Goal: Task Accomplishment & Management: Manage account settings

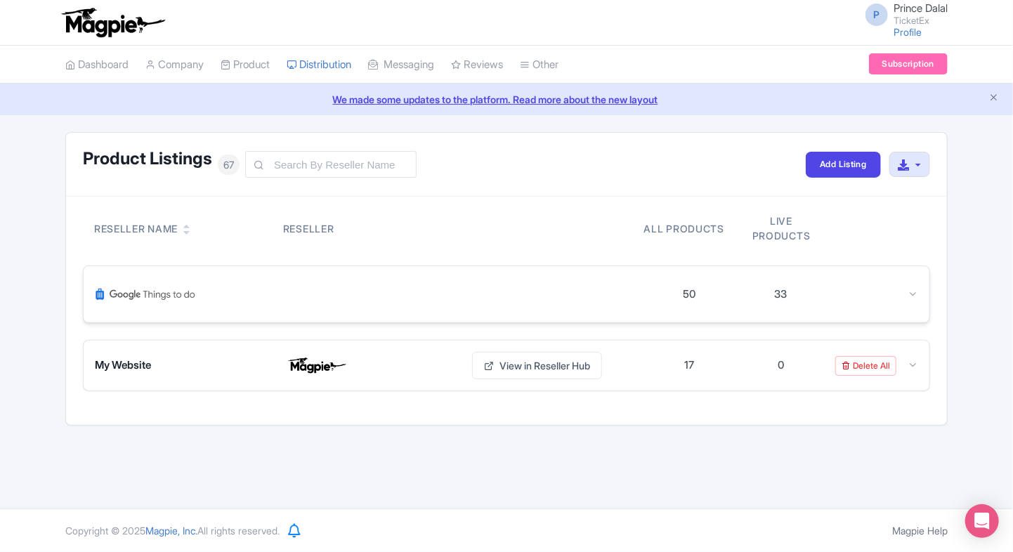
click at [904, 289] on div at bounding box center [872, 295] width 91 height 16
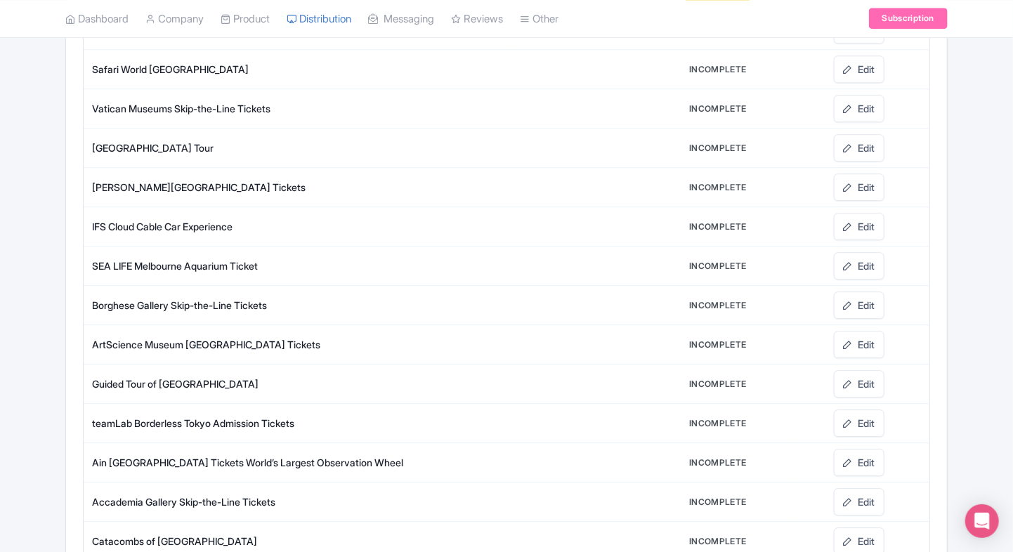
scroll to position [1761, 0]
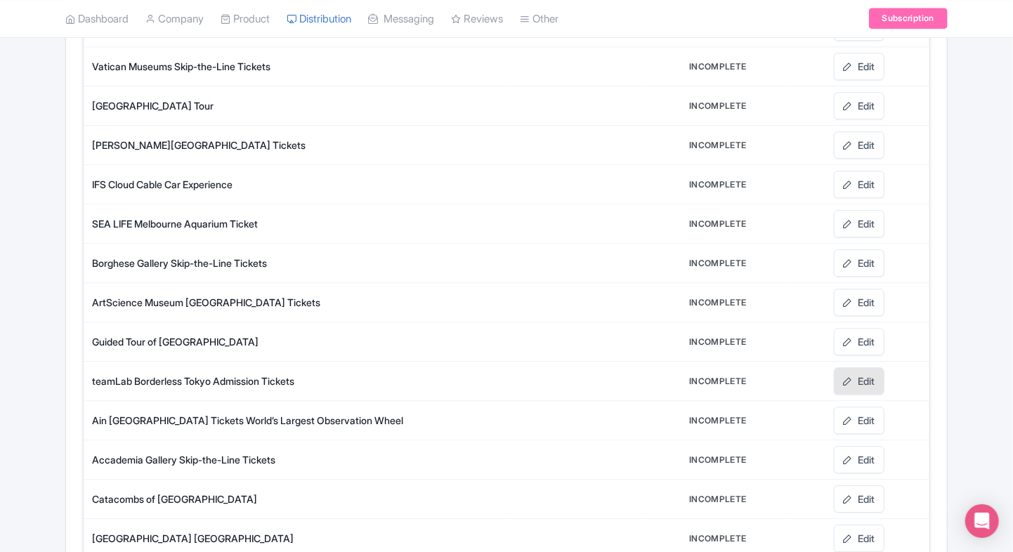
click at [858, 367] on link "Edit" at bounding box center [859, 380] width 51 height 27
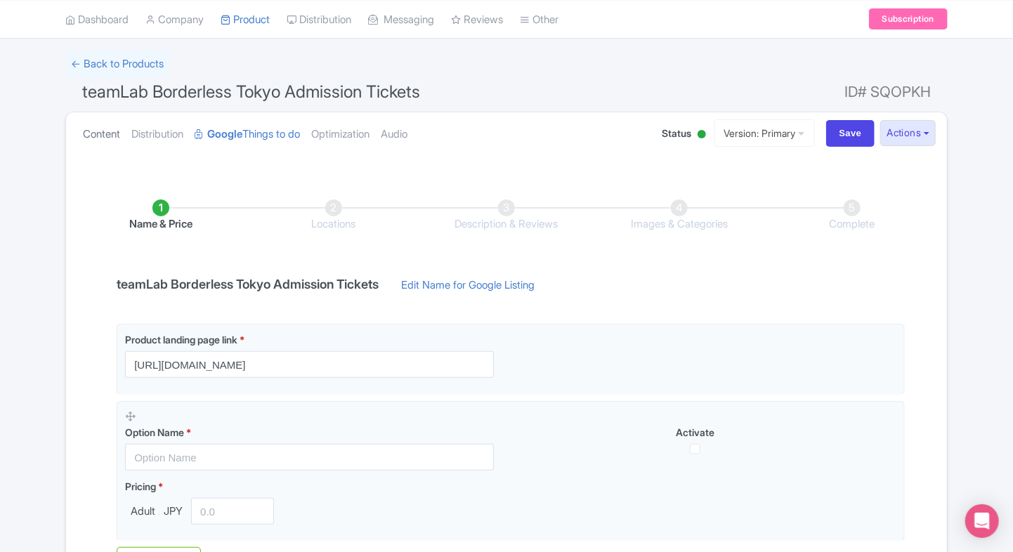
scroll to position [63, 0]
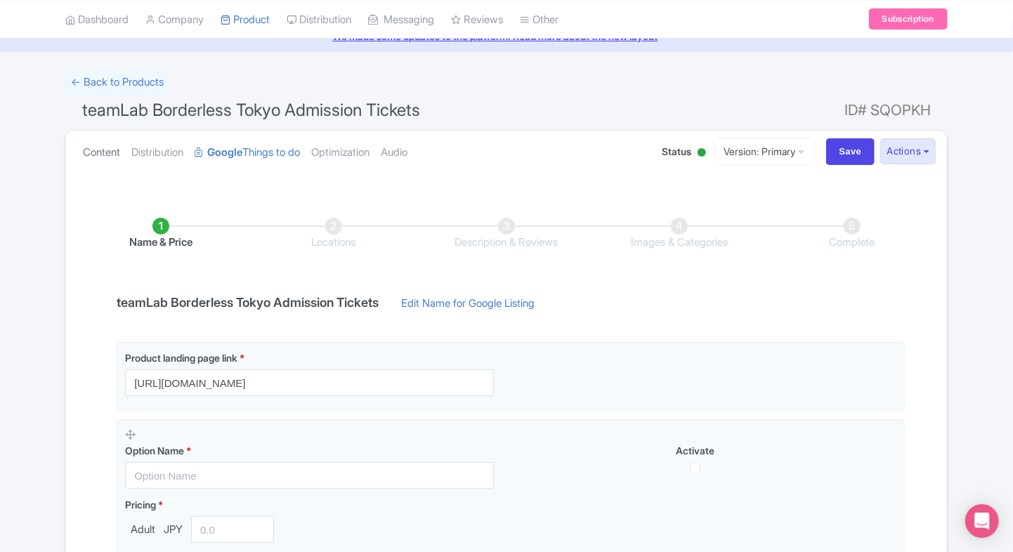
click at [115, 155] on link "Content" at bounding box center [101, 153] width 37 height 44
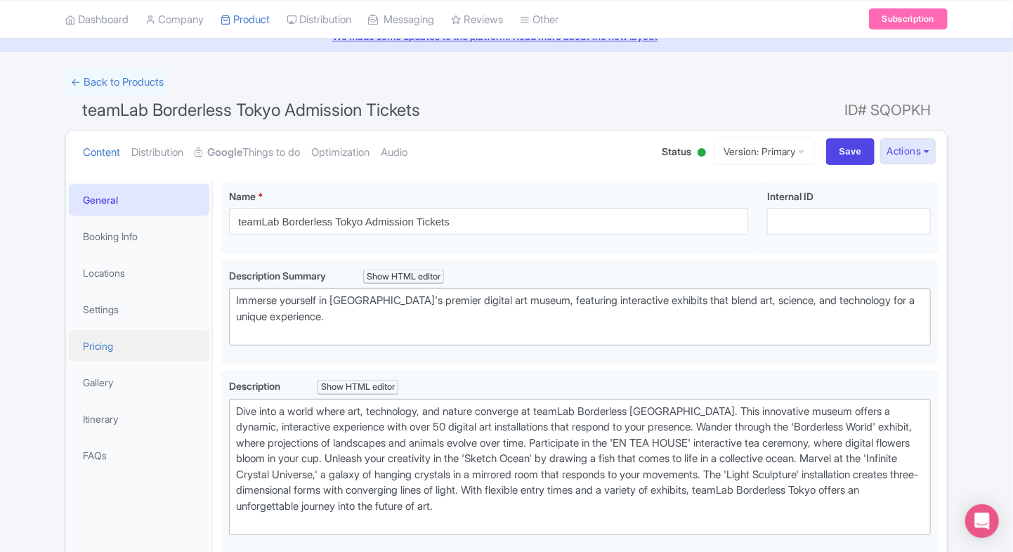
click at [88, 351] on link "Pricing" at bounding box center [139, 346] width 140 height 32
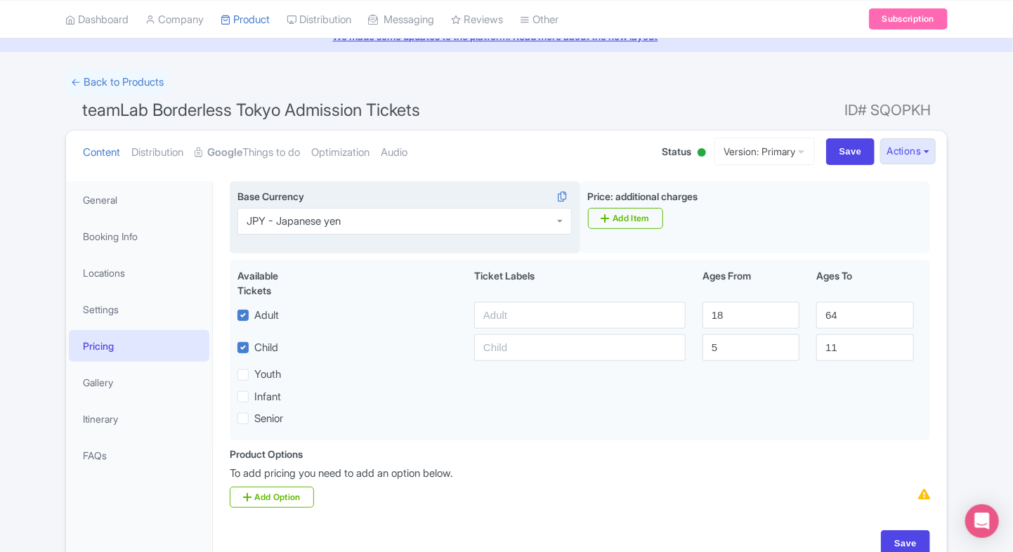
click at [325, 219] on div "JPY - Japanese yen" at bounding box center [294, 221] width 94 height 13
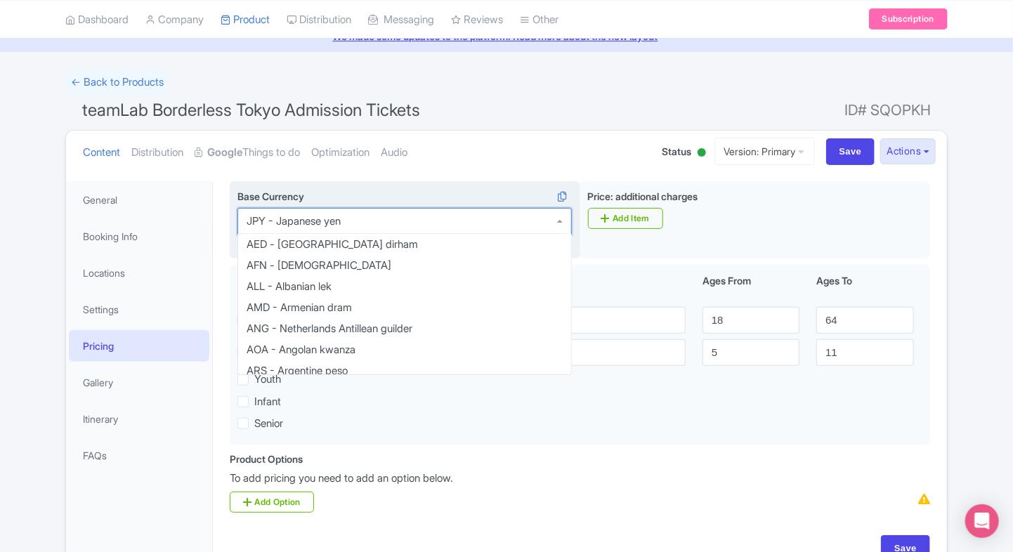
scroll to position [1335, 0]
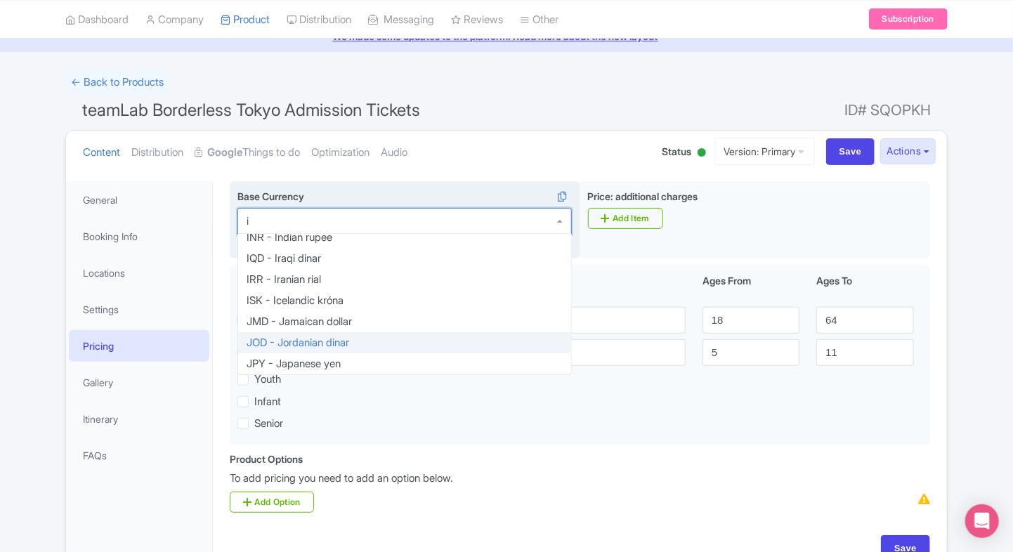
type input "inr"
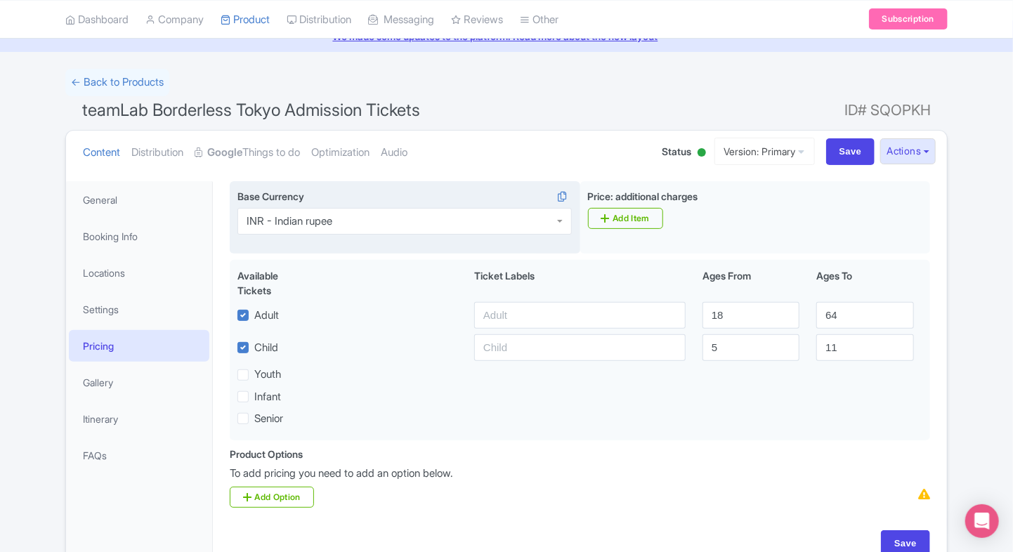
scroll to position [0, 0]
click at [846, 156] on input "Save" at bounding box center [850, 151] width 49 height 27
type input "Saving..."
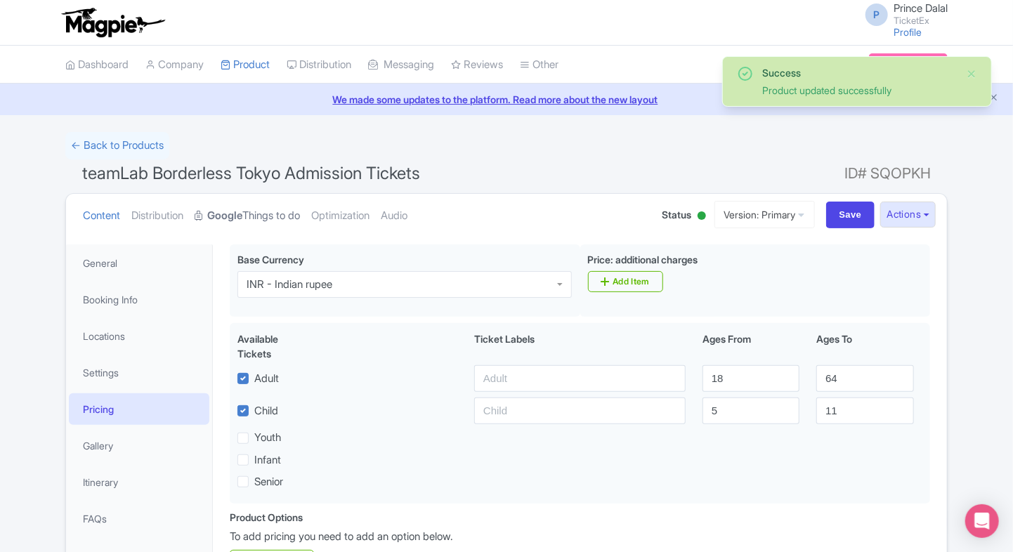
click at [251, 211] on link "Google Things to do" at bounding box center [247, 216] width 105 height 44
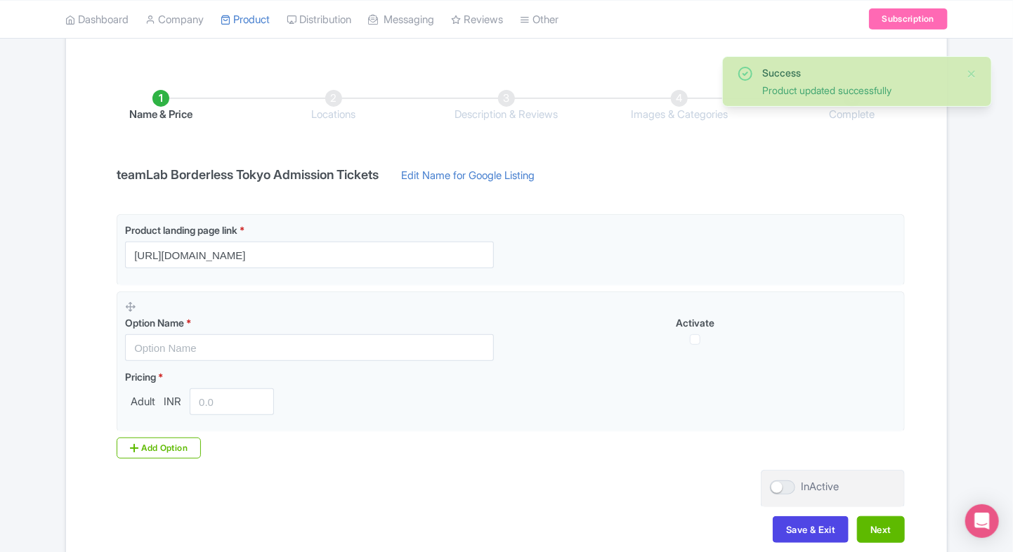
scroll to position [205, 0]
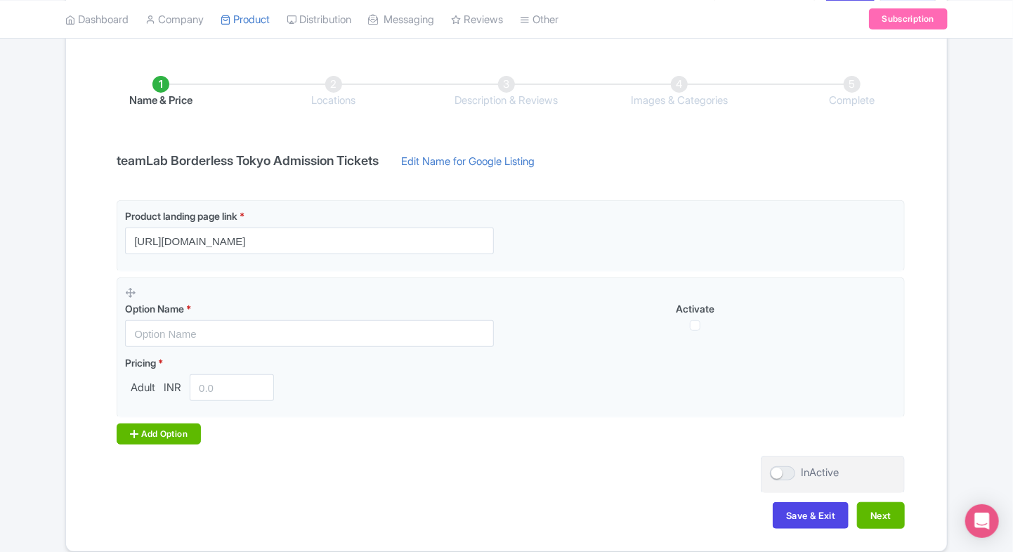
click at [164, 428] on div "Add Option" at bounding box center [159, 434] width 84 height 21
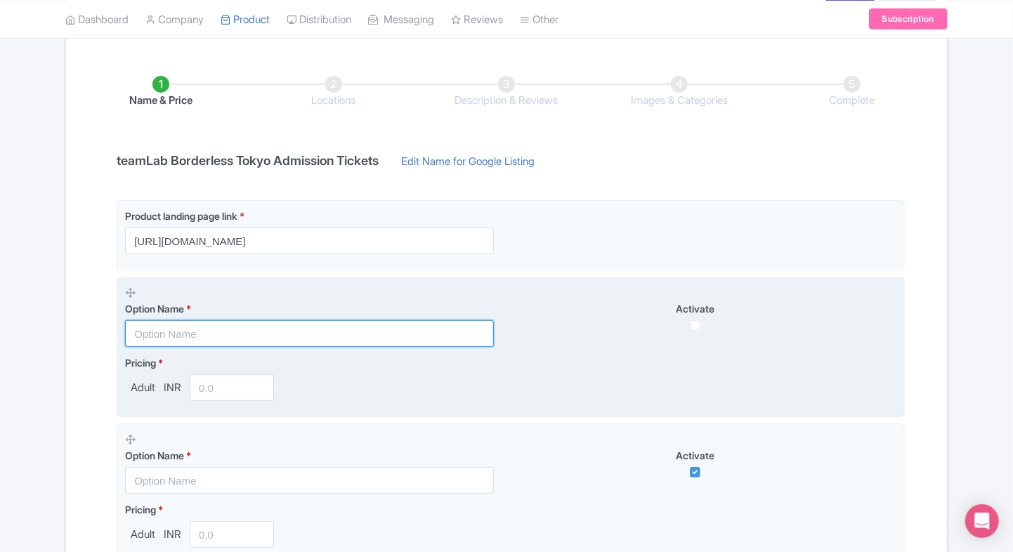
click at [204, 322] on input "text" at bounding box center [309, 333] width 369 height 27
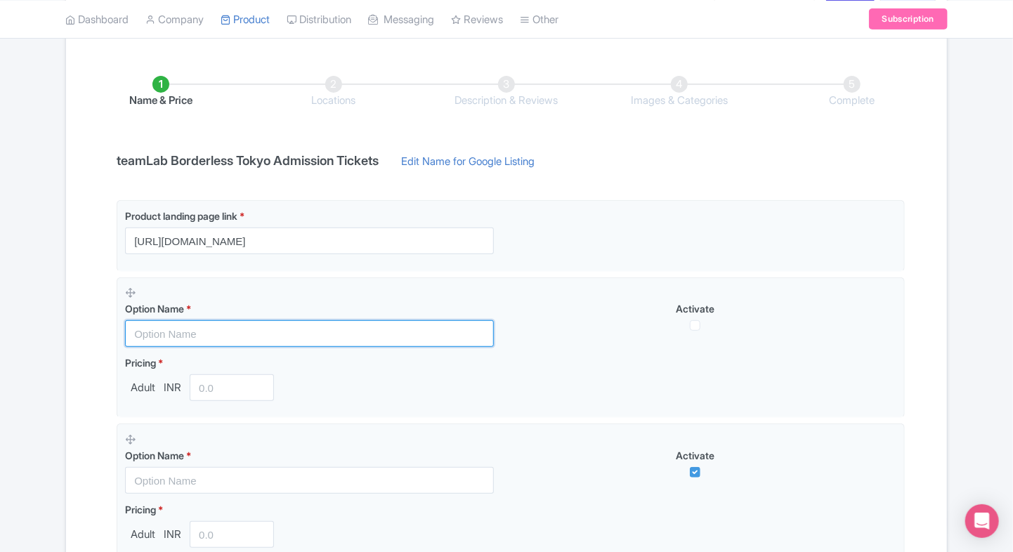
paste input "TeamLab Borderless admission tickets"
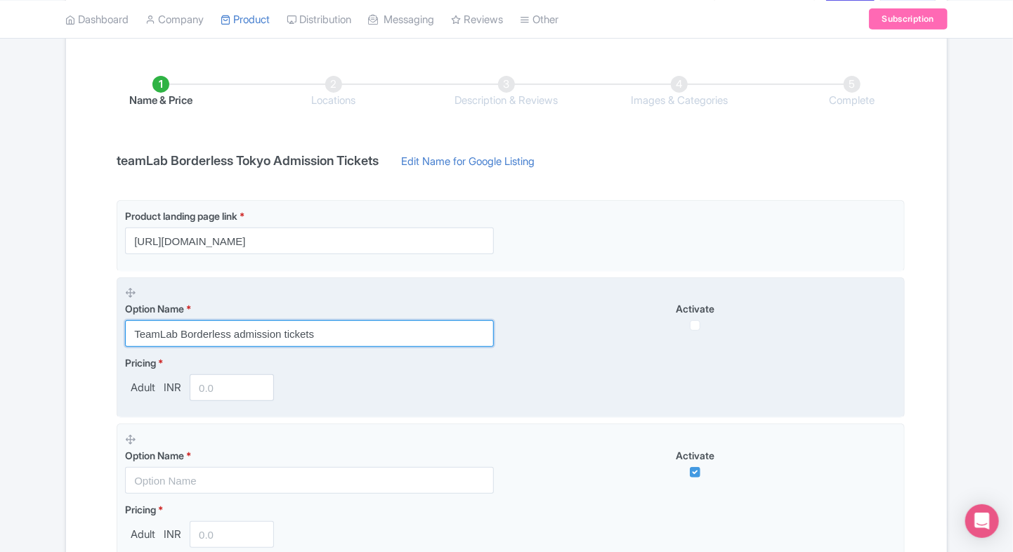
type input "TeamLab Borderless admission tickets"
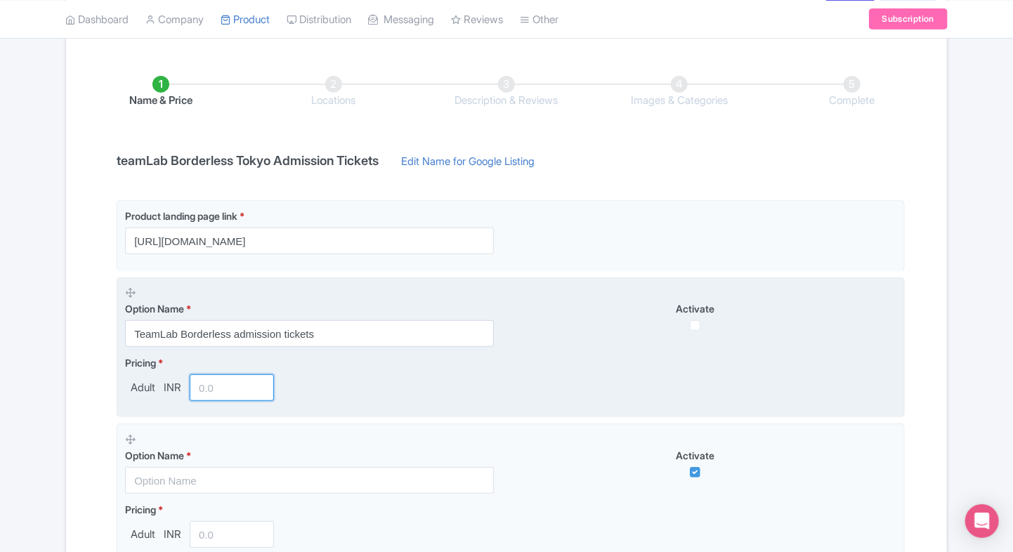
click at [221, 388] on input "number" at bounding box center [232, 387] width 84 height 27
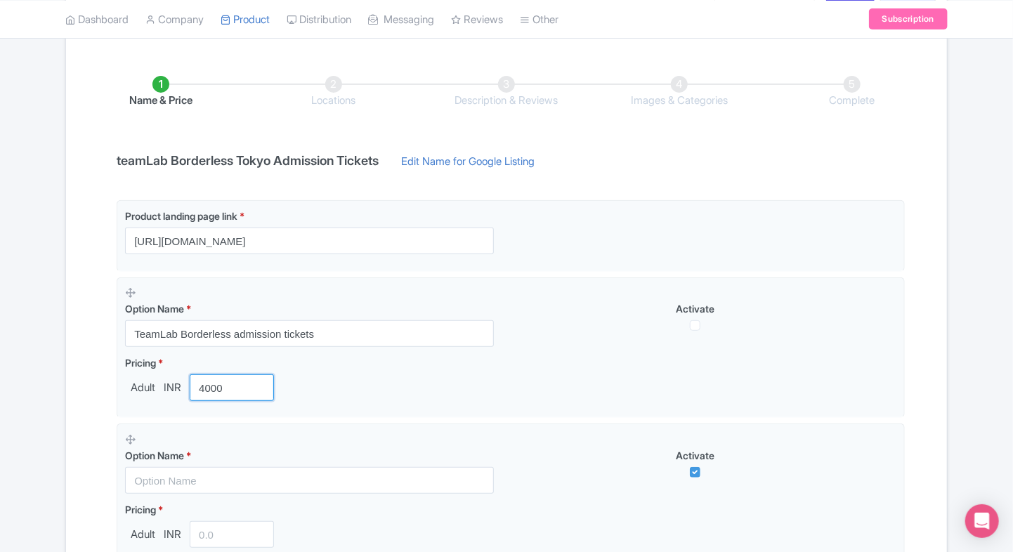
type input "4000"
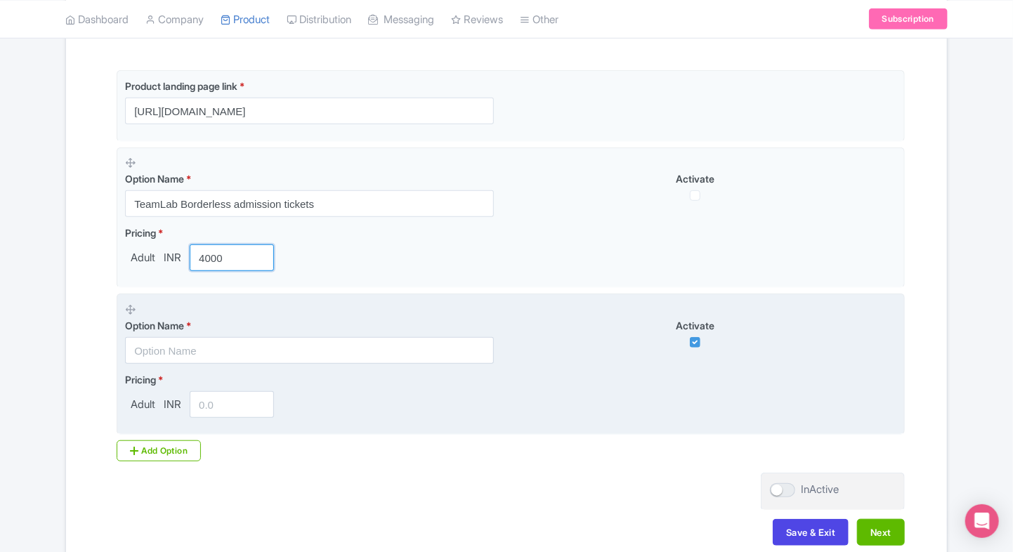
scroll to position [336, 0]
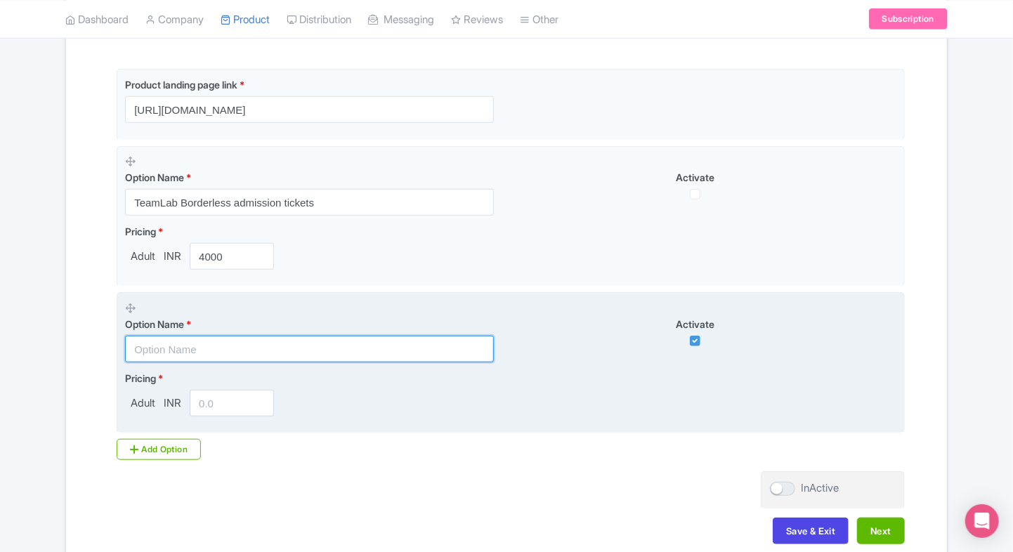
click at [272, 342] on input "text" at bounding box center [309, 349] width 369 height 27
paste input "teamLab Borderless Entry Tickets(only weekends)"
type input "teamLab Borderless Entry Tickets(only weekends)"
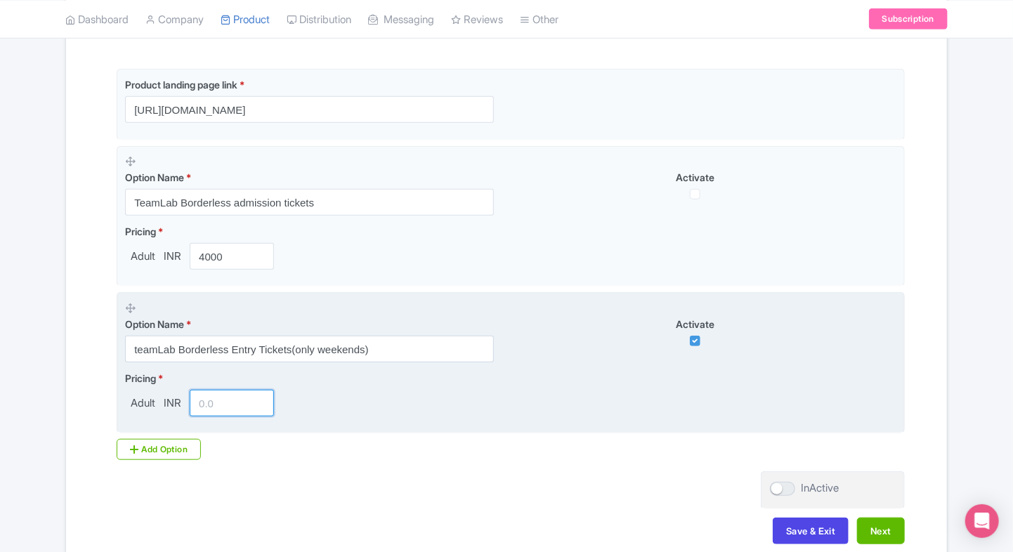
click at [241, 398] on input "number" at bounding box center [232, 403] width 84 height 27
type input "4000"
click at [129, 428] on fieldset "Option Name * teamLab Borderless Entry Tickets(only weekends) Activate Pricing …" at bounding box center [511, 362] width 788 height 141
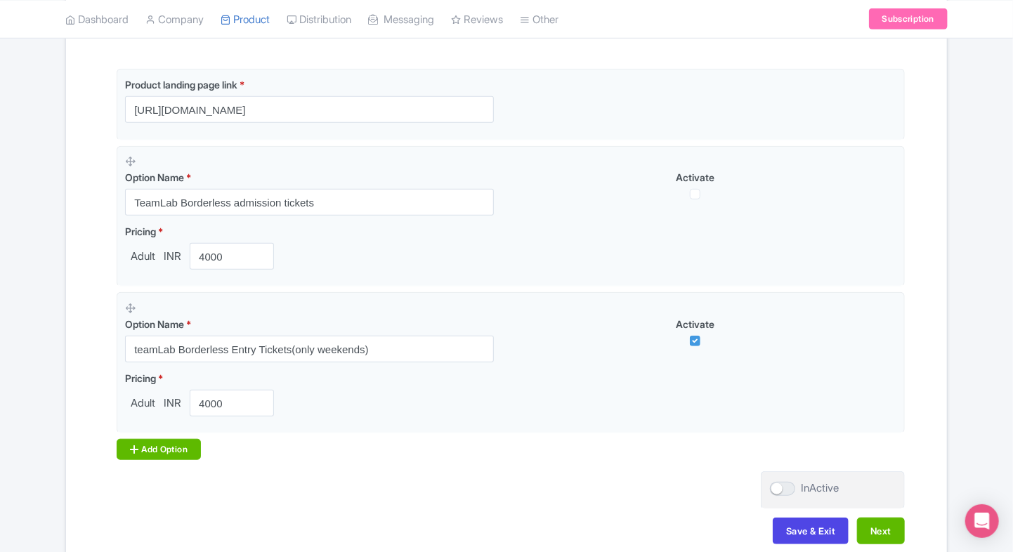
click at [147, 448] on div "Add Option" at bounding box center [159, 449] width 84 height 21
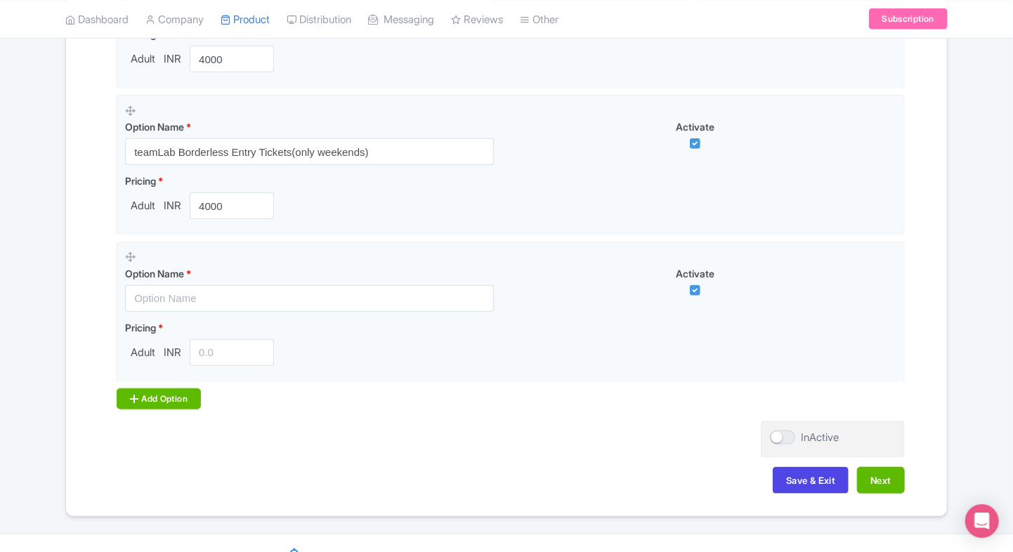
scroll to position [556, 0]
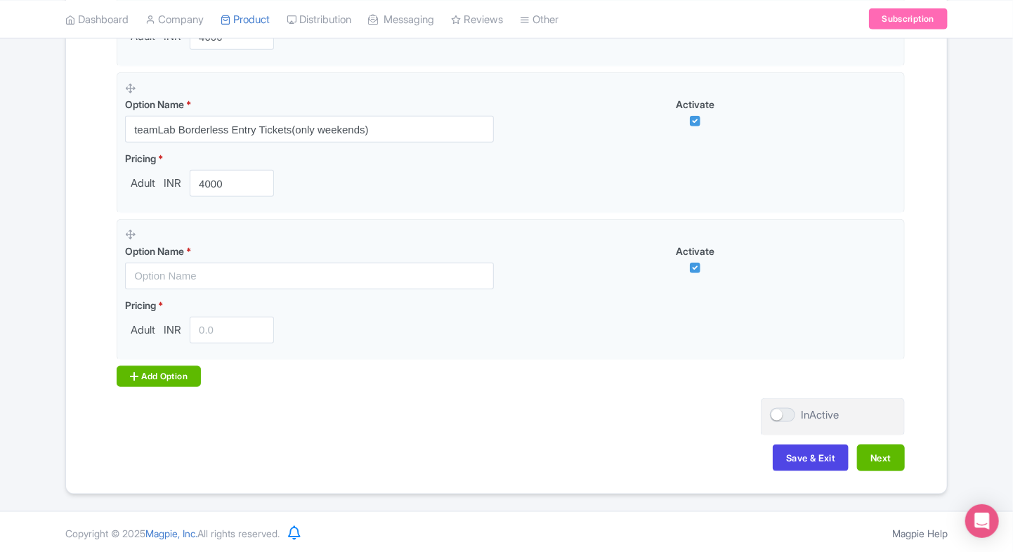
click at [140, 366] on div "Product landing page link * https://www.ticketex.co/activity/78/teamlab-borderl…" at bounding box center [506, 118] width 797 height 538
click at [140, 366] on div "Add Option" at bounding box center [159, 376] width 84 height 21
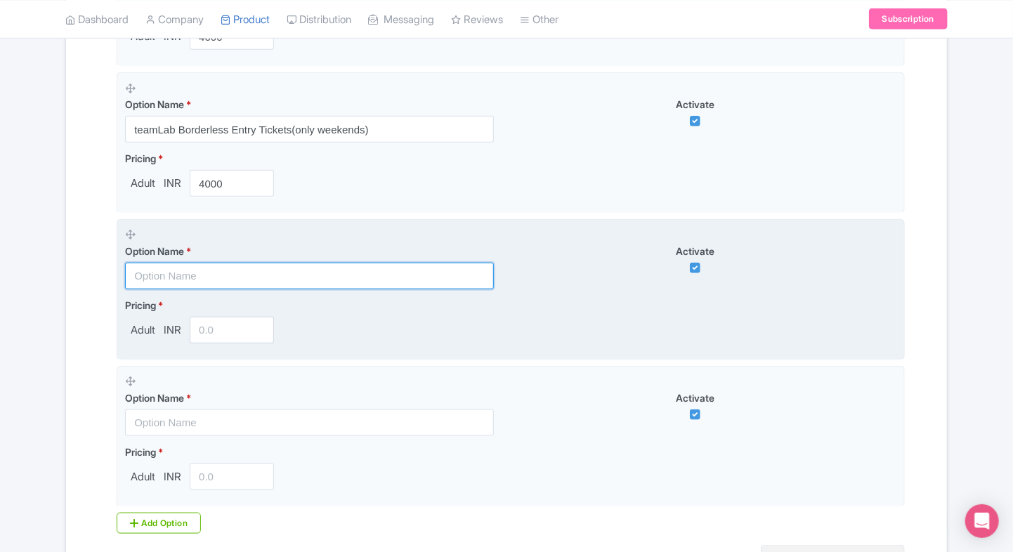
click at [166, 278] on input "text" at bounding box center [309, 276] width 369 height 27
paste input "Early Bird Entry to [GEOGRAPHIC_DATA] Digital Art Experience"
type input "Early Bird Entry to Tokyo Digital Art Experience"
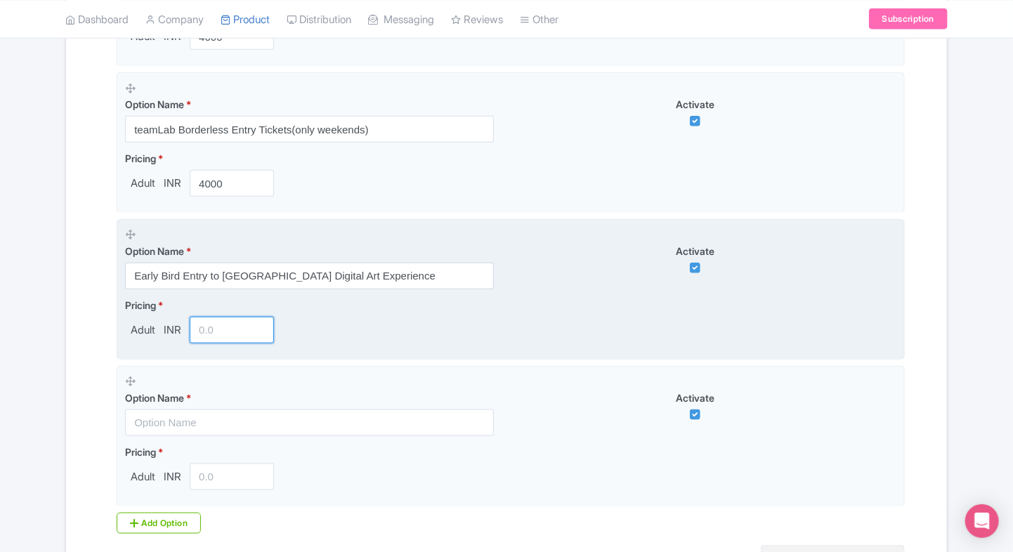
click at [225, 326] on input "number" at bounding box center [232, 330] width 84 height 27
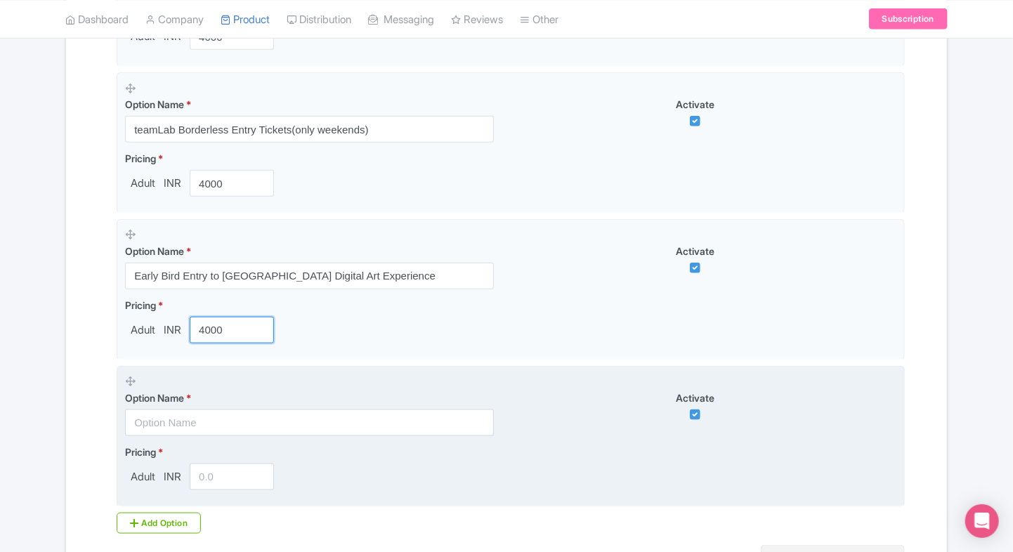
type input "4000"
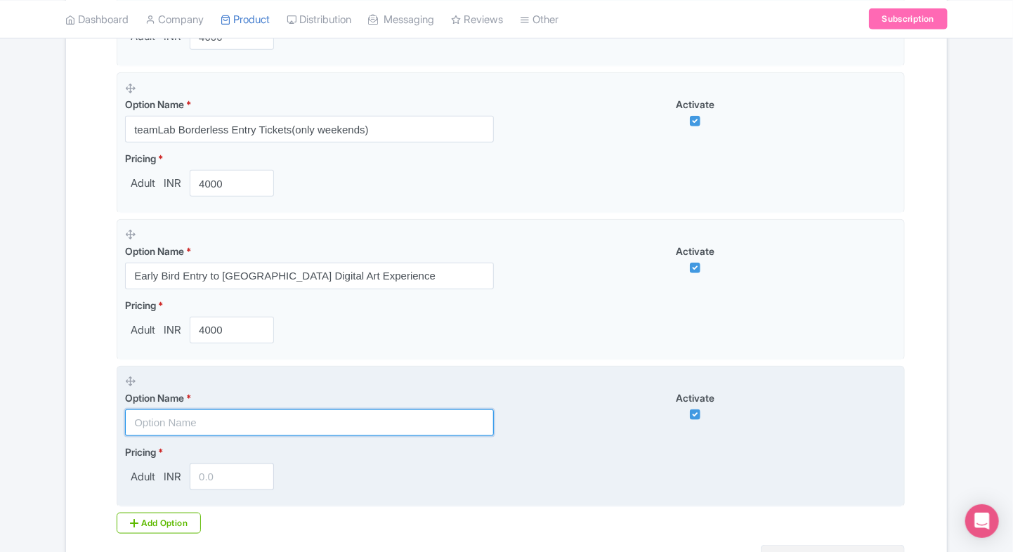
click at [160, 423] on input "text" at bounding box center [309, 422] width 369 height 27
paste input "teamLab Borderless (Flexi Tickets)"
type input "teamLab Borderless (Flexi Tickets)"
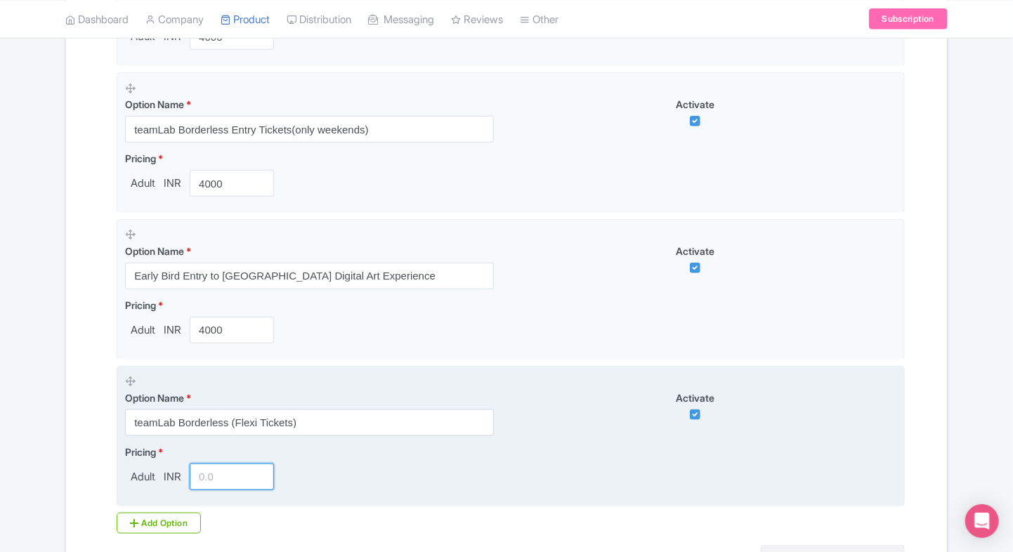
click at [207, 471] on input "number" at bounding box center [232, 477] width 84 height 27
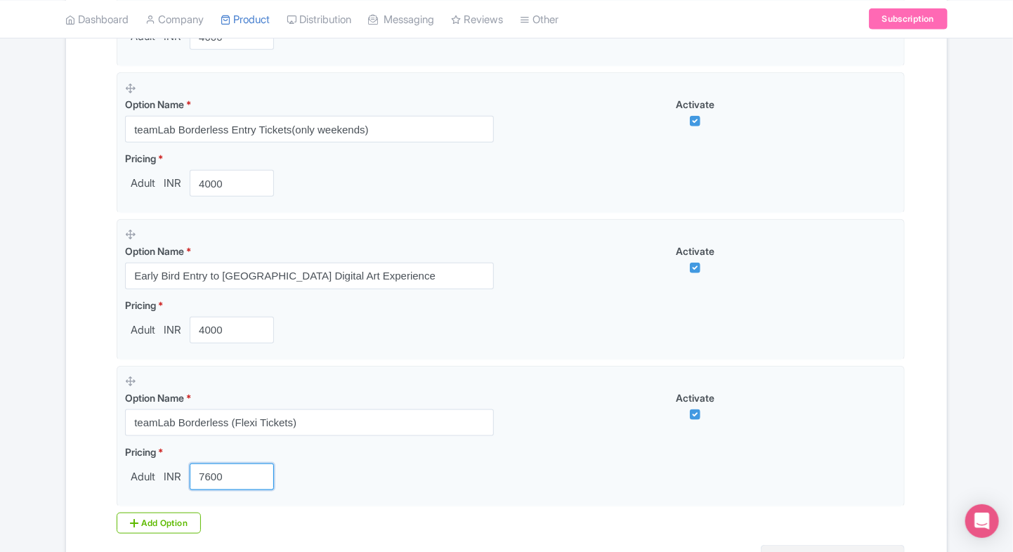
type input "7600"
click at [55, 390] on div "Success Product updated successfully ← Back to Products teamLab Borderless Toky…" at bounding box center [506, 109] width 1013 height 1066
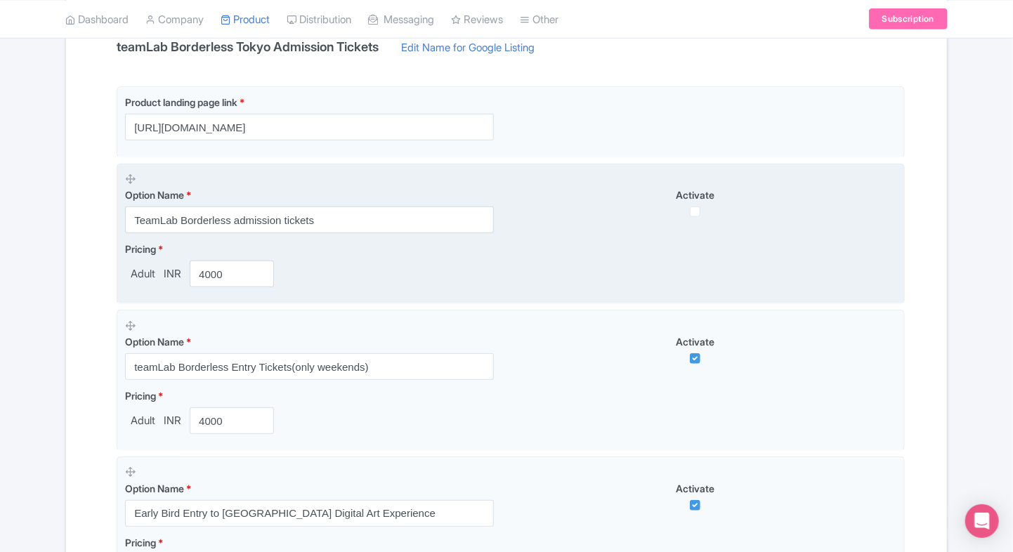
scroll to position [317, 0]
click at [696, 218] on input "checkbox" at bounding box center [695, 213] width 11 height 11
checkbox input "true"
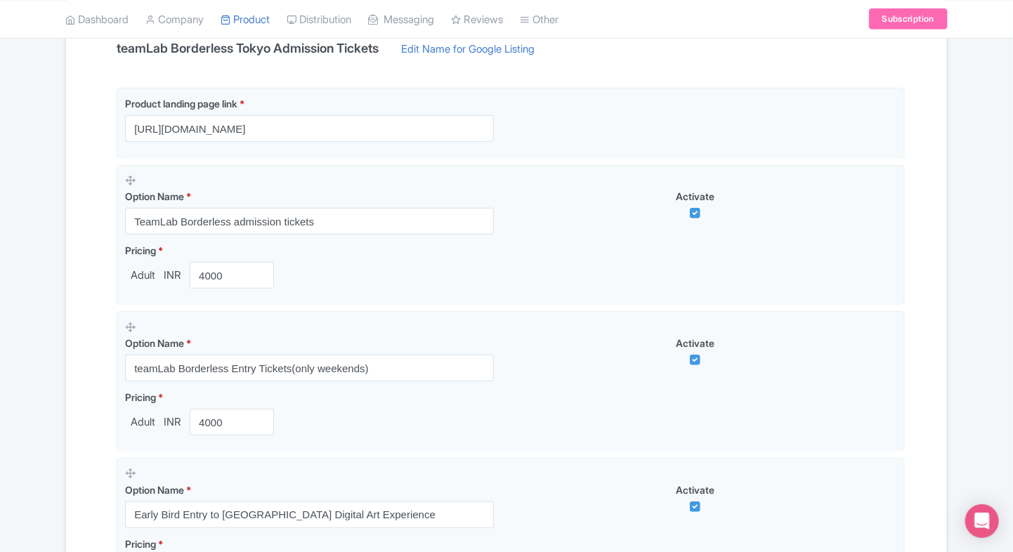
click at [926, 287] on div "Name & Price Locations Description & Reviews Images & Categories Complete teamL…" at bounding box center [506, 403] width 864 height 936
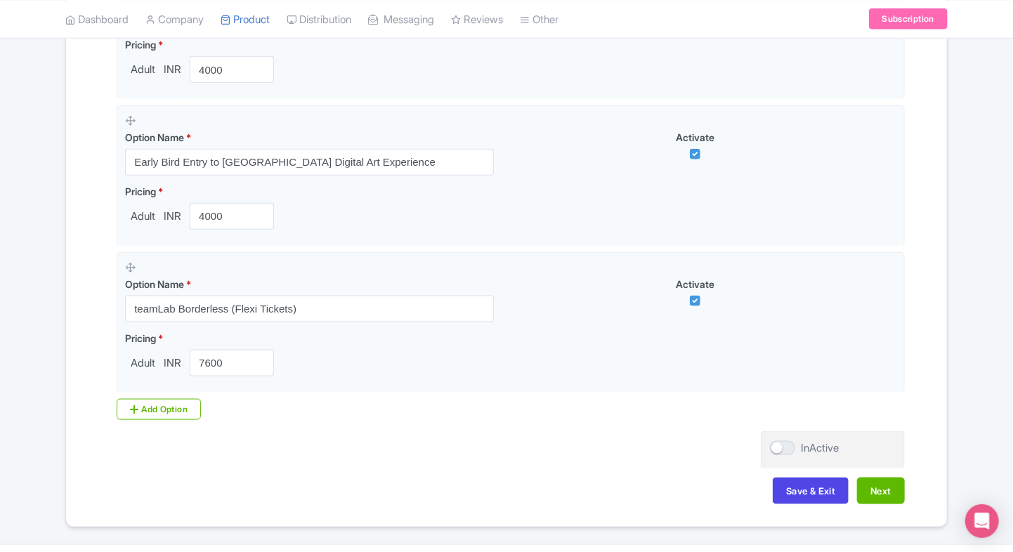
scroll to position [676, 0]
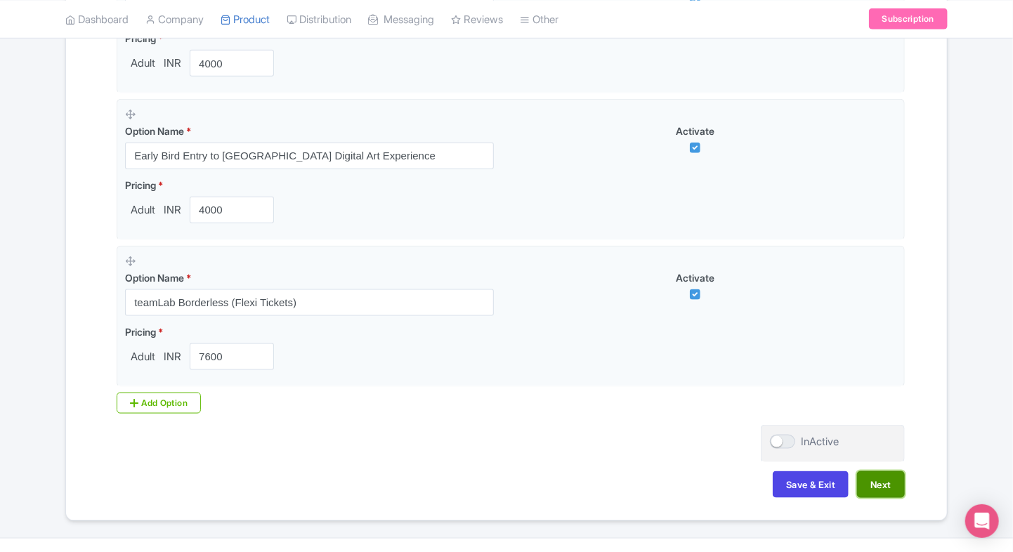
click at [880, 479] on button "Next" at bounding box center [881, 484] width 48 height 27
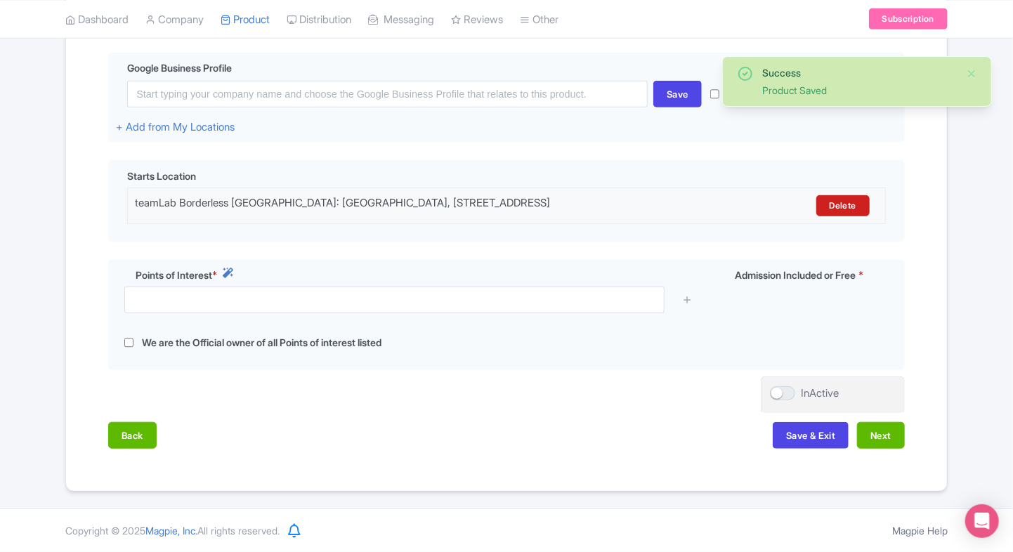
scroll to position [341, 0]
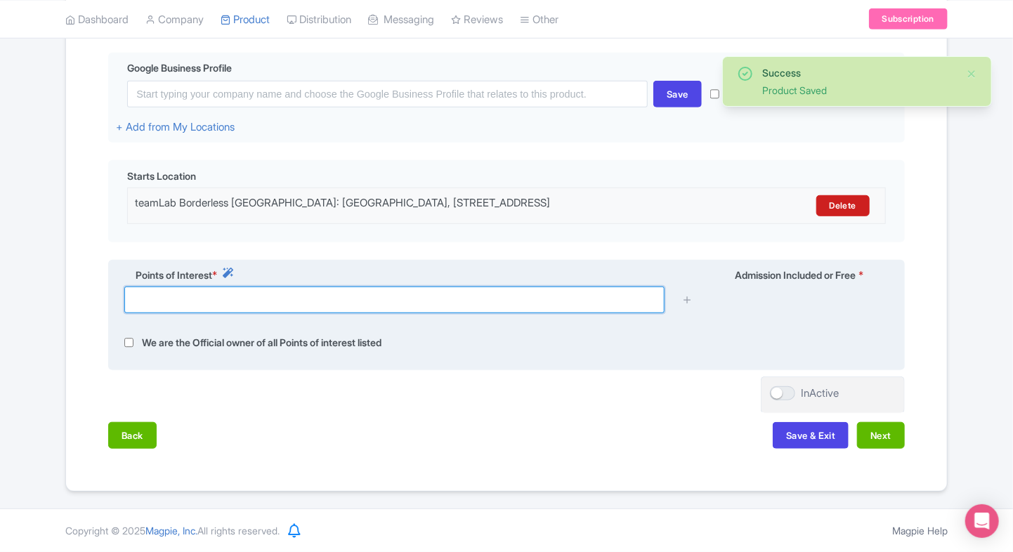
click at [532, 299] on input "text" at bounding box center [394, 300] width 540 height 27
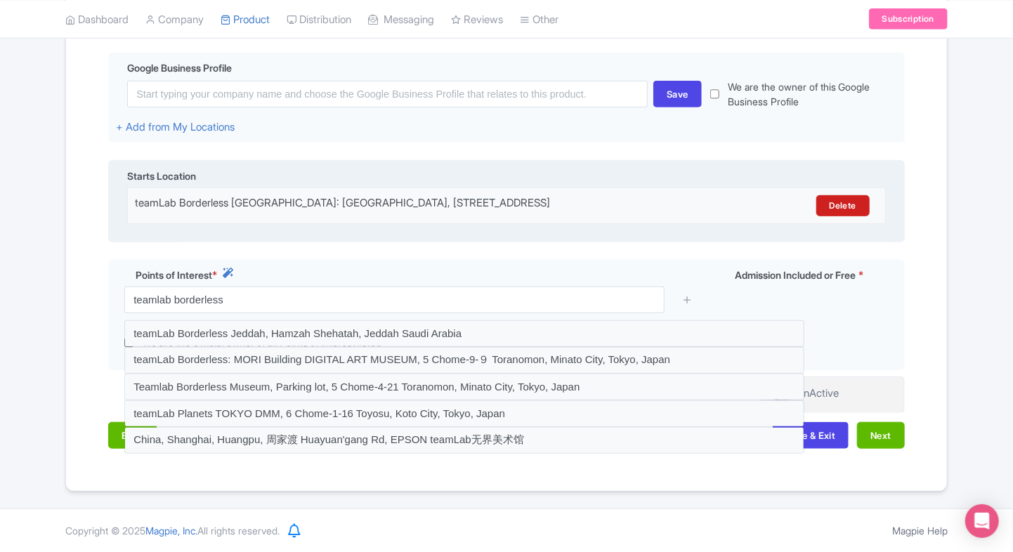
drag, startPoint x: 137, startPoint y: 195, endPoint x: 453, endPoint y: 216, distance: 316.8
click at [453, 216] on div "teamLab Borderless Tokyo: MORI Building DIGITAL ART MUSEUM, Azabudai Hills Gard…" at bounding box center [413, 205] width 557 height 21
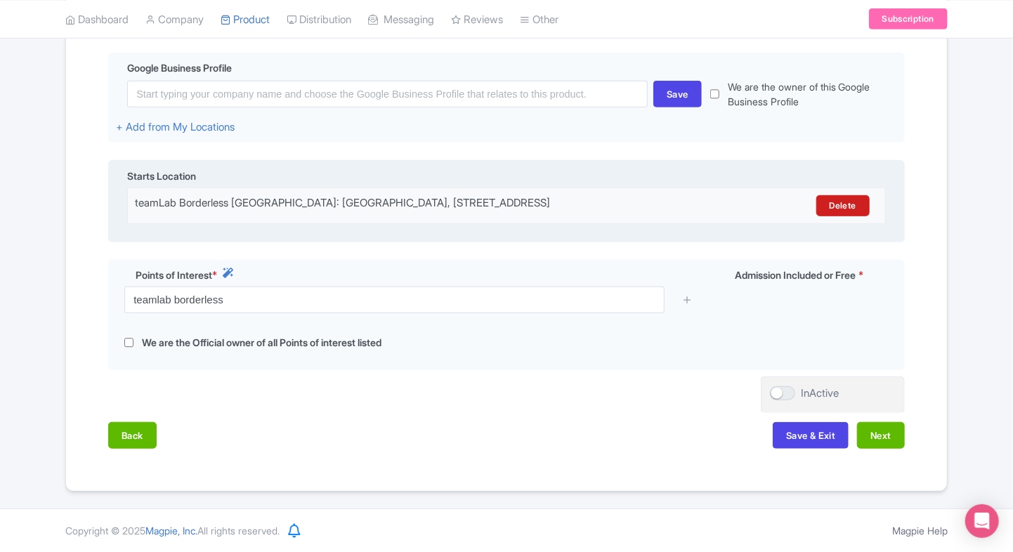
drag, startPoint x: 453, startPoint y: 216, endPoint x: 406, endPoint y: 215, distance: 47.1
click at [406, 215] on div "teamLab Borderless Tokyo: MORI Building DIGITAL ART MUSEUM, Azabudai Hills Gard…" at bounding box center [413, 205] width 557 height 21
drag, startPoint x: 395, startPoint y: 209, endPoint x: 190, endPoint y: 195, distance: 206.3
click at [190, 195] on div "teamLab Borderless Tokyo: MORI Building DIGITAL ART MUSEUM, Azabudai Hills Gard…" at bounding box center [413, 205] width 557 height 21
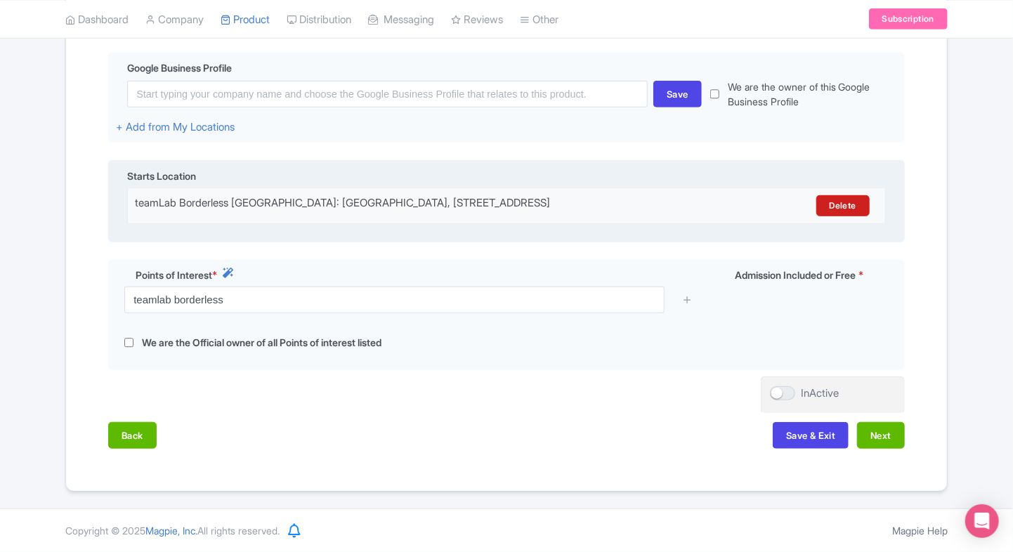
click at [190, 195] on div "teamLab Borderless Tokyo: MORI Building DIGITAL ART MUSEUM, Azabudai Hills Gard…" at bounding box center [413, 205] width 557 height 21
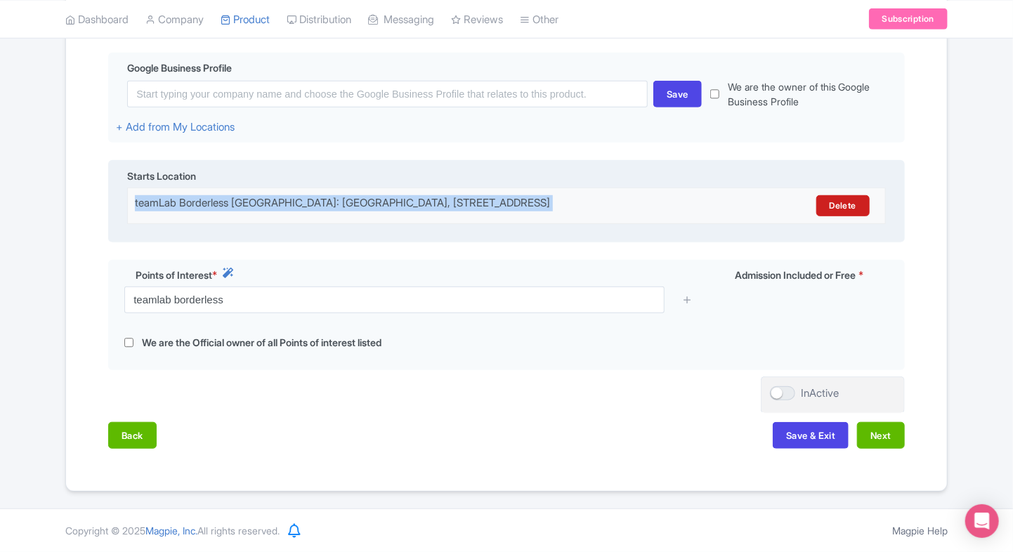
copy div "teamLab Borderless Tokyo: MORI Building DIGITAL ART MUSEUM, Azabudai Hills Gard…"
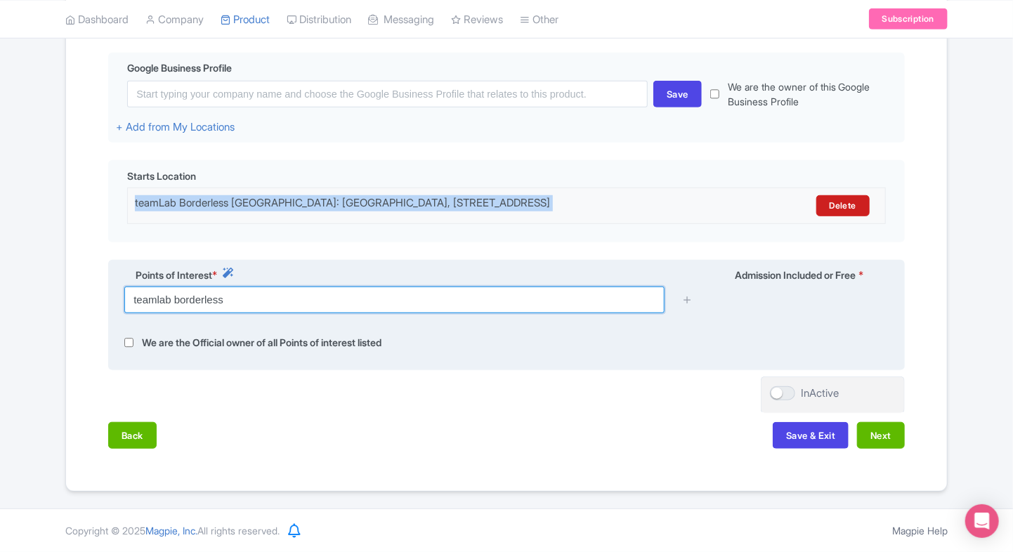
click at [247, 298] on input "teamlab borderless" at bounding box center [394, 300] width 540 height 27
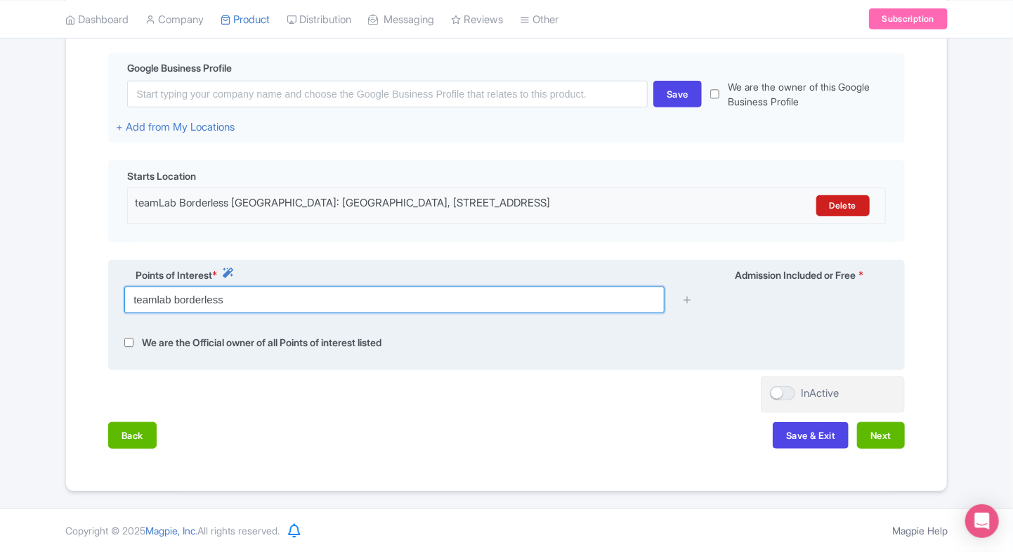
click at [247, 298] on input "teamlab borderless" at bounding box center [394, 300] width 540 height 27
paste input "Lab Borderless Tokyo: MORI Building DIGITAL ART MUSEUM, Azabudai Hills Garden P…"
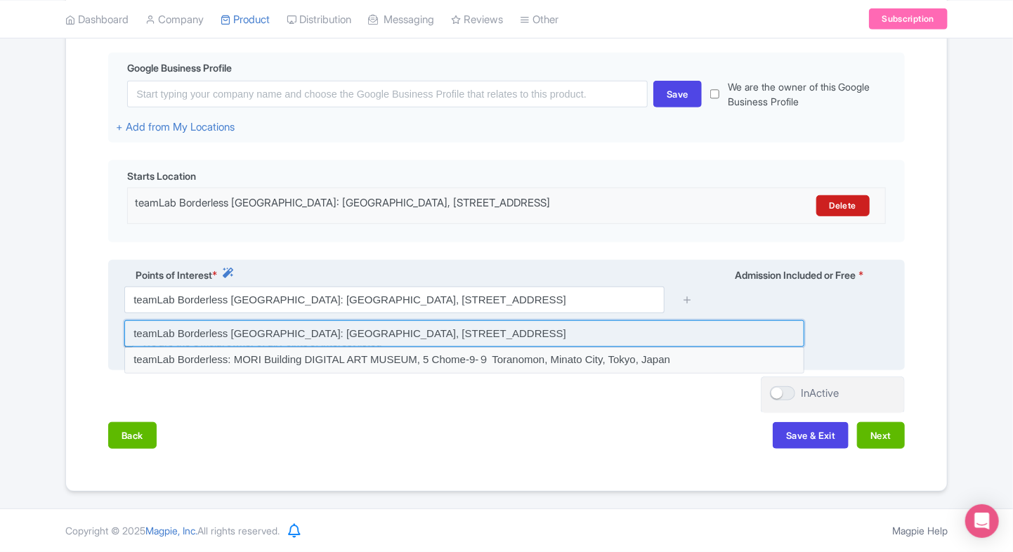
scroll to position [0, 0]
click at [353, 326] on input at bounding box center [464, 333] width 680 height 27
type input "teamLab Borderless Tokyo: MORI Building DIGITAL ART MUSEUM, Azabudai Hills Gard…"
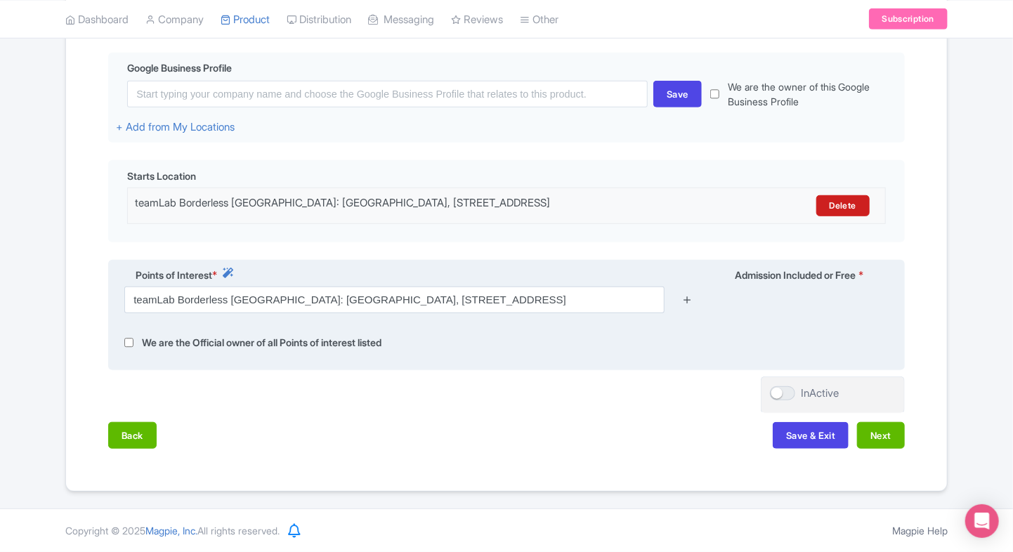
click at [686, 302] on icon at bounding box center [687, 299] width 11 height 11
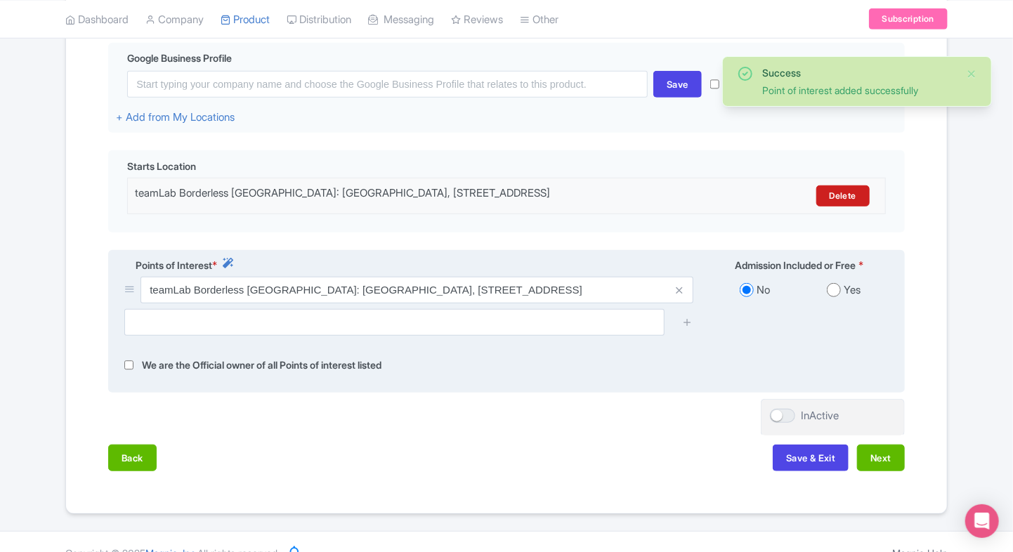
click at [830, 297] on input "radio" at bounding box center [834, 290] width 14 height 14
radio input "true"
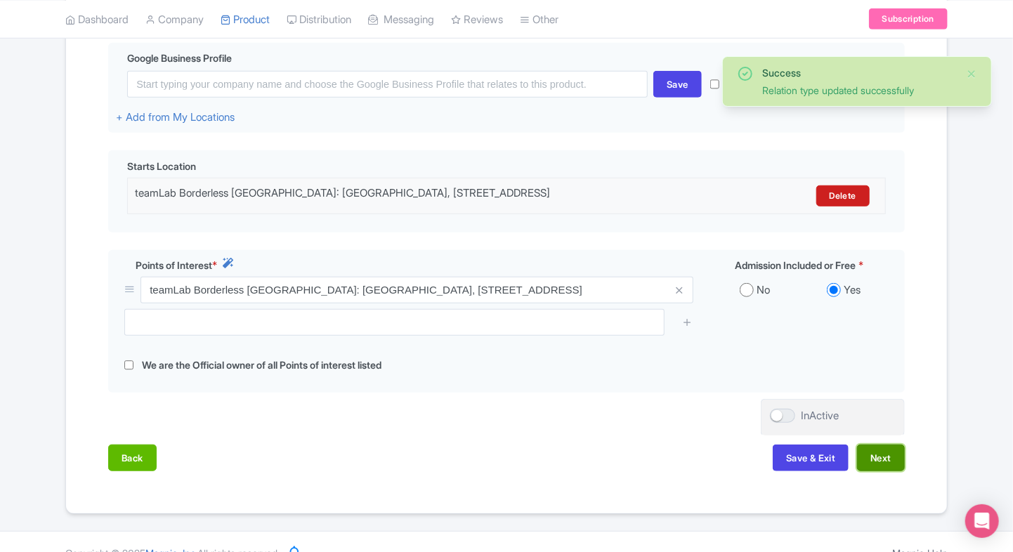
click at [872, 458] on button "Next" at bounding box center [881, 458] width 48 height 27
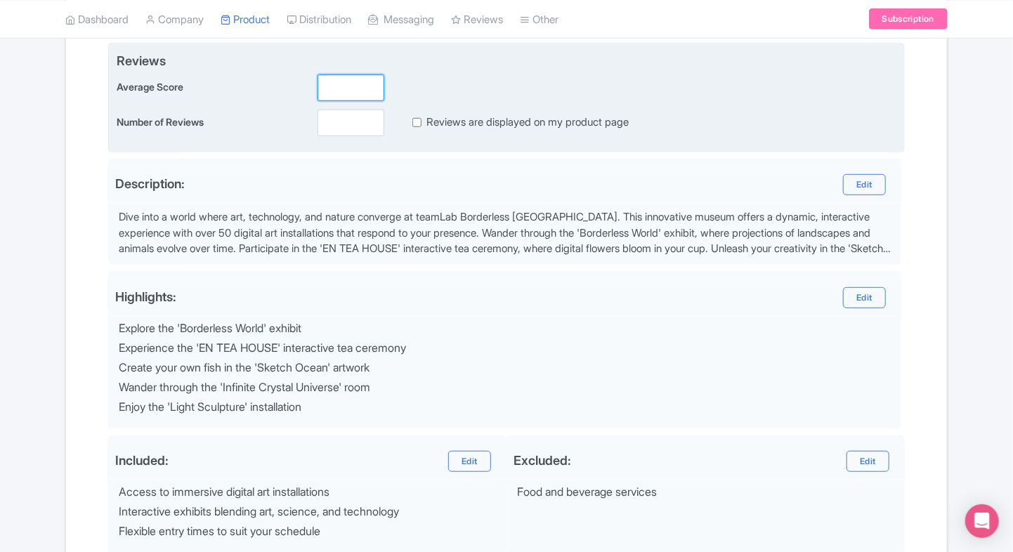
click at [332, 100] on input "number" at bounding box center [350, 87] width 67 height 27
type input "5"
click at [334, 129] on input "number" at bounding box center [350, 123] width 67 height 27
type input "2"
click at [412, 124] on input "Reviews are displayed on my product page" at bounding box center [416, 122] width 9 height 16
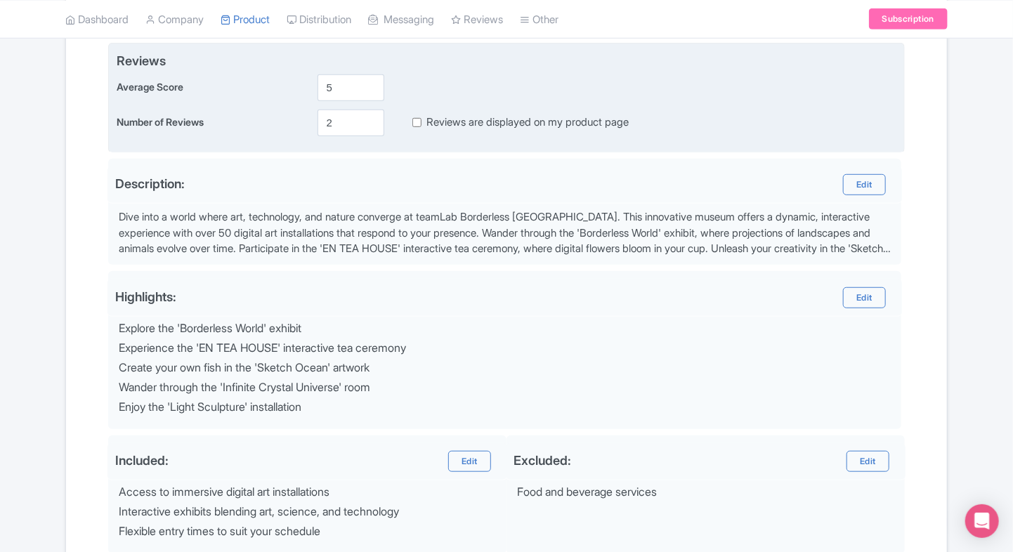
checkbox input "true"
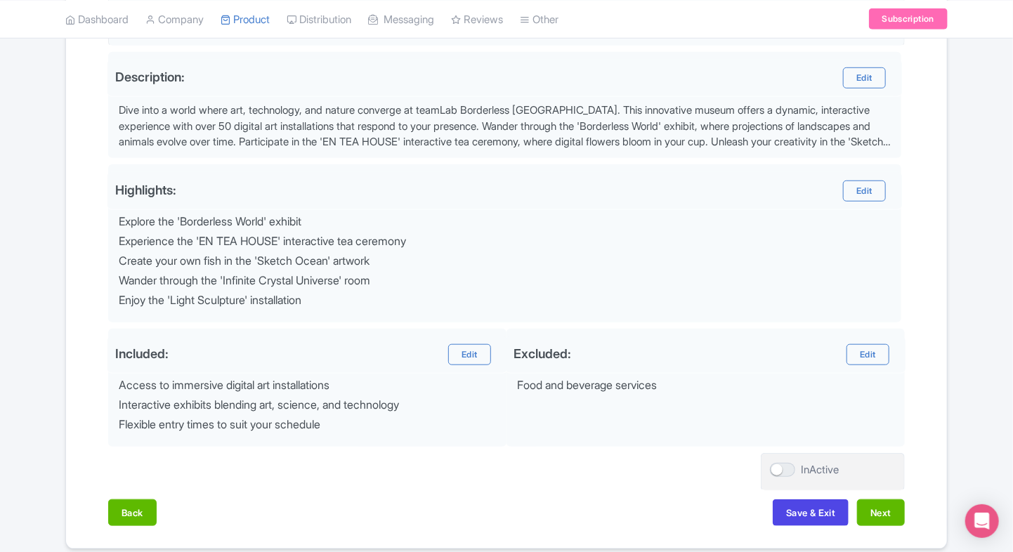
scroll to position [501, 0]
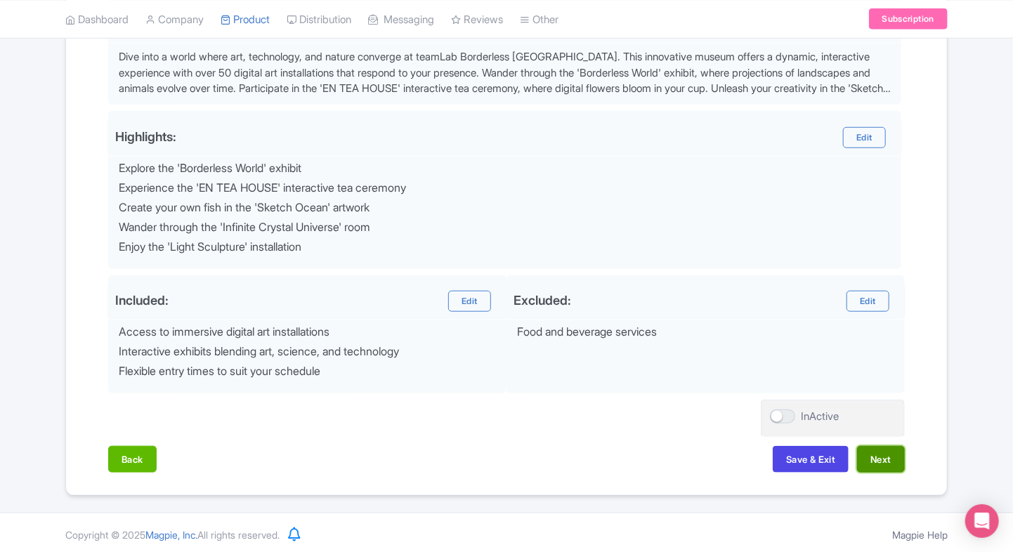
click at [884, 465] on button "Next" at bounding box center [881, 459] width 48 height 27
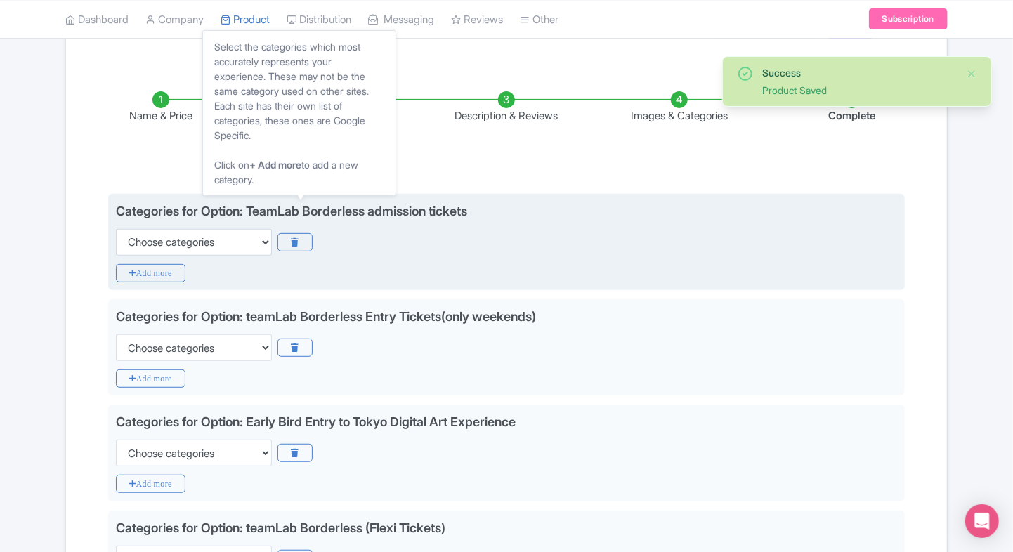
scroll to position [189, 0]
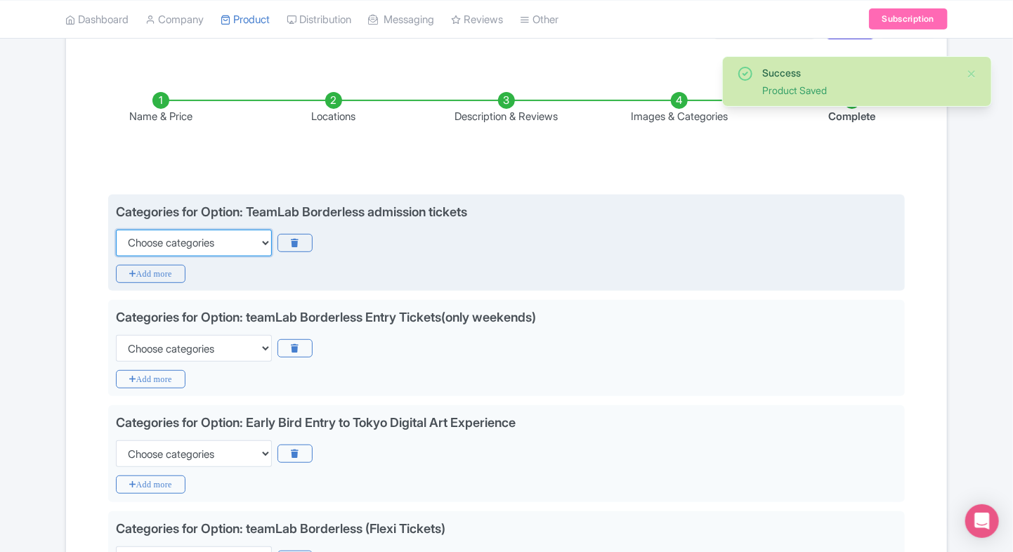
click at [152, 246] on select "Choose categories Adults Only Animals Audio Guide Beaches Bike Tours Boat Tours…" at bounding box center [194, 243] width 156 height 27
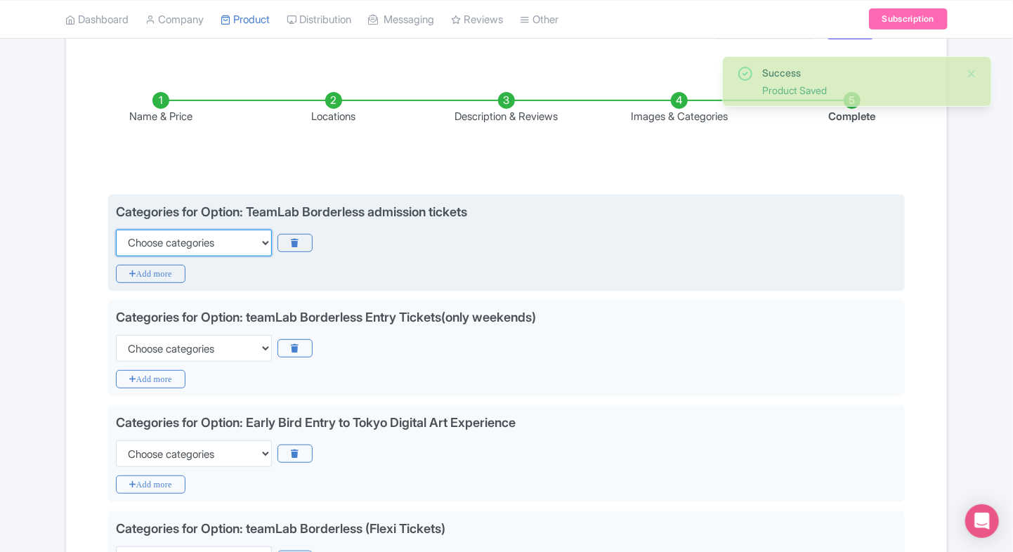
select select "family-friendly"
click at [116, 230] on select "Choose categories Adults Only Animals Audio Guide Beaches Bike Tours Boat Tours…" at bounding box center [194, 243] width 156 height 27
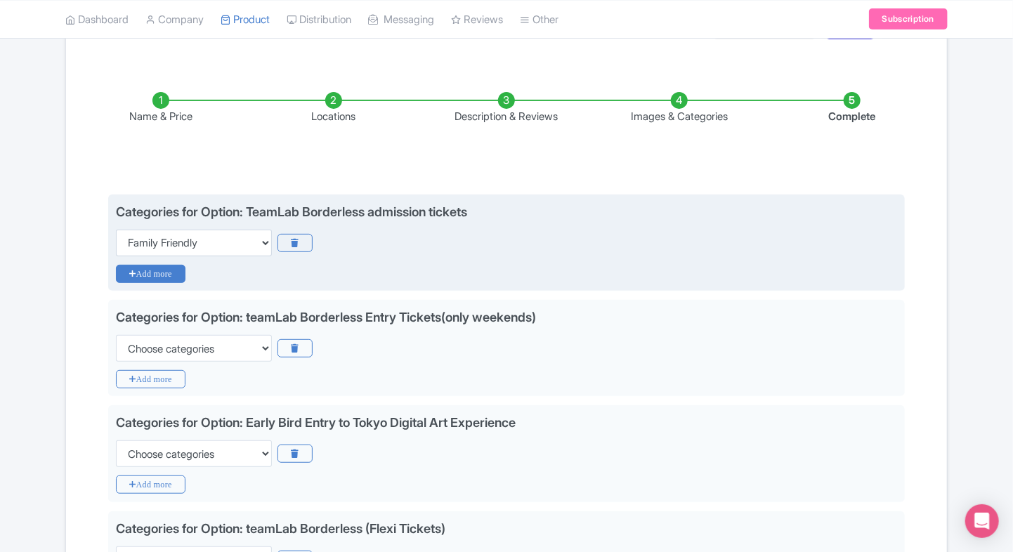
click at [139, 273] on icon "Add more" at bounding box center [151, 274] width 70 height 18
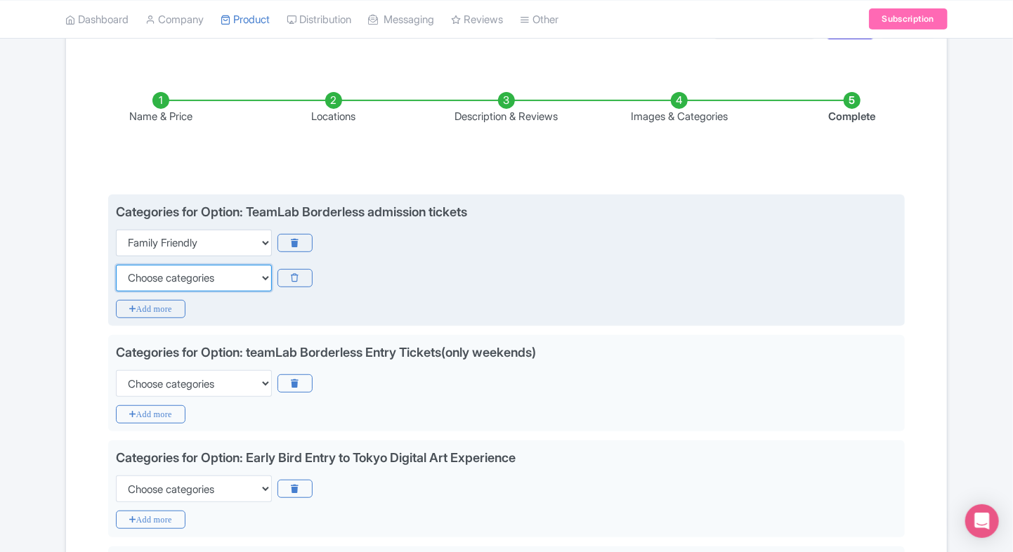
click at [139, 273] on select "Choose categories Adults Only Animals Audio Guide Beaches Bike Tours Boat Tours…" at bounding box center [194, 278] width 156 height 27
click at [116, 265] on select "Choose categories Adults Only Animals Audio Guide Beaches Bike Tours Boat Tours…" at bounding box center [194, 278] width 156 height 27
click at [139, 273] on select "Choose categories Adults Only Animals Audio Guide Beaches Bike Tours Boat Tours…" at bounding box center [194, 278] width 156 height 27
select select "walking-tours"
click at [116, 265] on select "Choose categories Adults Only Animals Audio Guide Beaches Bike Tours Boat Tours…" at bounding box center [194, 278] width 156 height 27
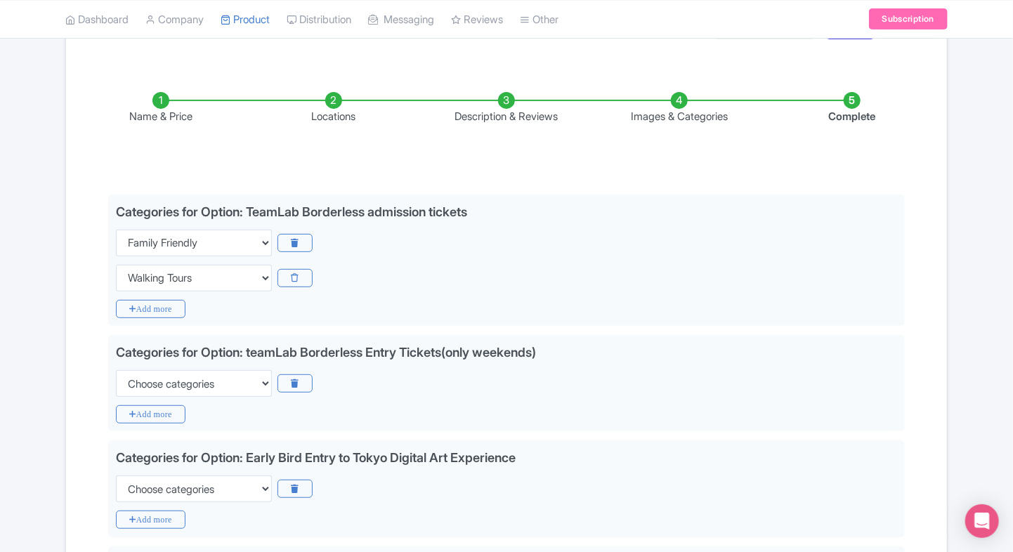
click at [77, 343] on div "Name & Price Locations Description & Reviews Images & Categories Complete Edit …" at bounding box center [506, 441] width 864 height 754
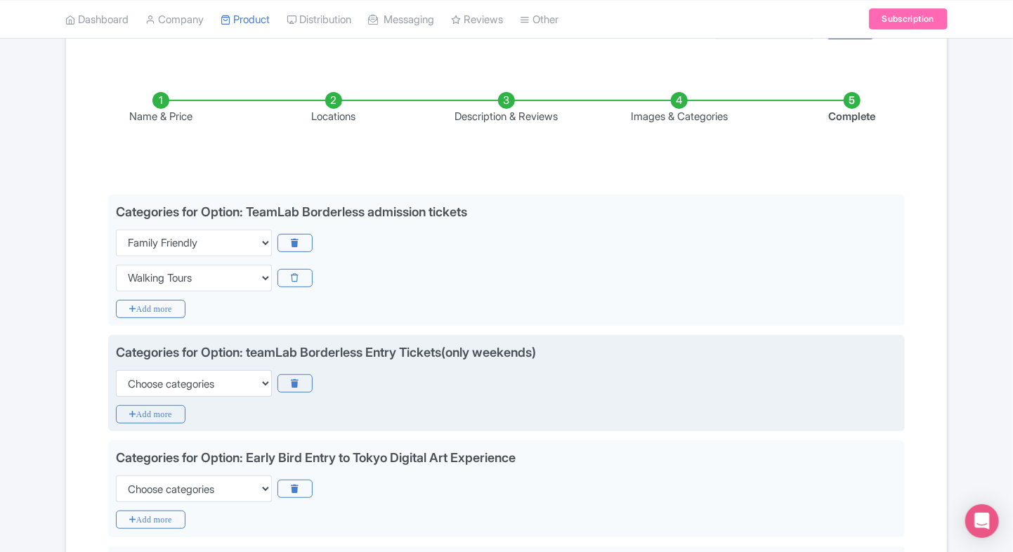
scroll to position [240, 0]
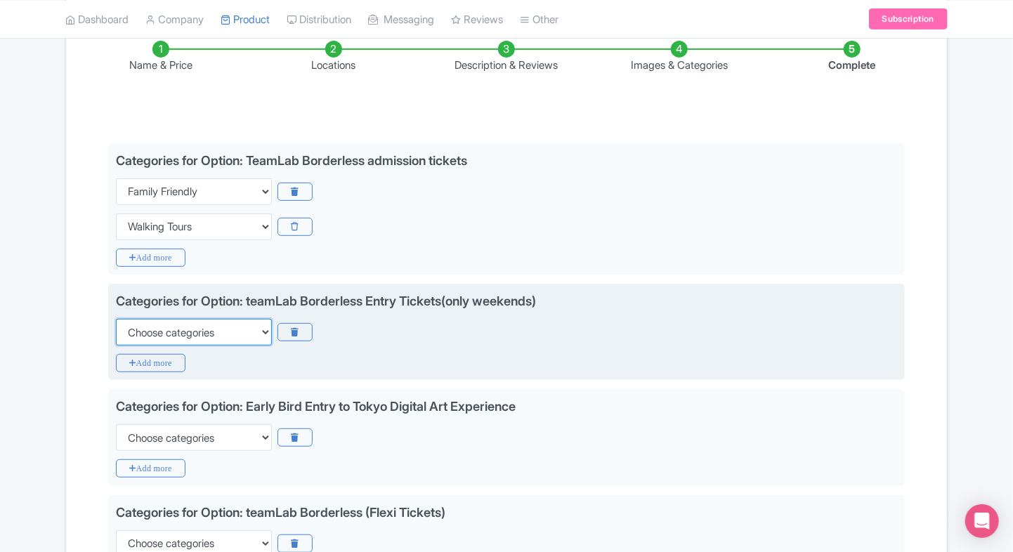
click at [177, 332] on select "Choose categories Adults Only Animals Audio Guide Beaches Bike Tours Boat Tours…" at bounding box center [194, 332] width 156 height 27
select select "family-friendly"
click at [116, 319] on select "Choose categories Adults Only Animals Audio Guide Beaches Bike Tours Boat Tours…" at bounding box center [194, 332] width 156 height 27
click at [135, 367] on icon "Add more" at bounding box center [151, 363] width 70 height 18
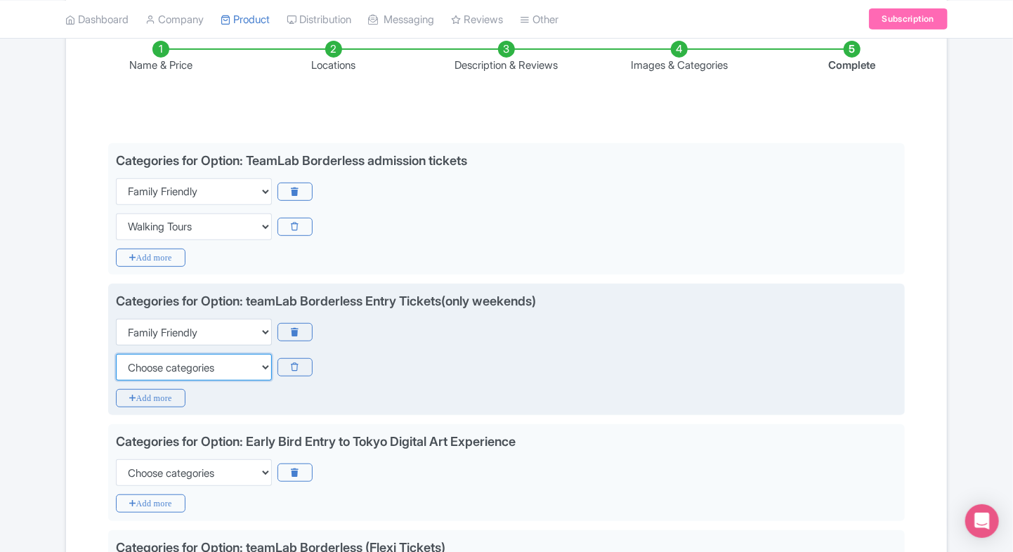
click at [135, 367] on select "Choose categories Adults Only Animals Audio Guide Beaches Bike Tours Boat Tours…" at bounding box center [194, 367] width 156 height 27
select select "walking-tours"
click at [116, 354] on select "Choose categories Adults Only Animals Audio Guide Beaches Bike Tours Boat Tours…" at bounding box center [194, 367] width 156 height 27
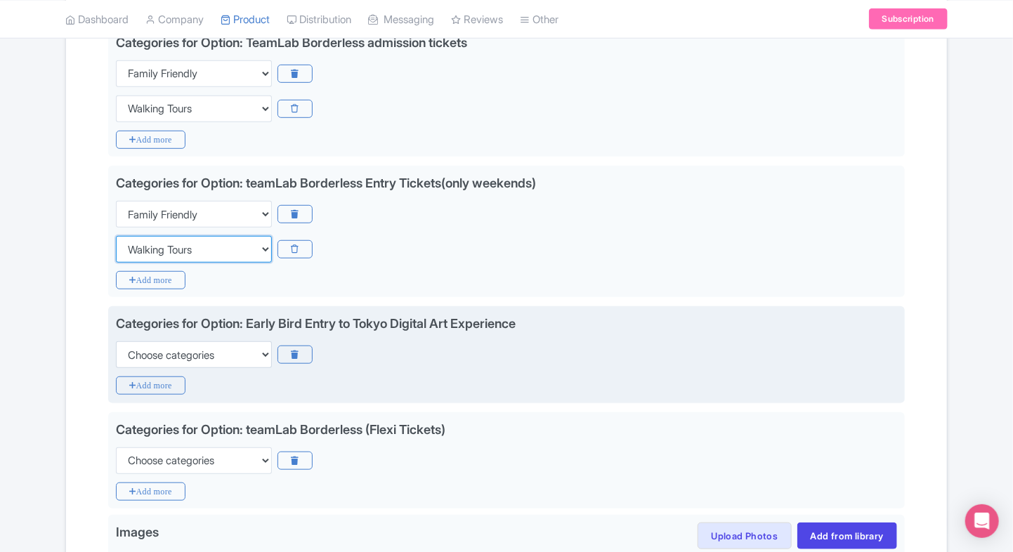
scroll to position [361, 0]
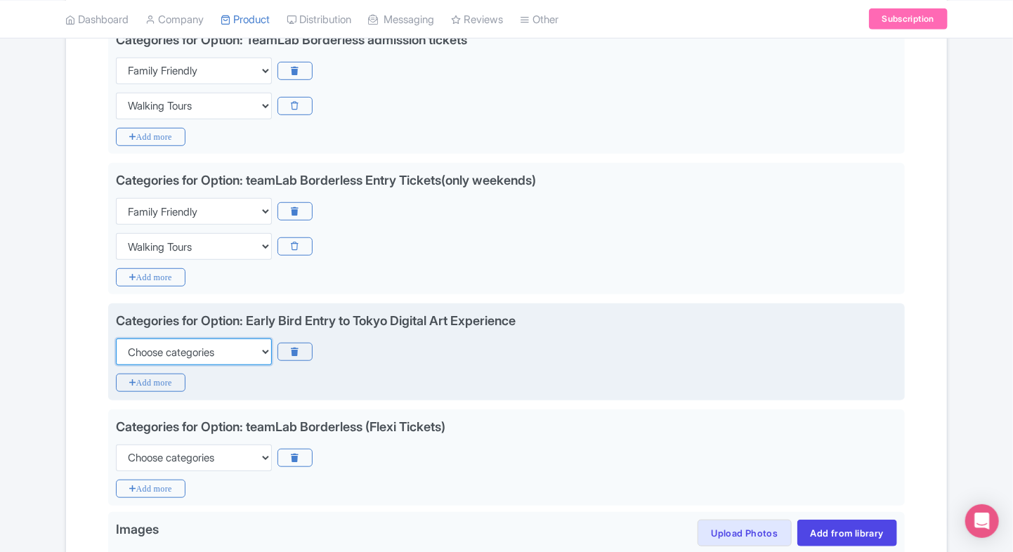
click at [178, 353] on select "Choose categories Adults Only Animals Audio Guide Beaches Bike Tours Boat Tours…" at bounding box center [194, 352] width 156 height 27
select select "family-friendly"
click at [116, 339] on select "Choose categories Adults Only Animals Audio Guide Beaches Bike Tours Boat Tours…" at bounding box center [194, 352] width 156 height 27
click at [131, 384] on icon "Add more" at bounding box center [151, 383] width 70 height 18
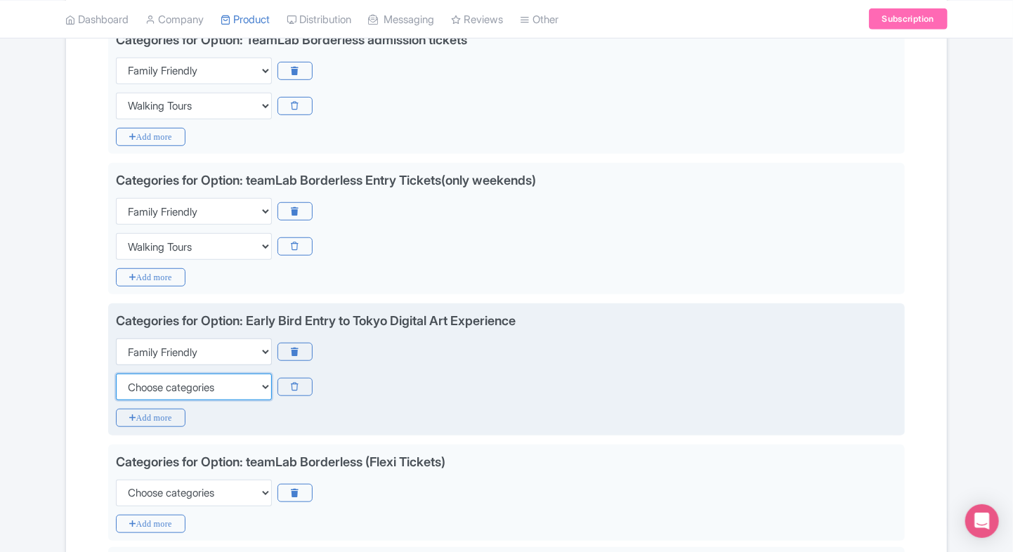
click at [131, 384] on select "Choose categories Adults Only Animals Audio Guide Beaches Bike Tours Boat Tours…" at bounding box center [194, 387] width 156 height 27
select select "walking-tours"
click at [116, 374] on select "Choose categories Adults Only Animals Audio Guide Beaches Bike Tours Boat Tours…" at bounding box center [194, 387] width 156 height 27
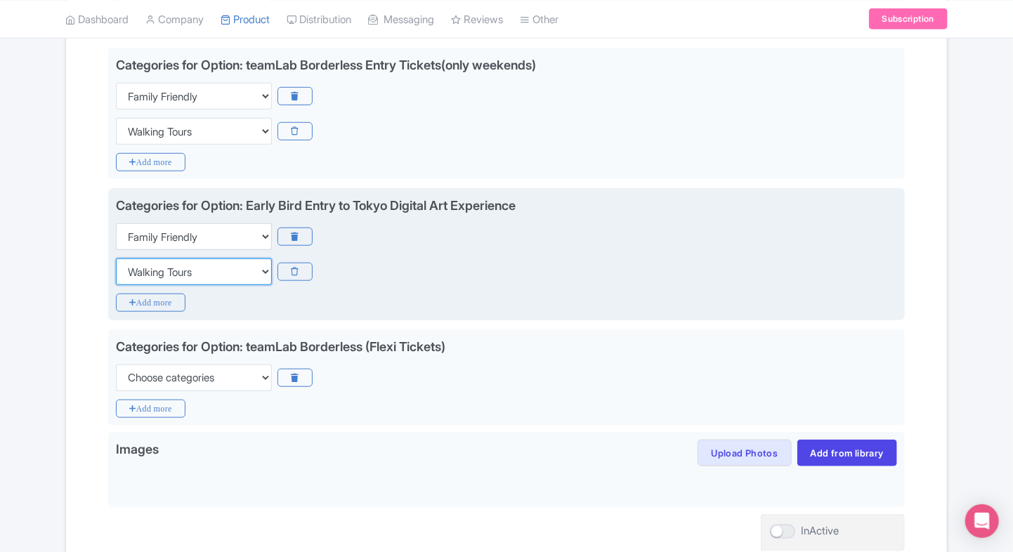
scroll to position [493, 0]
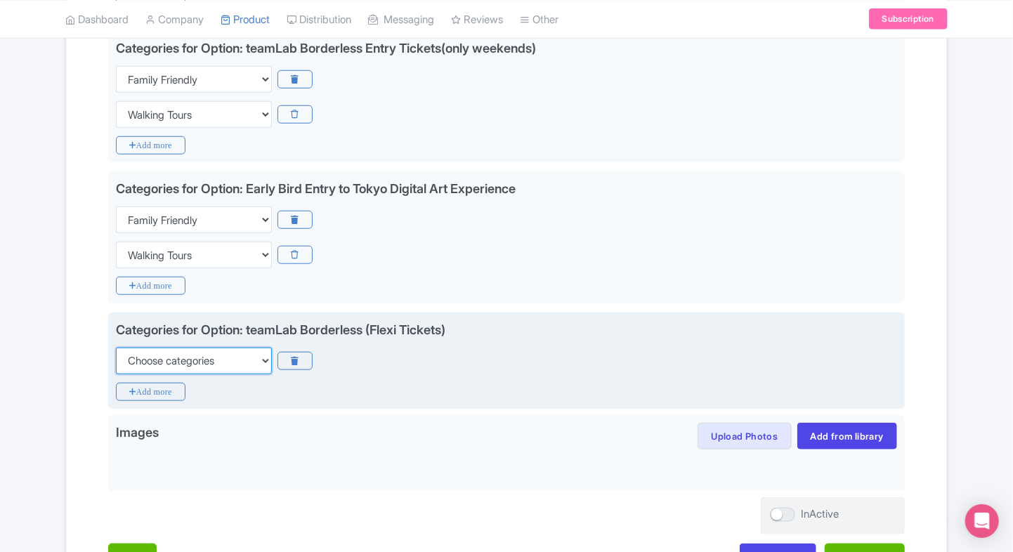
click at [160, 358] on select "Choose categories Adults Only Animals Audio Guide Beaches Bike Tours Boat Tours…" at bounding box center [194, 361] width 156 height 27
select select "family-friendly"
click at [116, 348] on select "Choose categories Adults Only Animals Audio Guide Beaches Bike Tours Boat Tours…" at bounding box center [194, 361] width 156 height 27
click at [132, 383] on icon "Add more" at bounding box center [151, 392] width 70 height 18
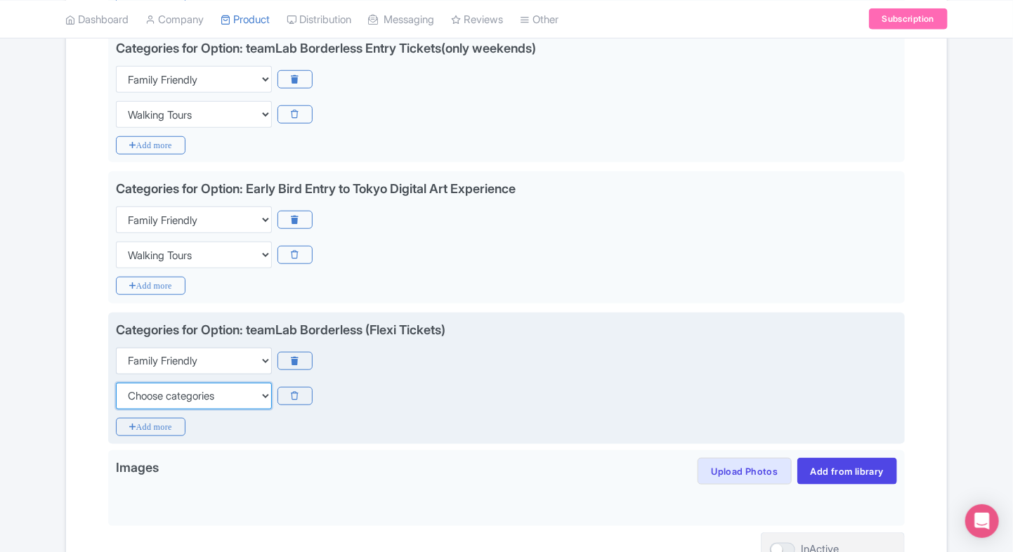
click at [139, 389] on select "Choose categories Adults Only Animals Audio Guide Beaches Bike Tours Boat Tours…" at bounding box center [194, 396] width 156 height 27
select select "walking-tours"
click at [116, 383] on select "Choose categories Adults Only Animals Audio Guide Beaches Bike Tours Boat Tours…" at bounding box center [194, 396] width 156 height 27
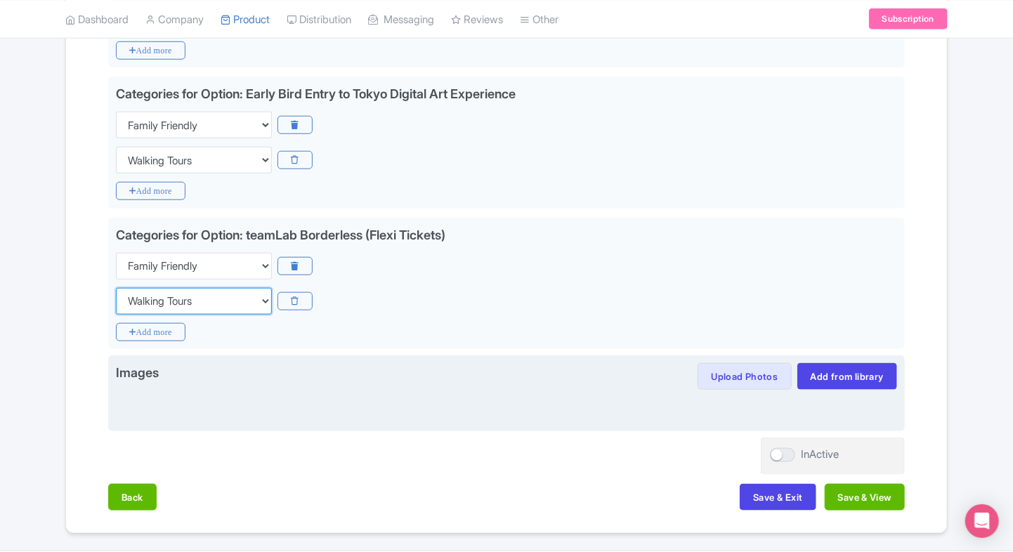
scroll to position [590, 0]
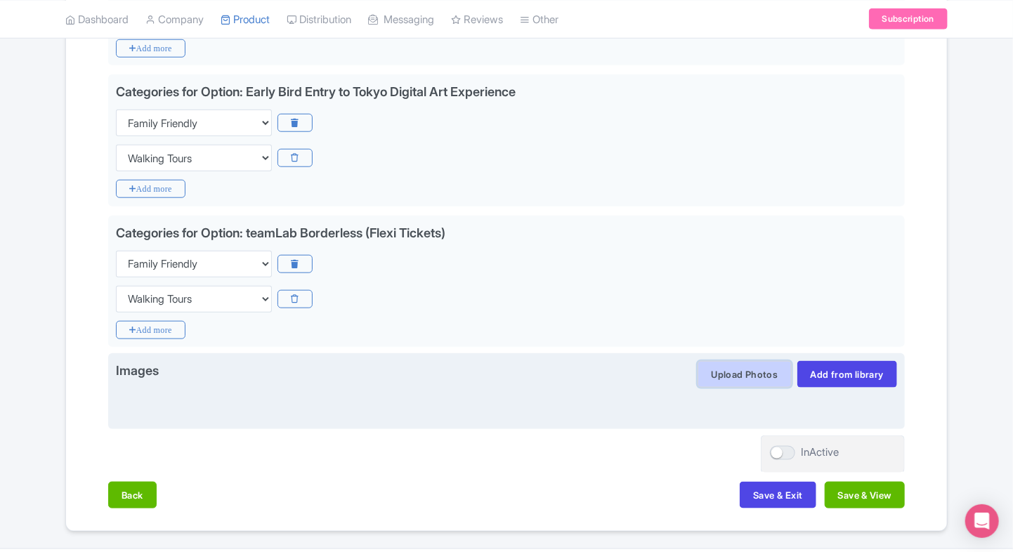
click at [725, 369] on button "Upload Photos" at bounding box center [743, 374] width 93 height 27
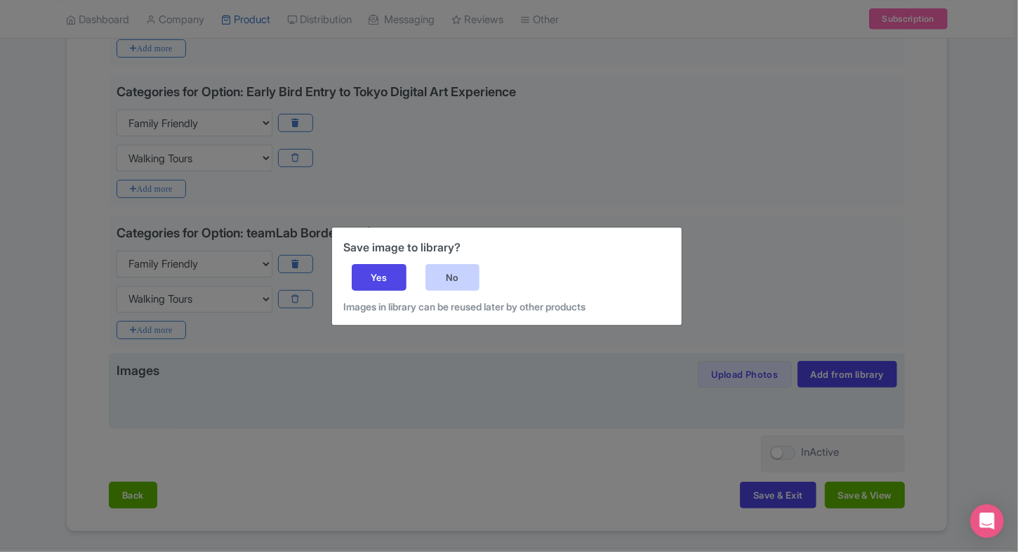
click at [438, 266] on div "No" at bounding box center [453, 277] width 55 height 27
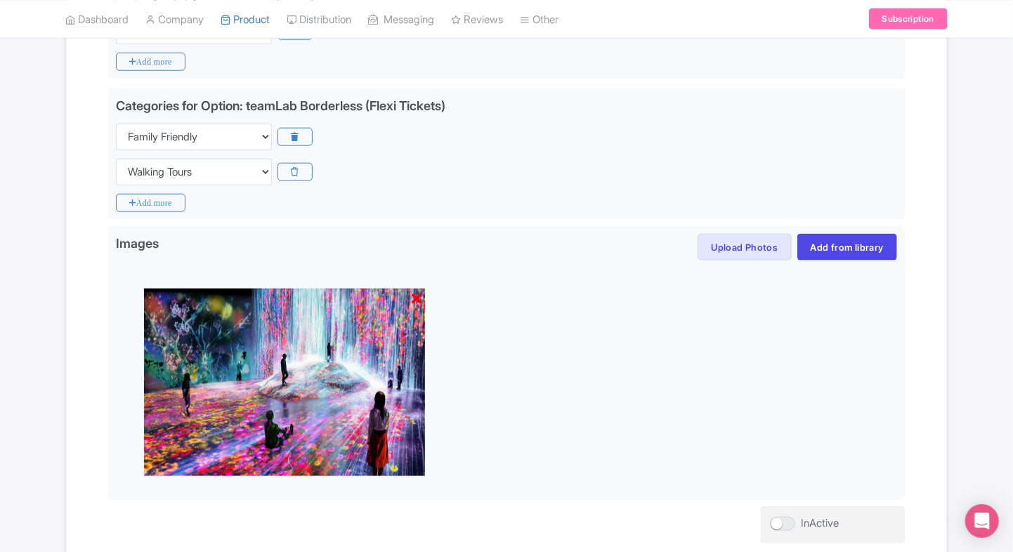
scroll to position [825, 0]
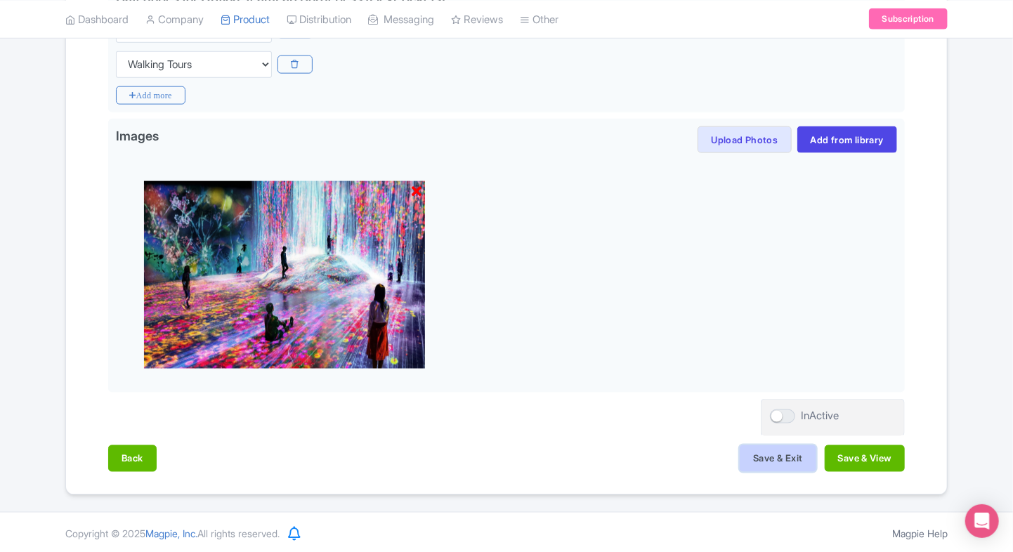
click at [756, 465] on button "Save & Exit" at bounding box center [778, 458] width 76 height 27
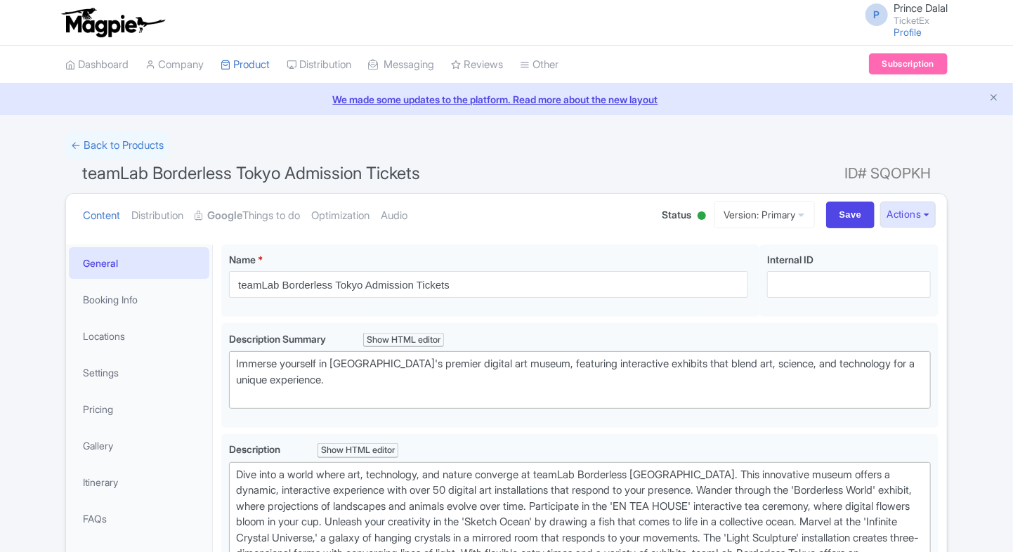
type trix-editor "<div>Dive into a world where art, technology, and nature converge at teamLab Bo…"
click at [242, 208] on strong "Google" at bounding box center [224, 216] width 35 height 16
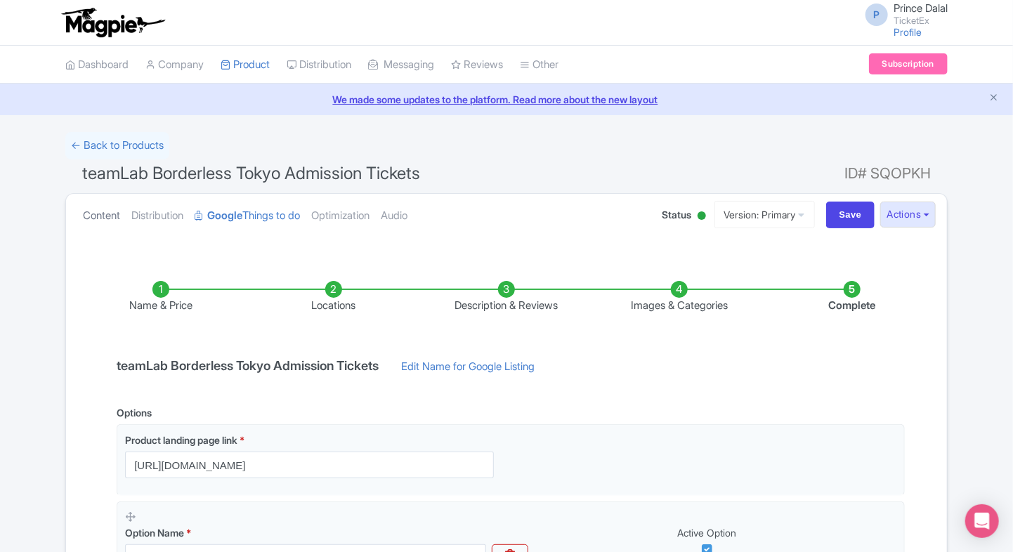
click at [102, 212] on link "Content" at bounding box center [101, 216] width 37 height 44
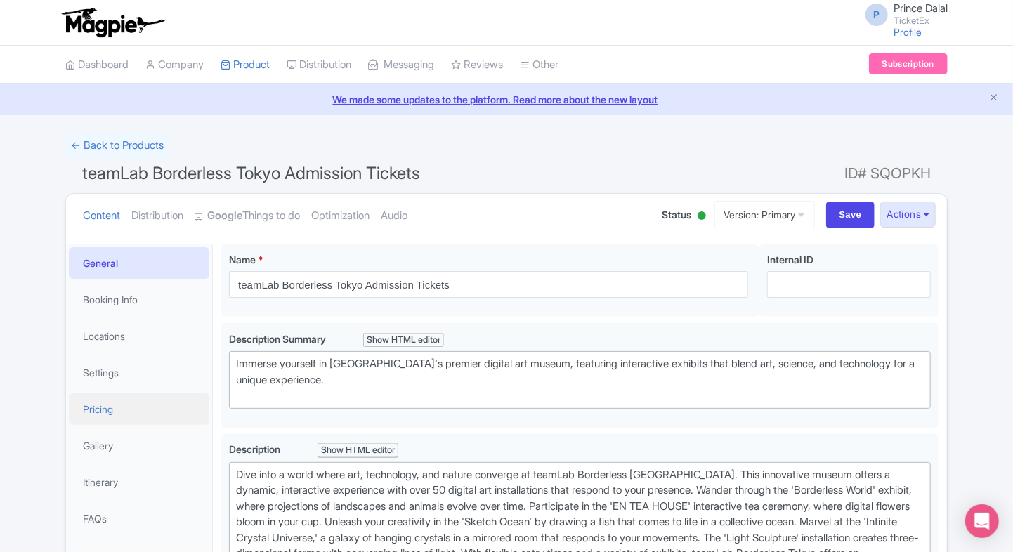
click at [127, 414] on link "Pricing" at bounding box center [139, 409] width 140 height 32
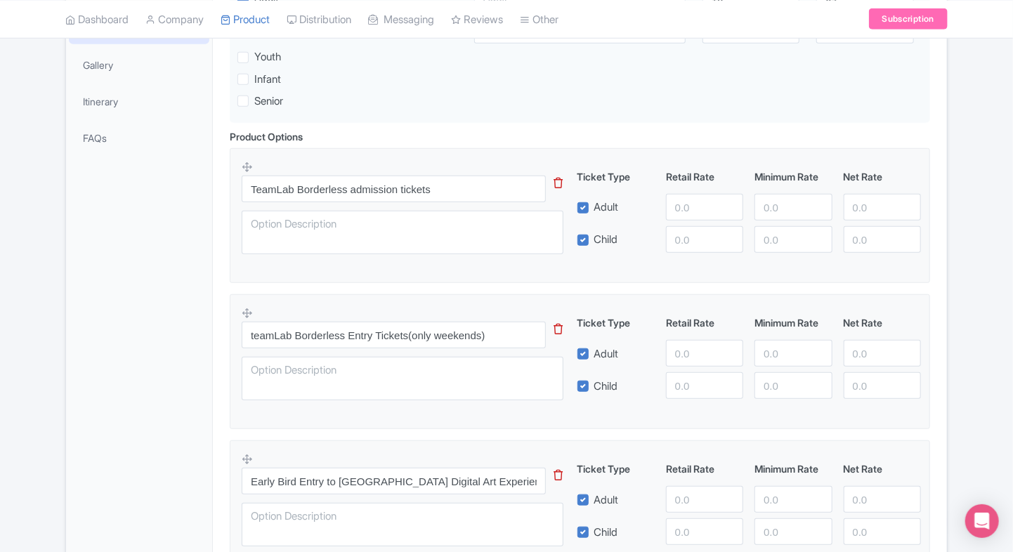
scroll to position [385, 0]
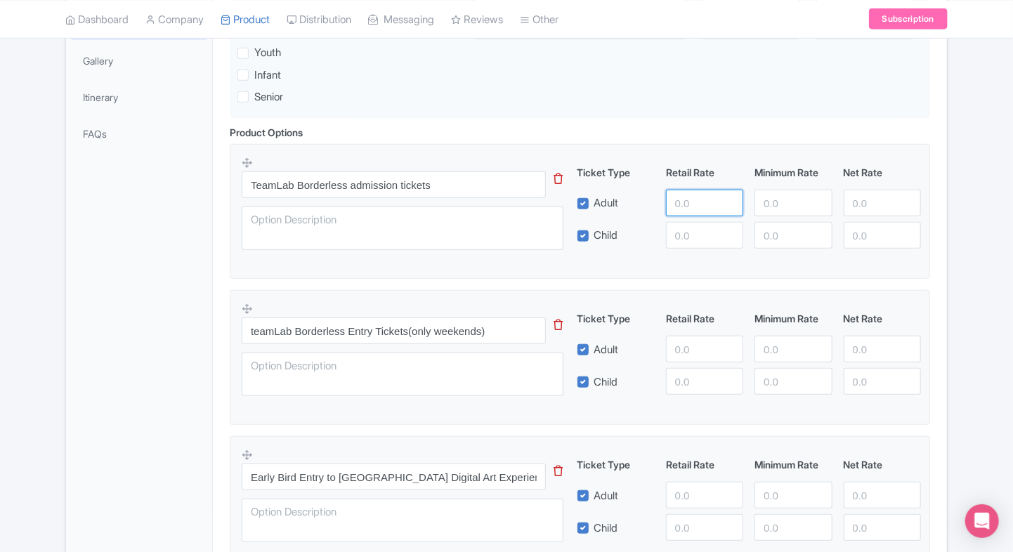
click at [682, 197] on input "number" at bounding box center [704, 203] width 77 height 27
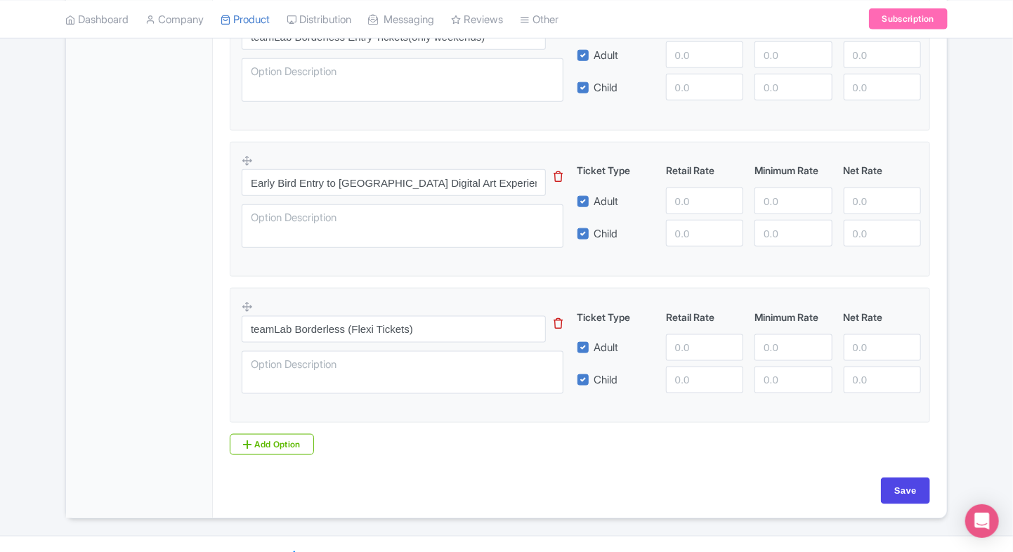
scroll to position [694, 0]
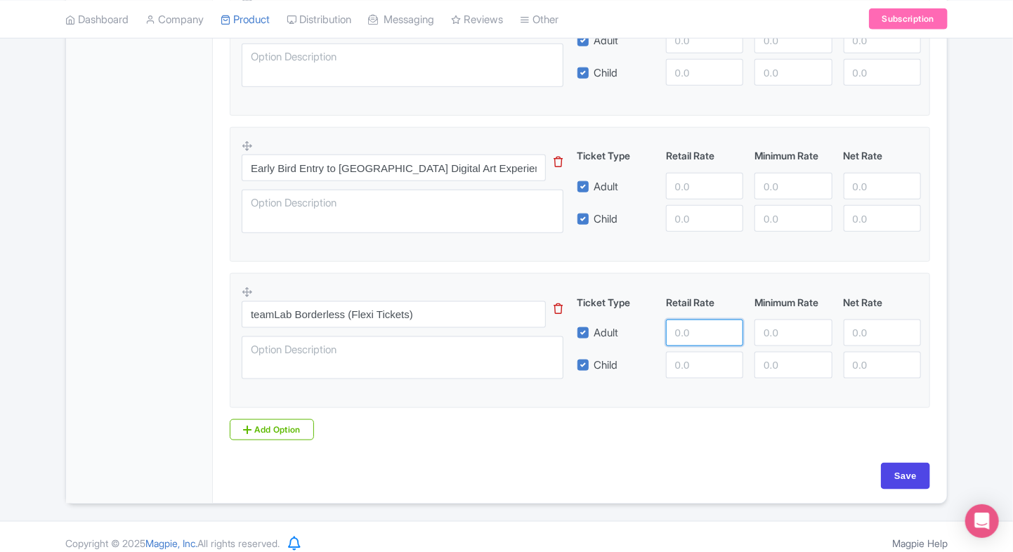
click at [681, 333] on input "number" at bounding box center [704, 333] width 77 height 27
click at [681, 333] on input "7600" at bounding box center [704, 333] width 77 height 27
type input "7600"
click at [681, 365] on input "number" at bounding box center [704, 365] width 77 height 27
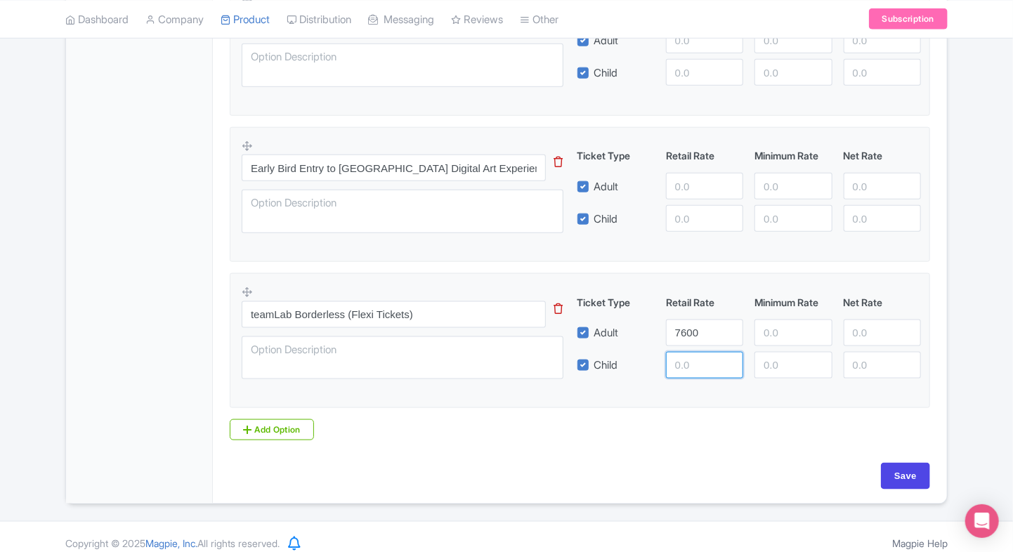
paste input "7600"
type input "7600"
click at [869, 332] on input "number" at bounding box center [882, 333] width 77 height 27
paste input "7600"
type input "7600"
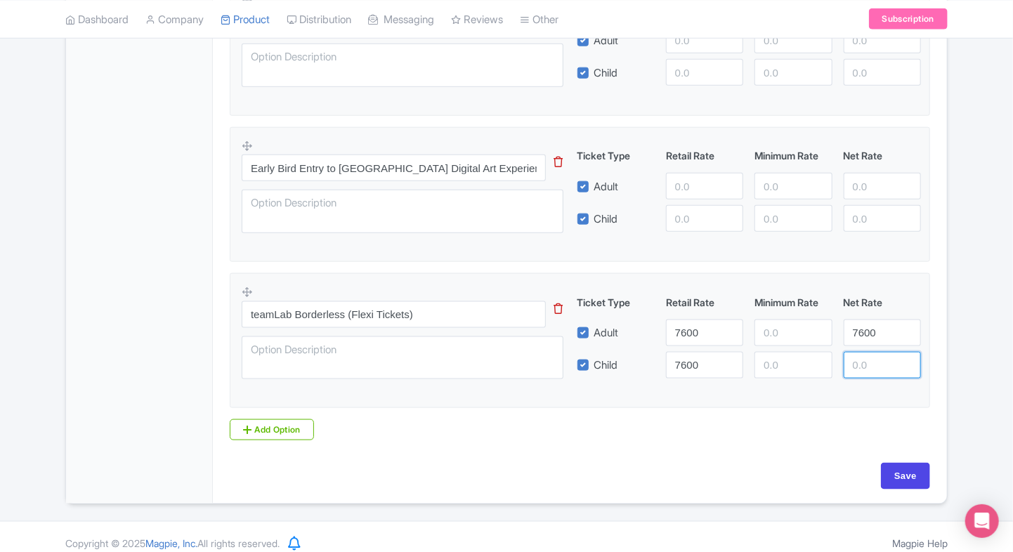
paste input "7600"
click at [858, 358] on input "number" at bounding box center [882, 365] width 77 height 27
type input "7600"
click at [773, 329] on input "number" at bounding box center [792, 333] width 77 height 27
type input "7100"
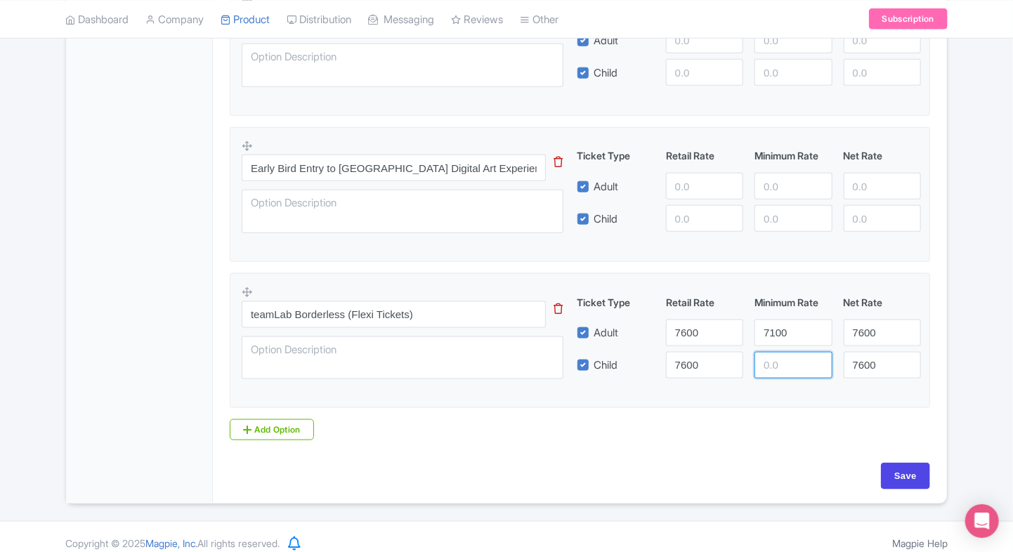
click at [773, 355] on input "number" at bounding box center [792, 365] width 77 height 27
type input "7100"
click at [936, 293] on div "Product Options i TeamLab Borderless admission tickets This tip has not data. C…" at bounding box center [579, 128] width 717 height 624
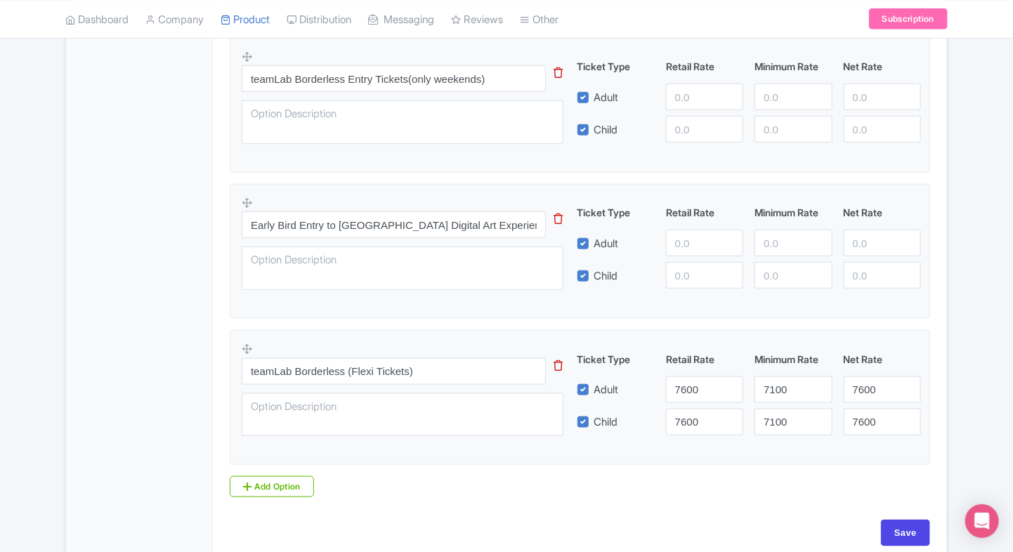
scroll to position [628, 0]
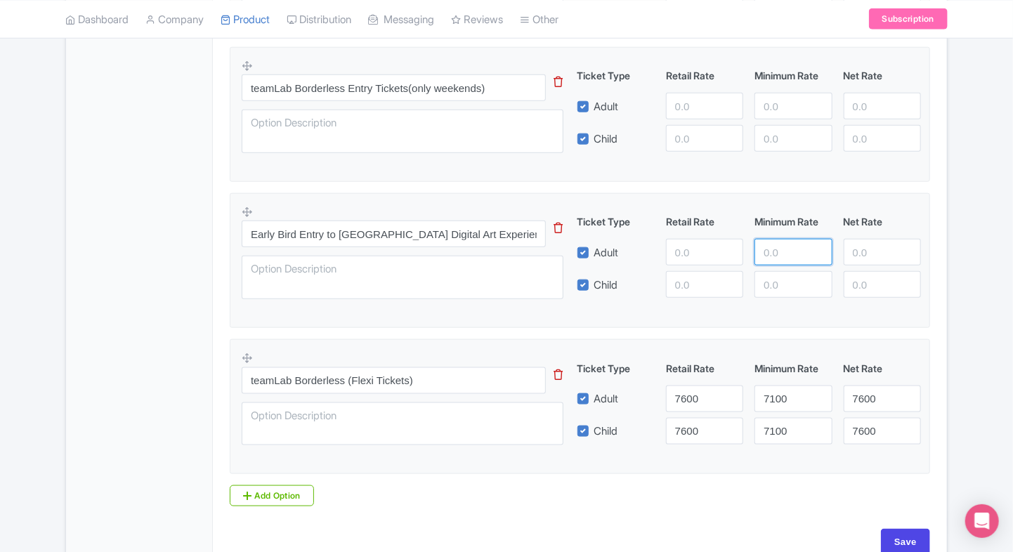
click at [776, 263] on input "number" at bounding box center [792, 252] width 77 height 27
type input "2950"
click at [775, 288] on input "number" at bounding box center [792, 284] width 77 height 27
type input "2950"
click at [663, 258] on div at bounding box center [704, 252] width 89 height 27
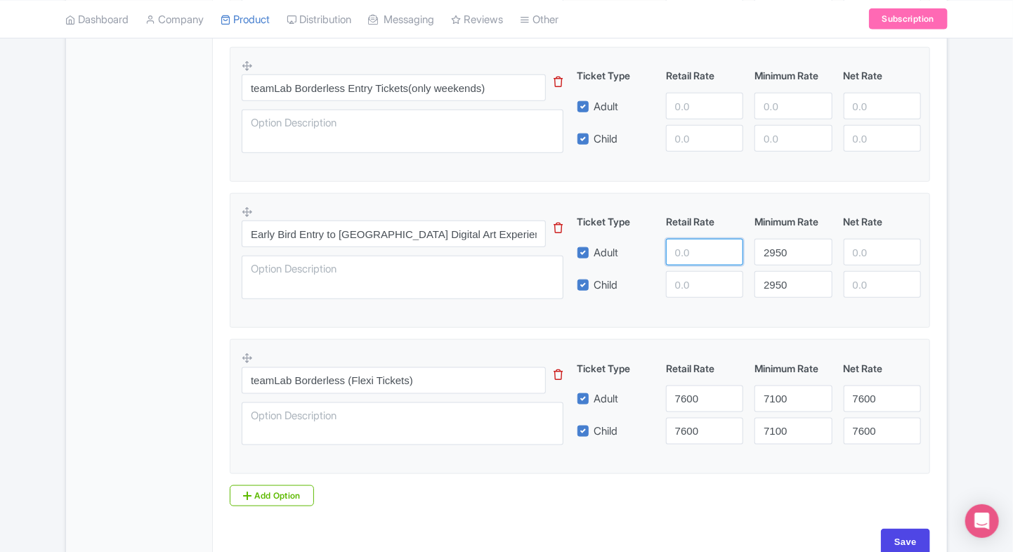
click at [671, 256] on input "number" at bounding box center [704, 252] width 77 height 27
type input "4000"
click at [687, 285] on input "number" at bounding box center [704, 284] width 77 height 27
type input "4000"
click at [854, 253] on input "4" at bounding box center [882, 252] width 77 height 27
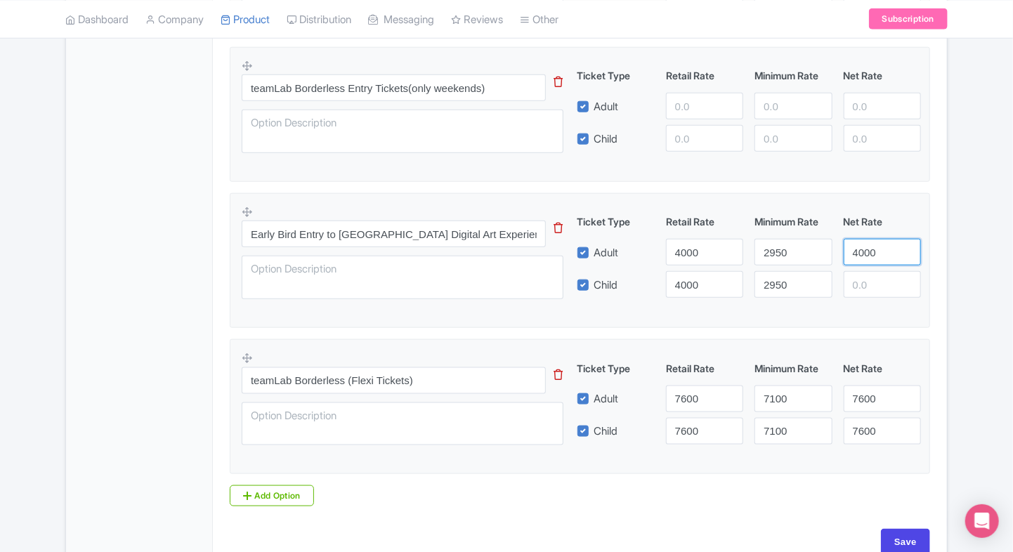
type input "4000"
click at [858, 280] on input "4" at bounding box center [882, 284] width 77 height 27
type input "4000"
click at [948, 216] on div "Success Data saved automatically ← Back to Products teamLab Borderless Tokyo Ad…" at bounding box center [506, 37] width 899 height 1066
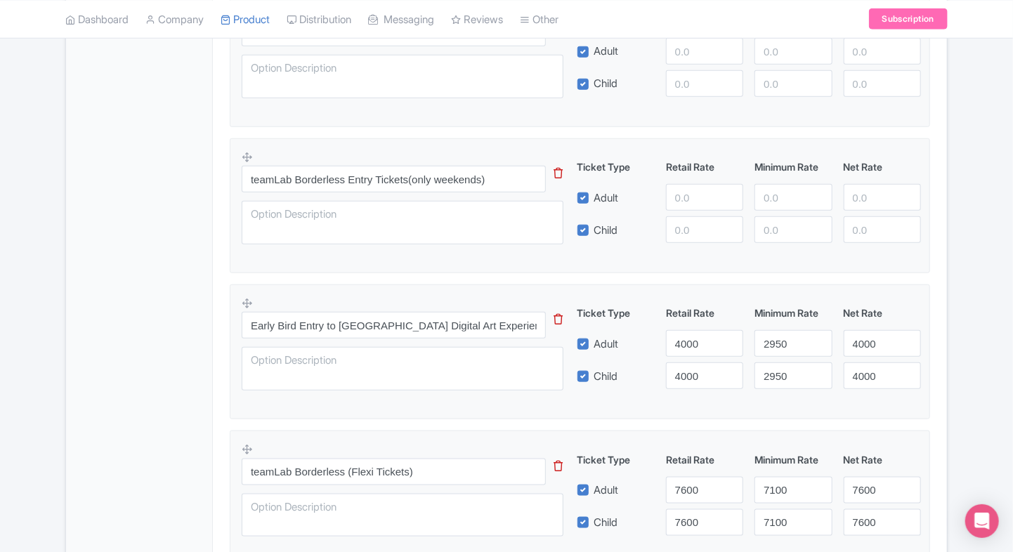
scroll to position [531, 0]
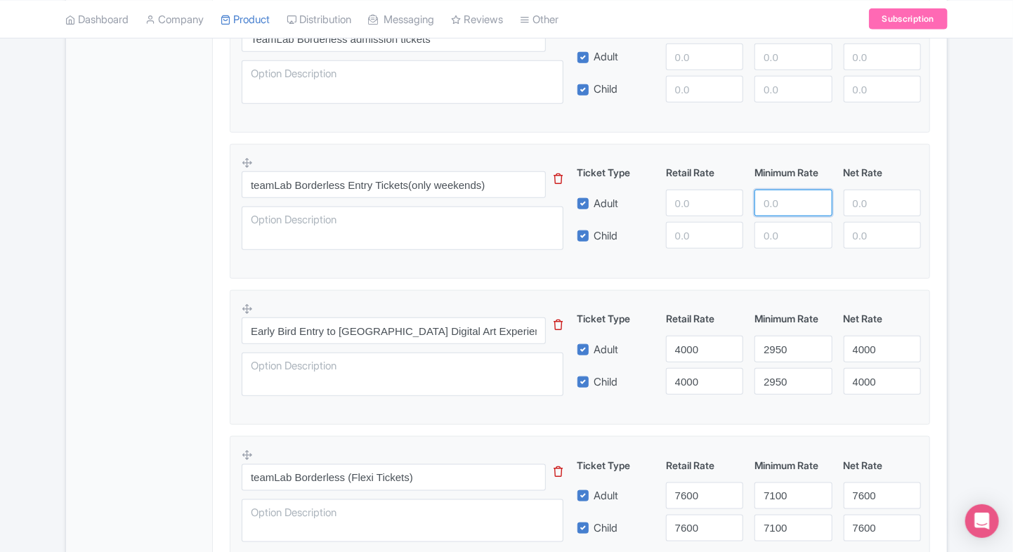
click at [768, 202] on input "number" at bounding box center [792, 203] width 77 height 27
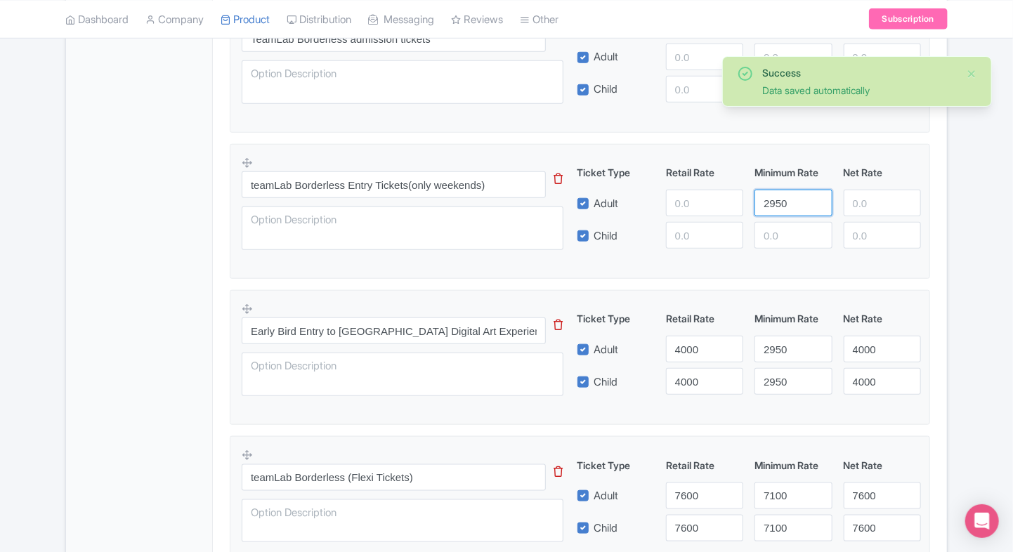
type input "2950"
click at [788, 244] on input "number" at bounding box center [792, 235] width 77 height 27
type input "2950"
click at [677, 214] on input "number" at bounding box center [704, 203] width 77 height 27
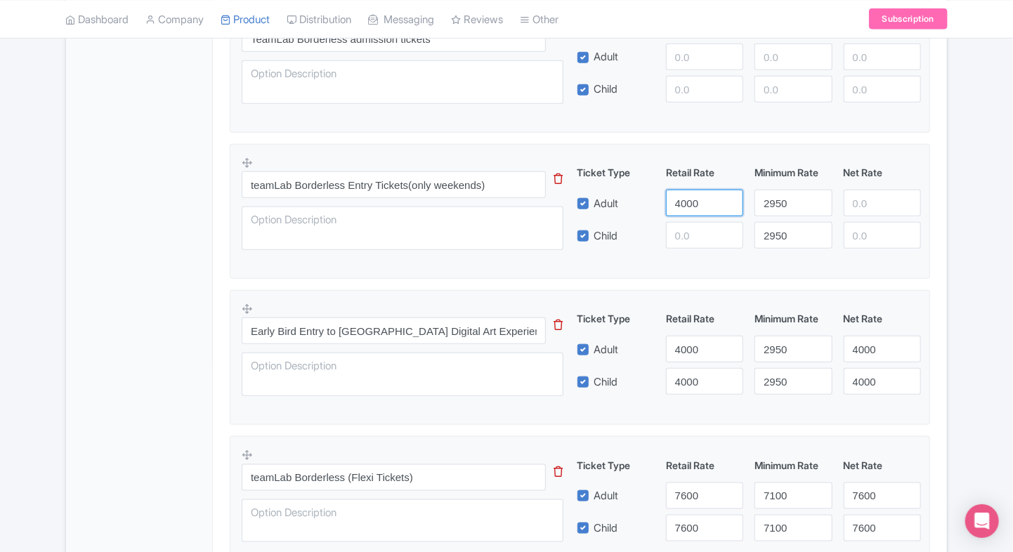
type input "4000"
click at [678, 224] on input "number" at bounding box center [704, 235] width 77 height 27
type input "4000"
click at [872, 198] on input "number" at bounding box center [882, 203] width 77 height 27
type input "4000"
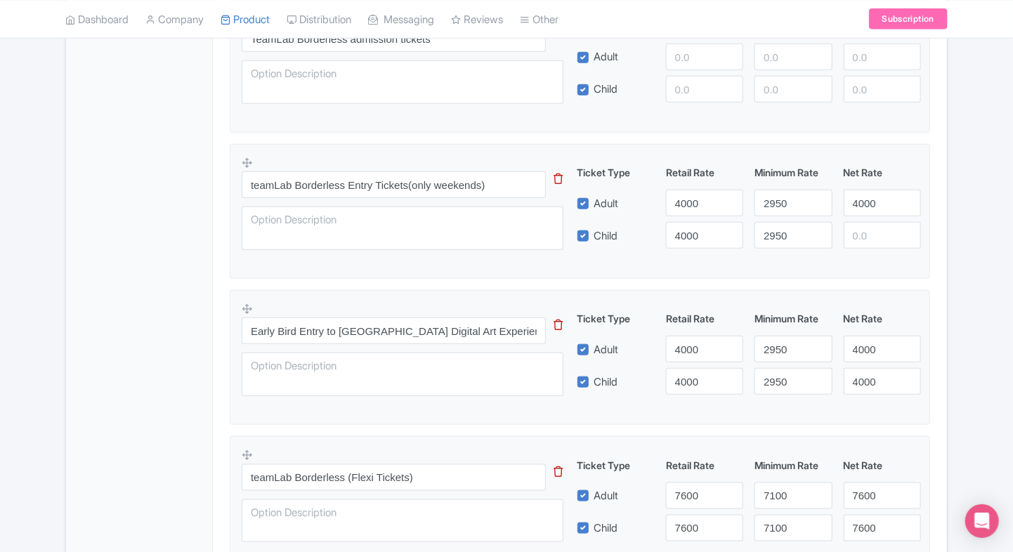
click at [860, 251] on div "teamLab Borderless Entry Tickets(only weekends) This tip has not data. Code: ti…" at bounding box center [580, 207] width 676 height 103
click at [867, 243] on input "number" at bounding box center [882, 235] width 77 height 27
type input "4000"
click at [933, 183] on div "Product Options i TeamLab Borderless admission tickets This tip has not data. C…" at bounding box center [579, 291] width 717 height 624
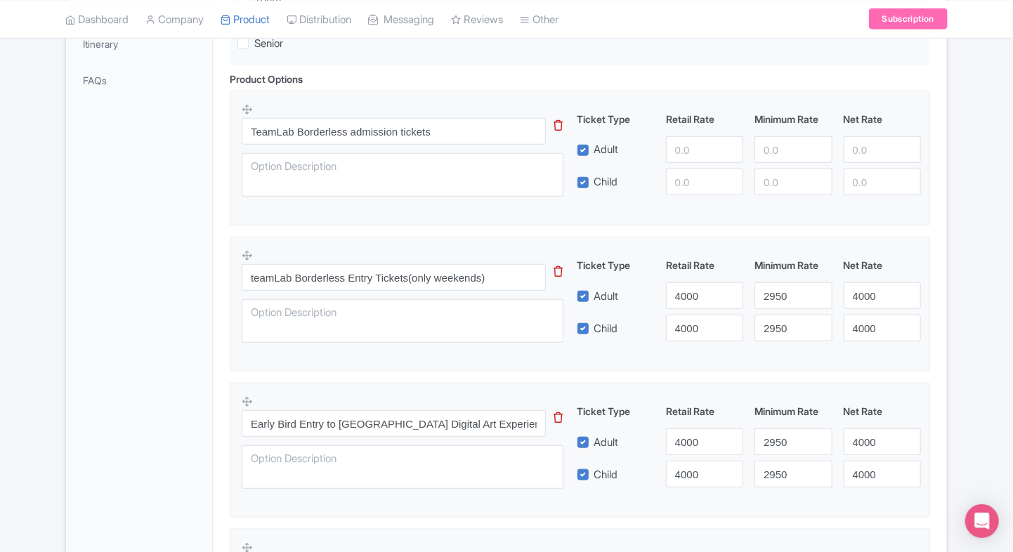
scroll to position [432, 0]
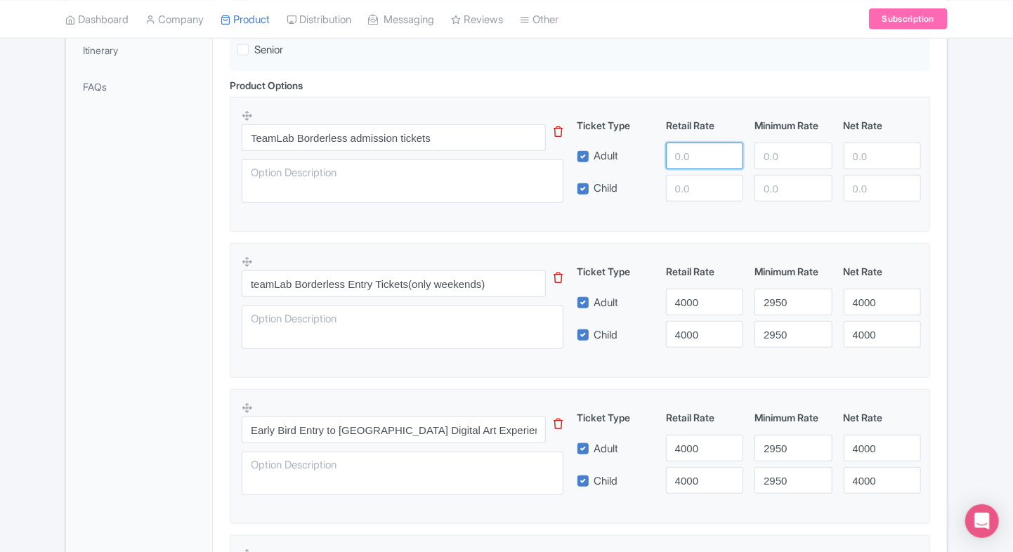
click at [709, 154] on input "number" at bounding box center [704, 156] width 77 height 27
type input "4000"
click at [687, 173] on div "Ticket Type Retail Rate Minimum Rate Net Rate Adult 4000 Child This tip has not…" at bounding box center [749, 160] width 339 height 84
click at [687, 190] on input "number" at bounding box center [704, 188] width 77 height 27
type input "4000"
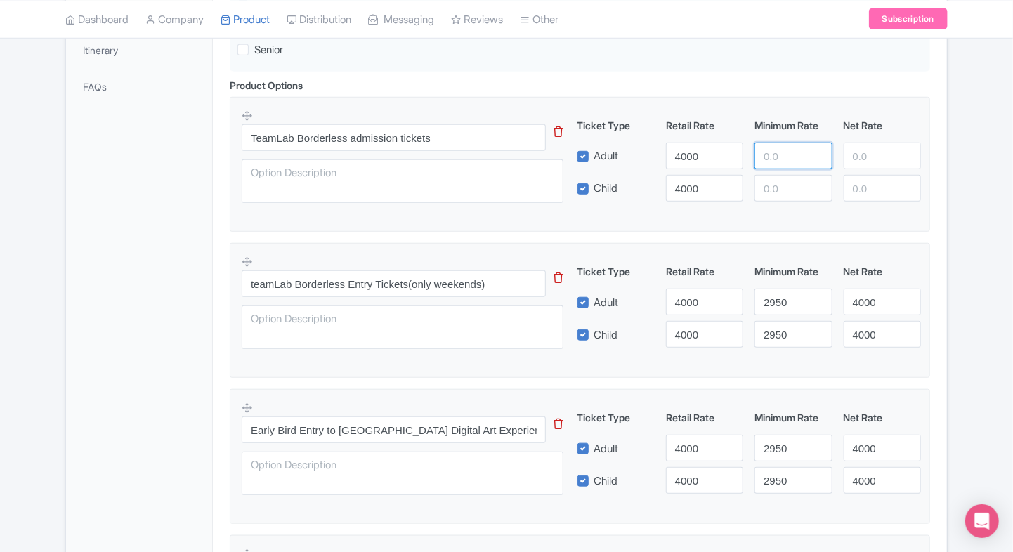
click at [761, 162] on input "number" at bounding box center [792, 156] width 77 height 27
type input "2242"
click at [772, 188] on input "2" at bounding box center [792, 188] width 77 height 27
type input "2242"
click at [846, 156] on input "number" at bounding box center [882, 156] width 77 height 27
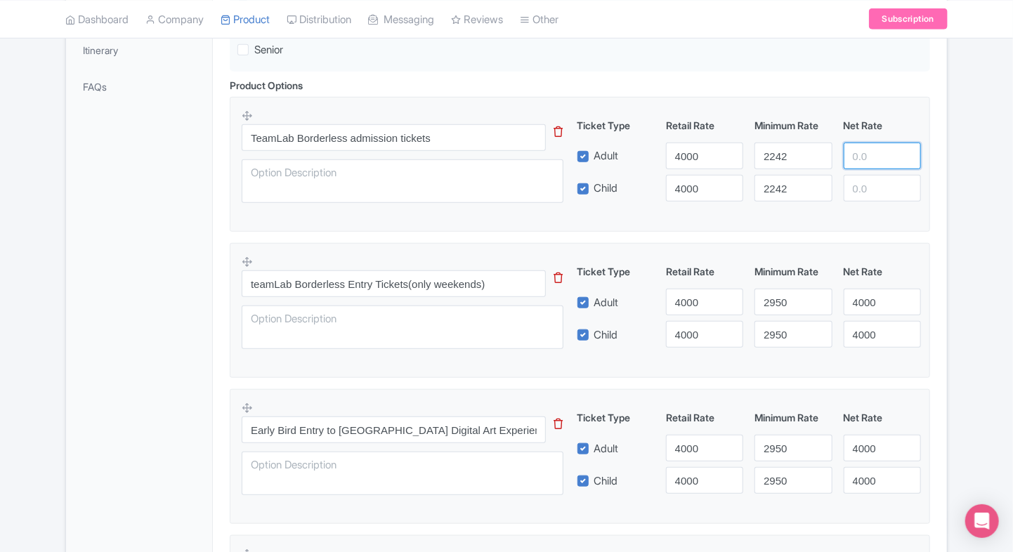
type input "3"
type input "4000"
click at [865, 187] on input "number" at bounding box center [882, 188] width 77 height 27
type input "4000"
click at [934, 177] on div "Product Options i TeamLab Borderless admission tickets This tip has not data. C…" at bounding box center [579, 390] width 717 height 624
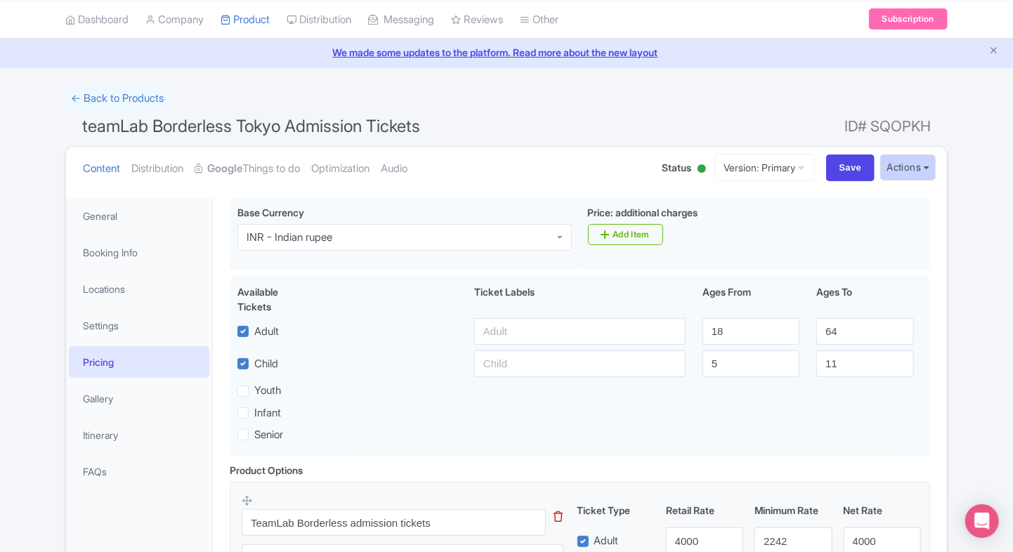
scroll to position [44, 0]
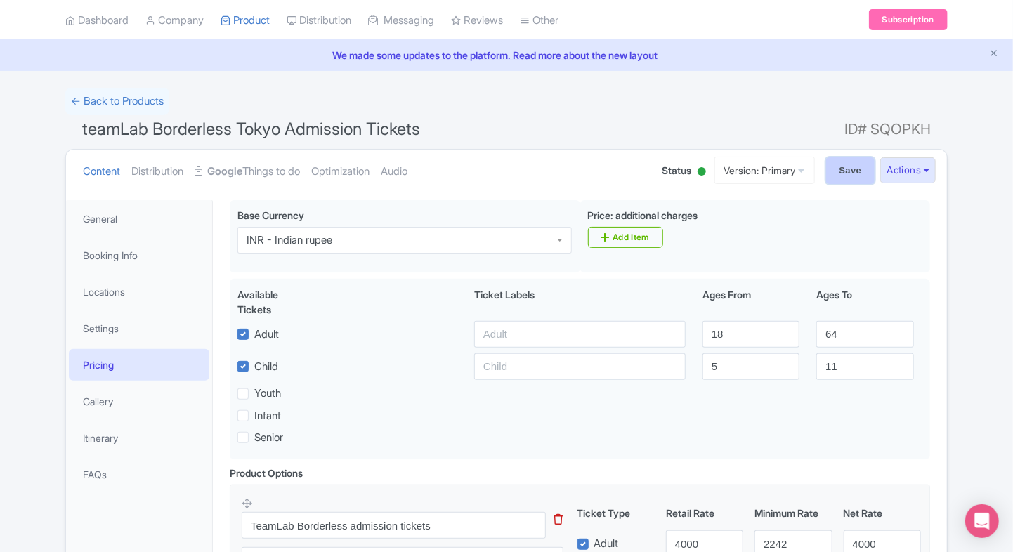
click at [832, 170] on input "Save" at bounding box center [850, 170] width 49 height 27
type input "Saving..."
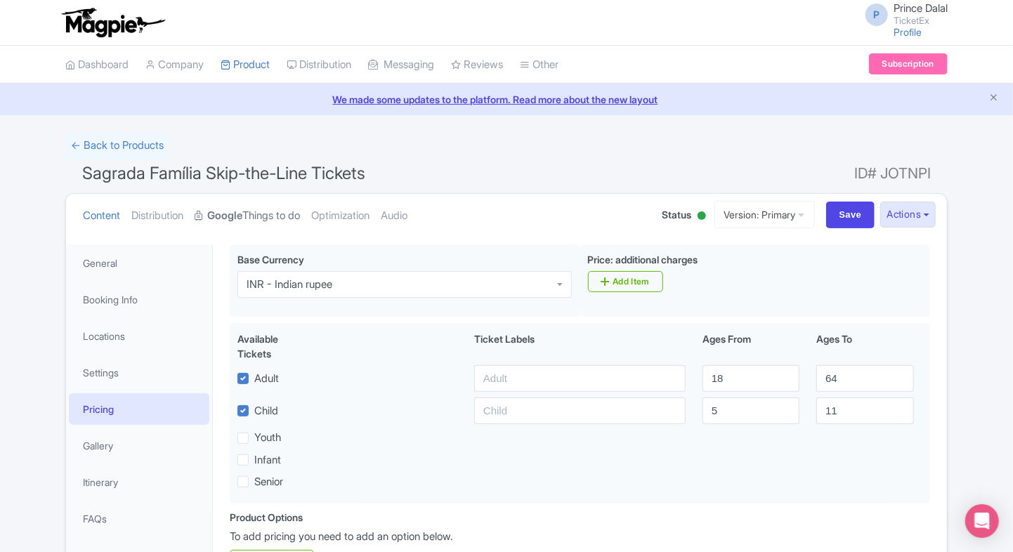
click at [242, 220] on strong "Google" at bounding box center [224, 216] width 35 height 16
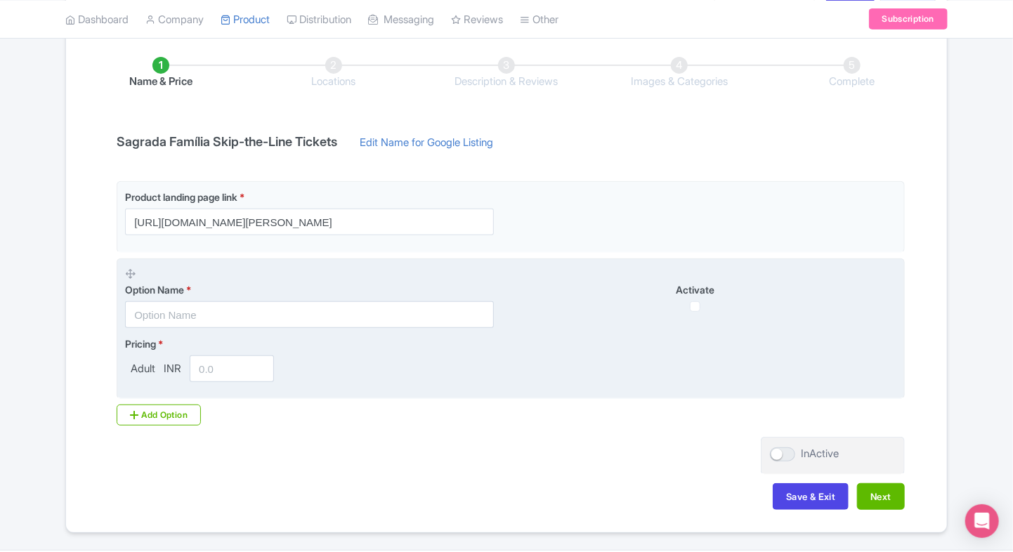
scroll to position [228, 0]
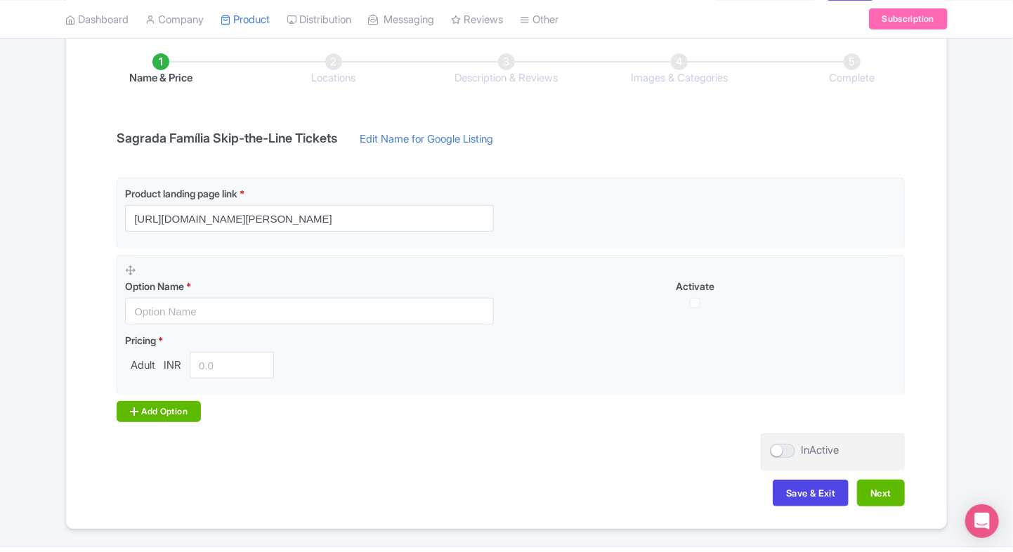
click at [140, 419] on div "Add Option" at bounding box center [159, 411] width 84 height 21
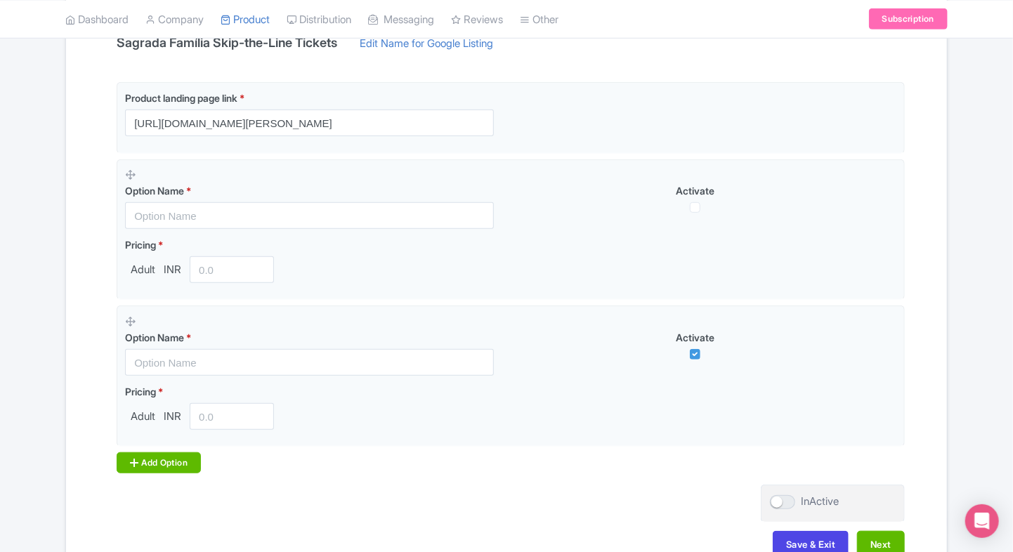
scroll to position [334, 0]
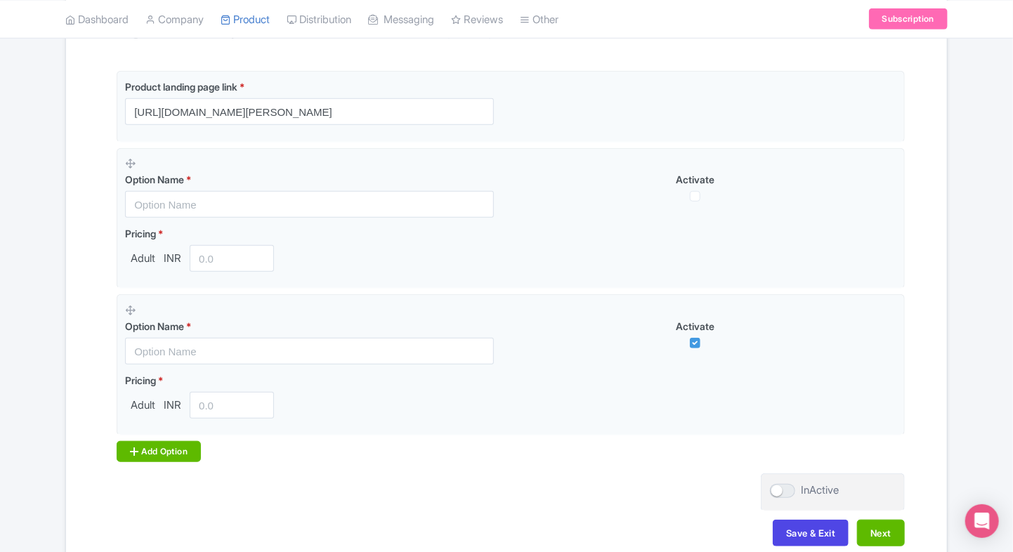
click at [151, 444] on div "Add Option" at bounding box center [159, 451] width 84 height 21
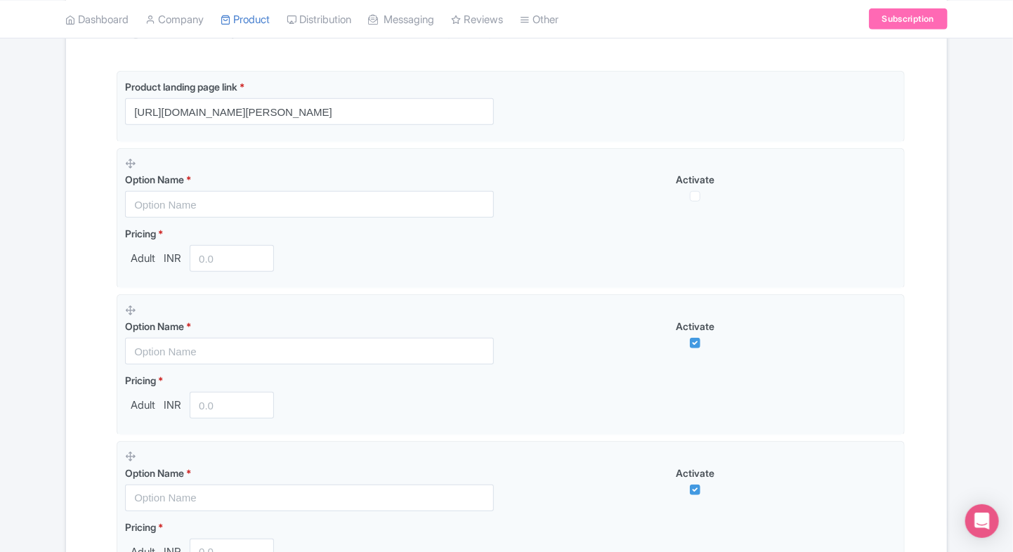
scroll to position [459, 0]
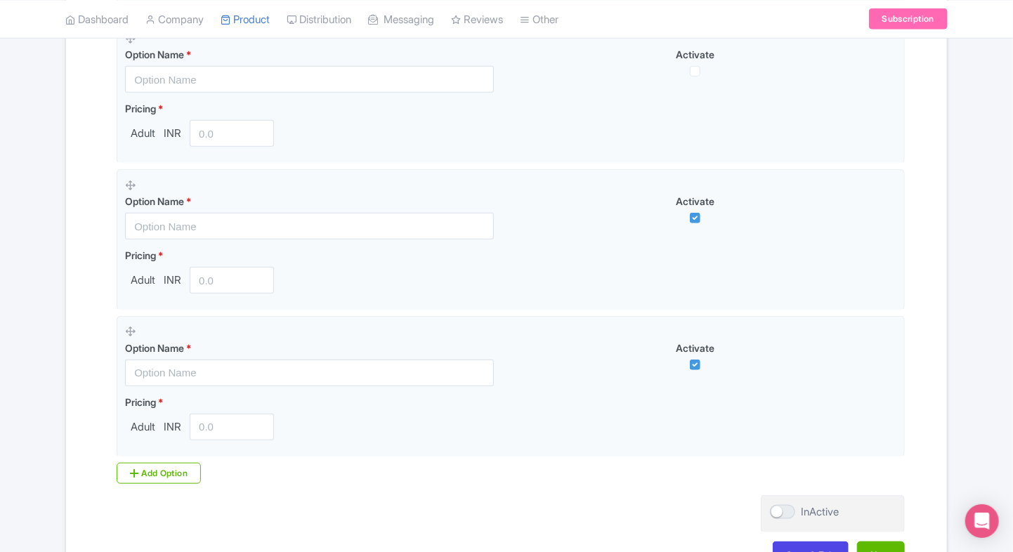
click at [155, 459] on div "Product landing page link * [URL][DOMAIN_NAME][PERSON_NAME] Option Name * Activ…" at bounding box center [506, 215] width 797 height 538
click at [137, 478] on div "Add Option" at bounding box center [159, 473] width 84 height 21
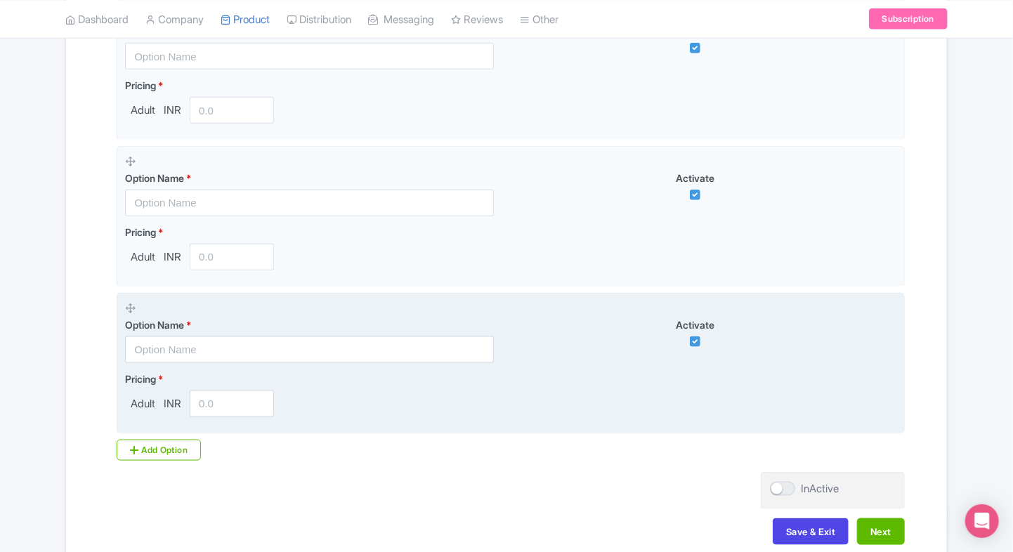
scroll to position [643, 0]
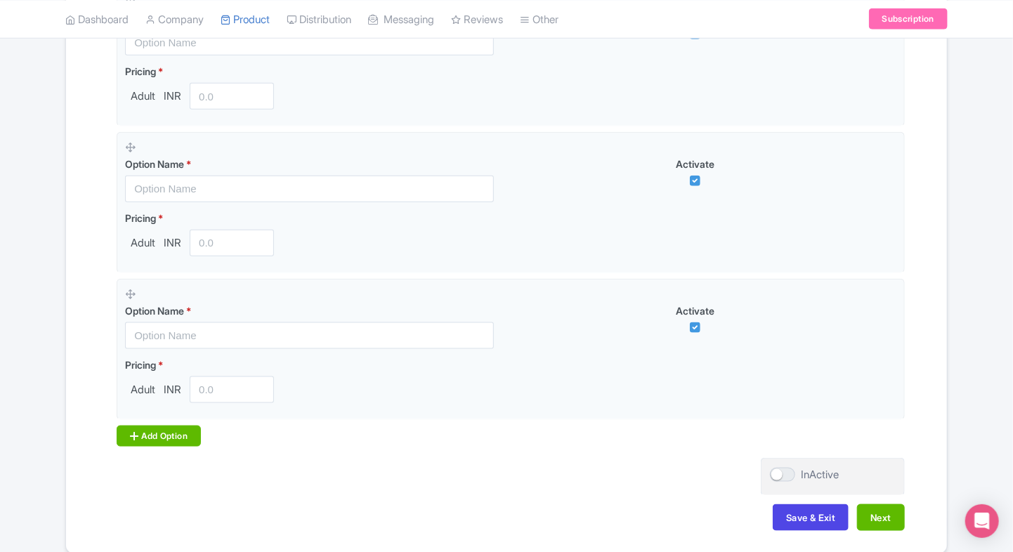
click at [155, 435] on div "Add Option" at bounding box center [159, 436] width 84 height 21
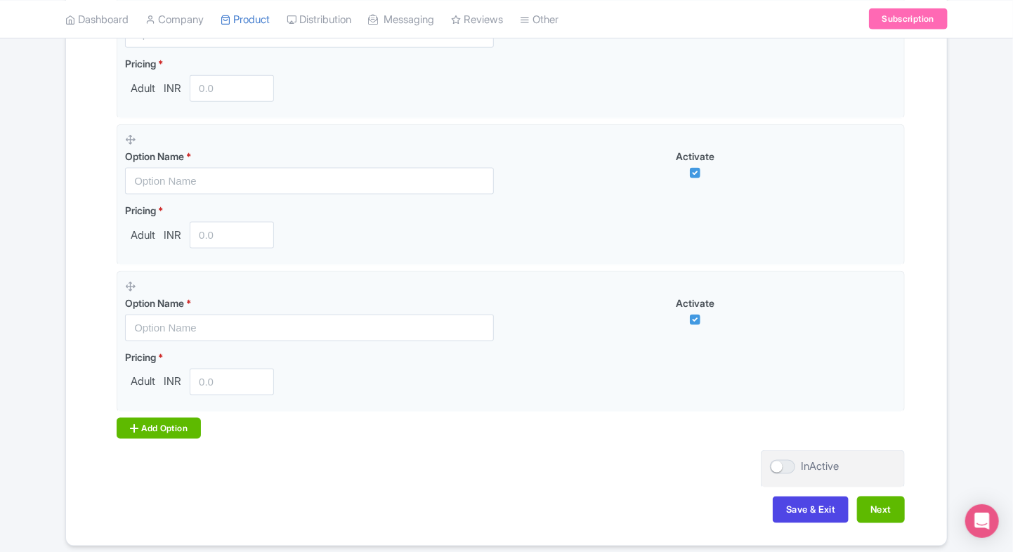
scroll to position [804, 0]
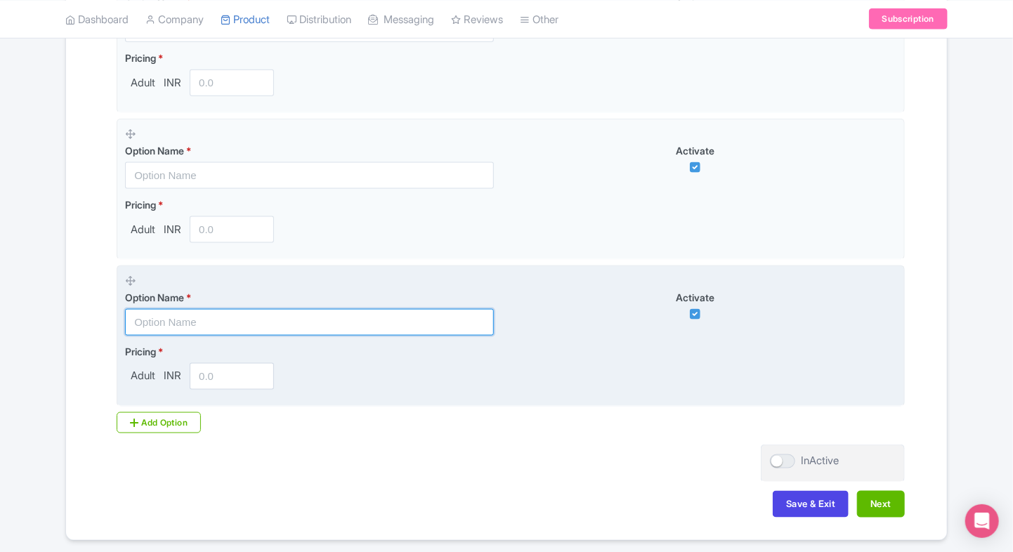
click at [155, 322] on input "text" at bounding box center [309, 322] width 369 height 27
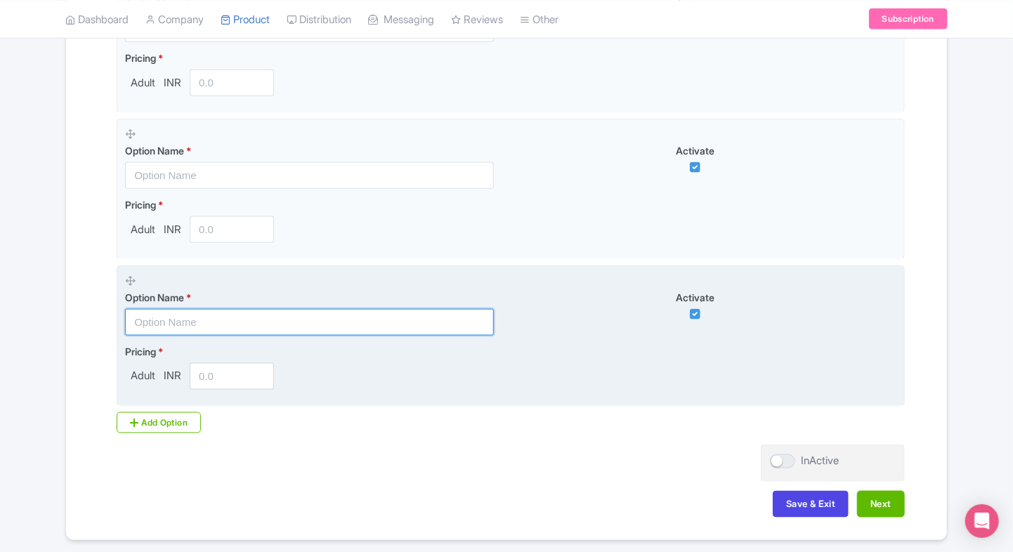
click at [279, 327] on input "text" at bounding box center [309, 322] width 369 height 27
paste input "Triple Attraction Combo Pass"
type input "Triple Attraction Combo Pass"
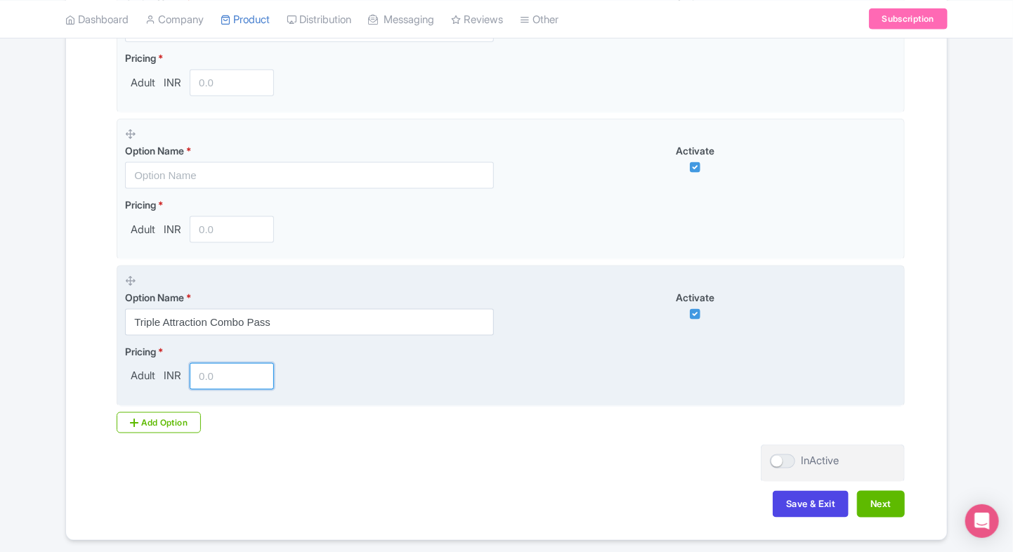
click at [218, 365] on input "number" at bounding box center [232, 376] width 84 height 27
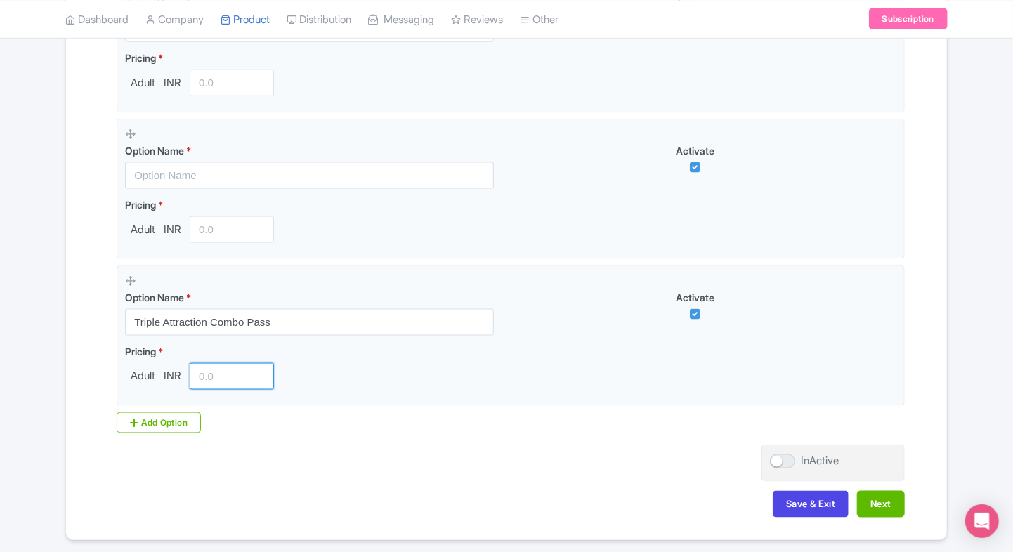
paste input "11000.00"
type input "11000.00"
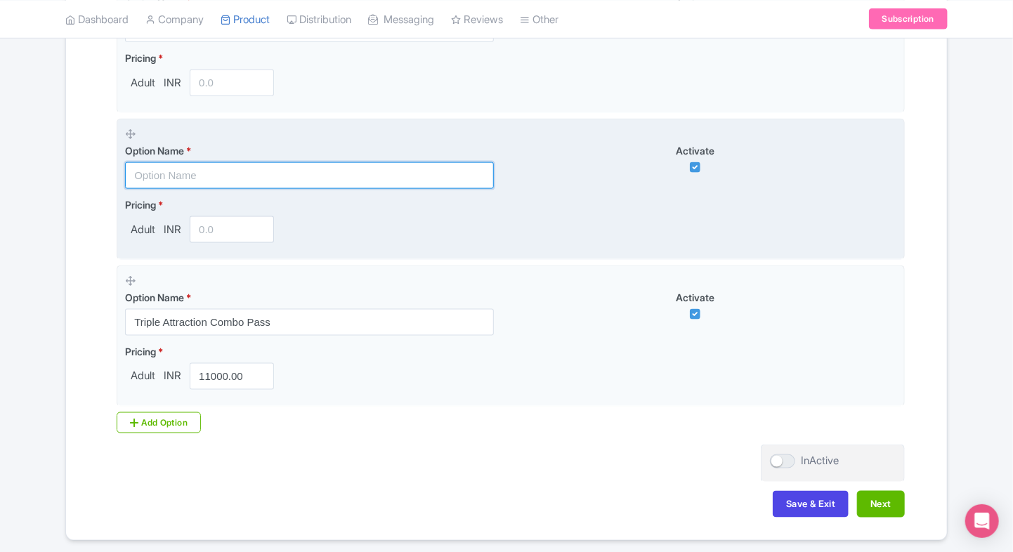
click at [210, 183] on input "text" at bounding box center [309, 175] width 369 height 27
paste input "Sagrada Familia Entry – Weekday Access (Timed Entry Slot Between 5:00 PM and 7:…"
type input "Sagrada Familia Entry – Weekday Access (Timed Entry Slot Between 5:00 PM and 7:…"
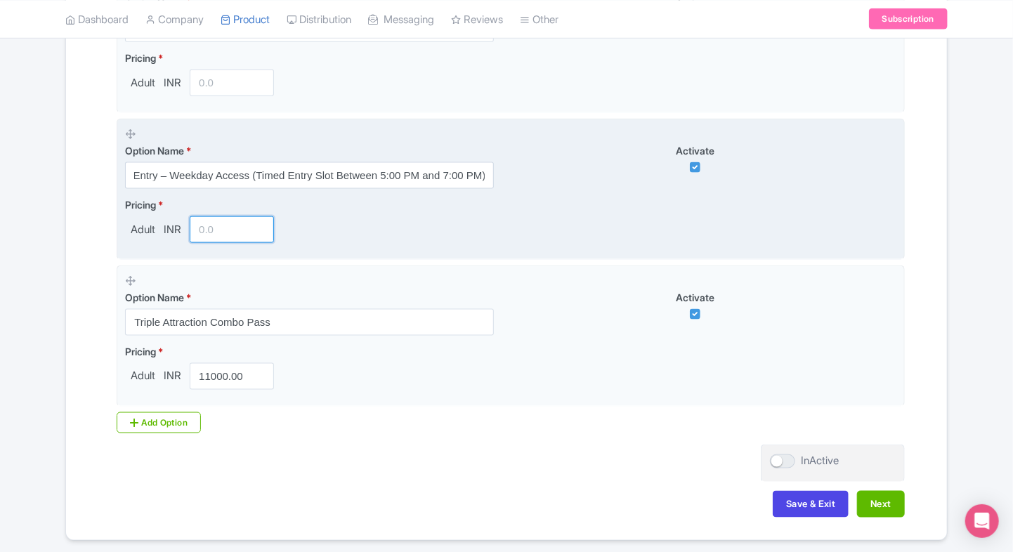
scroll to position [0, 0]
click at [227, 231] on input "number" at bounding box center [232, 229] width 84 height 27
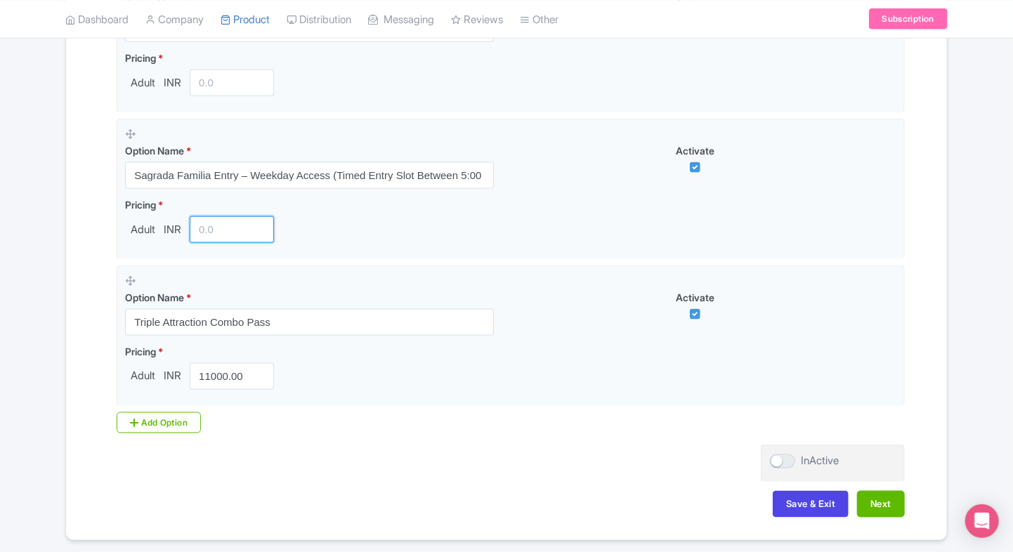
paste input "12000.00"
type input "12000.00"
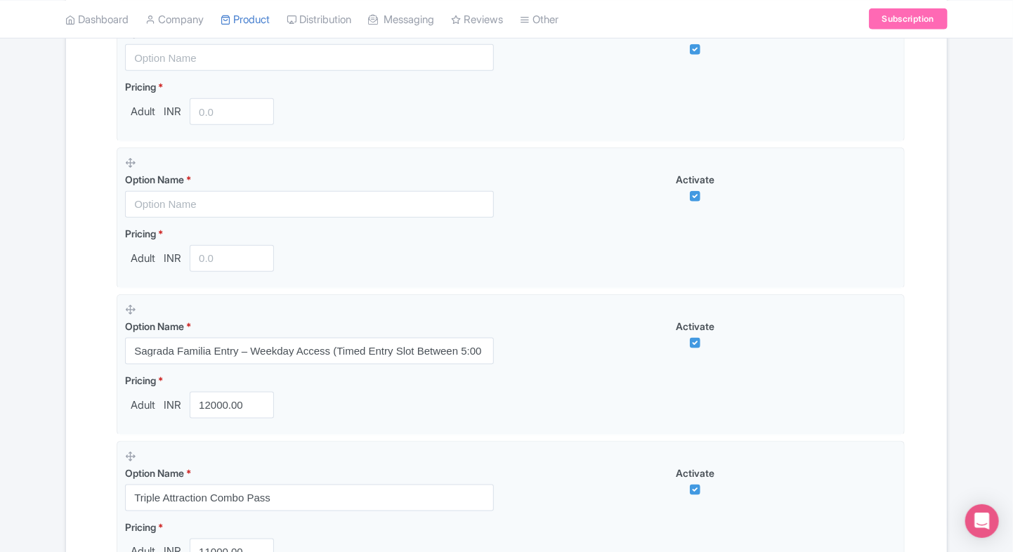
scroll to position [627, 0]
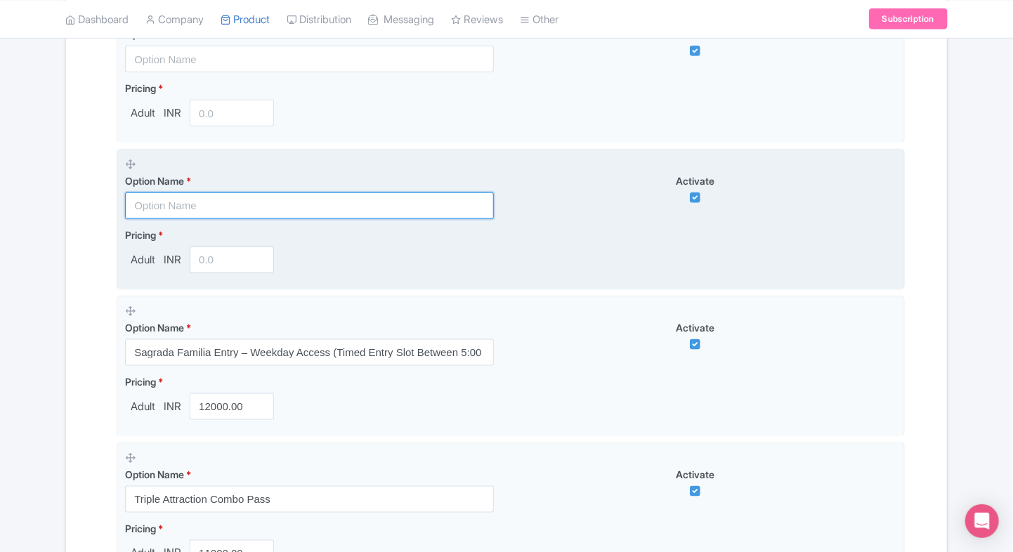
click at [202, 215] on input "text" at bounding box center [309, 205] width 369 height 27
paste input "Sagrada Familia Entry – Weekend Access (Timed Entry Slot Between 5:00 PM and 7:…"
type input "Sagrada Familia Entry – Weekend Access (Timed Entry Slot Between 5:00 PM and 7:…"
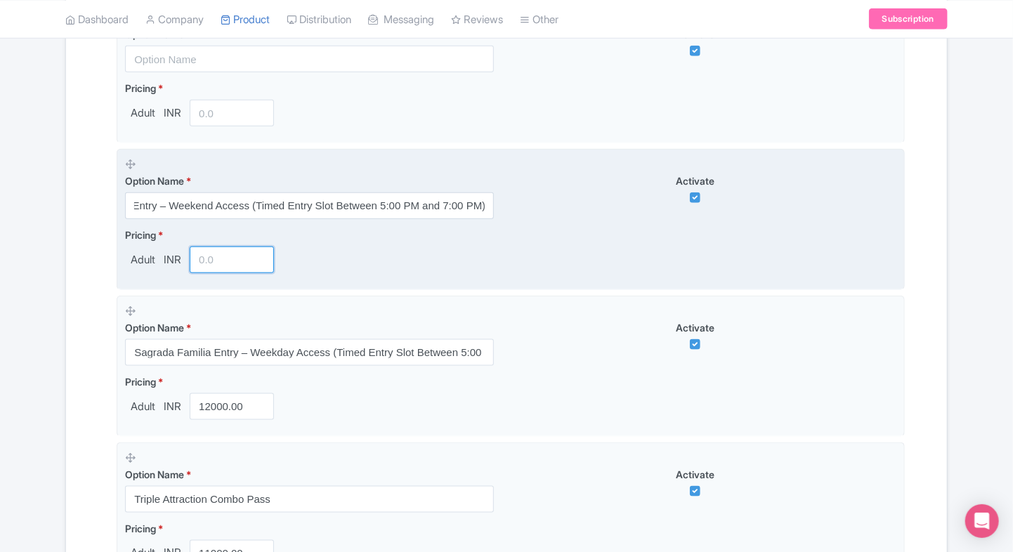
scroll to position [0, 0]
click at [221, 257] on input "number" at bounding box center [232, 260] width 84 height 27
paste input "10000.00"
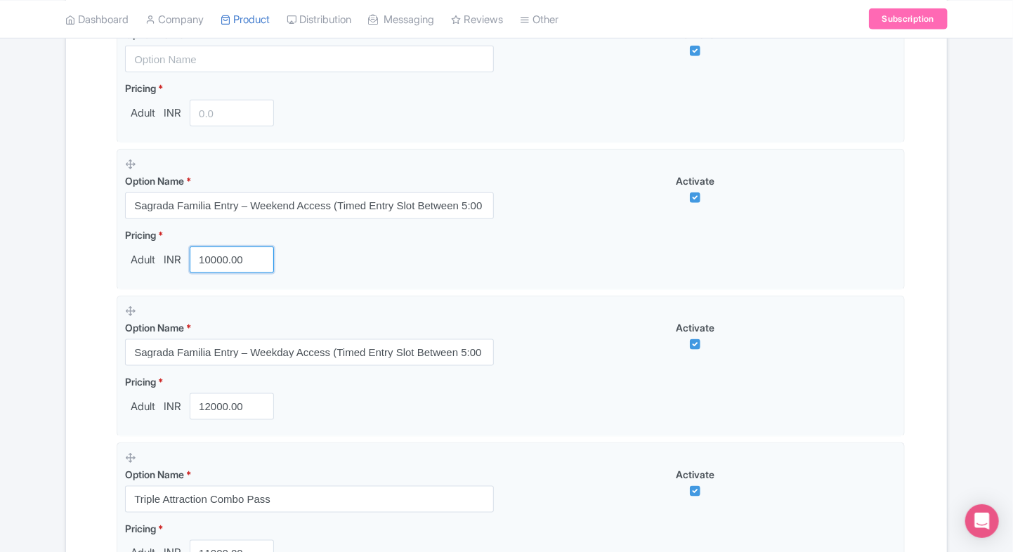
type input "10000.00"
click at [48, 298] on div "Success Product updated successfully ← Back to Products Sagrada Família Skip-th…" at bounding box center [506, 112] width 1013 height 1212
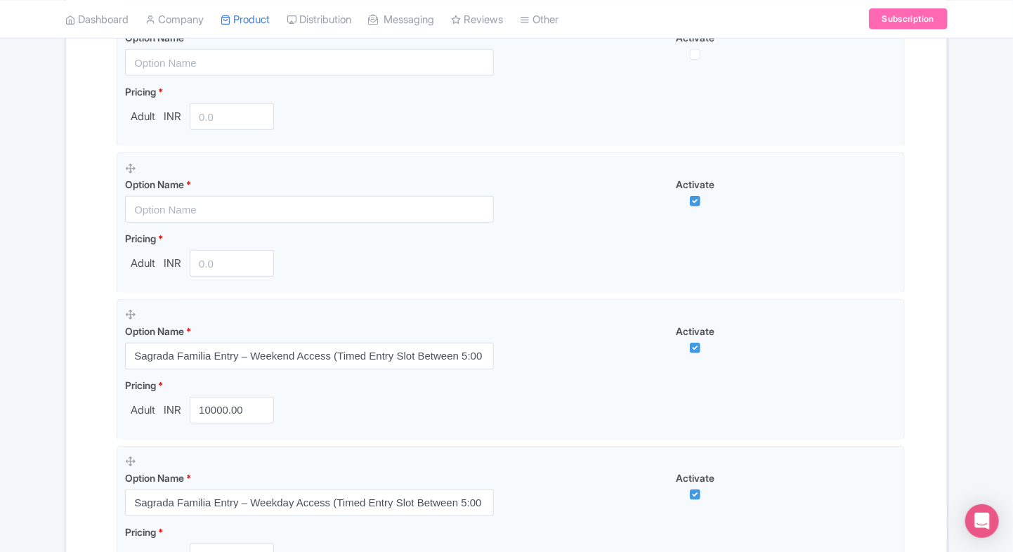
scroll to position [472, 0]
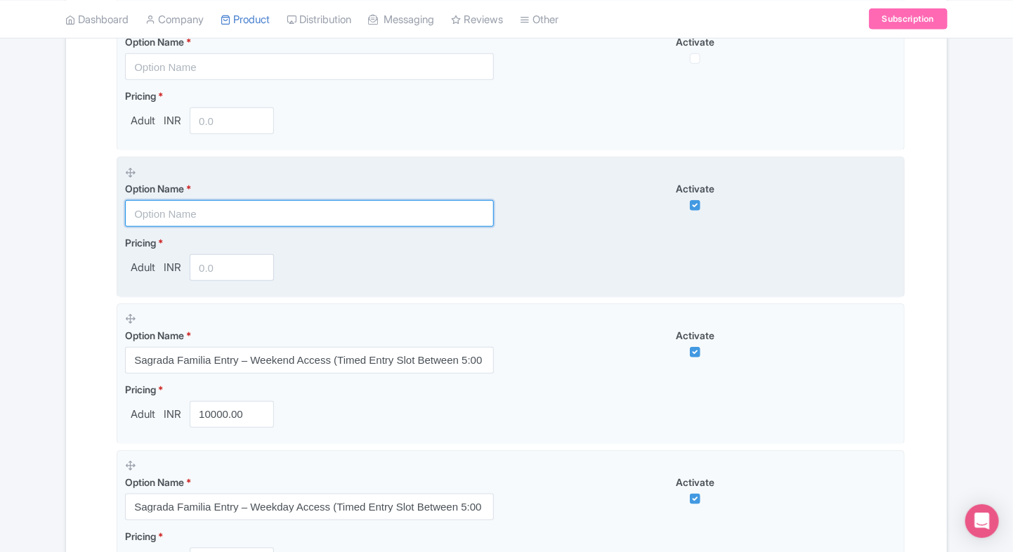
click at [213, 211] on input "text" at bounding box center [309, 213] width 369 height 27
paste input "Dual Attraction Combo Pass"
type input "Dual Attraction Combo Pass"
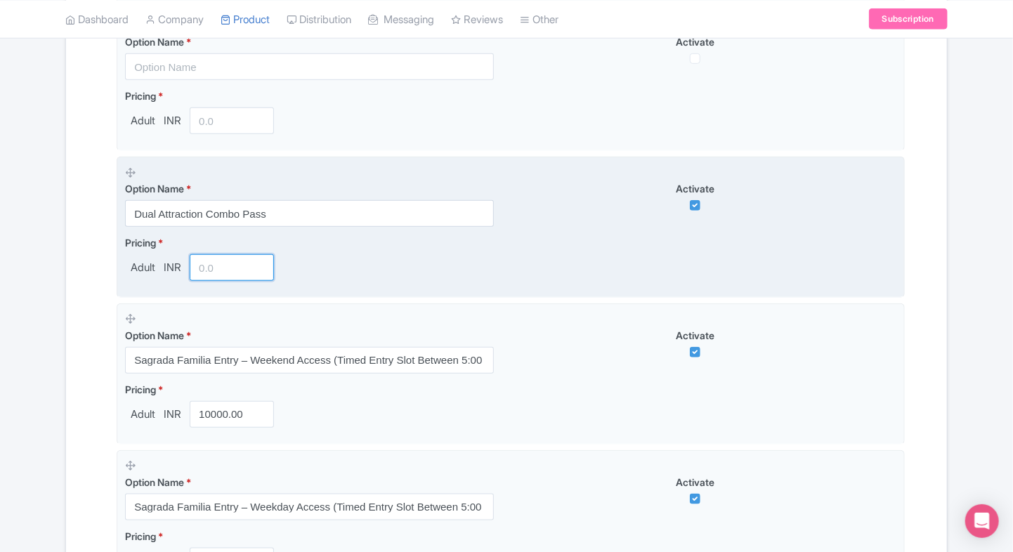
click at [199, 265] on input "number" at bounding box center [232, 267] width 84 height 27
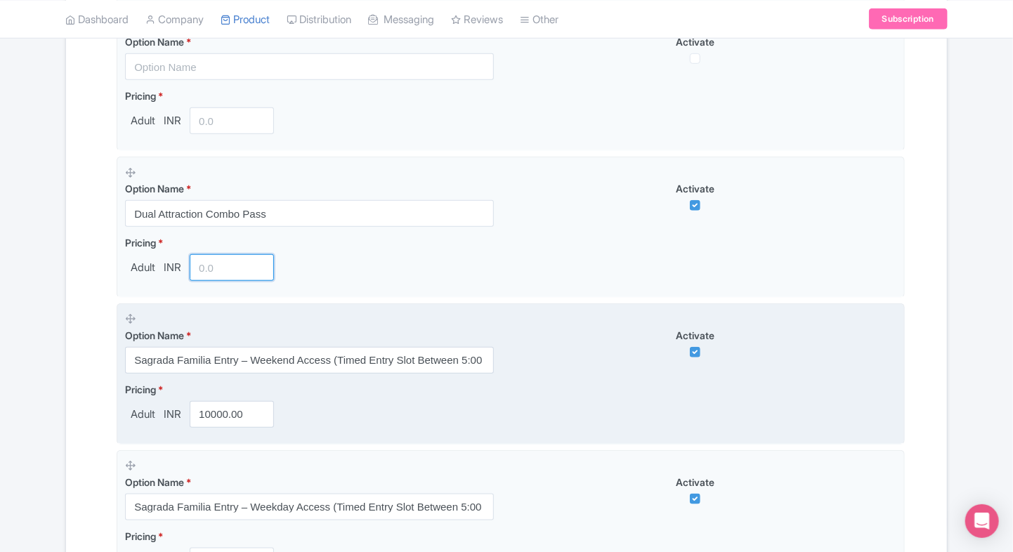
paste input "8400.00"
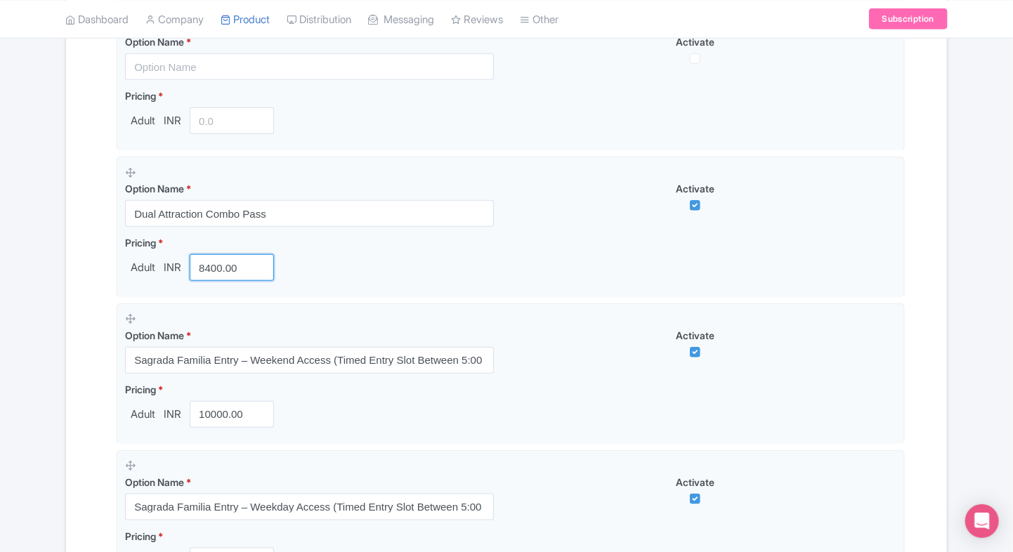
type input "8400.00"
click at [107, 313] on div "Name & Price Locations Description & Reviews Images & Categories Complete Sagra…" at bounding box center [506, 322] width 864 height 1082
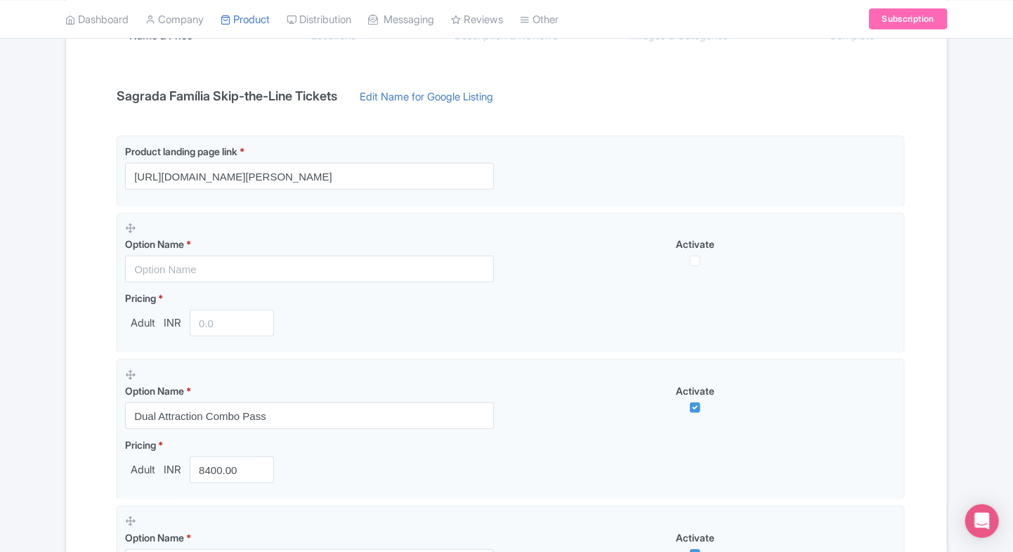
scroll to position [268, 0]
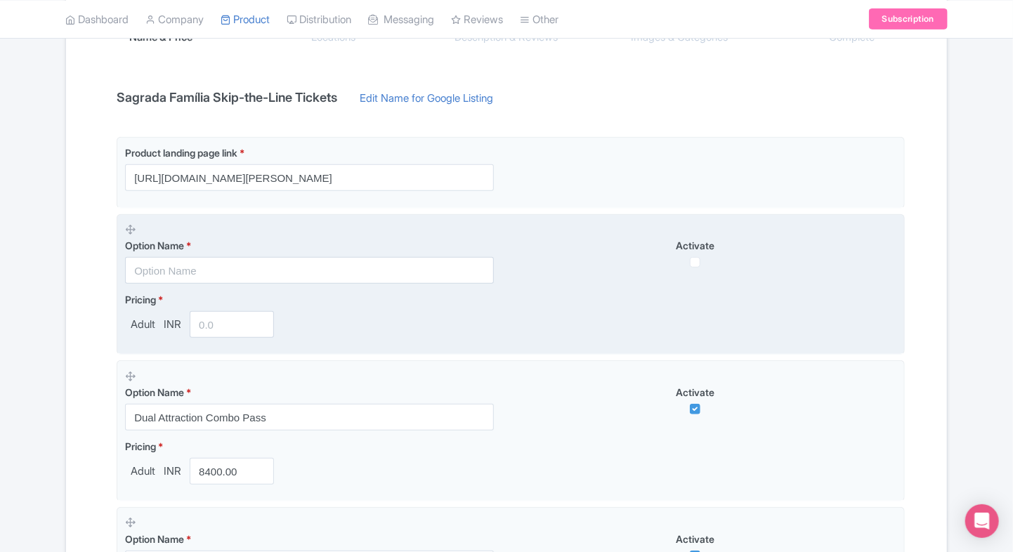
click at [232, 254] on div "Option Name *" at bounding box center [309, 261] width 369 height 46
click at [221, 261] on input "text" at bounding box center [309, 270] width 369 height 27
paste input "Sagrada Familia Standard Admission Ticket (Instant Confirmation)"
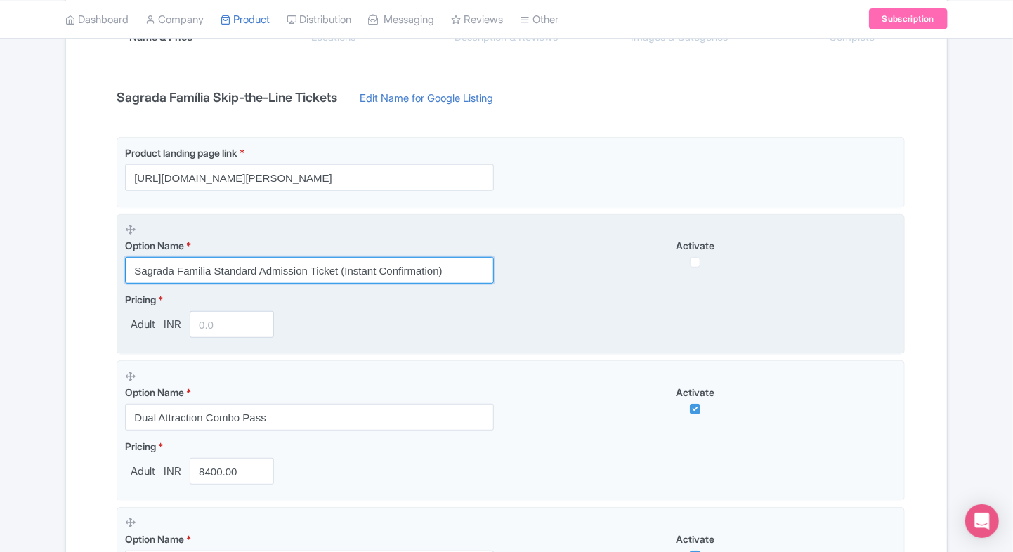
type input "Sagrada Familia Standard Admission Ticket (Instant Confirmation)"
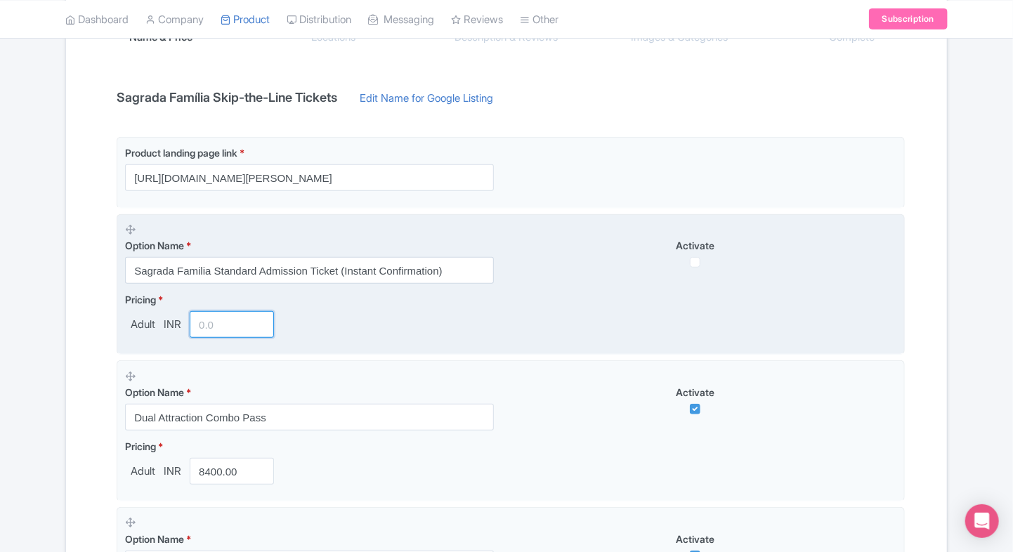
click at [207, 322] on input "number" at bounding box center [232, 324] width 84 height 27
paste input "4900.00"
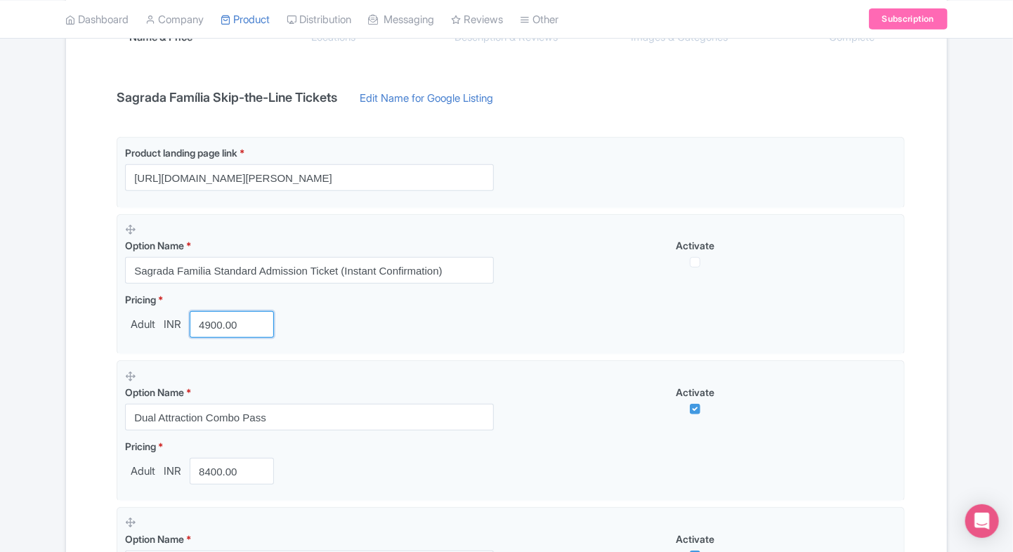
type input "4900.00"
click at [57, 342] on div "Success Product updated successfully ← Back to Products Sagrada Família Skip-th…" at bounding box center [506, 470] width 899 height 1212
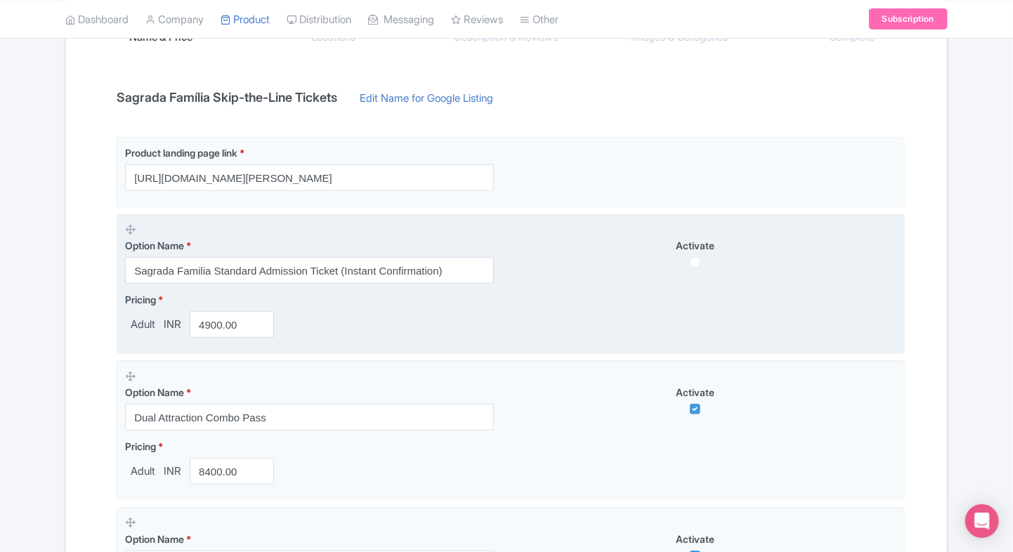
click at [698, 267] on div "Option Name * Sagrada Familia Standard Admission Ticket (Instant Confirmation) …" at bounding box center [510, 254] width 771 height 62
click at [698, 263] on input "checkbox" at bounding box center [695, 262] width 11 height 11
checkbox input "true"
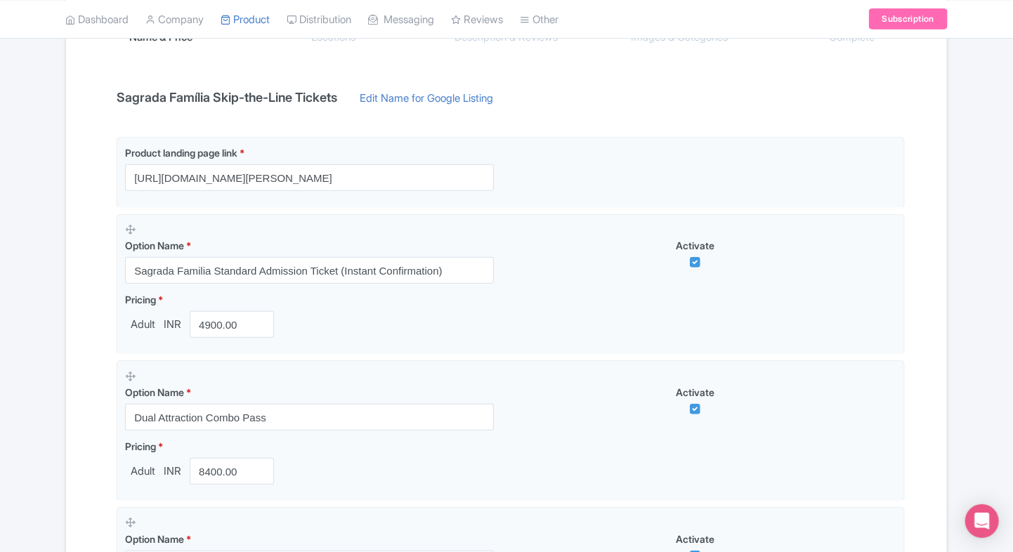
click at [919, 247] on div "Name & Price Locations Description & Reviews Images & Categories Complete Sagra…" at bounding box center [506, 526] width 864 height 1082
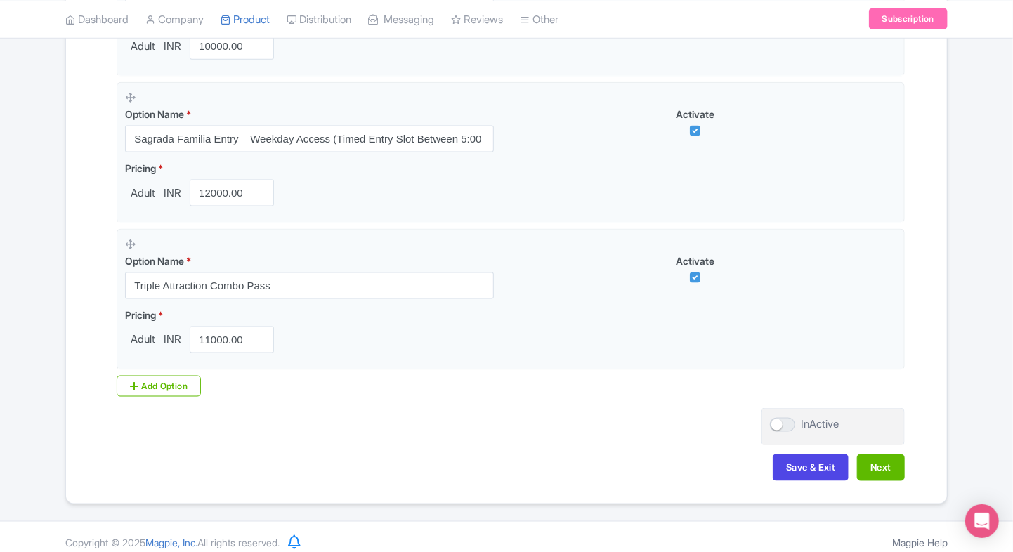
scroll to position [849, 0]
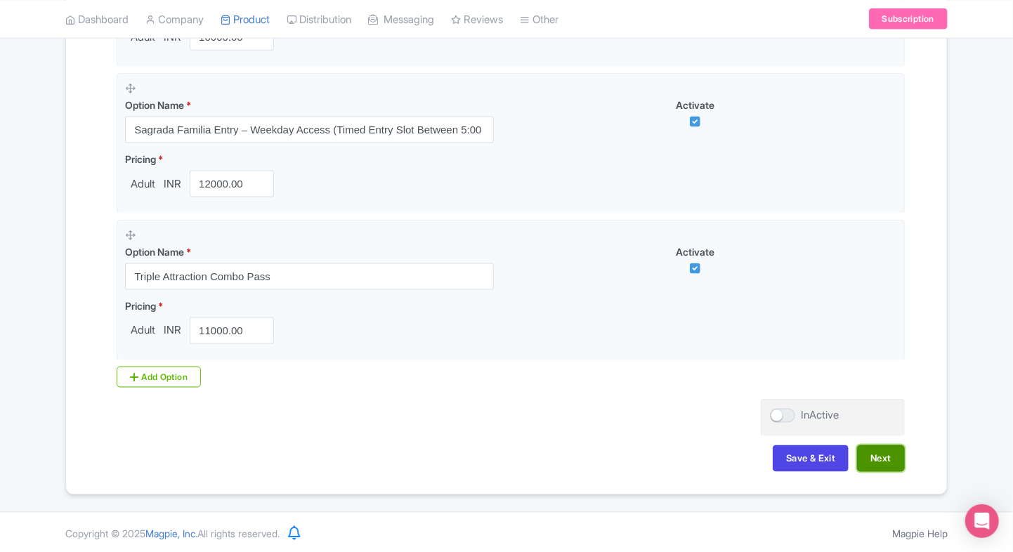
click at [865, 450] on button "Next" at bounding box center [881, 458] width 48 height 27
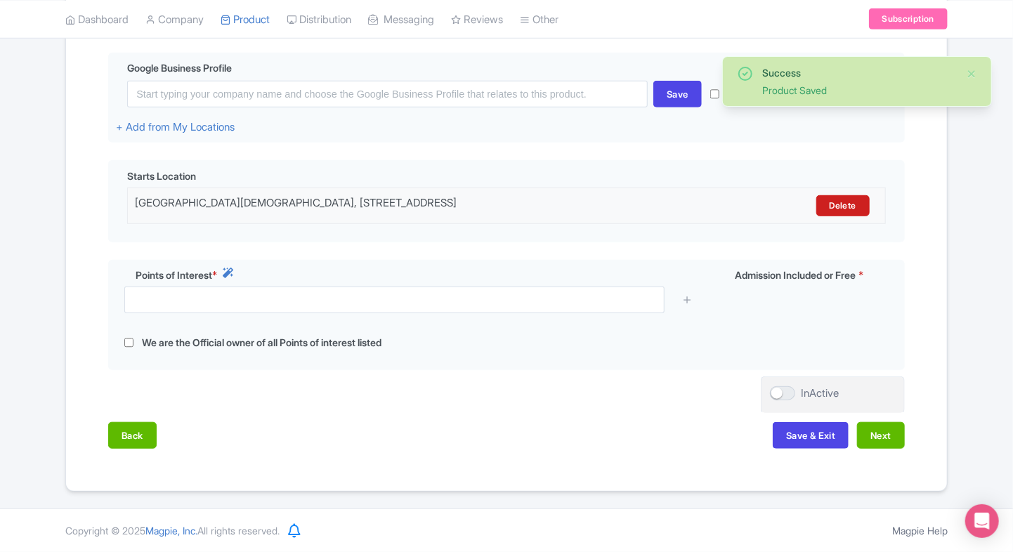
scroll to position [330, 0]
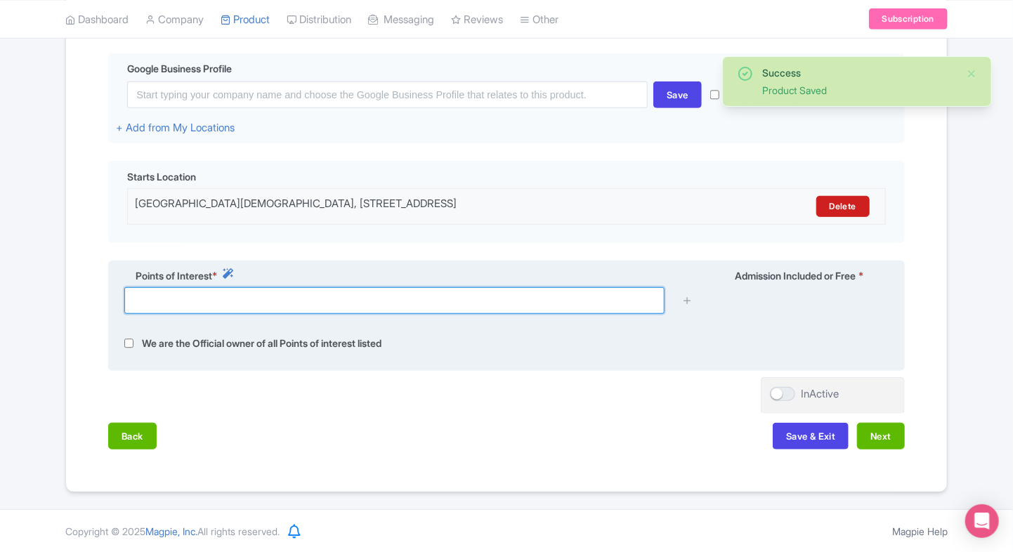
click at [459, 303] on input "text" at bounding box center [394, 300] width 540 height 27
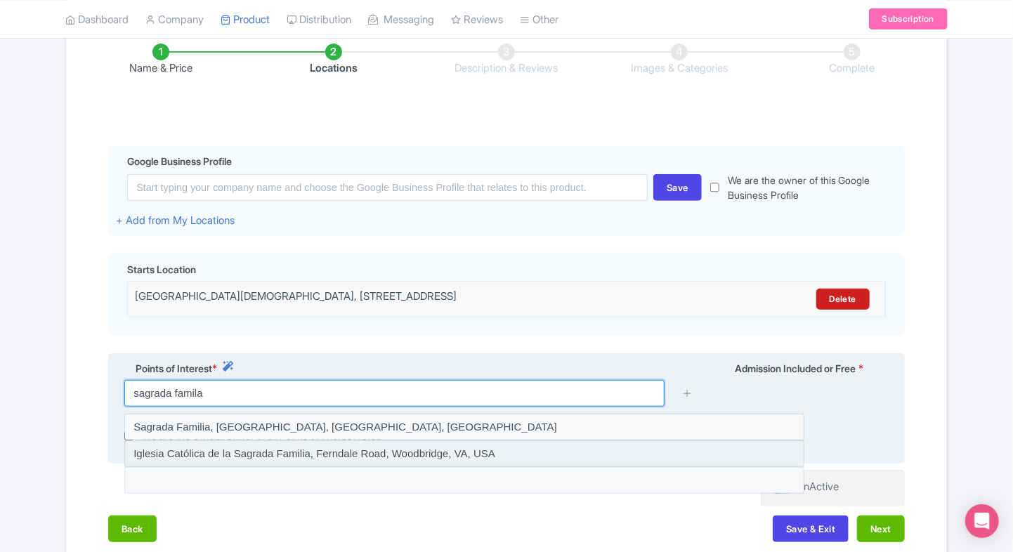
scroll to position [238, 0]
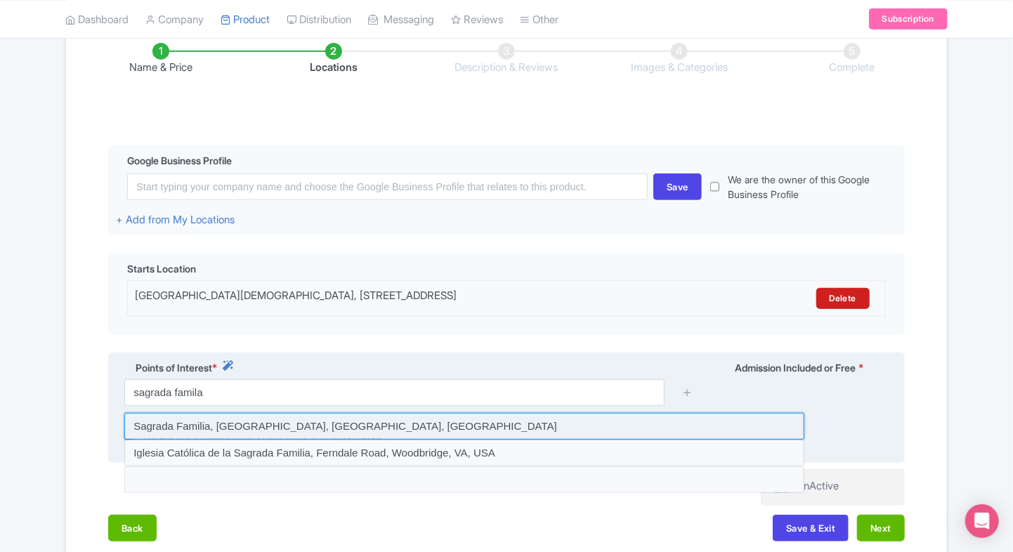
click at [212, 424] on input at bounding box center [464, 426] width 680 height 27
type input "Sagrada Familia, Carrer de Mallorca, Barcelona, Spain"
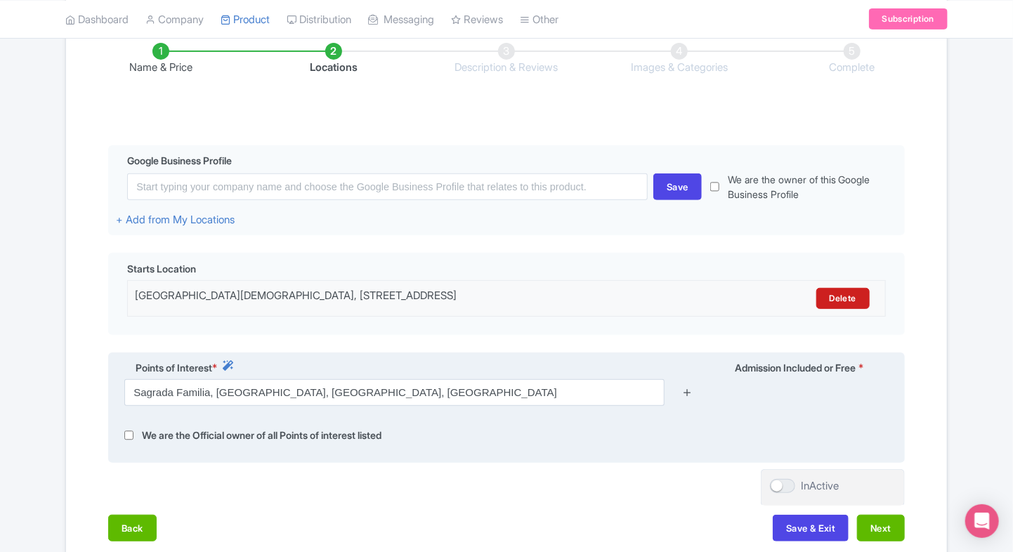
click at [688, 387] on icon at bounding box center [687, 392] width 11 height 11
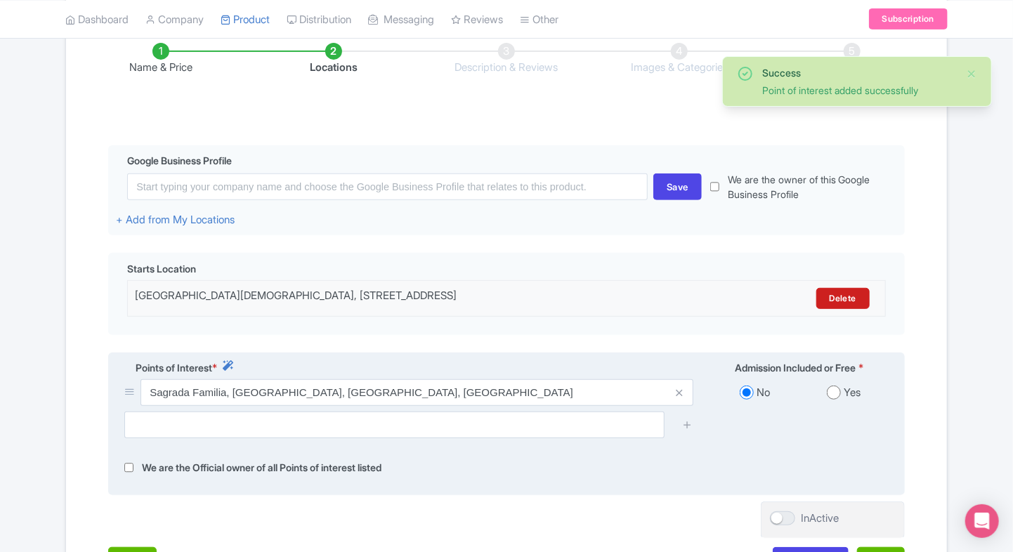
click at [833, 401] on div "No Yes" at bounding box center [799, 395] width 195 height 32
click at [834, 386] on input "radio" at bounding box center [834, 393] width 14 height 14
radio input "true"
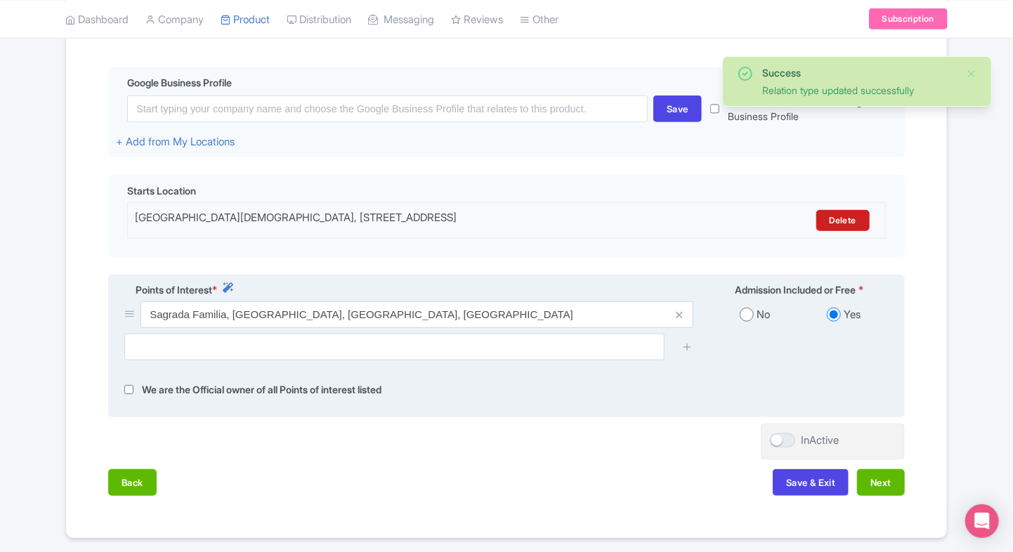
scroll to position [319, 0]
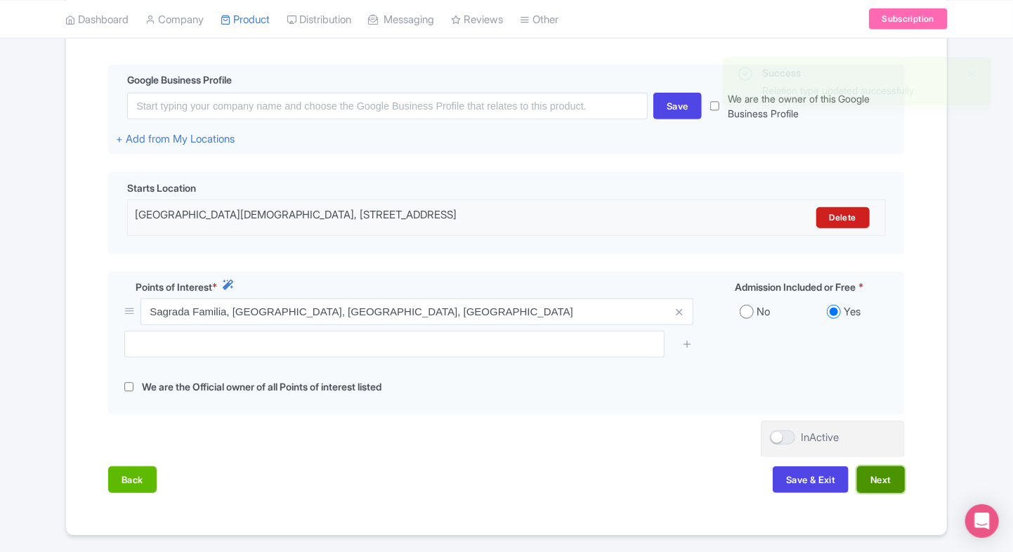
click at [868, 467] on button "Next" at bounding box center [881, 479] width 48 height 27
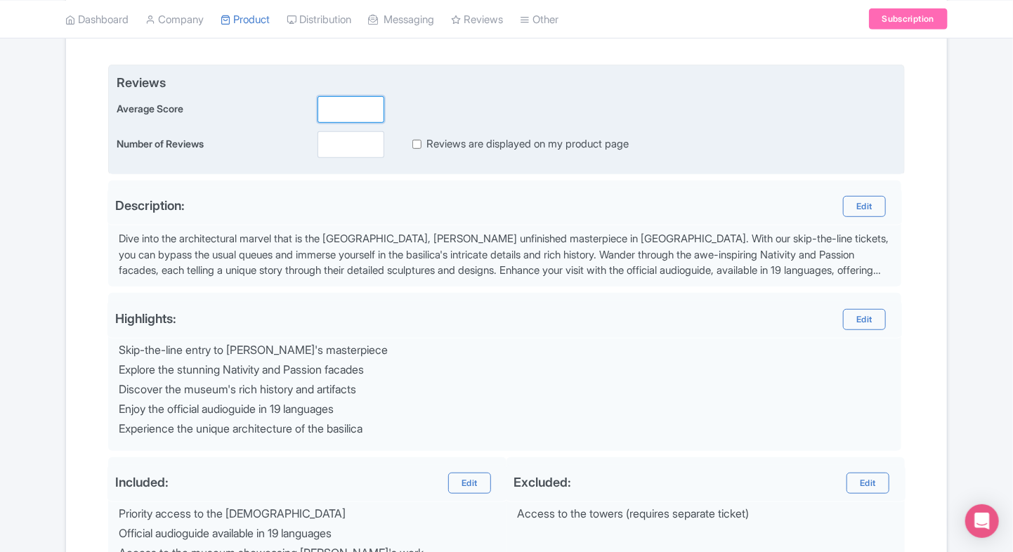
click at [332, 117] on input "number" at bounding box center [350, 109] width 67 height 27
type input "5"
click at [334, 144] on input "1" at bounding box center [350, 144] width 67 height 27
type input "1"
click at [419, 148] on input "Reviews are displayed on my product page" at bounding box center [416, 144] width 9 height 16
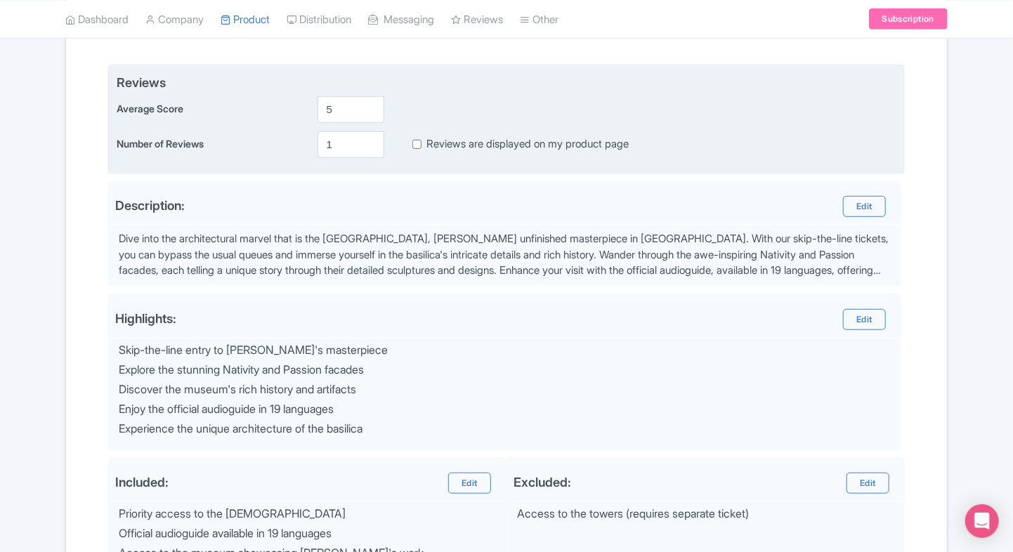
checkbox input "true"
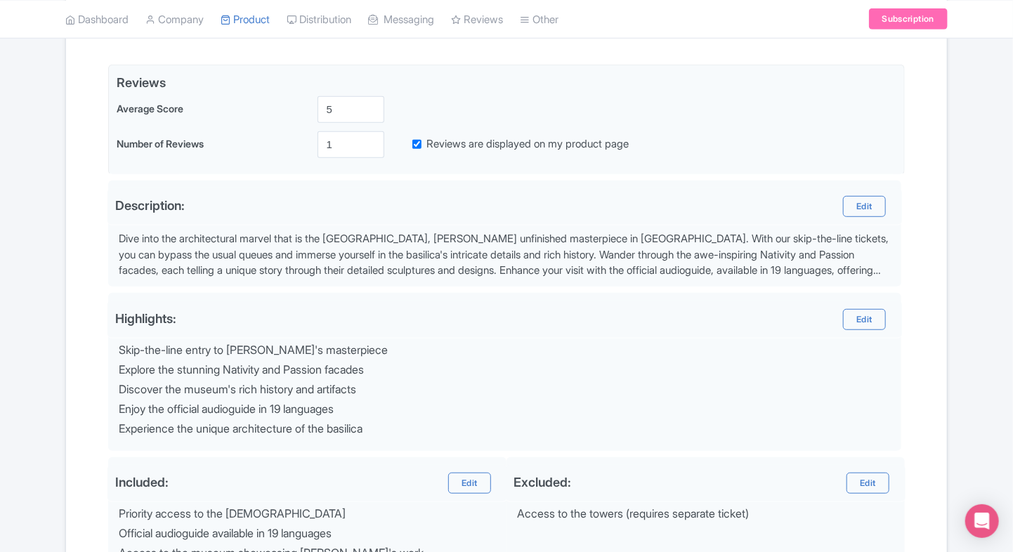
scroll to position [501, 0]
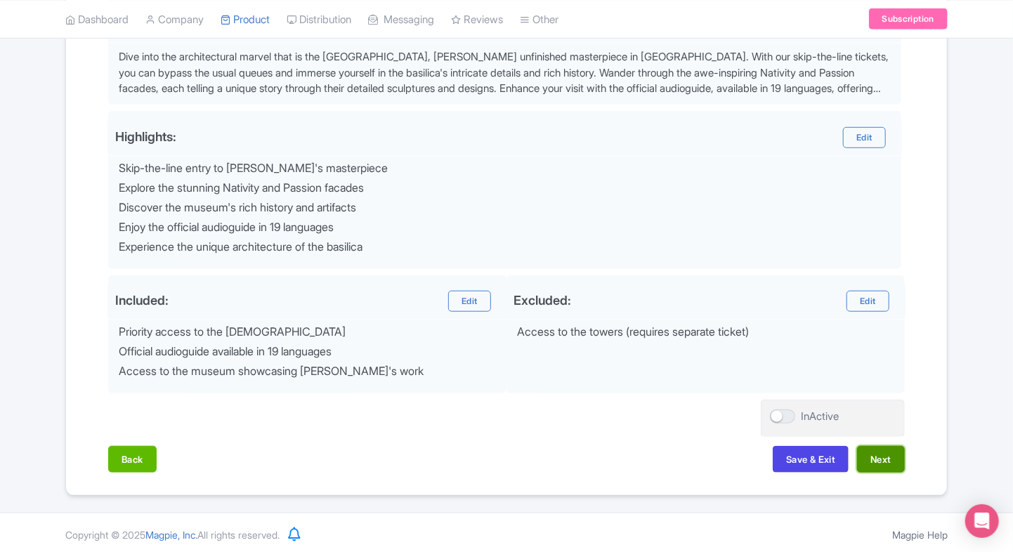
click at [888, 457] on button "Next" at bounding box center [881, 459] width 48 height 27
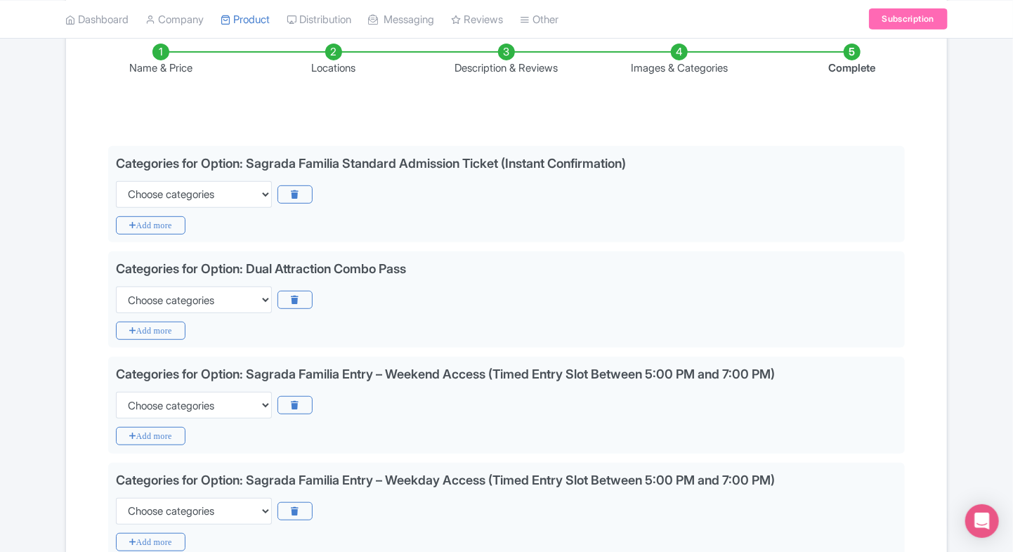
scroll to position [243, 0]
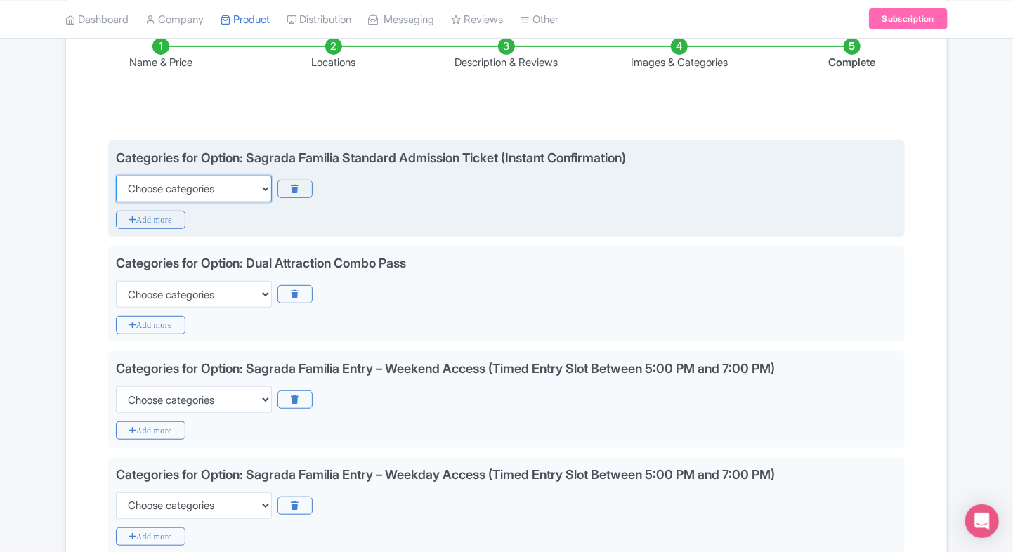
click at [173, 193] on select "Choose categories Adults Only Animals Audio Guide Beaches Bike Tours Boat Tours…" at bounding box center [194, 189] width 156 height 27
select select "family-friendly"
click at [116, 176] on select "Choose categories Adults Only Animals Audio Guide Beaches Bike Tours Boat Tours…" at bounding box center [194, 189] width 156 height 27
click at [143, 214] on icon "Add more" at bounding box center [151, 220] width 70 height 18
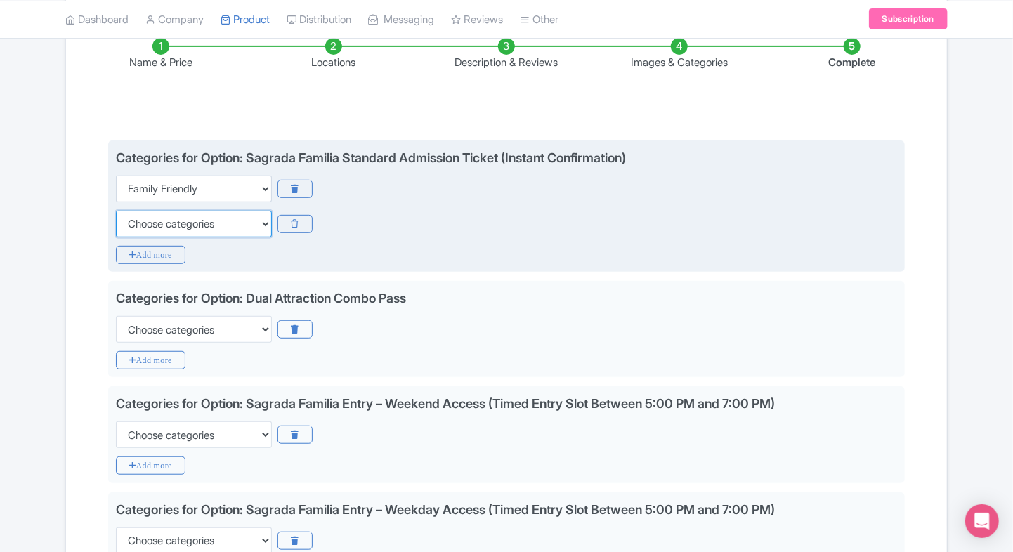
click at [143, 214] on select "Choose categories Adults Only Animals Audio Guide Beaches Bike Tours Boat Tours…" at bounding box center [194, 224] width 156 height 27
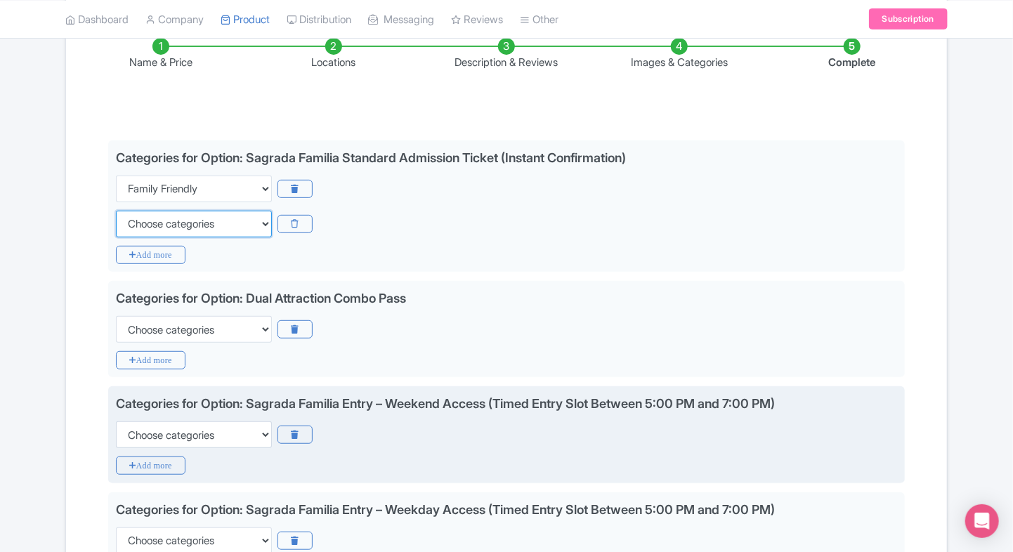
select select "walking-tours"
click at [116, 211] on select "Choose categories Adults Only Animals Audio Guide Beaches Bike Tours Boat Tours…" at bounding box center [194, 224] width 156 height 27
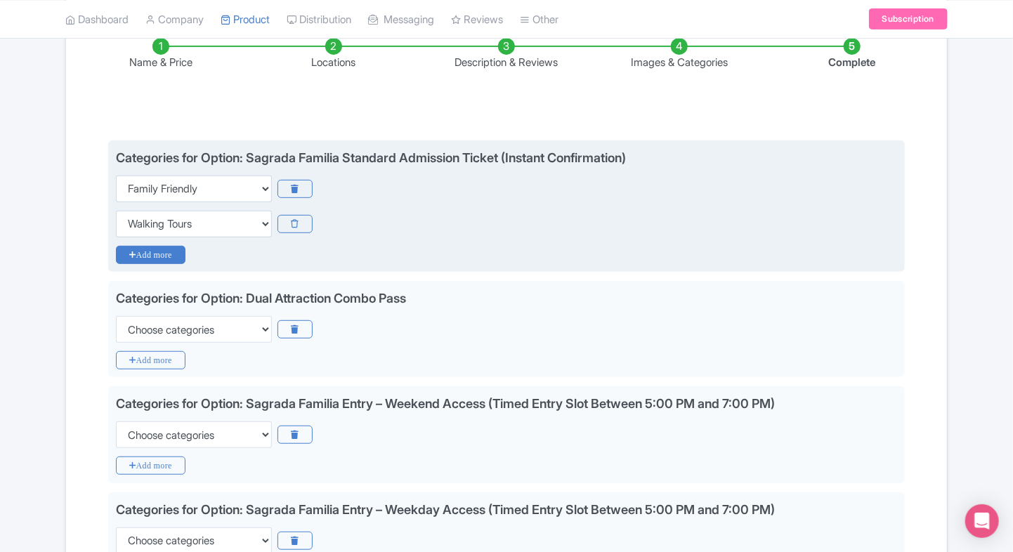
click at [151, 249] on icon "Add more" at bounding box center [151, 255] width 70 height 18
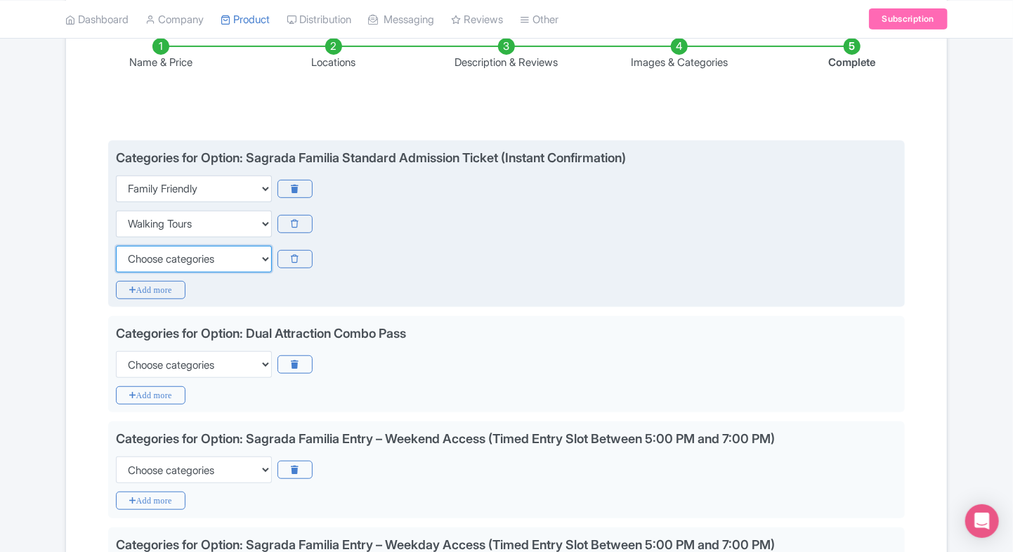
click at [143, 266] on select "Choose categories Adults Only Animals Audio Guide Beaches Bike Tours Boat Tours…" at bounding box center [194, 259] width 156 height 27
select select "wheelchair-accessible"
click at [116, 246] on select "Choose categories Adults Only Animals Audio Guide Beaches Bike Tours Boat Tours…" at bounding box center [194, 259] width 156 height 27
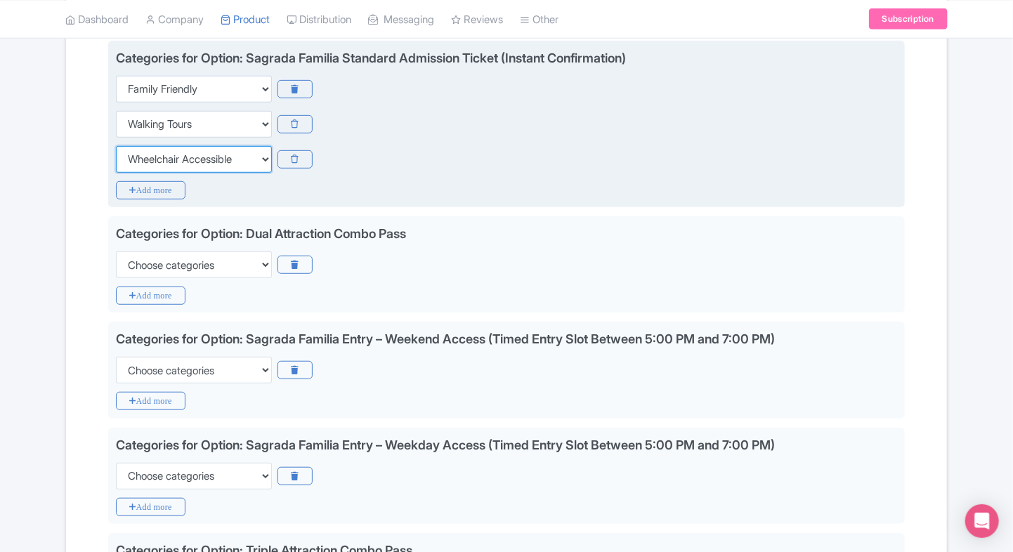
scroll to position [343, 0]
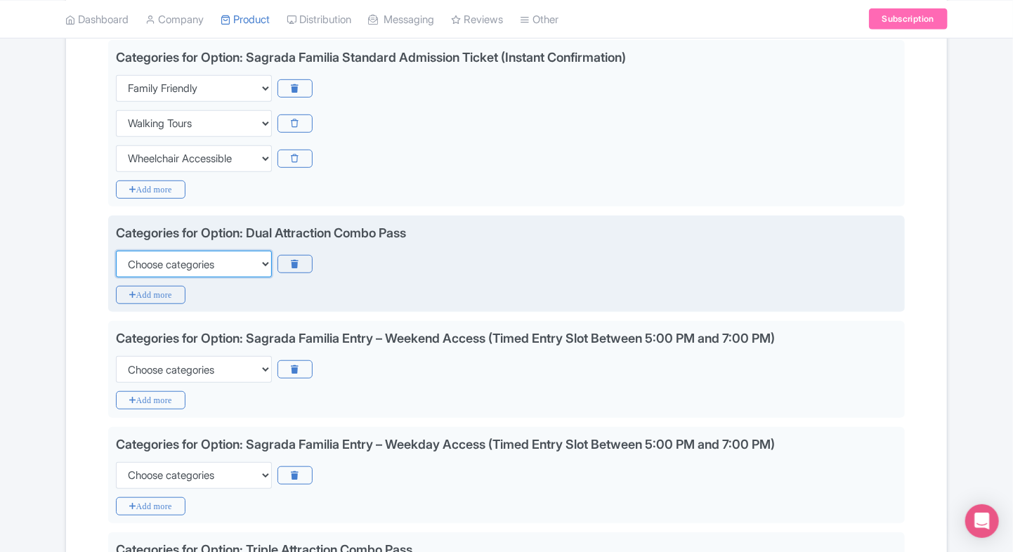
click at [149, 266] on select "Choose categories Adults Only Animals Audio Guide Beaches Bike Tours Boat Tours…" at bounding box center [194, 264] width 156 height 27
select select "family-friendly"
click at [116, 251] on select "Choose categories Adults Only Animals Audio Guide Beaches Bike Tours Boat Tours…" at bounding box center [194, 264] width 156 height 27
click at [131, 291] on icon "Add more" at bounding box center [151, 295] width 70 height 18
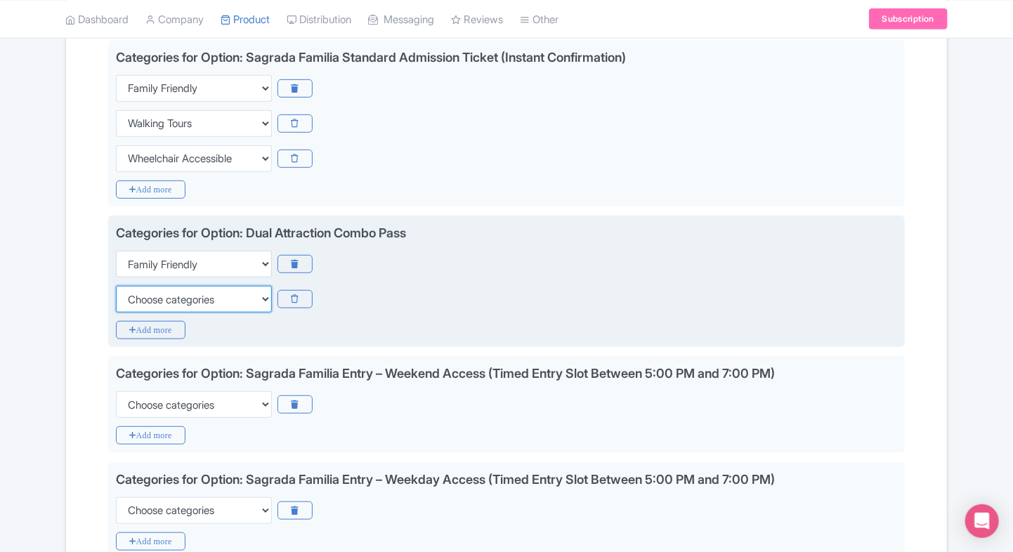
click at [131, 291] on select "Choose categories Adults Only Animals Audio Guide Beaches Bike Tours Boat Tours…" at bounding box center [194, 299] width 156 height 27
select select "walking-tours"
click at [116, 286] on select "Choose categories Adults Only Animals Audio Guide Beaches Bike Tours Boat Tours…" at bounding box center [194, 299] width 156 height 27
click at [132, 327] on icon "Add more" at bounding box center [151, 330] width 70 height 18
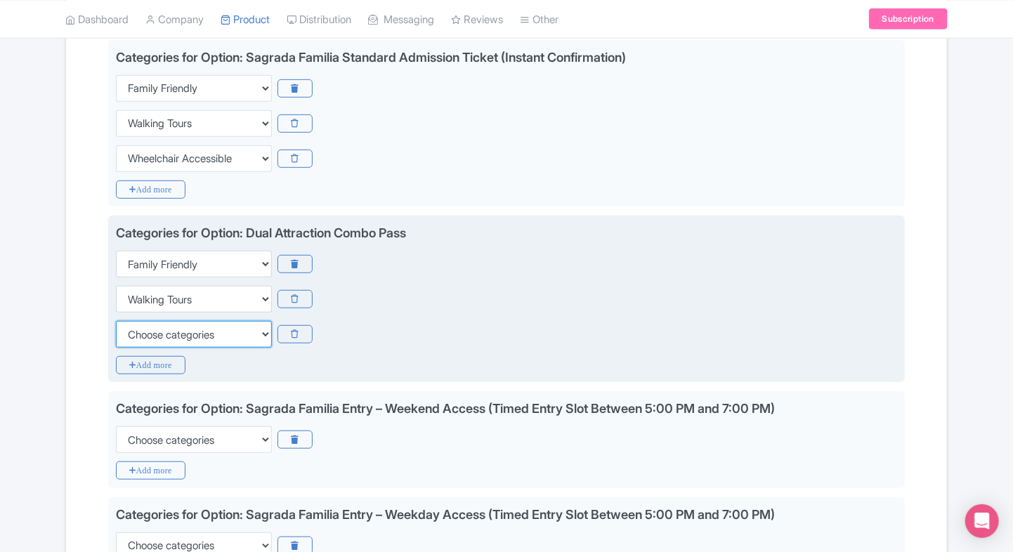
click at [132, 327] on select "Choose categories Adults Only Animals Audio Guide Beaches Bike Tours Boat Tours…" at bounding box center [194, 334] width 156 height 27
select select "wheelchair-accessible"
click at [116, 321] on select "Choose categories Adults Only Animals Audio Guide Beaches Bike Tours Boat Tours…" at bounding box center [194, 334] width 156 height 27
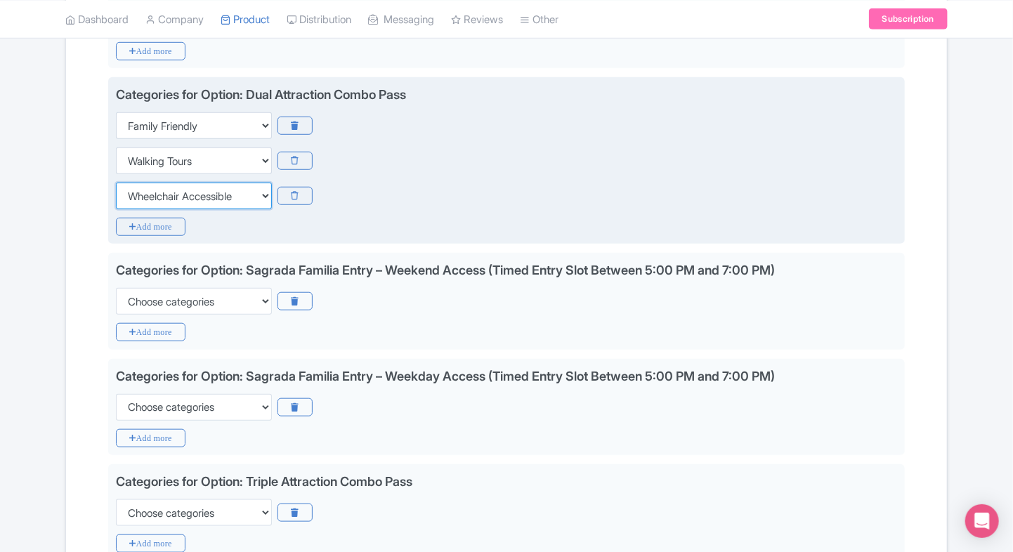
scroll to position [484, 0]
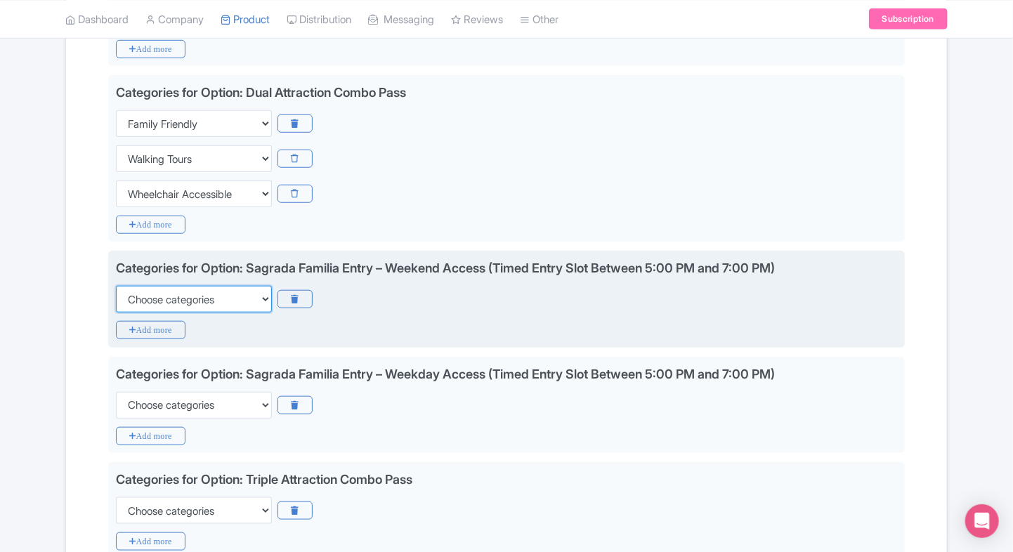
click at [166, 301] on select "Choose categories Adults Only Animals Audio Guide Beaches Bike Tours Boat Tours…" at bounding box center [194, 299] width 156 height 27
select select "family-friendly"
click at [116, 286] on select "Choose categories Adults Only Animals Audio Guide Beaches Bike Tours Boat Tours…" at bounding box center [194, 299] width 156 height 27
click at [140, 329] on icon "Add more" at bounding box center [151, 330] width 70 height 18
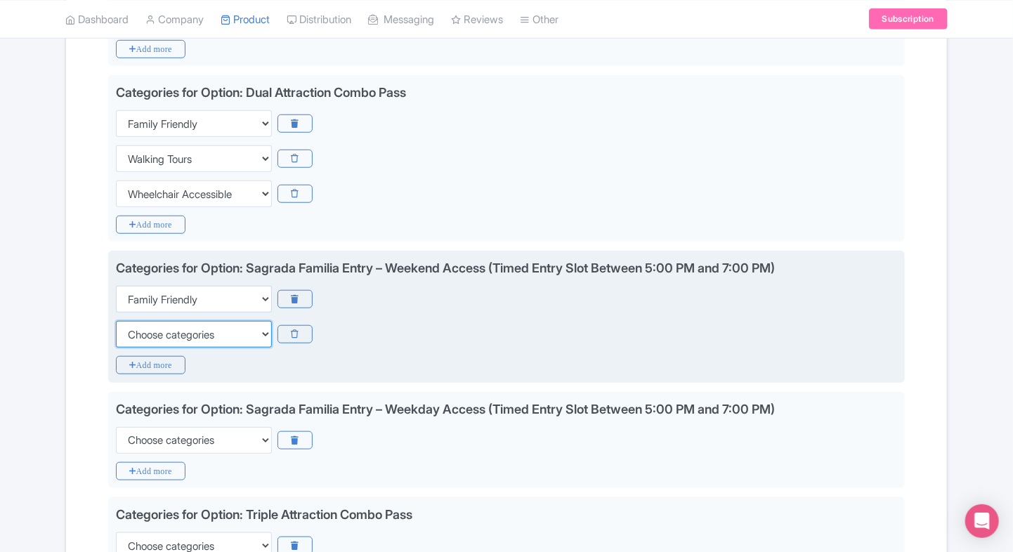
click at [140, 329] on select "Choose categories Adults Only Animals Audio Guide Beaches Bike Tours Boat Tours…" at bounding box center [194, 334] width 156 height 27
select select "walking-tours"
click at [116, 321] on select "Choose categories Adults Only Animals Audio Guide Beaches Bike Tours Boat Tours…" at bounding box center [194, 334] width 156 height 27
click at [129, 356] on icon "Add more" at bounding box center [151, 365] width 70 height 18
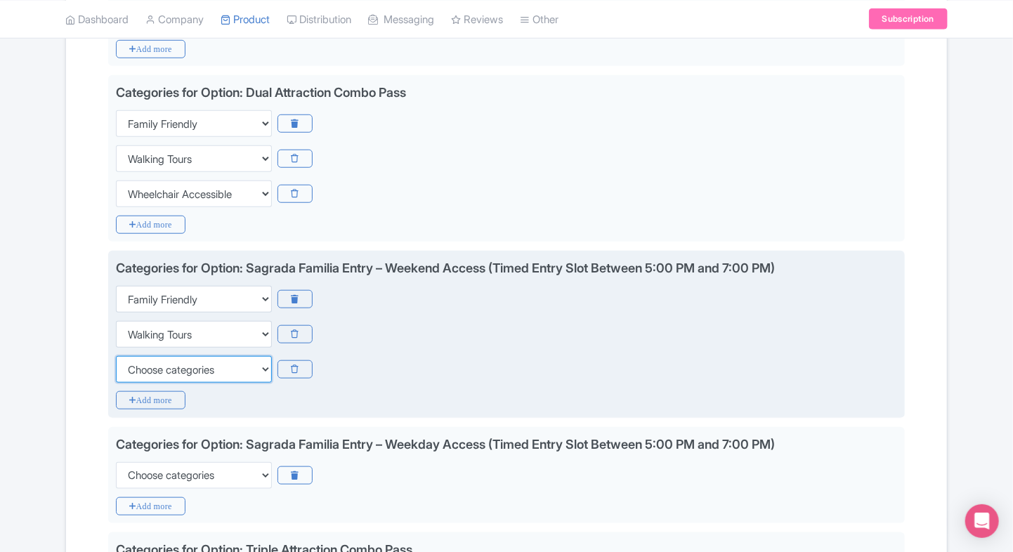
click at [129, 356] on select "Choose categories Adults Only Animals Audio Guide Beaches Bike Tours Boat Tours…" at bounding box center [194, 369] width 156 height 27
select select "wheelchair-accessible"
click at [116, 356] on select "Choose categories Adults Only Animals Audio Guide Beaches Bike Tours Boat Tours…" at bounding box center [194, 369] width 156 height 27
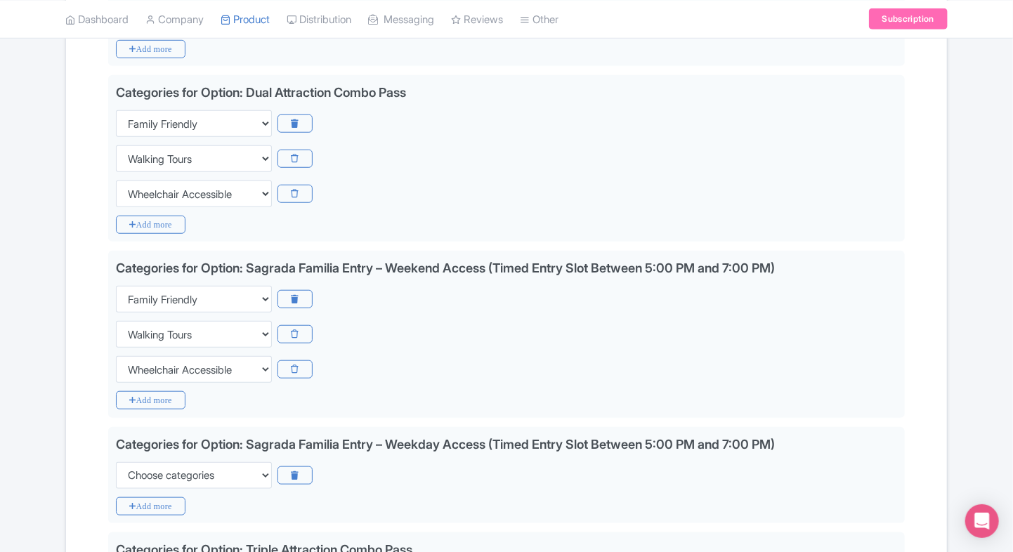
click at [59, 372] on div "Success Product Saved ← Back to Products Sagrada Família Skip-the-Line Tickets …" at bounding box center [506, 231] width 899 height 1166
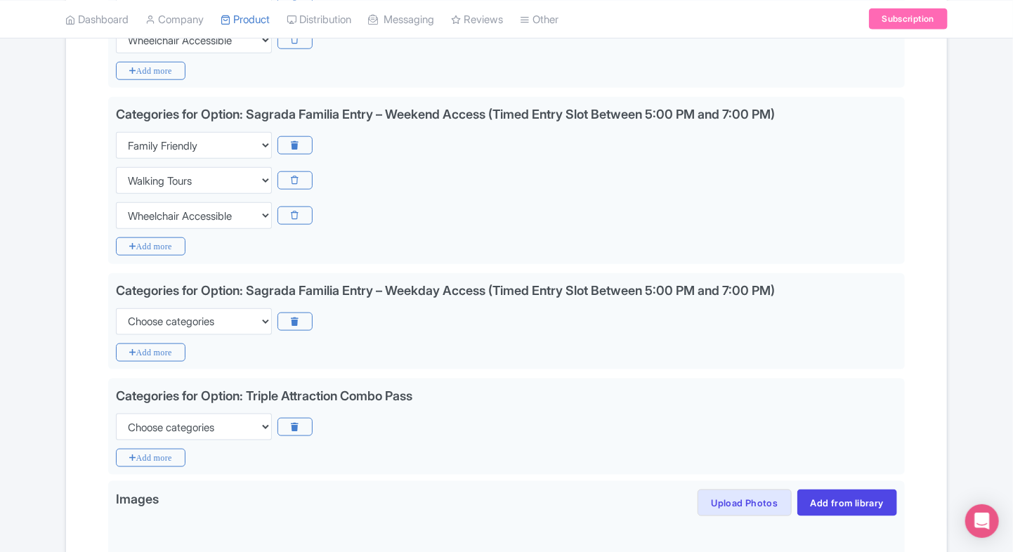
scroll to position [649, 0]
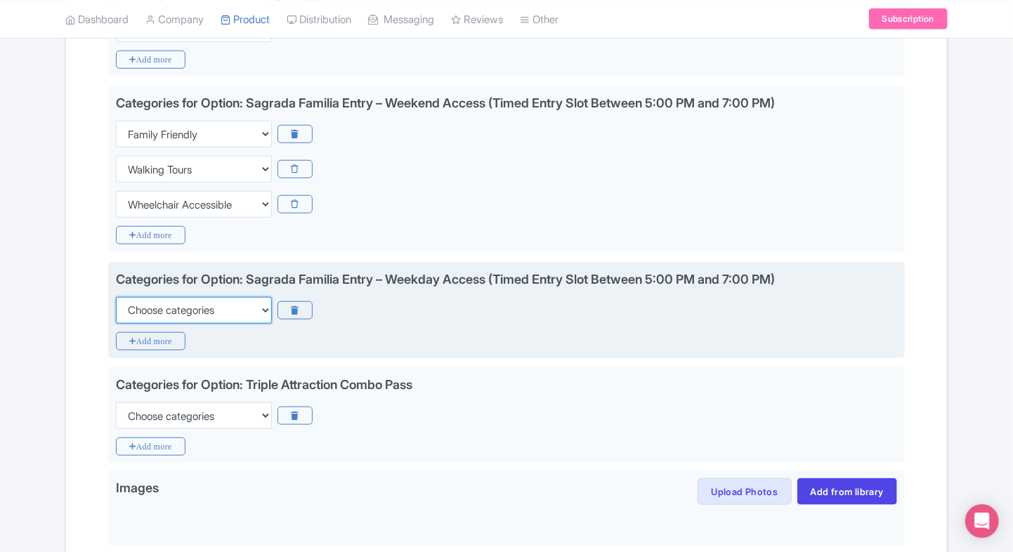
click at [142, 311] on select "Choose categories Adults Only Animals Audio Guide Beaches Bike Tours Boat Tours…" at bounding box center [194, 310] width 156 height 27
select select "family-friendly"
click at [116, 297] on select "Choose categories Adults Only Animals Audio Guide Beaches Bike Tours Boat Tours…" at bounding box center [194, 310] width 156 height 27
click at [132, 343] on icon "Add more" at bounding box center [151, 341] width 70 height 18
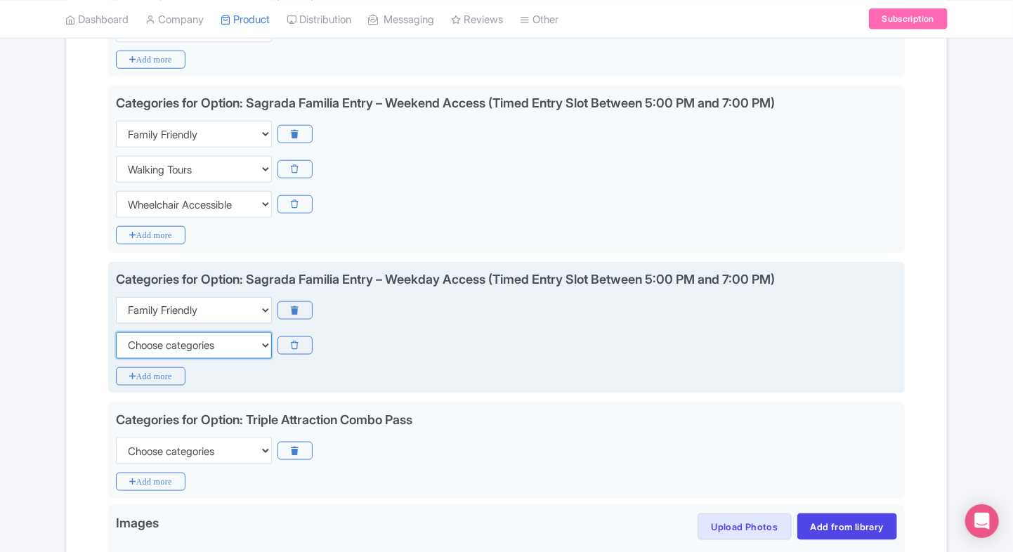
click at [132, 343] on select "Choose categories Adults Only Animals Audio Guide Beaches Bike Tours Boat Tours…" at bounding box center [194, 345] width 156 height 27
click at [116, 332] on select "Choose categories Adults Only Animals Audio Guide Beaches Bike Tours Boat Tours…" at bounding box center [194, 345] width 156 height 27
click at [132, 343] on select "Choose categories Adults Only Animals Audio Guide Beaches Bike Tours Boat Tours…" at bounding box center [194, 345] width 156 height 27
select select "walking-tours"
click at [116, 332] on select "Choose categories Adults Only Animals Audio Guide Beaches Bike Tours Boat Tours…" at bounding box center [194, 345] width 156 height 27
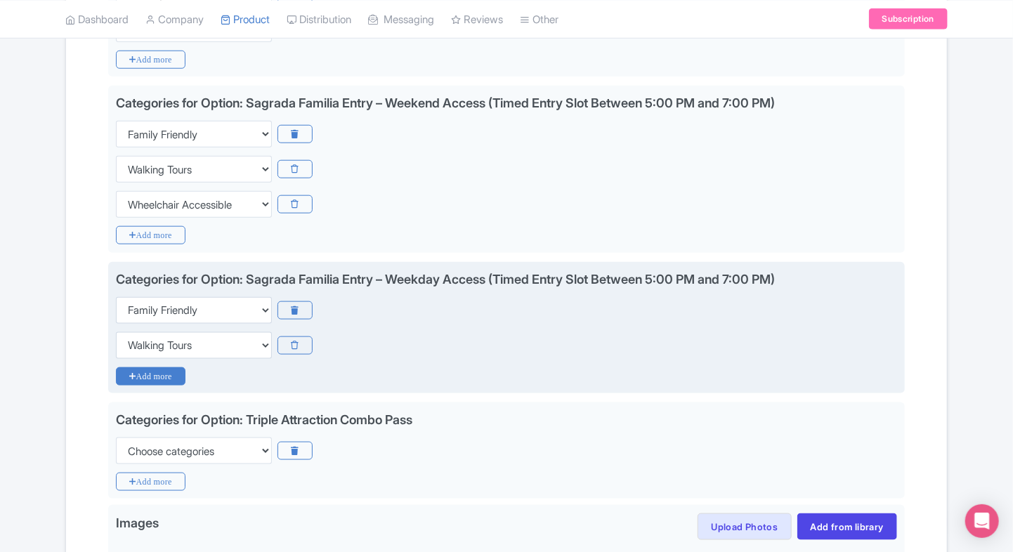
click at [133, 381] on icon "Add more" at bounding box center [151, 376] width 70 height 18
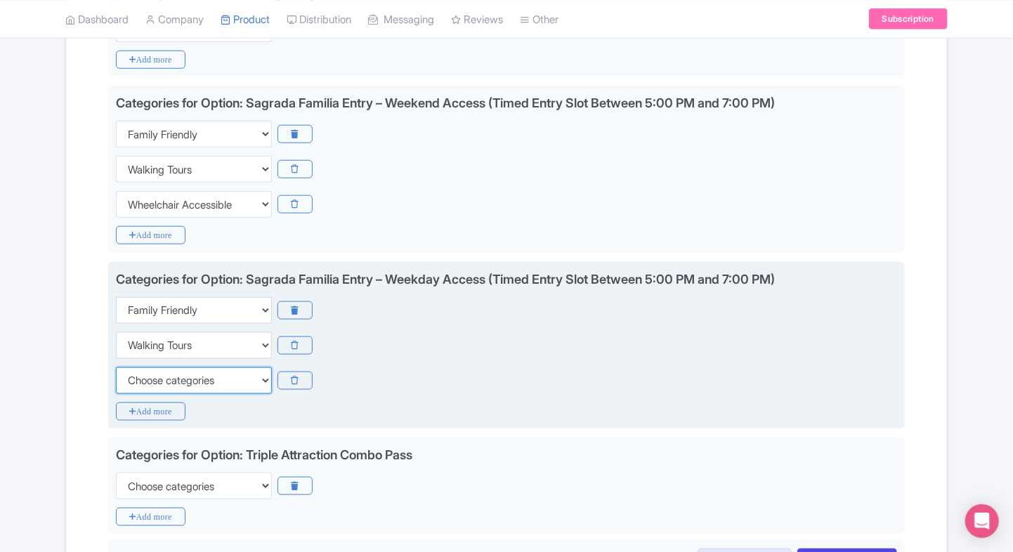
click at [133, 381] on select "Choose categories Adults Only Animals Audio Guide Beaches Bike Tours Boat Tours…" at bounding box center [194, 380] width 156 height 27
select select "wheelchair-accessible"
click at [116, 367] on select "Choose categories Adults Only Animals Audio Guide Beaches Bike Tours Boat Tours…" at bounding box center [194, 380] width 156 height 27
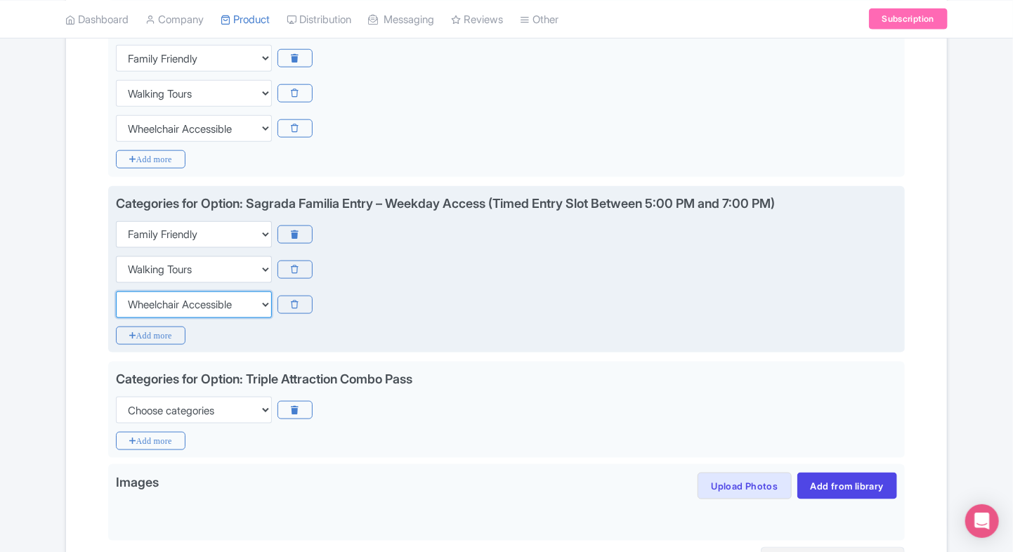
scroll to position [730, 0]
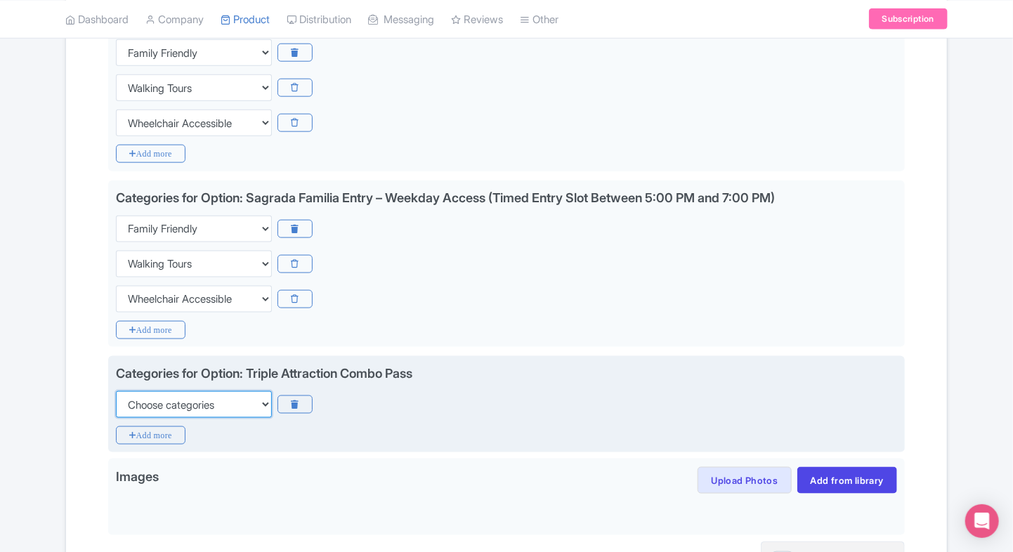
click at [136, 402] on select "Choose categories Adults Only Animals Audio Guide Beaches Bike Tours Boat Tours…" at bounding box center [194, 404] width 156 height 27
select select "family-friendly"
click at [116, 391] on select "Choose categories Adults Only Animals Audio Guide Beaches Bike Tours Boat Tours…" at bounding box center [194, 404] width 156 height 27
click at [136, 423] on div "Categories for Option: Triple Attraction Combo Pass Choose categories Adults On…" at bounding box center [506, 404] width 797 height 97
click at [127, 439] on icon "Add more" at bounding box center [151, 435] width 70 height 18
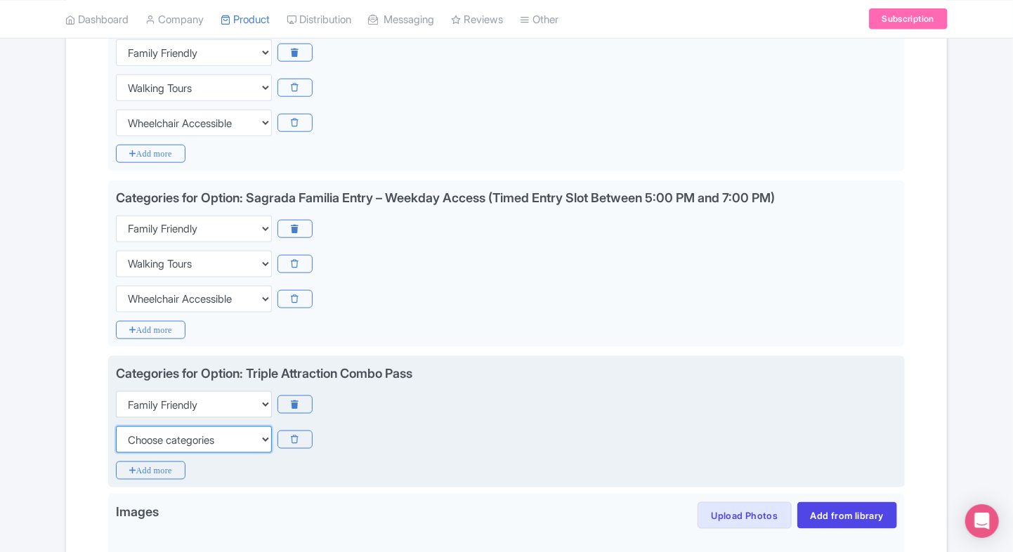
click at [152, 435] on select "Choose categories Adults Only Animals Audio Guide Beaches Bike Tours Boat Tours…" at bounding box center [194, 439] width 156 height 27
select select "walking-tours"
click at [116, 426] on select "Choose categories Adults Only Animals Audio Guide Beaches Bike Tours Boat Tours…" at bounding box center [194, 439] width 156 height 27
click at [130, 462] on icon "Add more" at bounding box center [151, 470] width 70 height 18
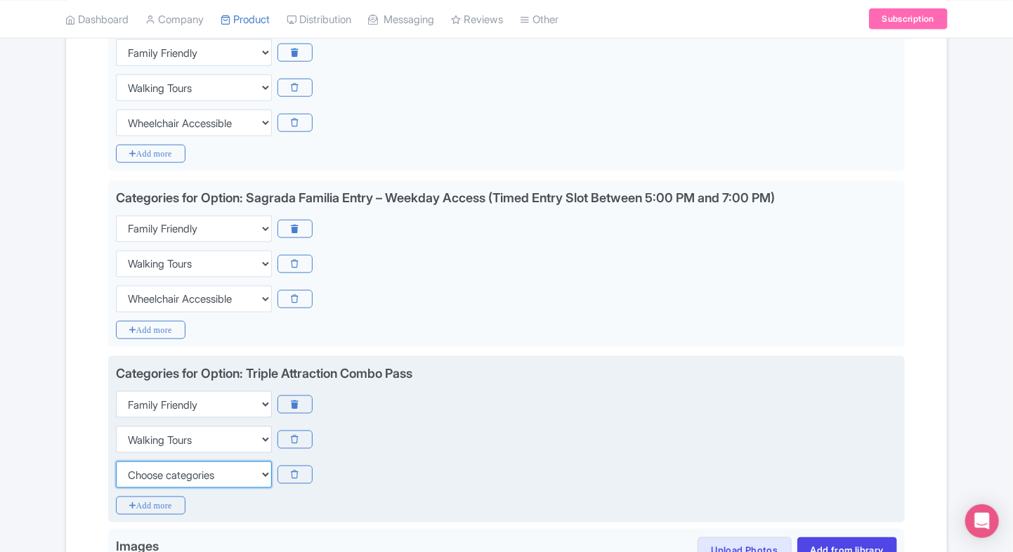
click at [130, 462] on select "Choose categories Adults Only Animals Audio Guide Beaches Bike Tours Boat Tours…" at bounding box center [194, 474] width 156 height 27
select select "wheelchair-accessible"
click at [116, 461] on select "Choose categories Adults Only Animals Audio Guide Beaches Bike Tours Boat Tours…" at bounding box center [194, 474] width 156 height 27
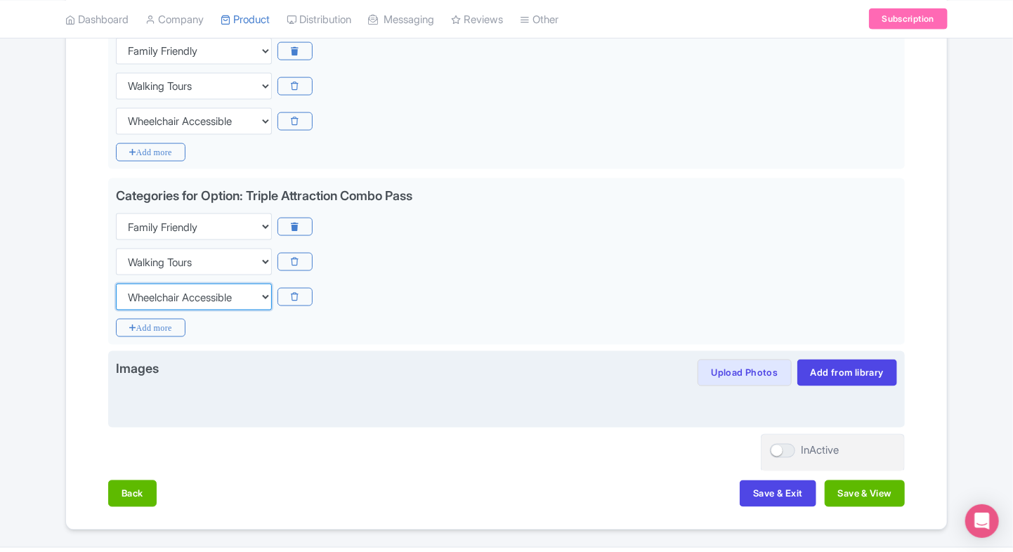
scroll to position [910, 0]
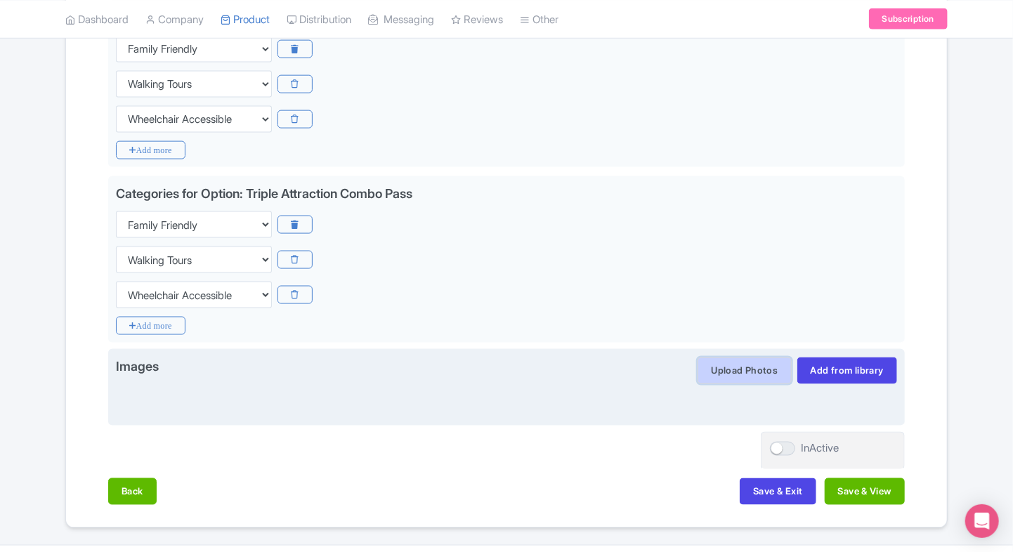
click at [714, 367] on button "Upload Photos" at bounding box center [743, 371] width 93 height 27
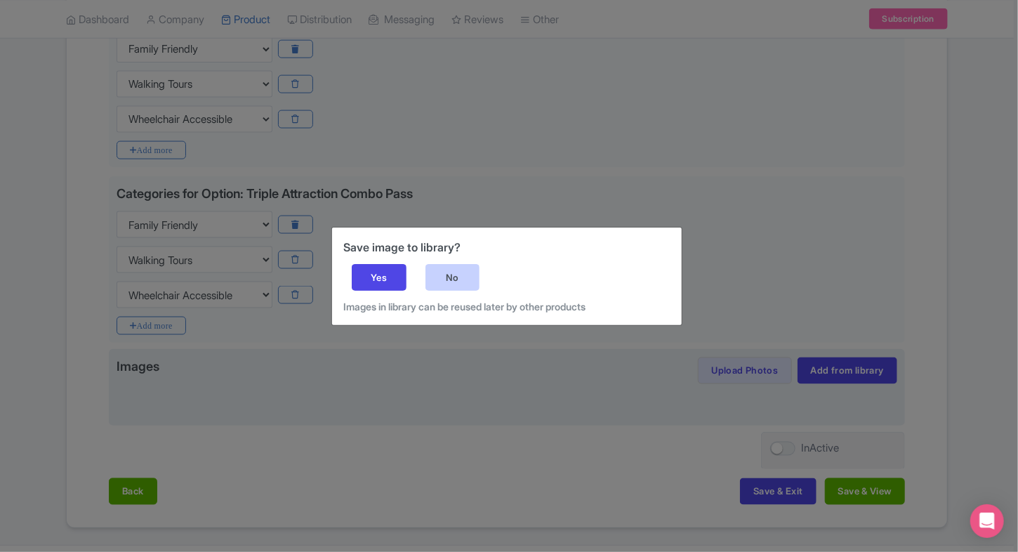
click at [452, 268] on div "No" at bounding box center [453, 277] width 55 height 27
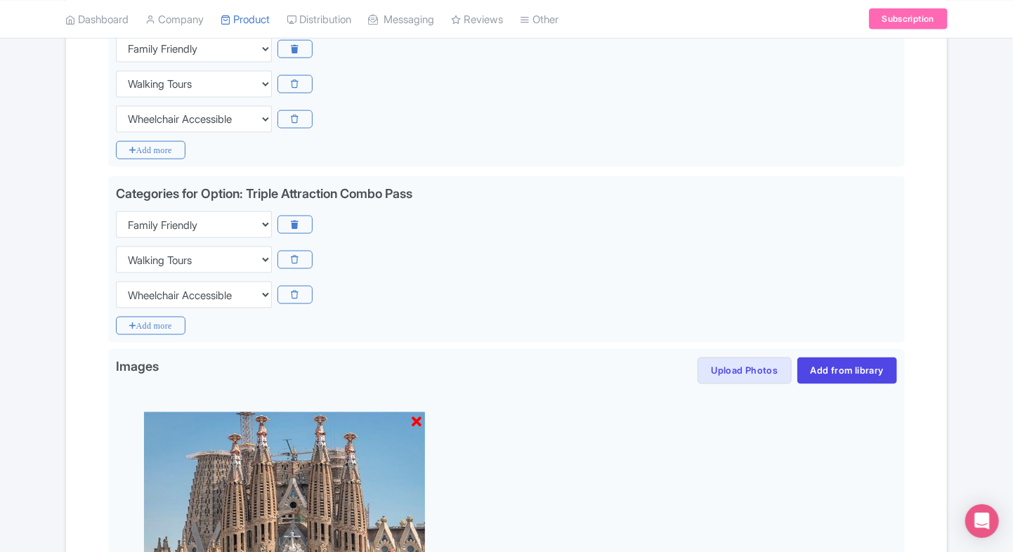
scroll to position [1141, 0]
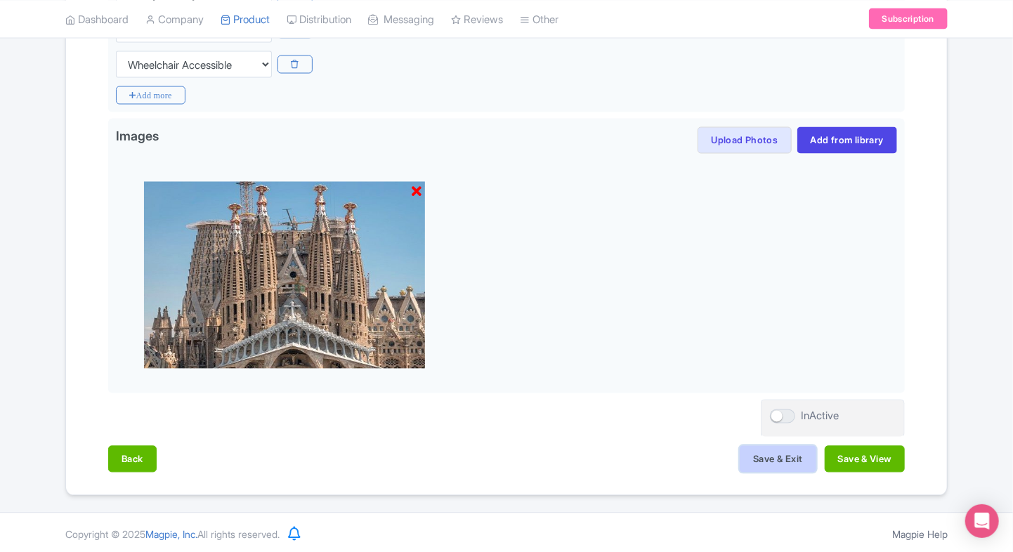
click at [764, 457] on button "Save & Exit" at bounding box center [778, 459] width 76 height 27
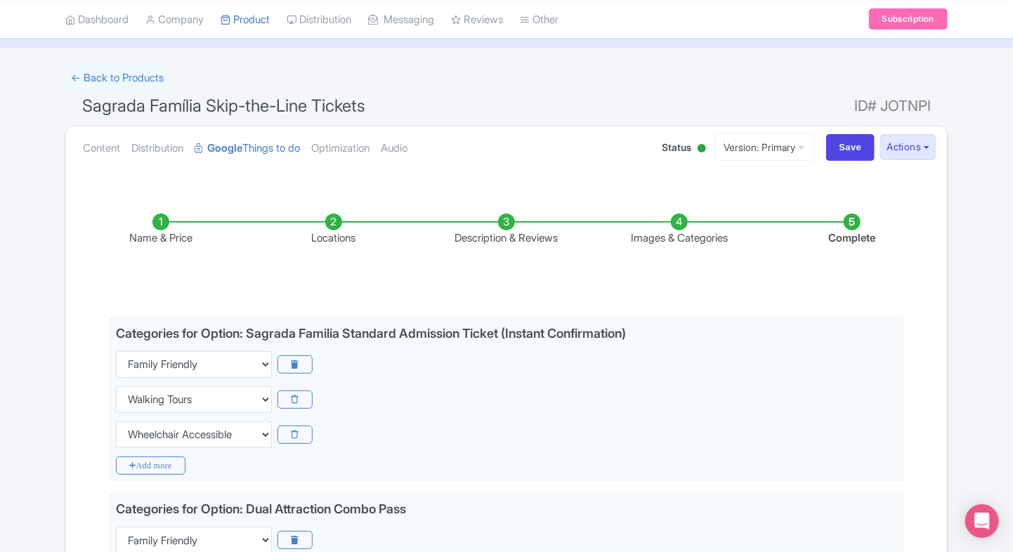
scroll to position [0, 0]
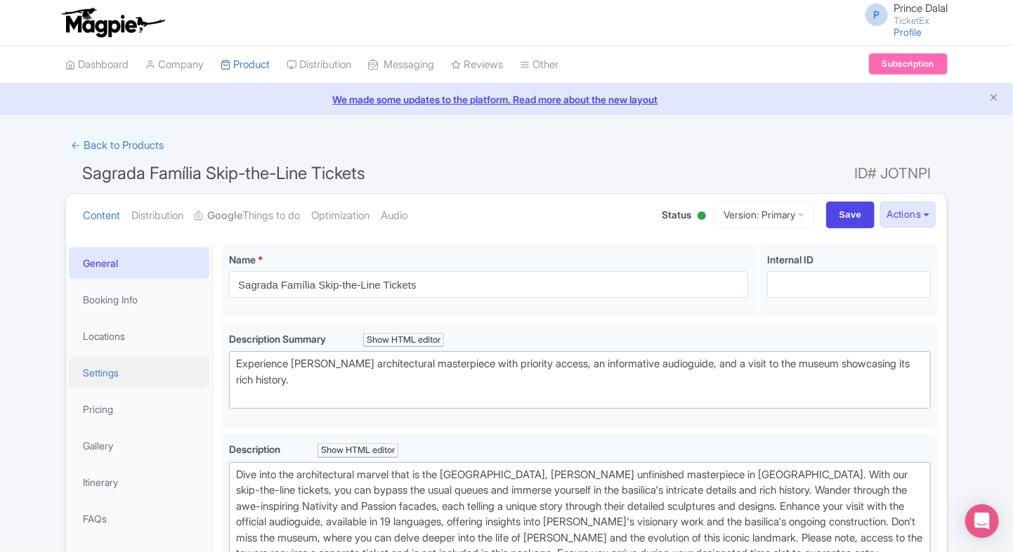
drag, startPoint x: 0, startPoint y: 0, endPoint x: 84, endPoint y: 362, distance: 371.4
click at [84, 362] on link "Settings" at bounding box center [139, 373] width 140 height 32
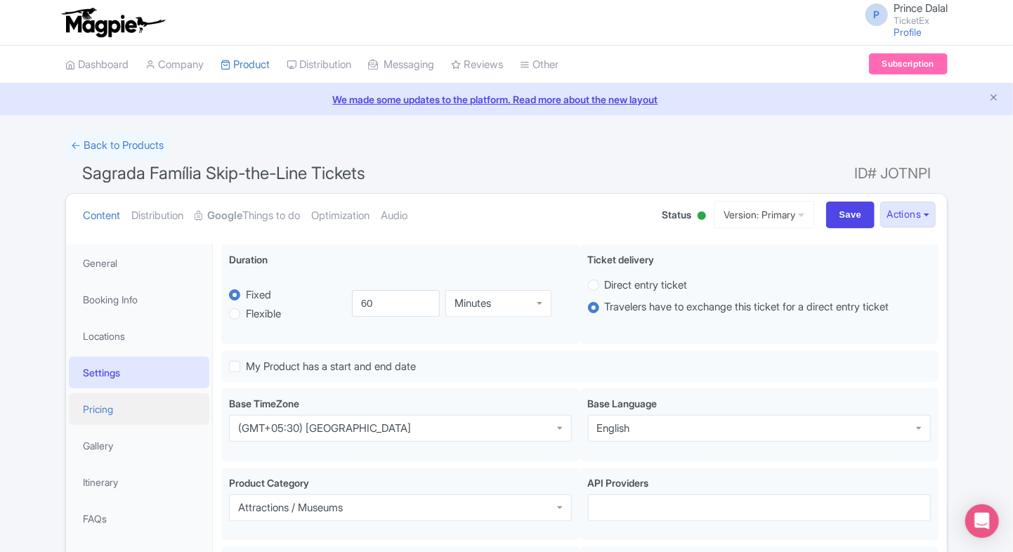
click at [157, 406] on link "Pricing" at bounding box center [139, 409] width 140 height 32
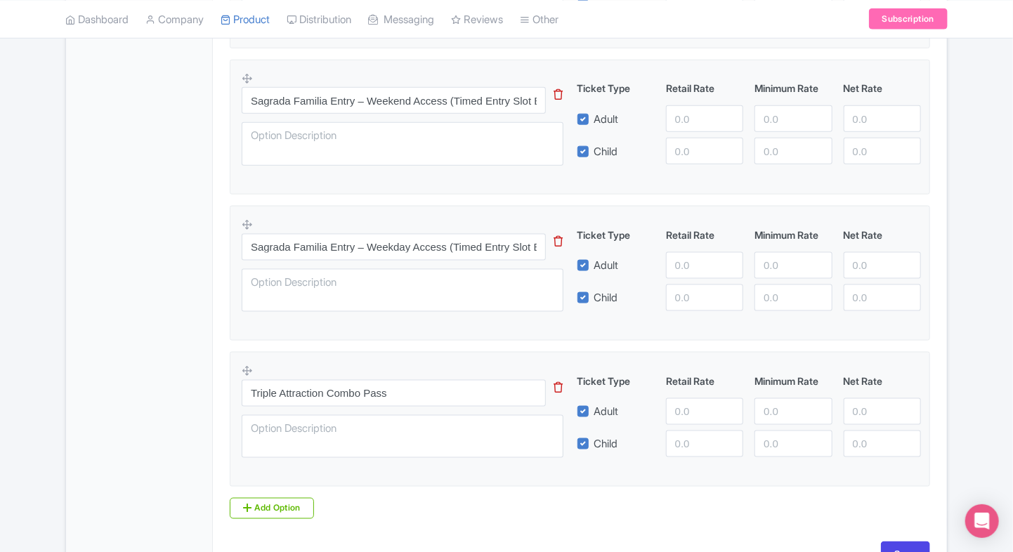
scroll to position [766, 0]
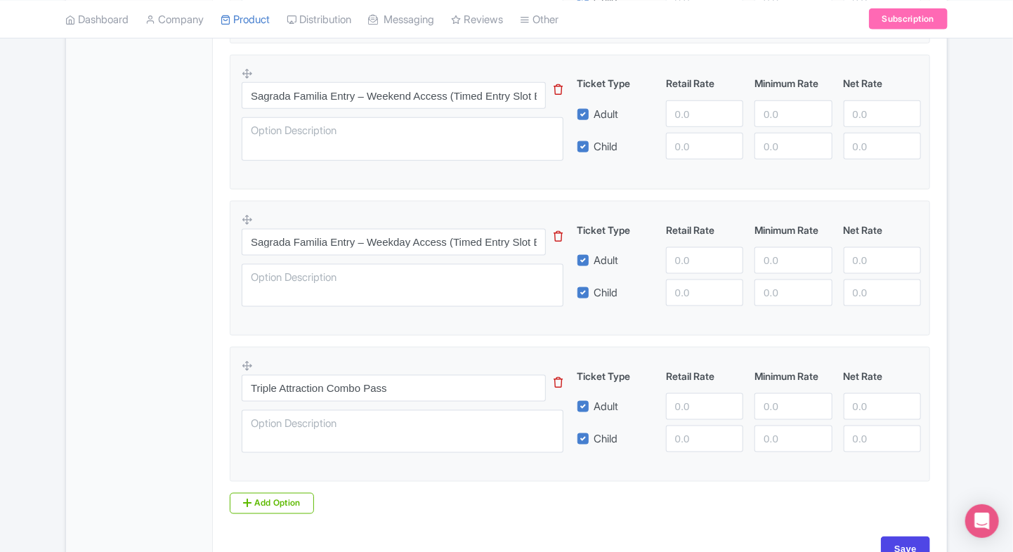
click at [157, 355] on div "General Booking Info Locations Settings Pricing Gallery Itinerary FAQs" at bounding box center [139, 27] width 147 height 1099
click at [802, 107] on input "number" at bounding box center [792, 113] width 77 height 27
paste input "3299.00"
type input "3299.00"
click at [770, 143] on input "number" at bounding box center [792, 146] width 77 height 27
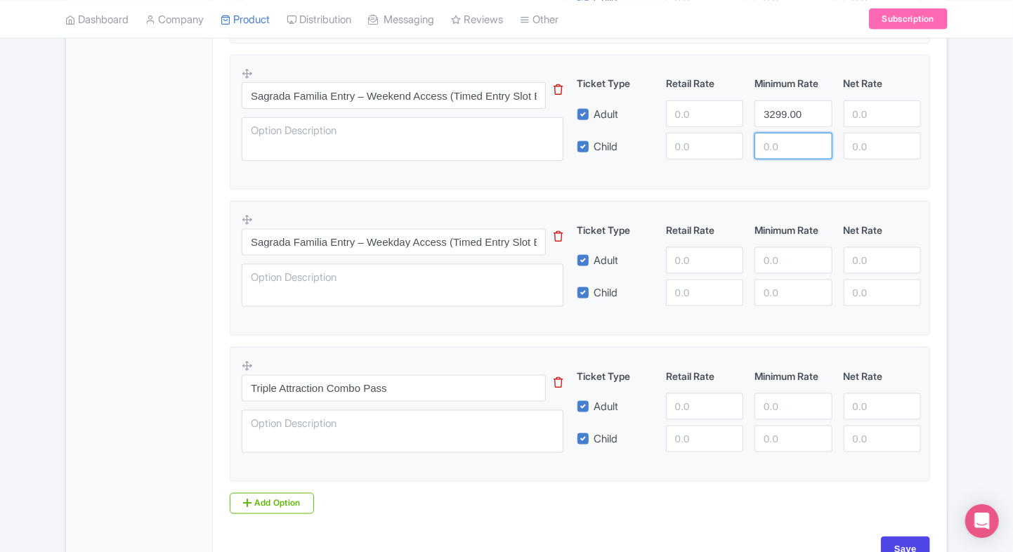
paste input "3299.00"
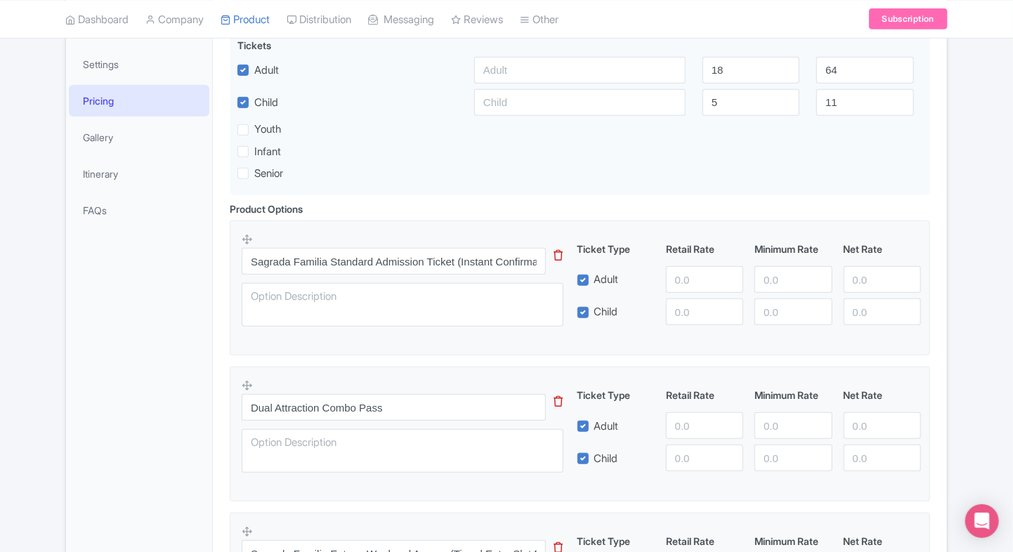
scroll to position [322, 0]
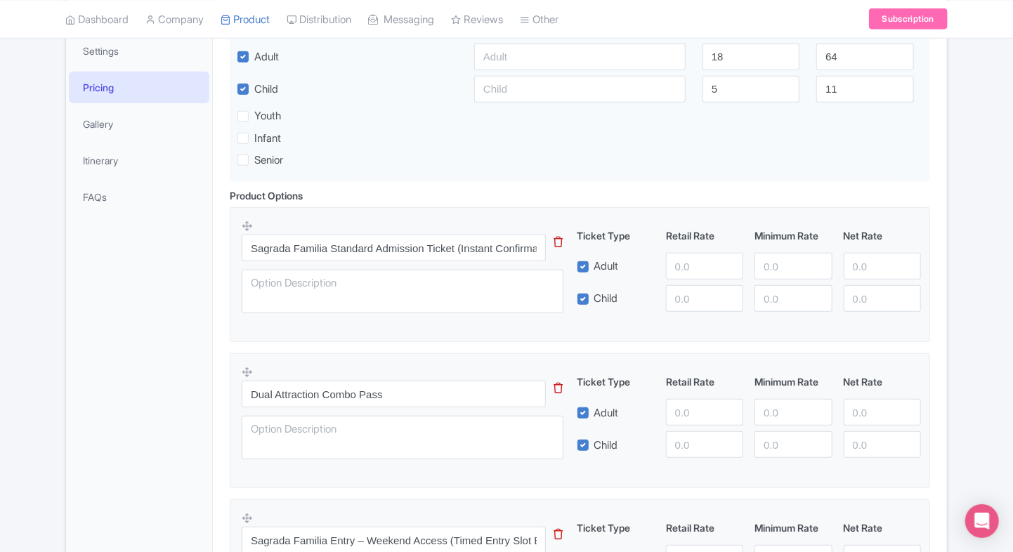
type input "3299.00"
click at [771, 260] on input "number" at bounding box center [792, 266] width 77 height 27
paste input "3299.00"
type input "3299.00"
click at [769, 305] on input "number" at bounding box center [792, 298] width 77 height 27
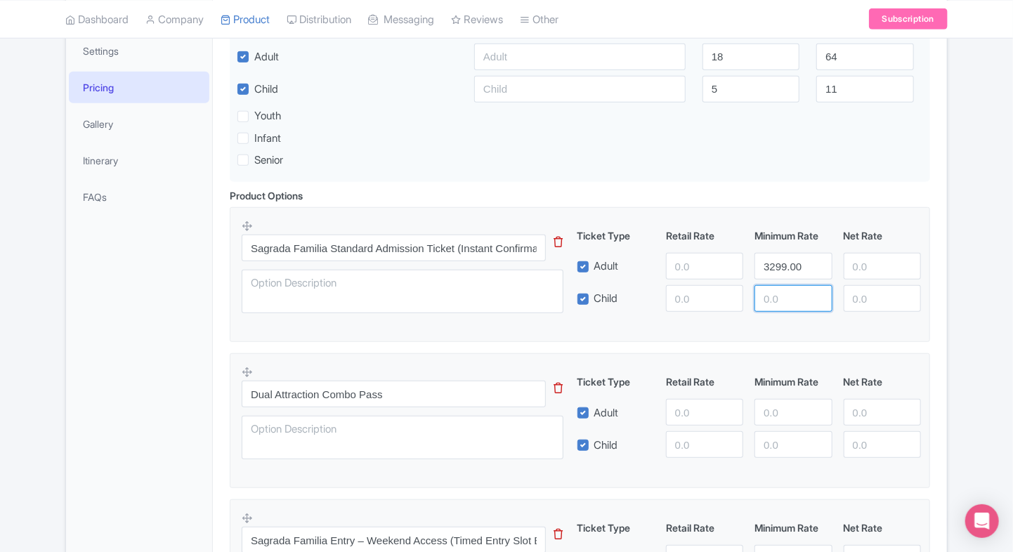
paste input "3299.00"
type input "3299.00"
click at [686, 263] on input "number" at bounding box center [704, 266] width 77 height 27
type input "4900"
click at [689, 294] on input "number" at bounding box center [704, 298] width 77 height 27
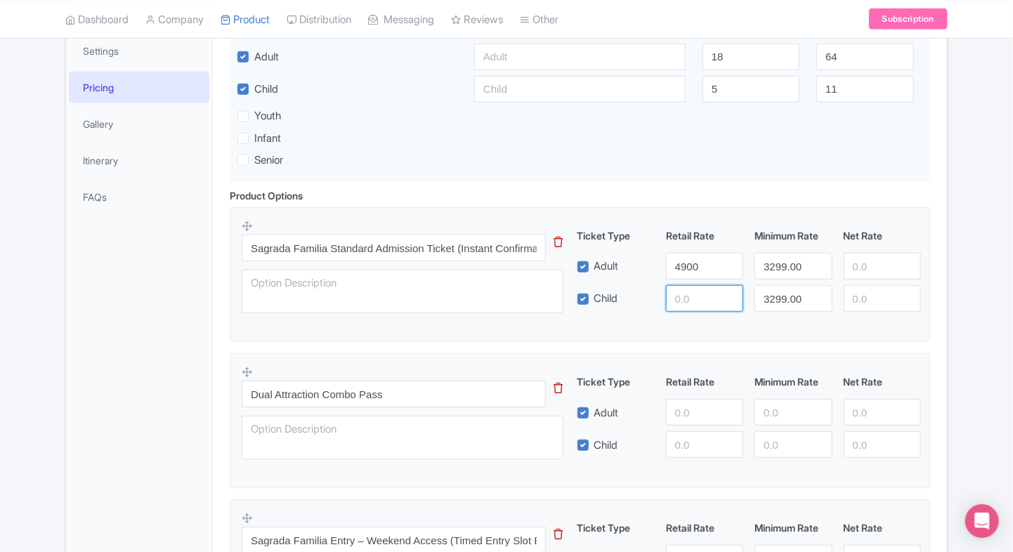
paste input "4900"
type input "4900"
click at [877, 266] on input "number" at bounding box center [882, 266] width 77 height 27
paste input "4900"
type input "4900"
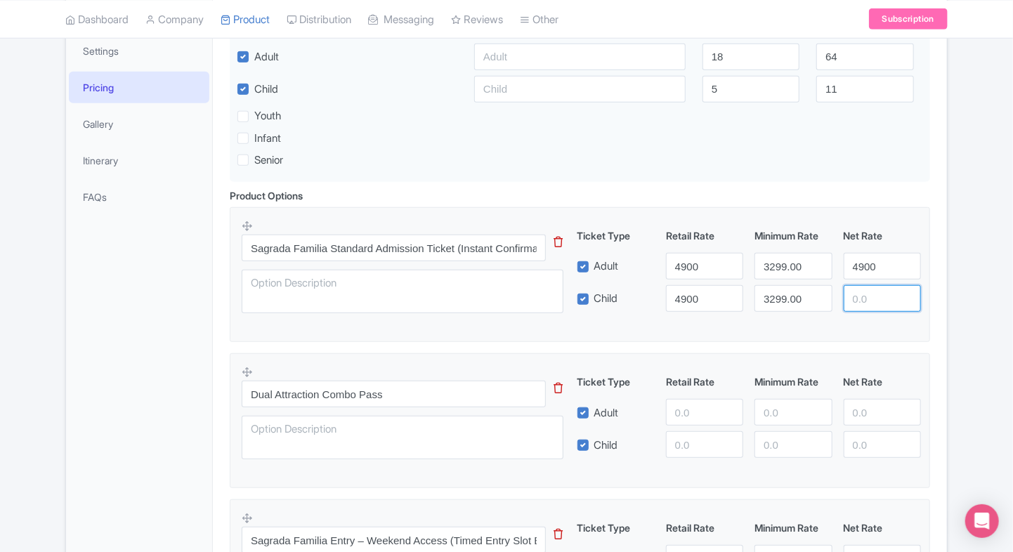
click at [863, 299] on input "number" at bounding box center [882, 298] width 77 height 27
paste input "4900"
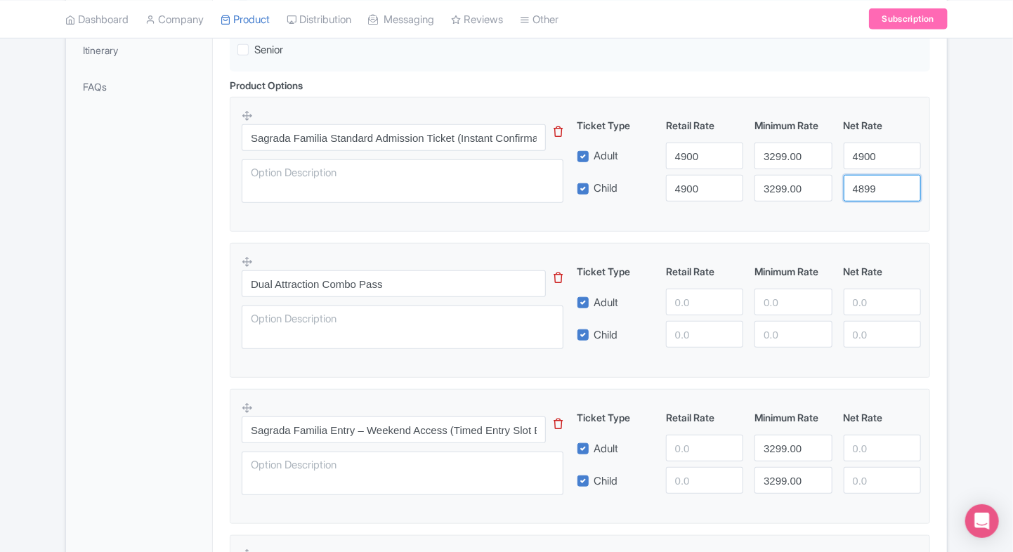
scroll to position [433, 0]
type input "4899"
click at [688, 307] on input "number" at bounding box center [704, 301] width 77 height 27
click at [775, 296] on input "number" at bounding box center [792, 301] width 77 height 27
type input "7950"
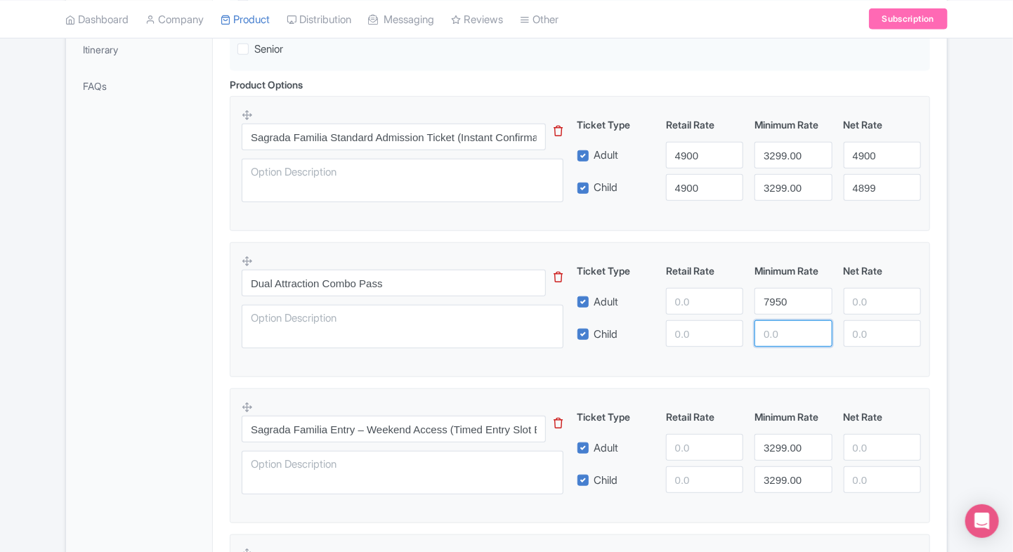
click at [778, 329] on input "number" at bounding box center [792, 333] width 77 height 27
type input "7950"
click at [685, 299] on input "number" at bounding box center [704, 301] width 77 height 27
type input "8400"
click at [691, 329] on input "number" at bounding box center [704, 333] width 77 height 27
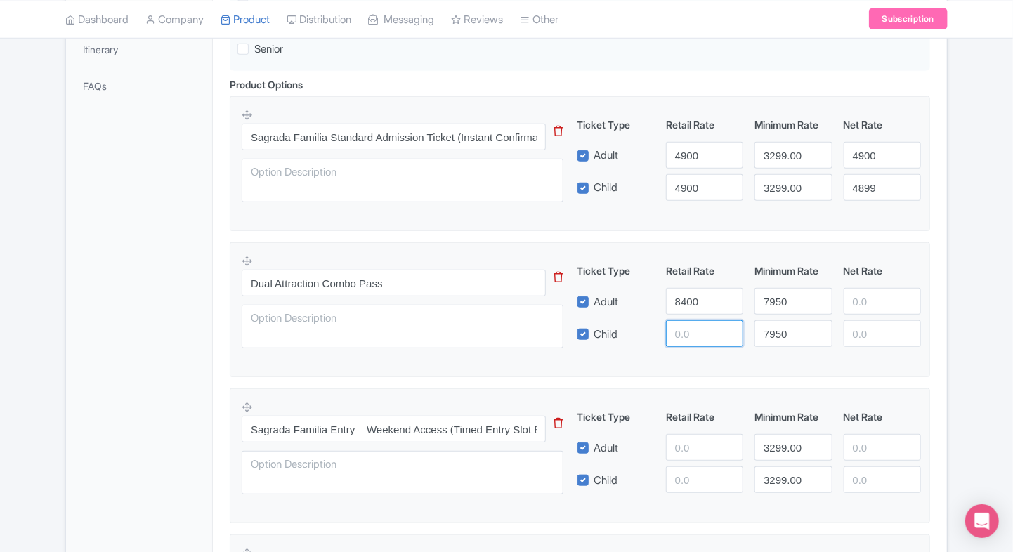
paste input "8400"
type input "8400"
click at [851, 309] on input "number" at bounding box center [882, 301] width 77 height 27
paste input "8400"
type input "8400"
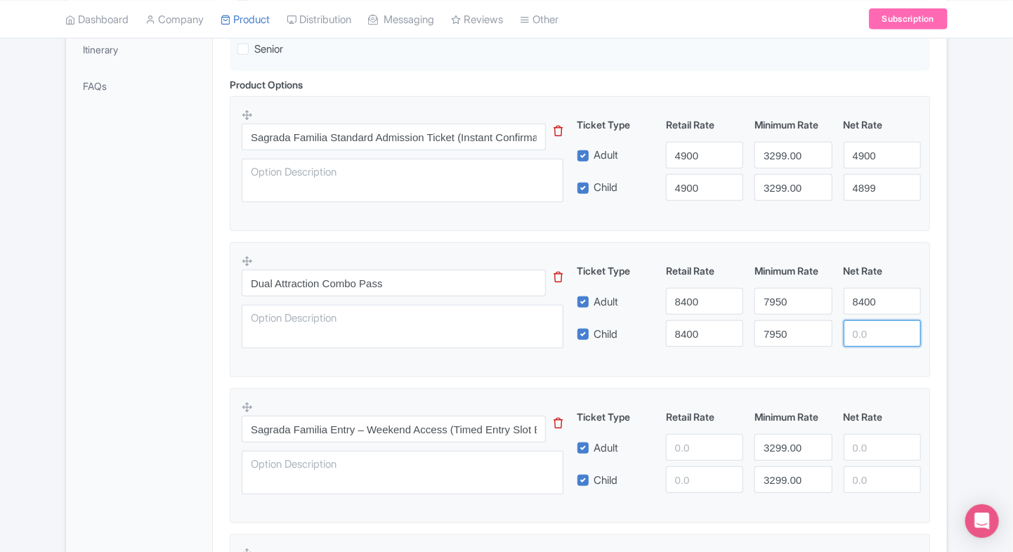
click at [861, 339] on input "number" at bounding box center [882, 333] width 77 height 27
paste input "8400"
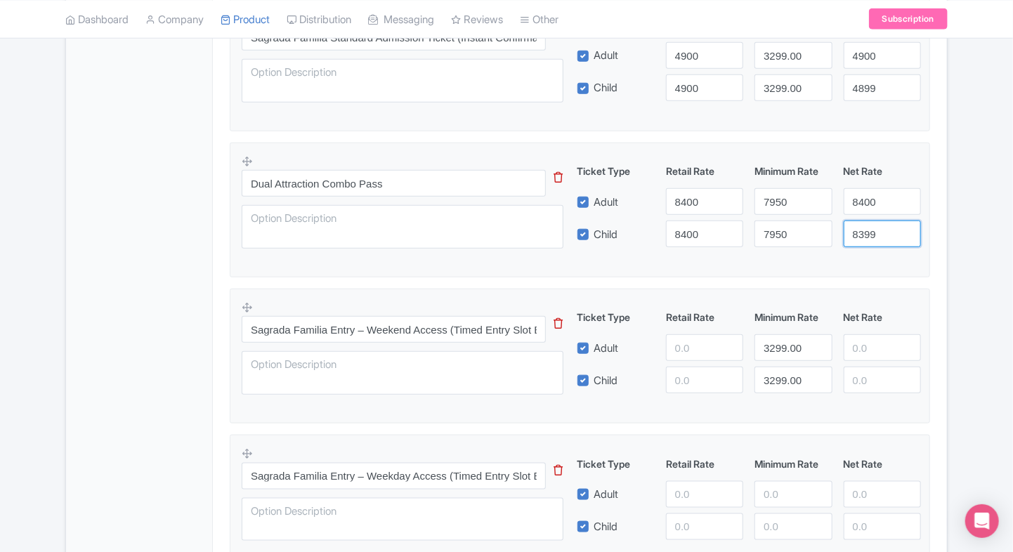
scroll to position [544, 0]
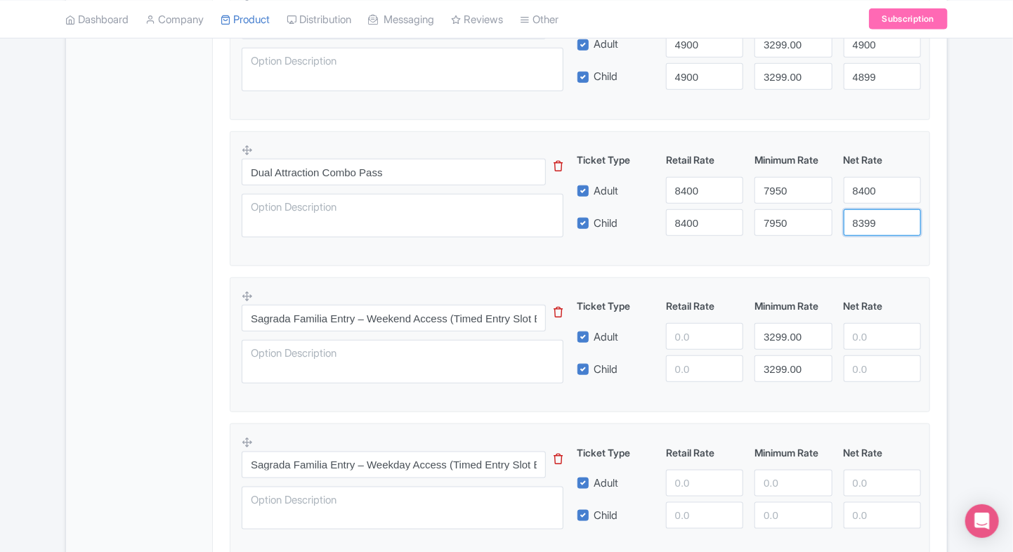
type input "8399"
click at [943, 314] on div "Sagrada Família Skip-the-Line Tickets Name * i Sagrada Família Skip-the-Line Ti…" at bounding box center [580, 246] width 734 height 1108
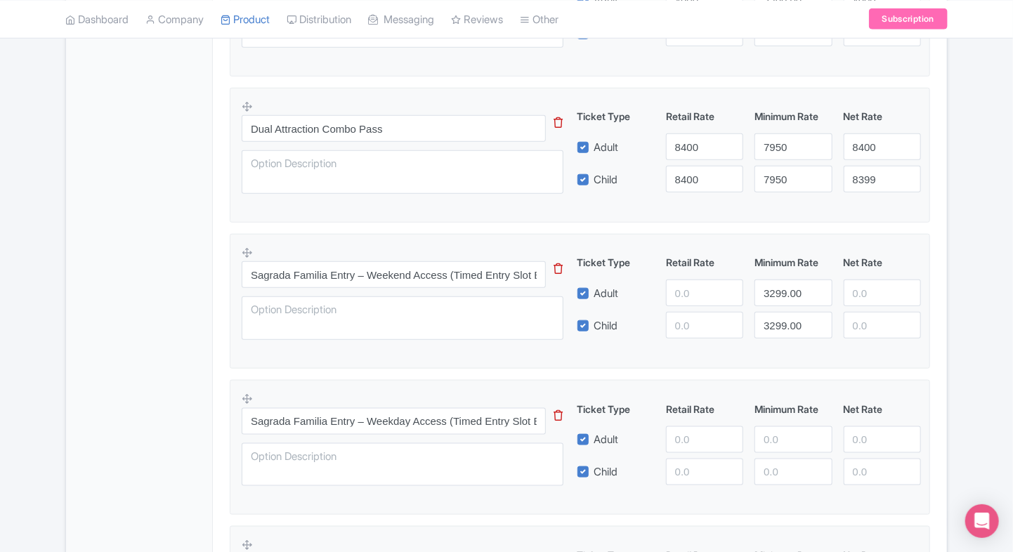
scroll to position [591, 0]
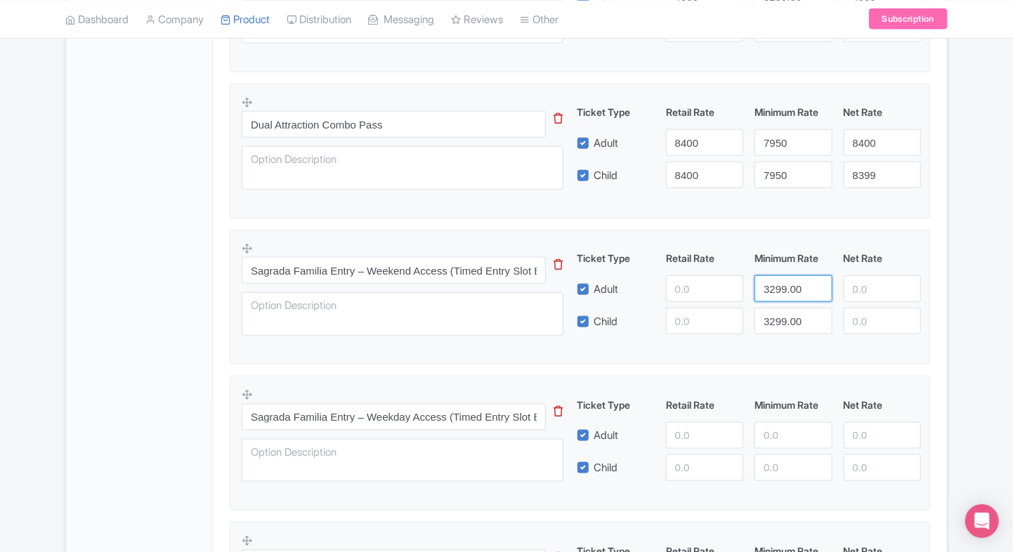
click at [778, 290] on input "3299.00" at bounding box center [792, 288] width 77 height 27
type input "8050"
click at [778, 316] on input "3299.00" at bounding box center [792, 321] width 77 height 27
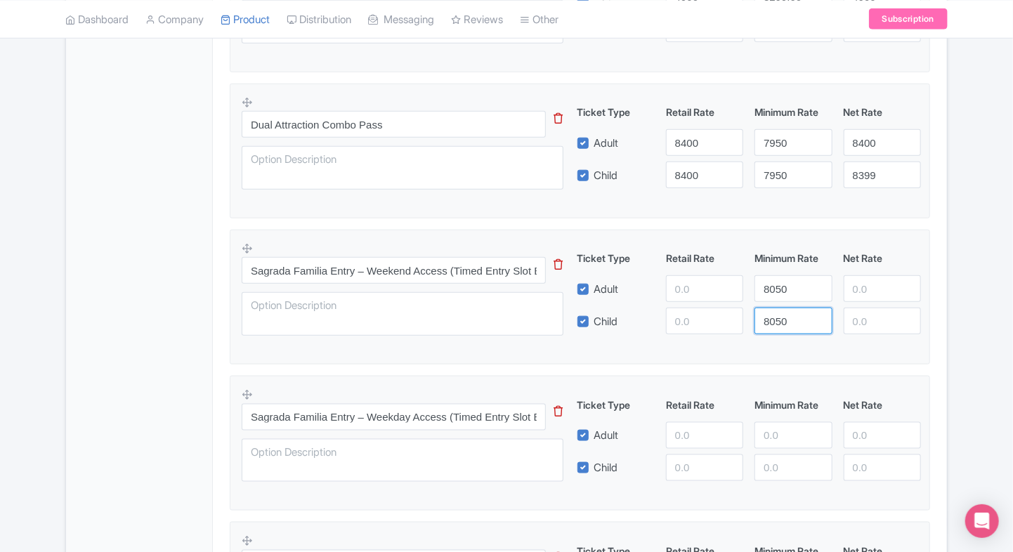
type input "8050"
click at [688, 291] on input "number" at bounding box center [704, 288] width 77 height 27
click at [688, 291] on input "10000" at bounding box center [704, 288] width 77 height 27
type input "10000"
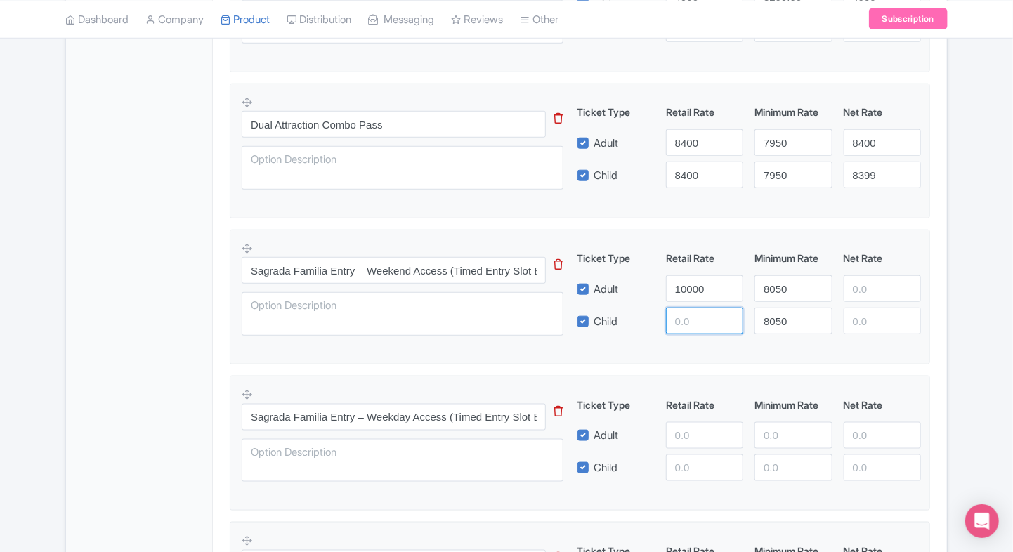
click at [688, 327] on input "number" at bounding box center [704, 321] width 77 height 27
paste input "10000"
type input "10000"
click at [869, 298] on input "number" at bounding box center [882, 288] width 77 height 27
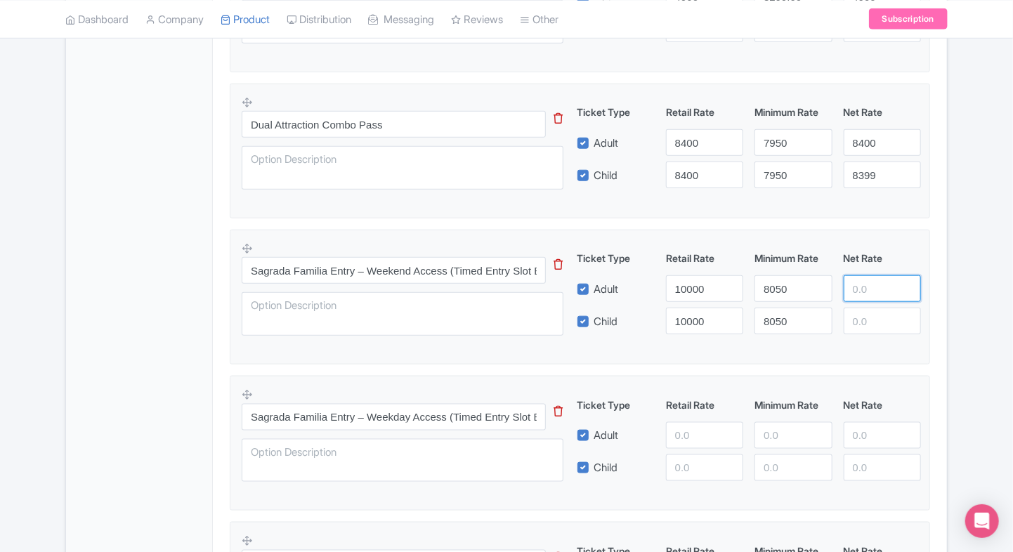
paste input "10000"
type input "10000"
click at [858, 322] on input "number" at bounding box center [882, 321] width 77 height 27
paste input "10000"
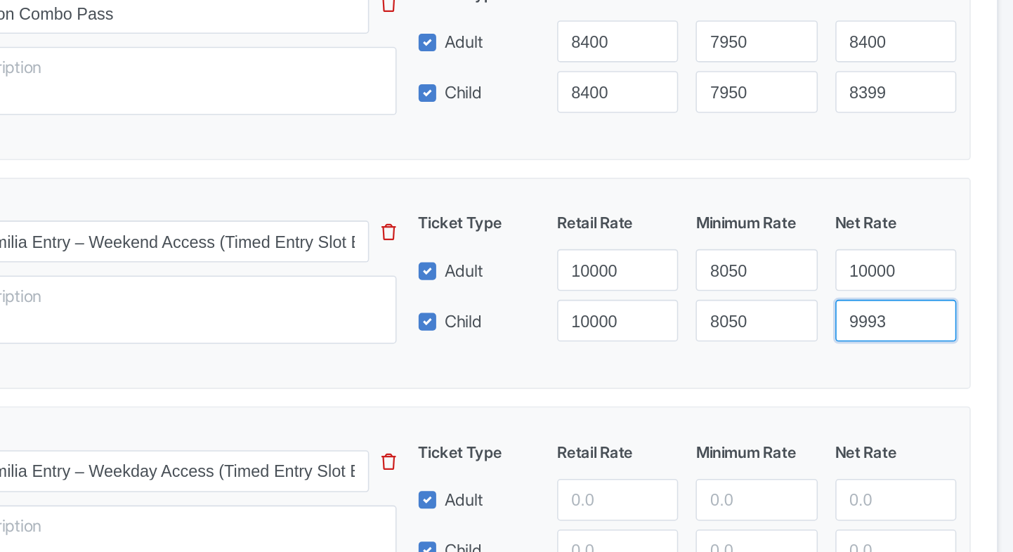
click at [858, 322] on input "9993" at bounding box center [882, 321] width 77 height 27
click at [865, 361] on fieldset "Sagrada Familia Entry – Weekend Access (Timed Entry Slot Between 5:00 PM and 7:…" at bounding box center [580, 297] width 700 height 135
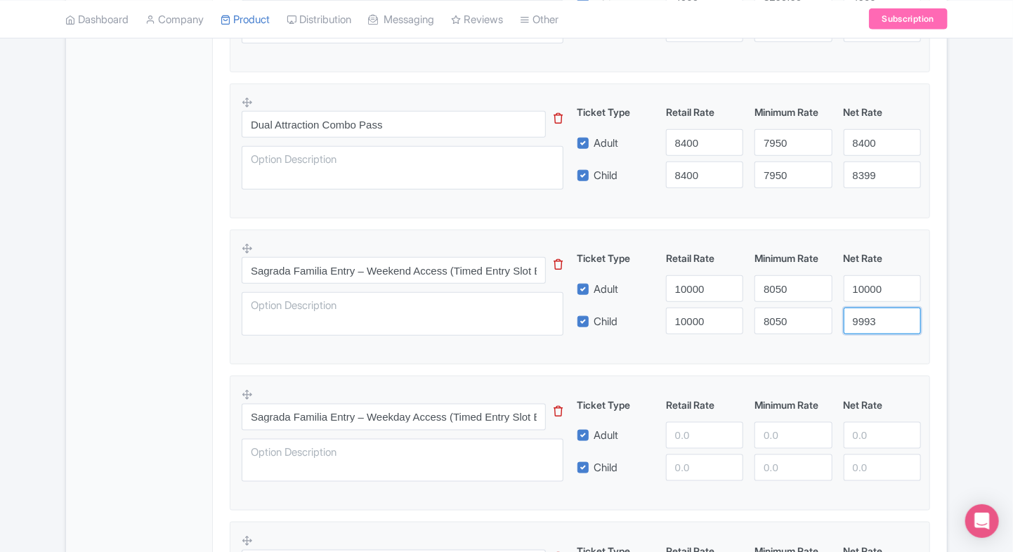
click at [894, 320] on input "9993" at bounding box center [882, 321] width 77 height 27
type input "9"
type input "1"
paste input "10000"
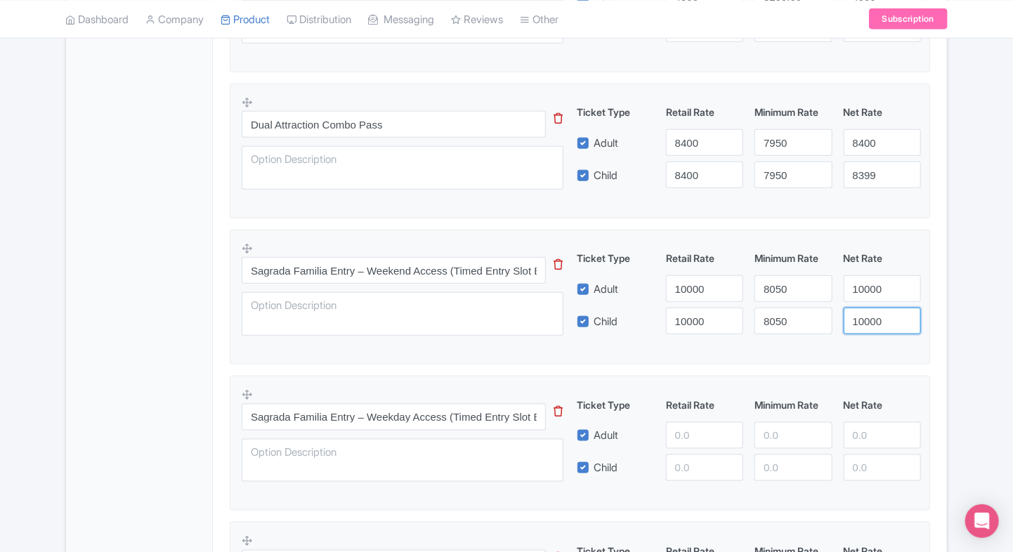
type input "10000"
click at [620, 343] on fieldset "Sagrada Familia Entry – Weekend Access (Timed Entry Slot Between 5:00 PM and 7:…" at bounding box center [580, 297] width 700 height 135
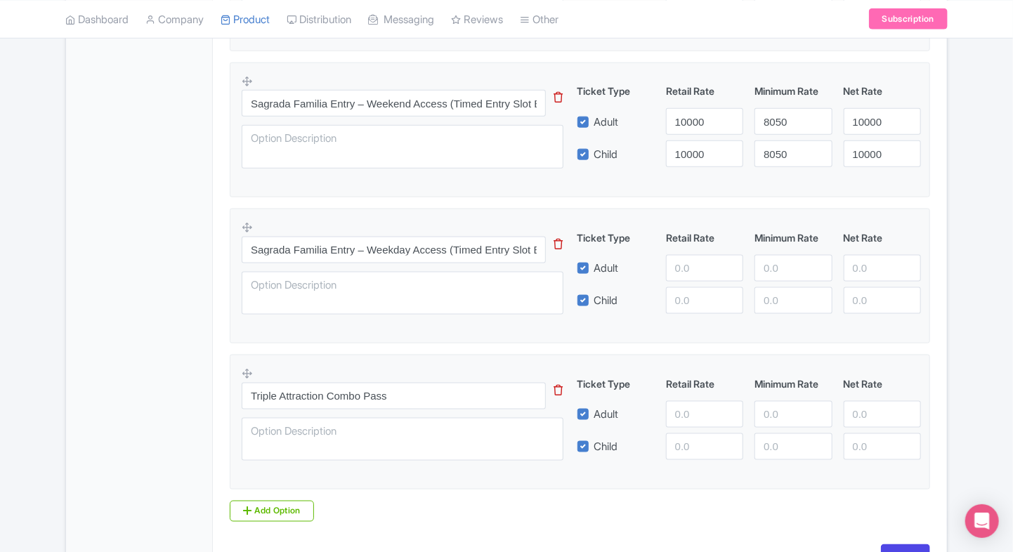
scroll to position [760, 0]
click at [935, 263] on div "Product Options i Sagrada Familia Standard Admission Ticket (Instant Confirmati…" at bounding box center [579, 135] width 717 height 771
click at [772, 257] on input "number" at bounding box center [792, 267] width 77 height 27
type input "10500"
click at [772, 291] on input "number" at bounding box center [792, 299] width 77 height 27
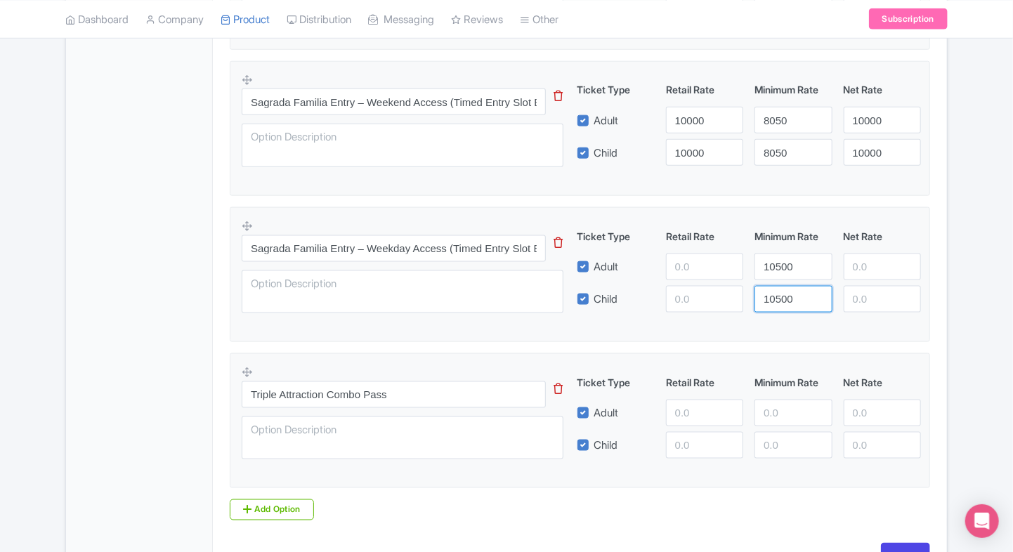
type input "10500"
click at [693, 270] on input "number" at bounding box center [704, 267] width 77 height 27
click at [693, 270] on input "12000" at bounding box center [704, 267] width 77 height 27
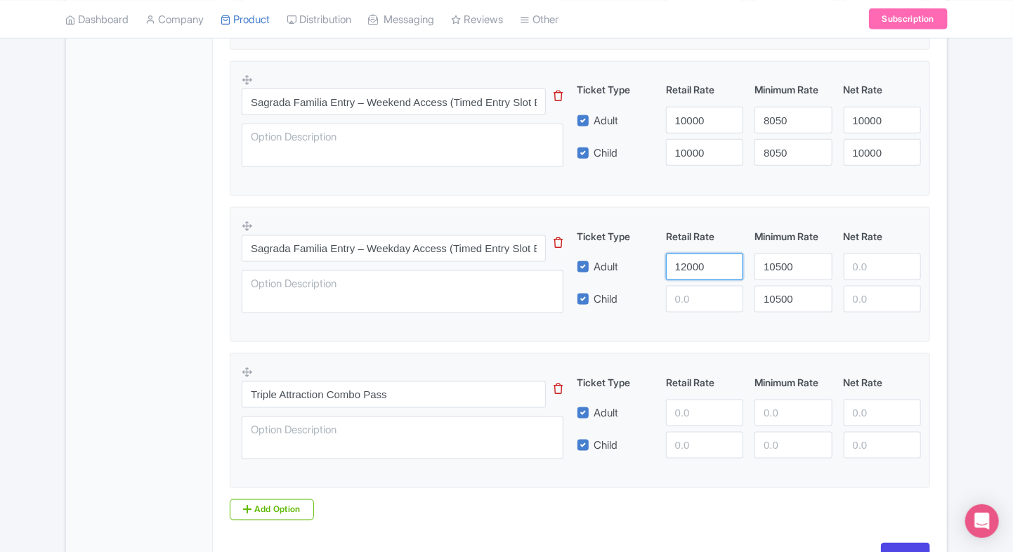
paste input "0"
click at [693, 270] on input "10000" at bounding box center [704, 267] width 77 height 27
click at [693, 270] on input "12000" at bounding box center [704, 267] width 77 height 27
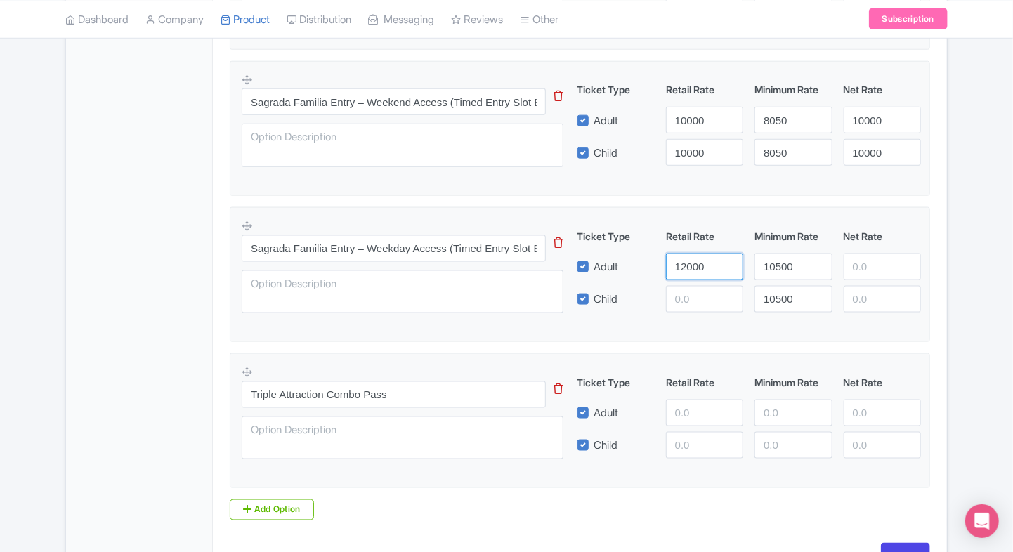
type input "12000"
click at [686, 299] on input "number" at bounding box center [704, 299] width 77 height 27
paste input "12000"
type input "12000"
click at [844, 271] on input "number" at bounding box center [882, 267] width 77 height 27
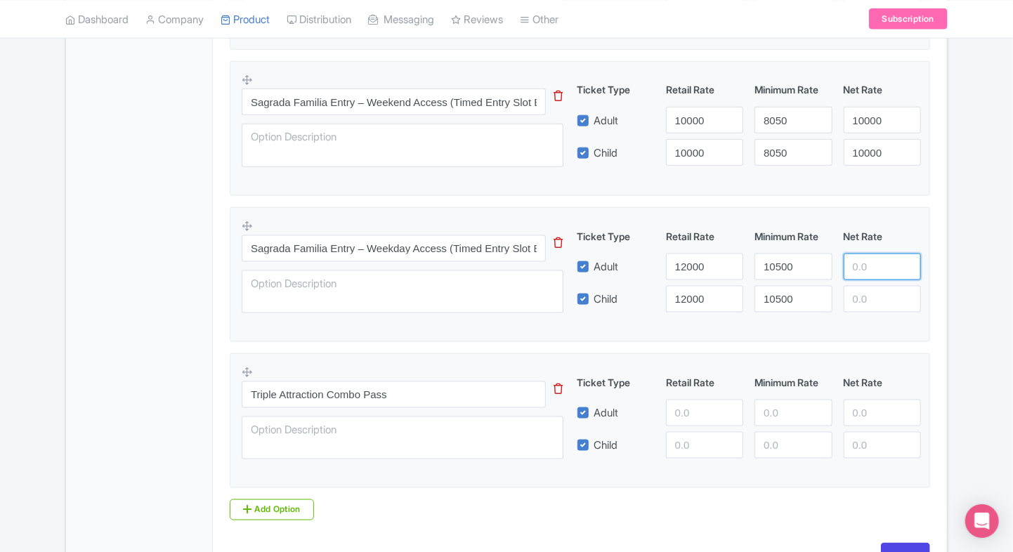
paste input "12000"
type input "12000"
click at [856, 306] on input "number" at bounding box center [882, 299] width 77 height 27
paste input "12000"
type input "12000"
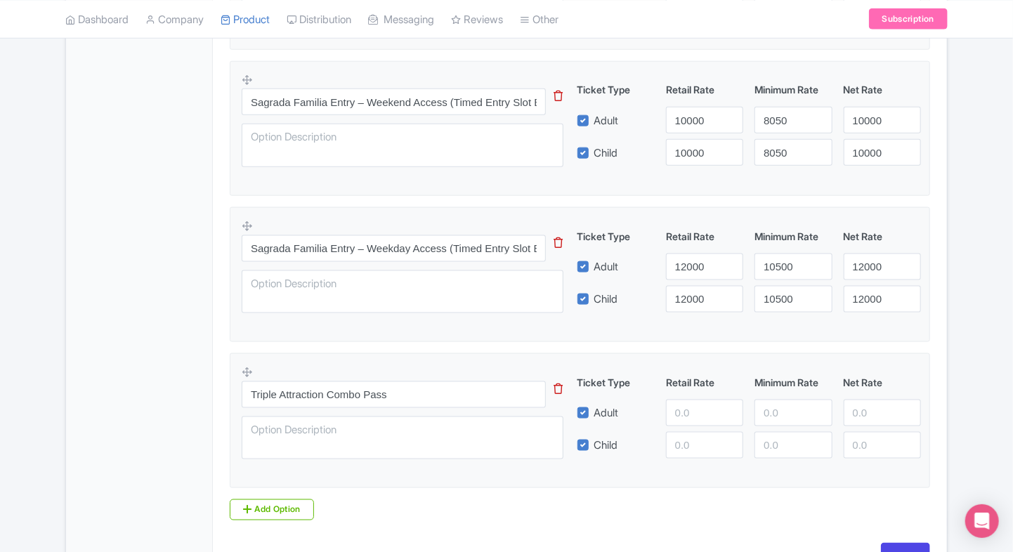
click at [786, 327] on fieldset "Sagrada Familia Entry – Weekday Access (Timed Entry Slot Between 5:00 PM and 7:…" at bounding box center [580, 274] width 700 height 135
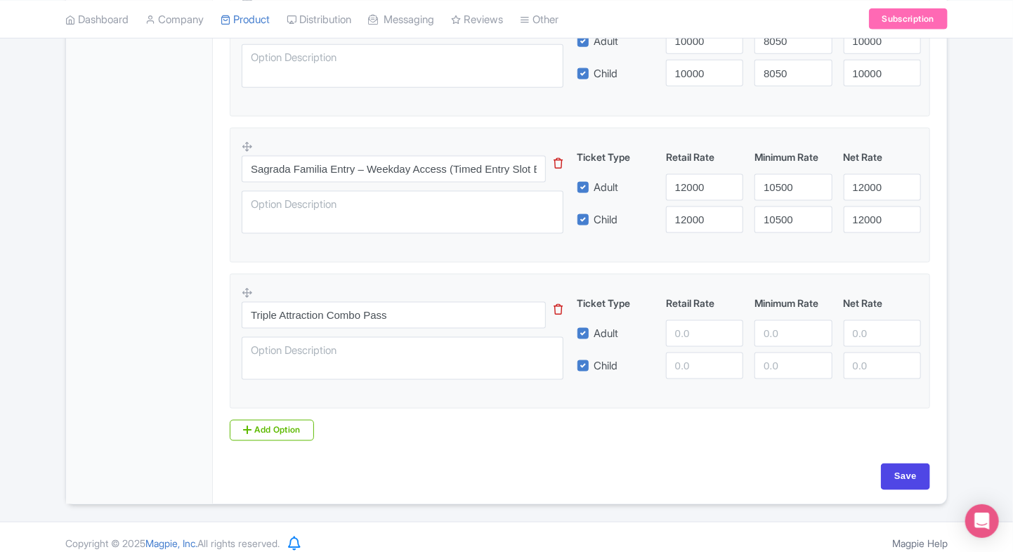
scroll to position [841, 0]
click at [693, 318] on input "number" at bounding box center [704, 331] width 77 height 27
click at [694, 327] on input "11000" at bounding box center [704, 331] width 77 height 27
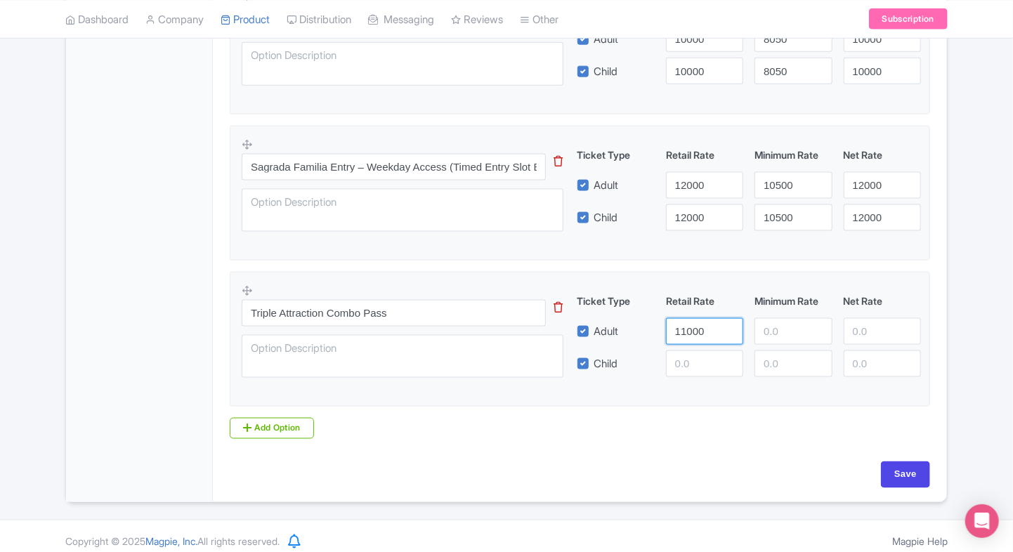
type input "11000"
click at [693, 369] on input "number" at bounding box center [704, 363] width 77 height 27
paste input "11000"
type input "11000"
click at [863, 327] on input "number" at bounding box center [882, 331] width 77 height 27
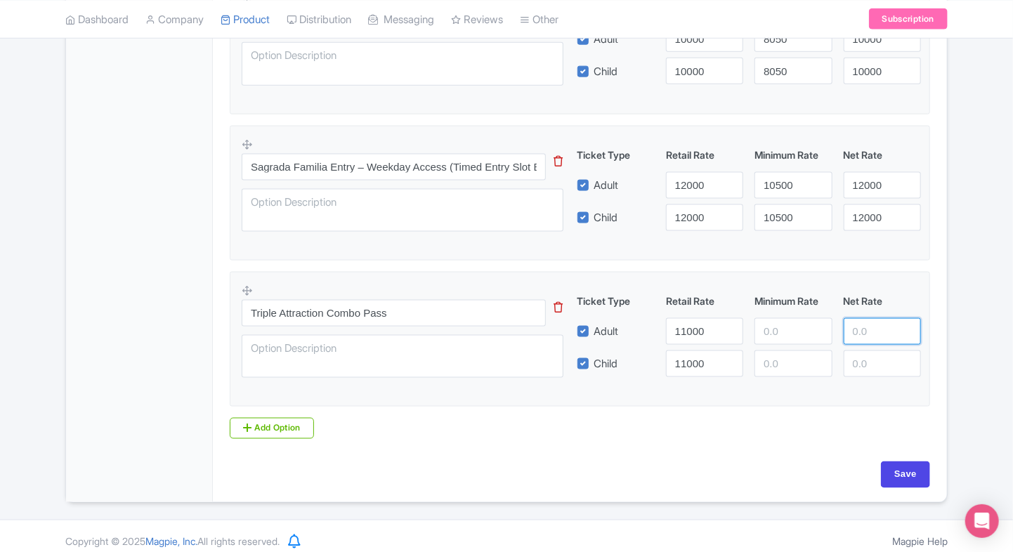
paste input "11000"
type input "11000"
click at [866, 365] on input "number" at bounding box center [882, 363] width 77 height 27
paste input "11000"
type input "11000"
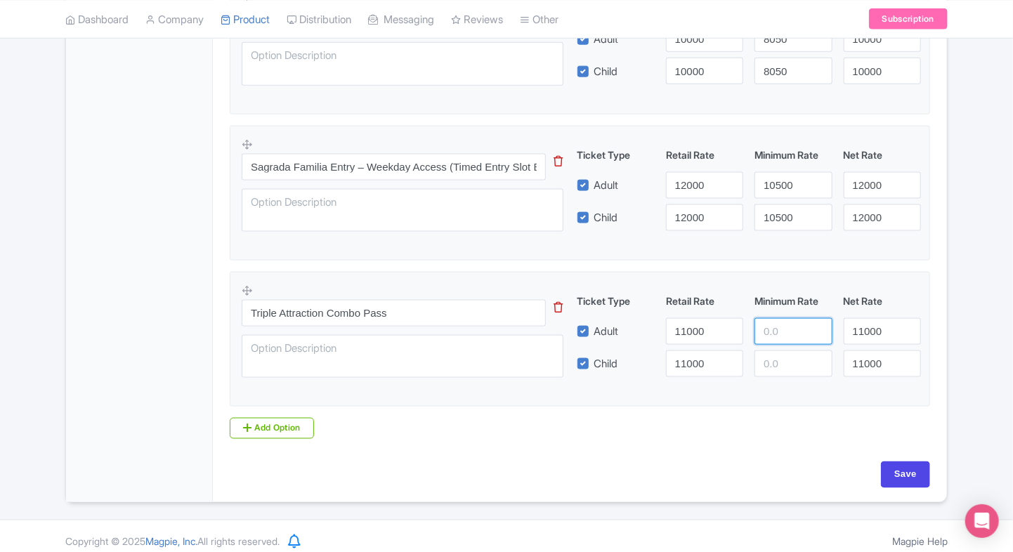
click at [778, 338] on input "number" at bounding box center [792, 331] width 77 height 27
type input "10600"
click at [773, 358] on input "number" at bounding box center [792, 363] width 77 height 27
type input "10600"
click at [764, 408] on div "Product Options i Sagrada Familia Standard Admission Ticket (Instant Confirmati…" at bounding box center [579, 53] width 717 height 771
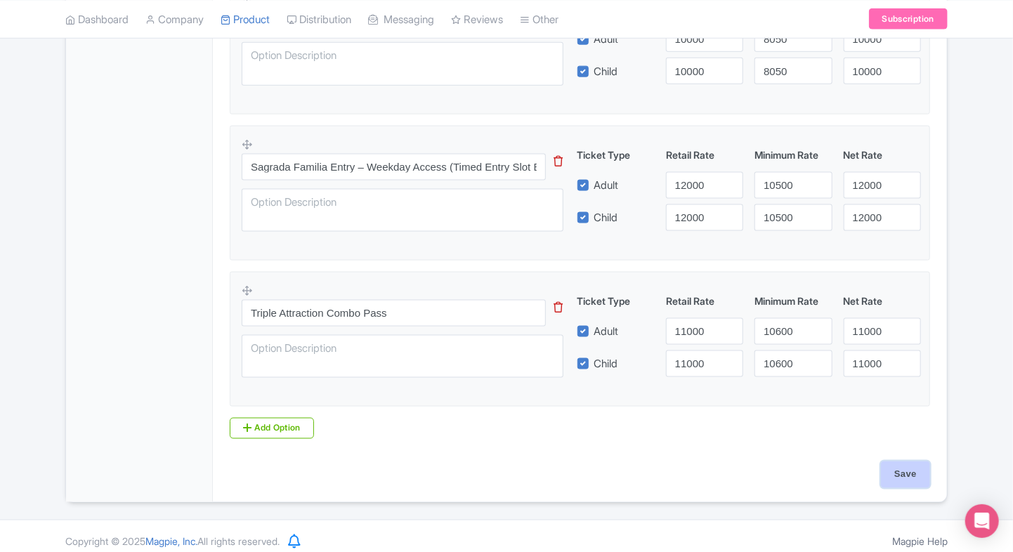
click at [882, 462] on input "Save" at bounding box center [905, 474] width 49 height 27
type input "Saving..."
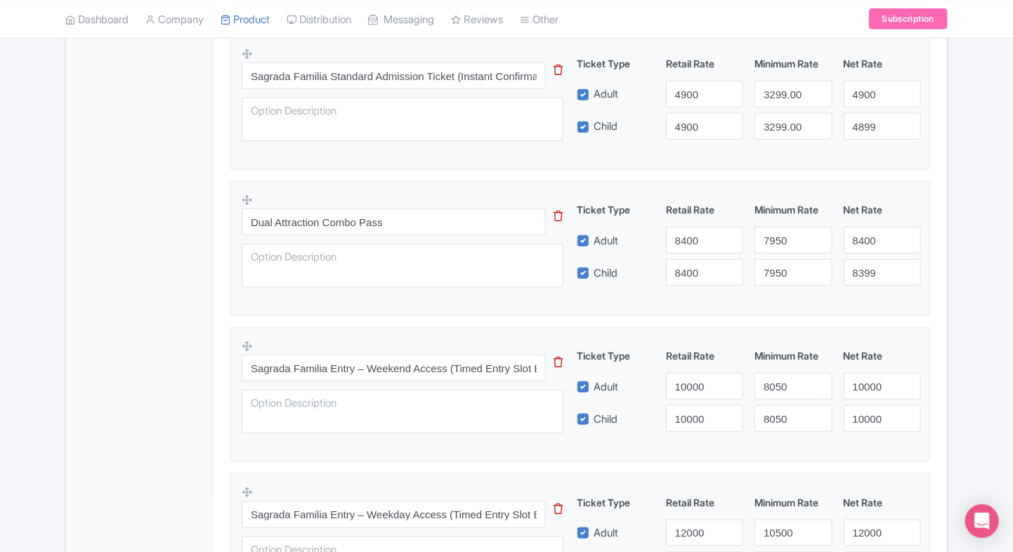
scroll to position [452, 0]
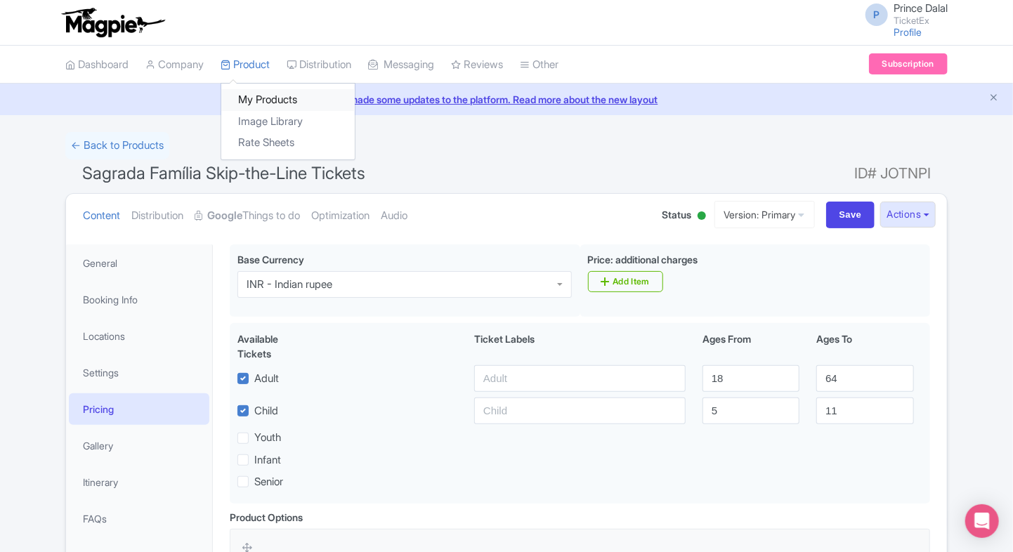
click at [276, 105] on link "My Products" at bounding box center [287, 100] width 133 height 22
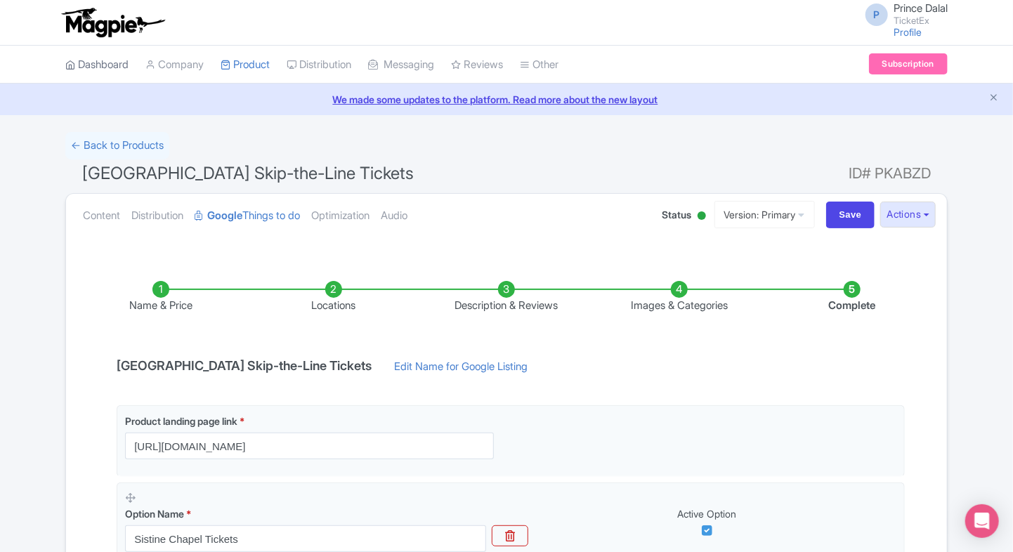
click at [77, 62] on link "Dashboard" at bounding box center [96, 65] width 63 height 39
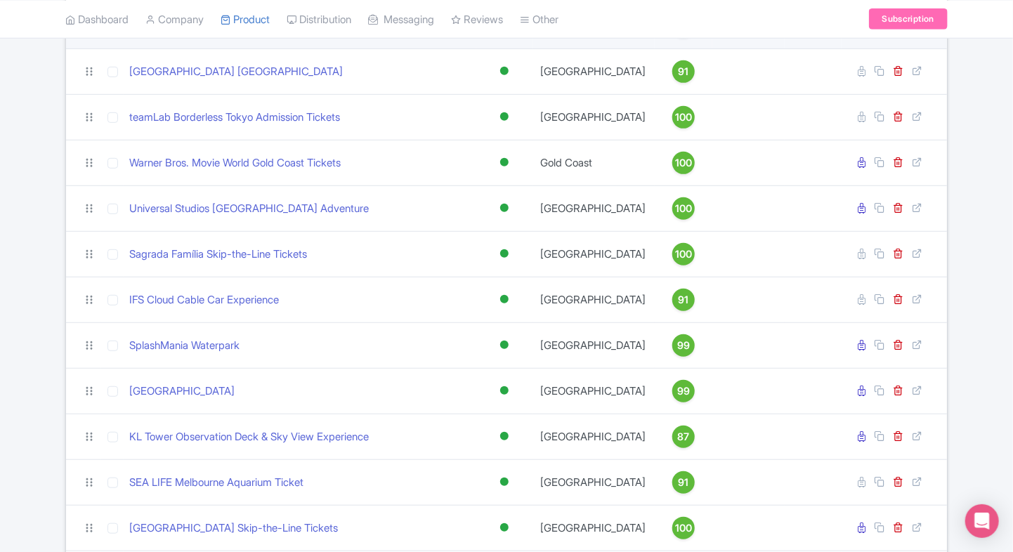
scroll to position [295, 0]
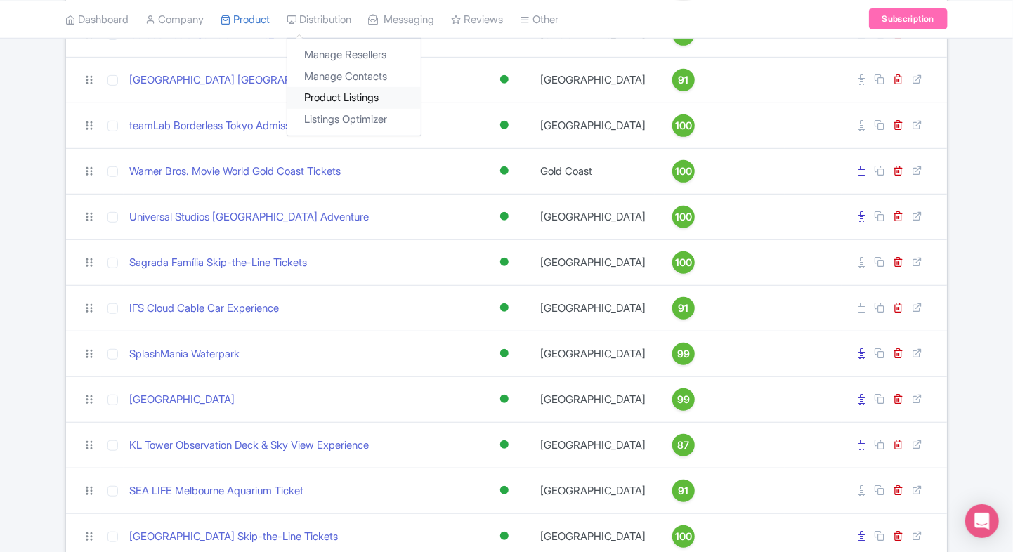
click at [322, 91] on link "Product Listings" at bounding box center [353, 98] width 133 height 22
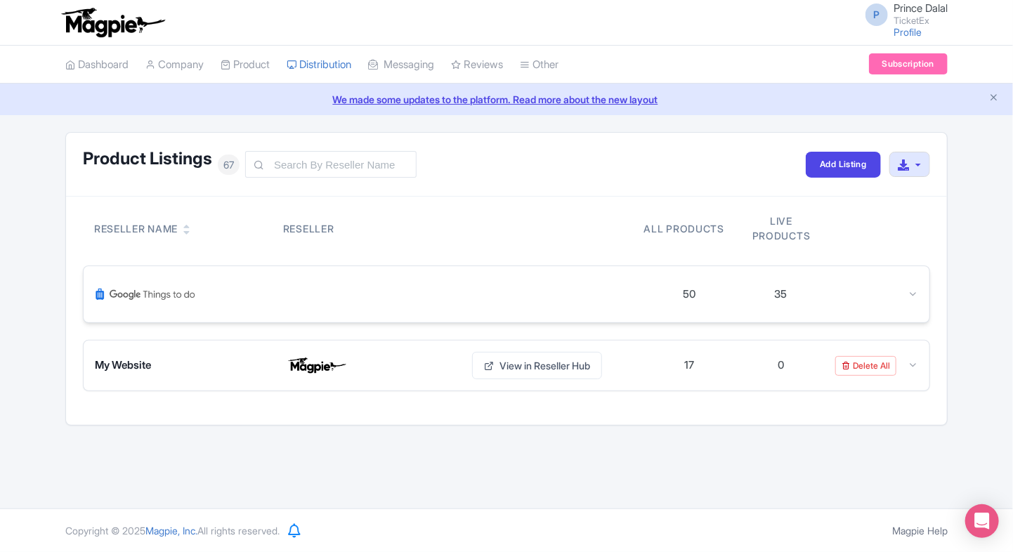
click at [904, 292] on div at bounding box center [872, 295] width 91 height 16
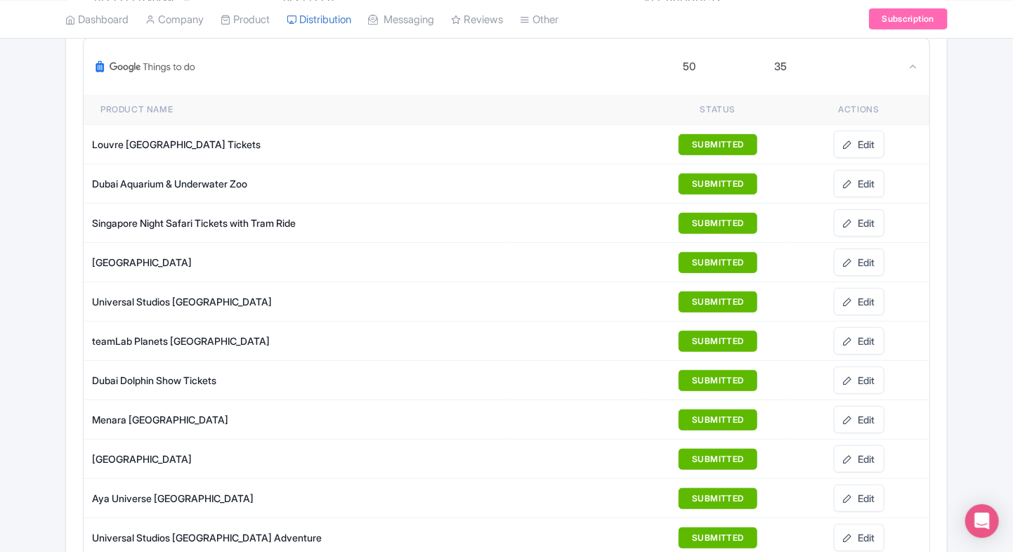
scroll to position [232, 0]
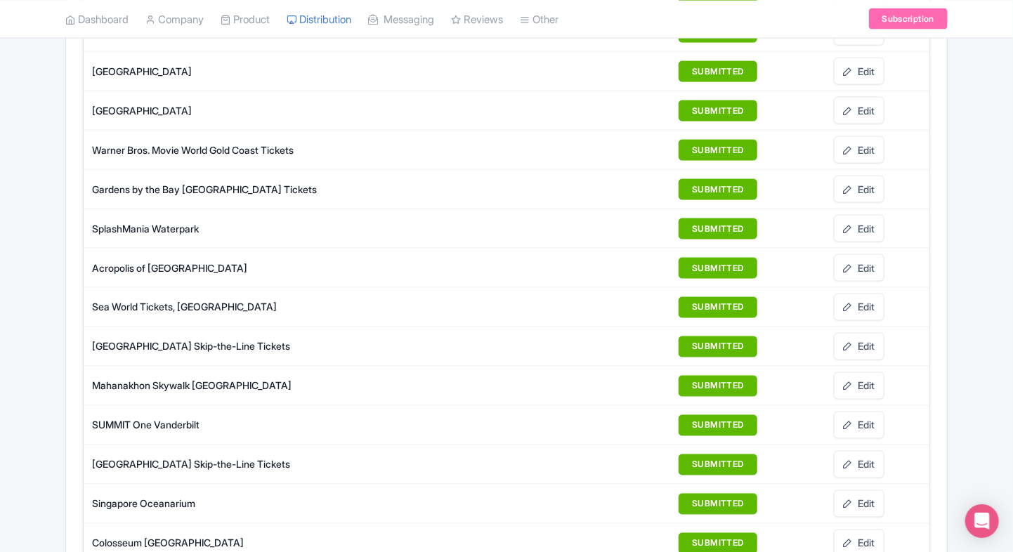
scroll to position [974, 0]
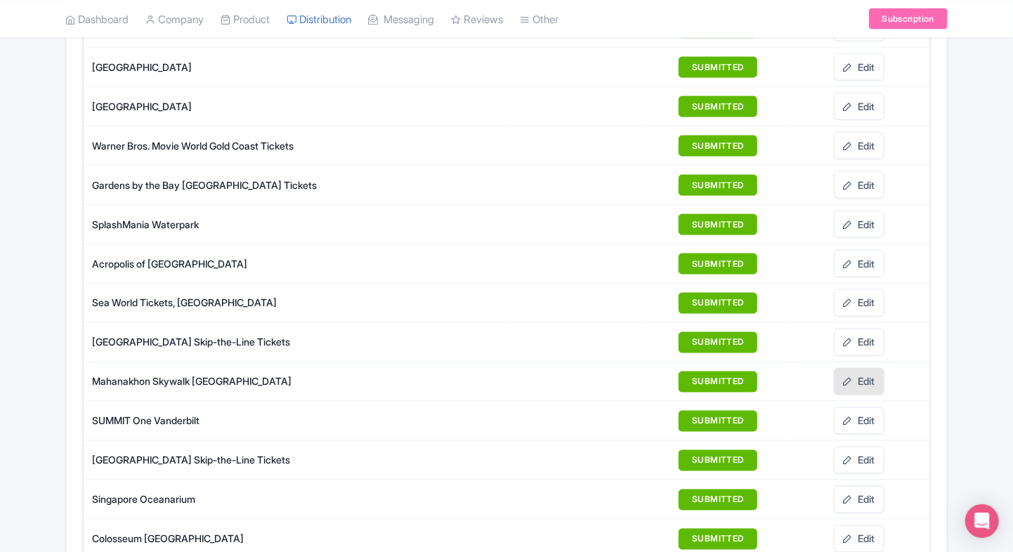
click at [857, 368] on link "Edit" at bounding box center [859, 381] width 51 height 27
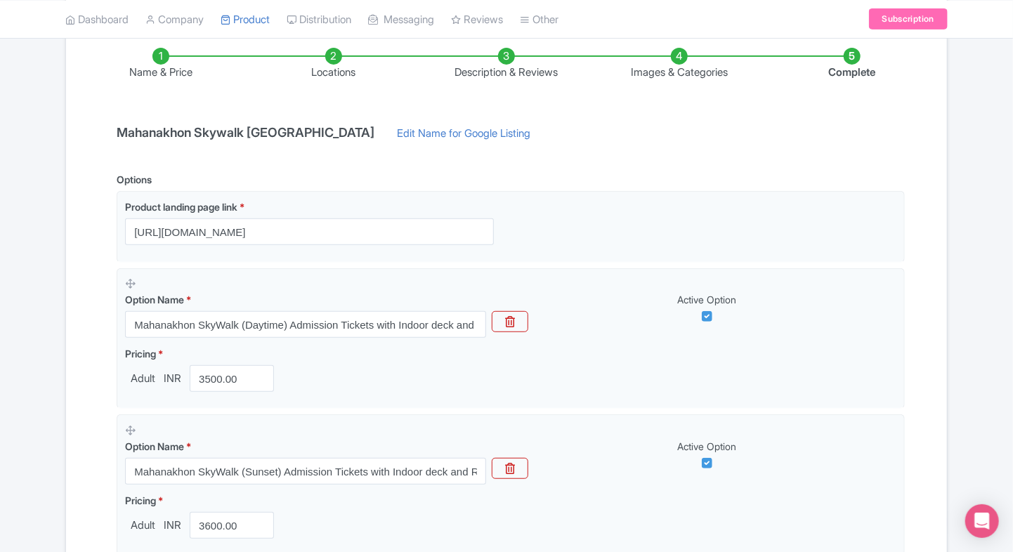
scroll to position [232, 0]
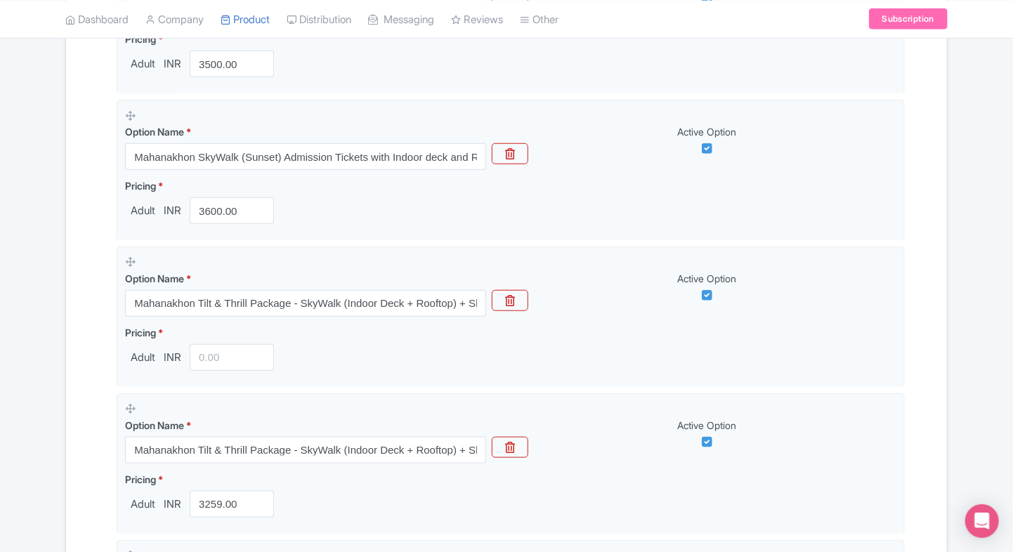
scroll to position [603, 0]
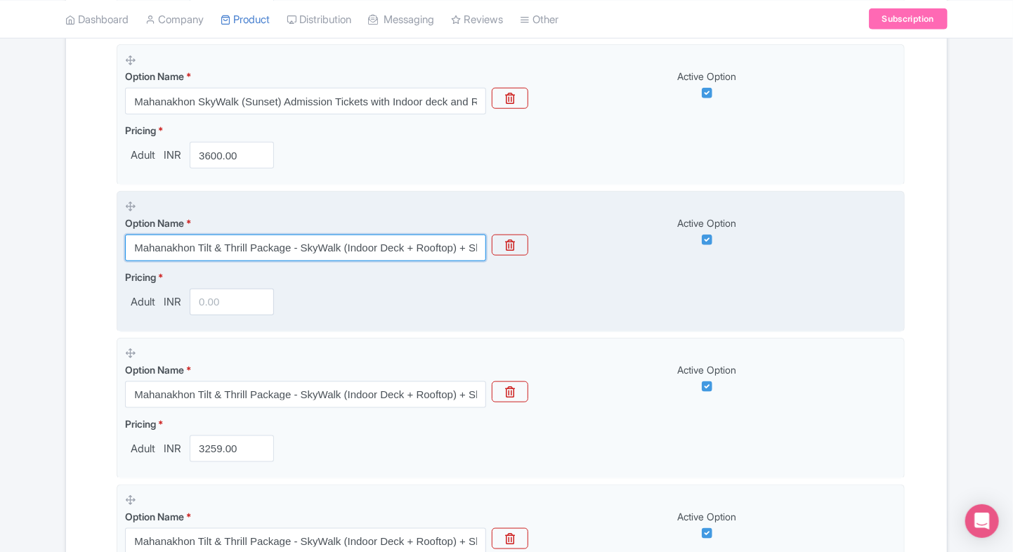
click at [390, 247] on input "Mahanakhon Tilt & Thrill Package - SkyWalk (Indoor Deck + Rooftop) + SkyVerse +…" at bounding box center [305, 248] width 361 height 27
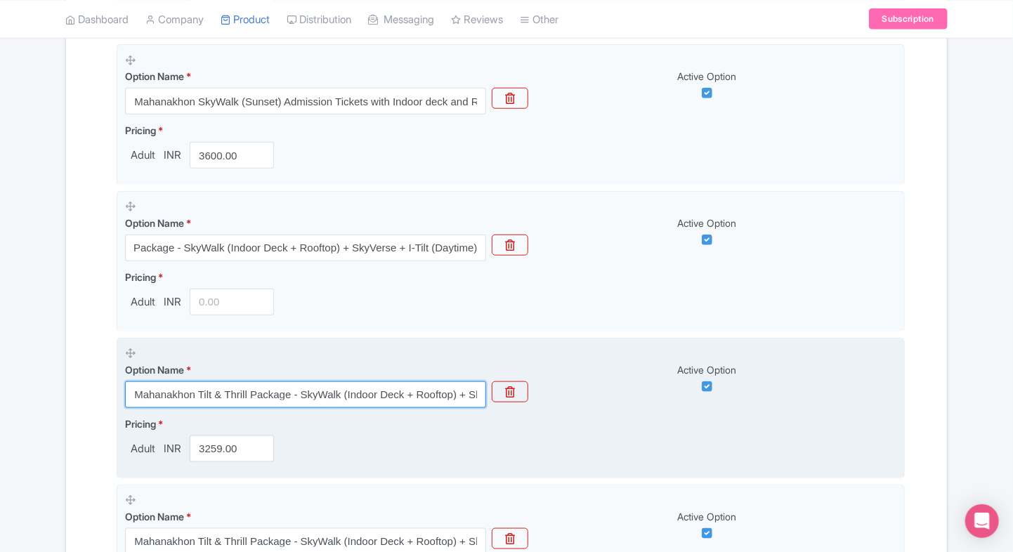
scroll to position [0, 0]
click at [379, 388] on input "Mahanakhon Tilt & Thrill Package - SkyWalk (Indoor Deck + Rooftop) + SkyVerse +…" at bounding box center [305, 394] width 361 height 27
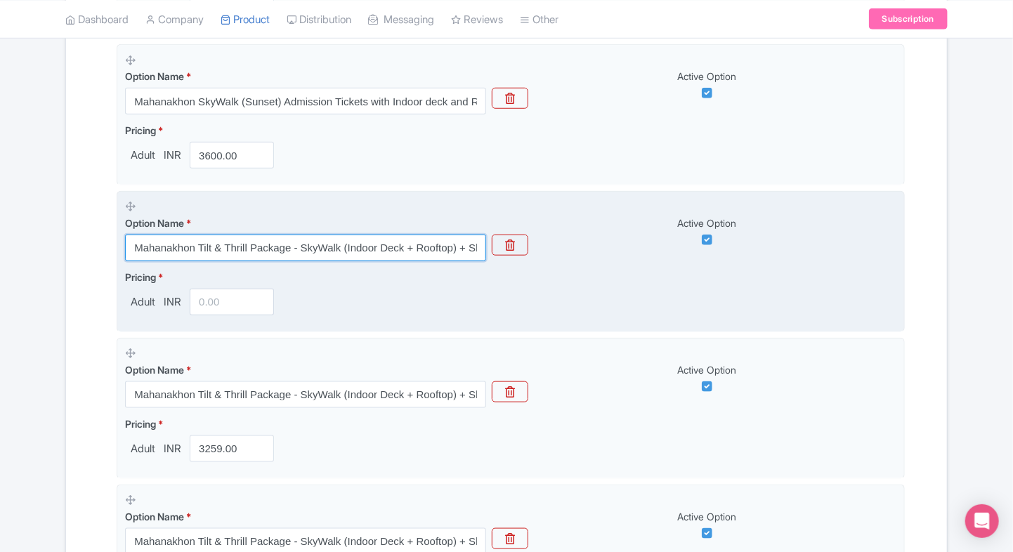
click at [244, 244] on input "Mahanakhon Tilt & Thrill Package - SkyWalk (Indoor Deck + Rooftop) + SkyVerse +…" at bounding box center [305, 248] width 361 height 27
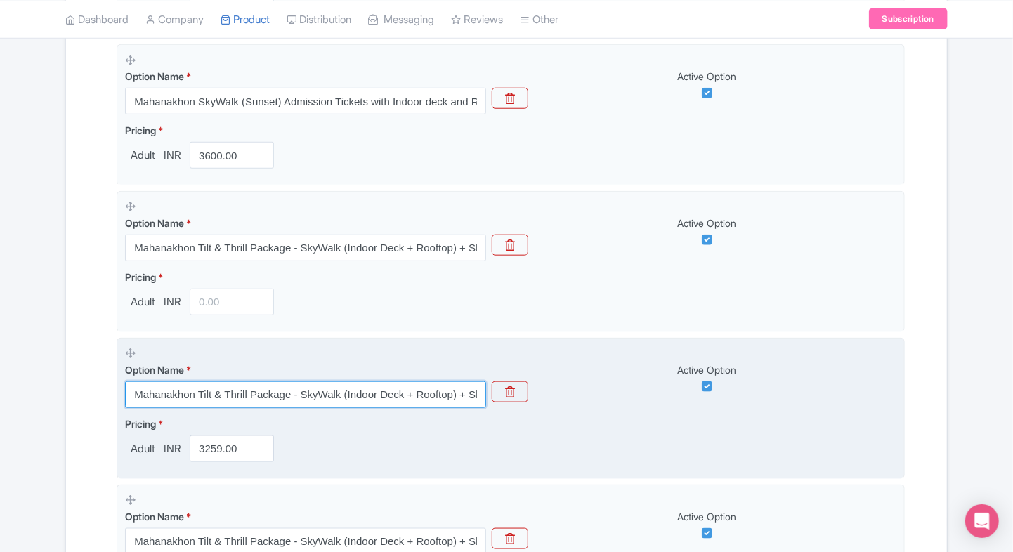
click at [302, 387] on input "Mahanakhon Tilt & Thrill Package - SkyWalk (Indoor Deck + Rooftop) + SkyVerse +…" at bounding box center [305, 394] width 361 height 27
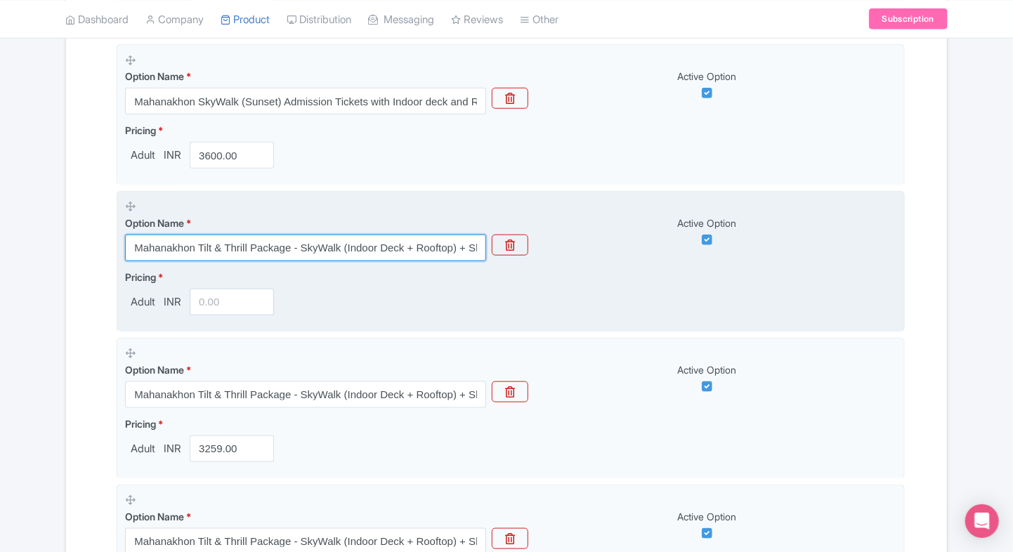
click at [409, 241] on input "Mahanakhon Tilt & Thrill Package - SkyWalk (Indoor Deck + Rooftop) + SkyVerse +…" at bounding box center [305, 248] width 361 height 27
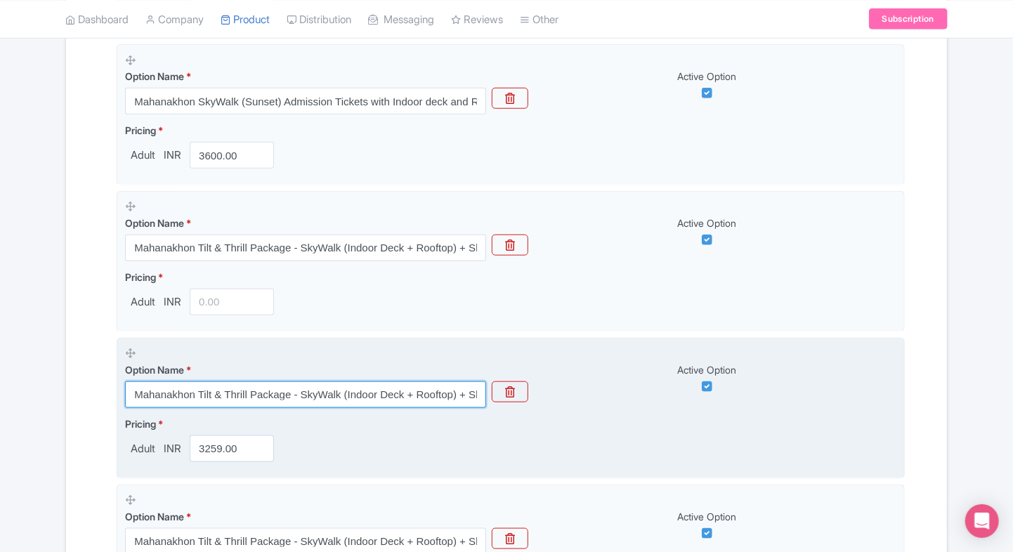
click at [358, 395] on input "Mahanakhon Tilt & Thrill Package - SkyWalk (Indoor Deck + Rooftop) + SkyVerse +…" at bounding box center [305, 394] width 361 height 27
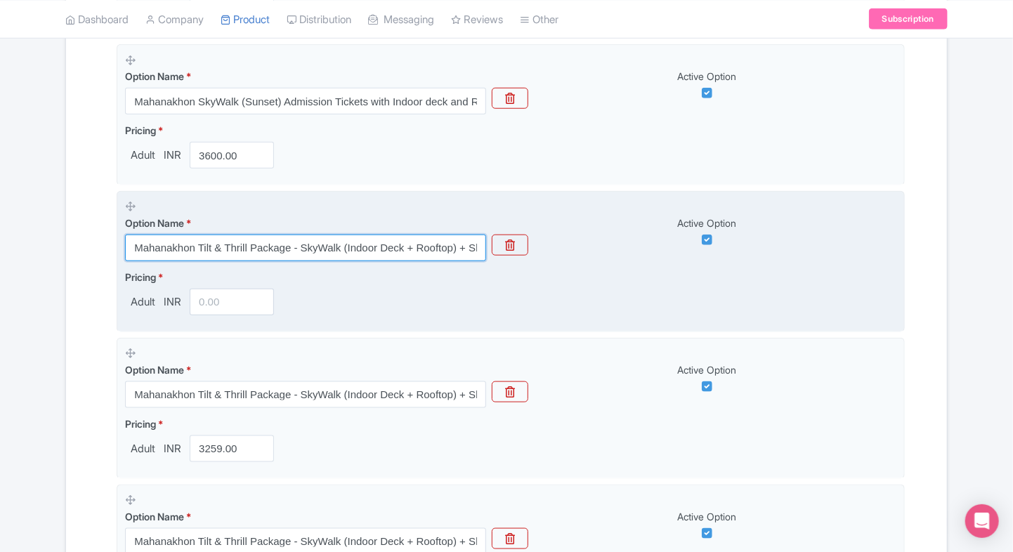
click at [438, 247] on input "Mahanakhon Tilt & Thrill Package - SkyWalk (Indoor Deck + Rooftop) + SkyVerse +…" at bounding box center [305, 248] width 361 height 27
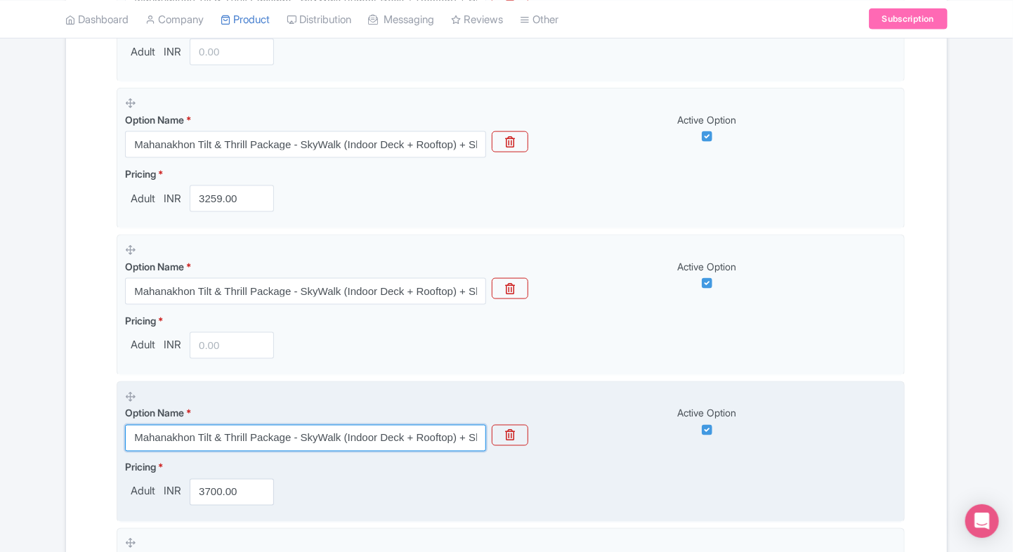
click at [285, 428] on input "Mahanakhon Tilt & Thrill Package - SkyWalk (Indoor Deck + Rooftop) + SkyVerse +…" at bounding box center [305, 438] width 361 height 27
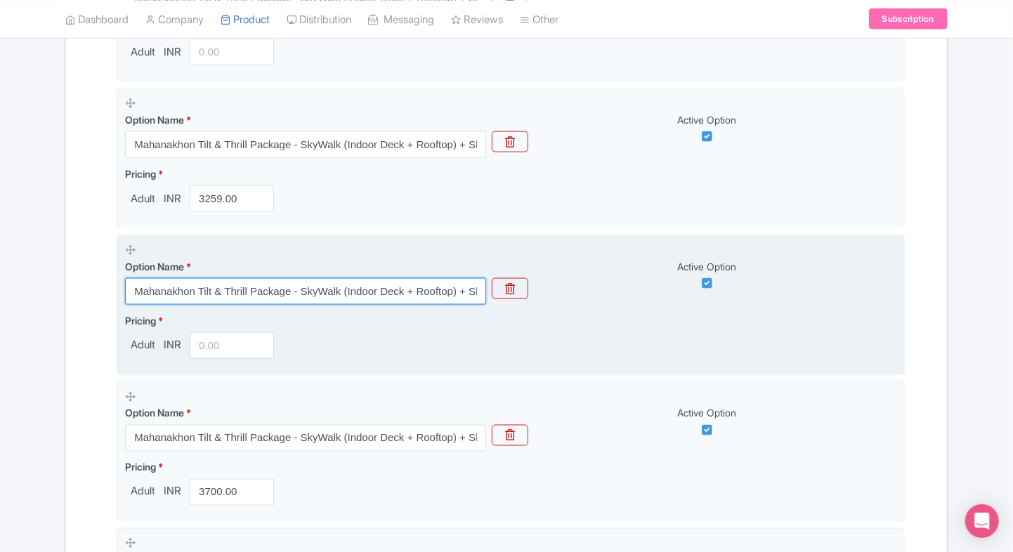
click at [384, 291] on input "Mahanakhon Tilt & Thrill Package - SkyWalk (Indoor Deck + Rooftop) + SkyVerse +…" at bounding box center [305, 291] width 361 height 27
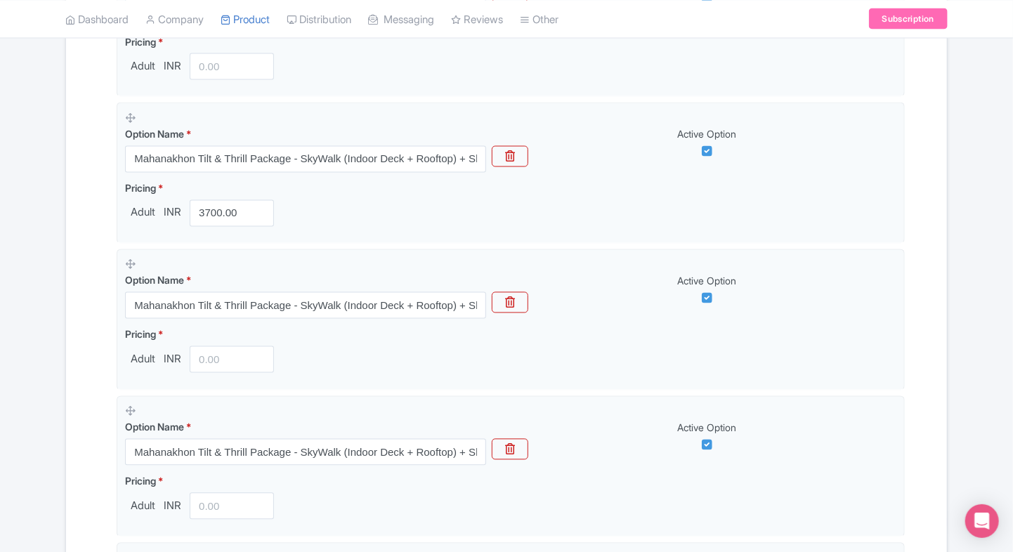
scroll to position [1132, 0]
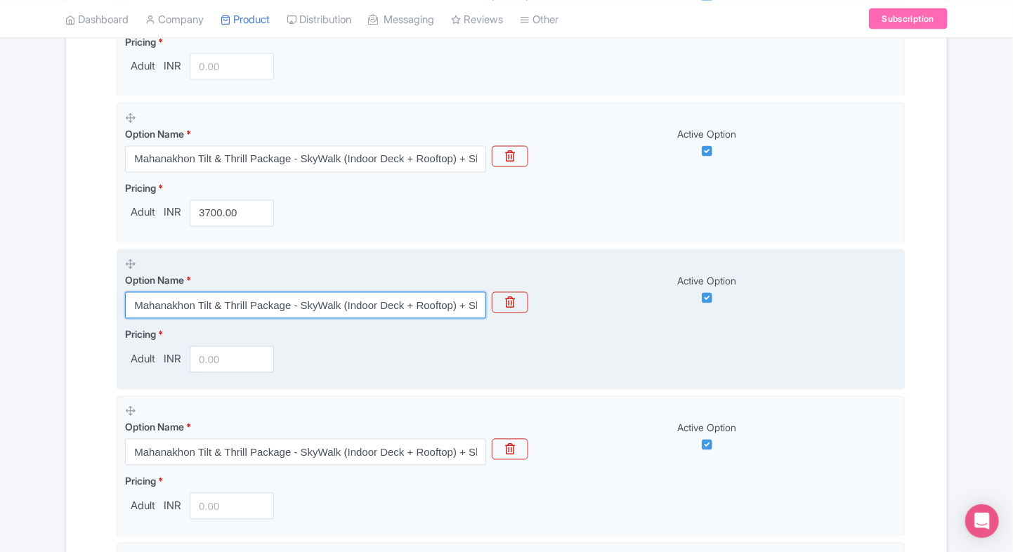
click at [218, 303] on input "Mahanakhon Tilt & Thrill Package - SkyWalk (Indoor Deck + Rooftop) + SkyVerse +…" at bounding box center [305, 305] width 361 height 27
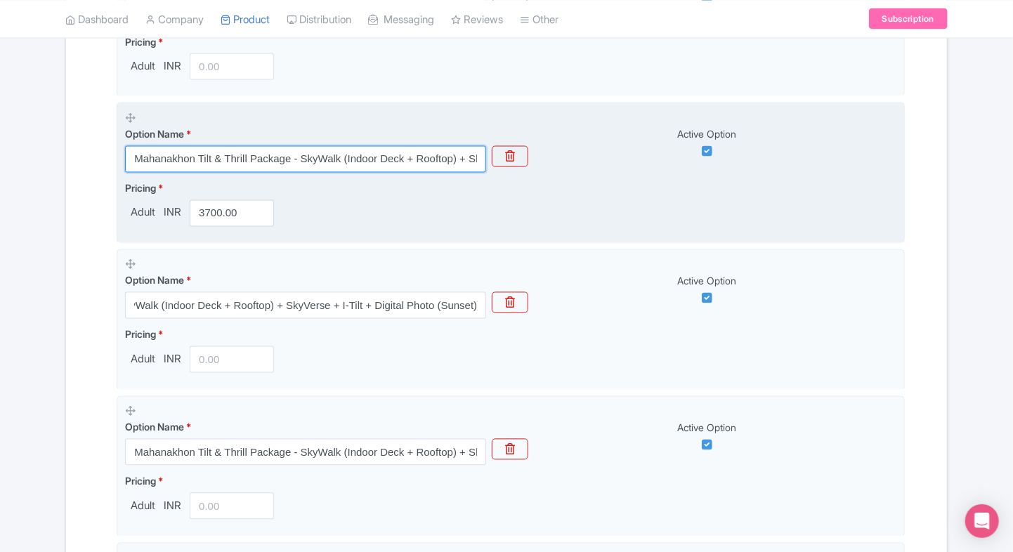
scroll to position [0, 0]
click at [405, 156] on input "Mahanakhon Tilt & Thrill Package - SkyWalk (Indoor Deck + Rooftop) + SkyVerse +…" at bounding box center [305, 159] width 361 height 27
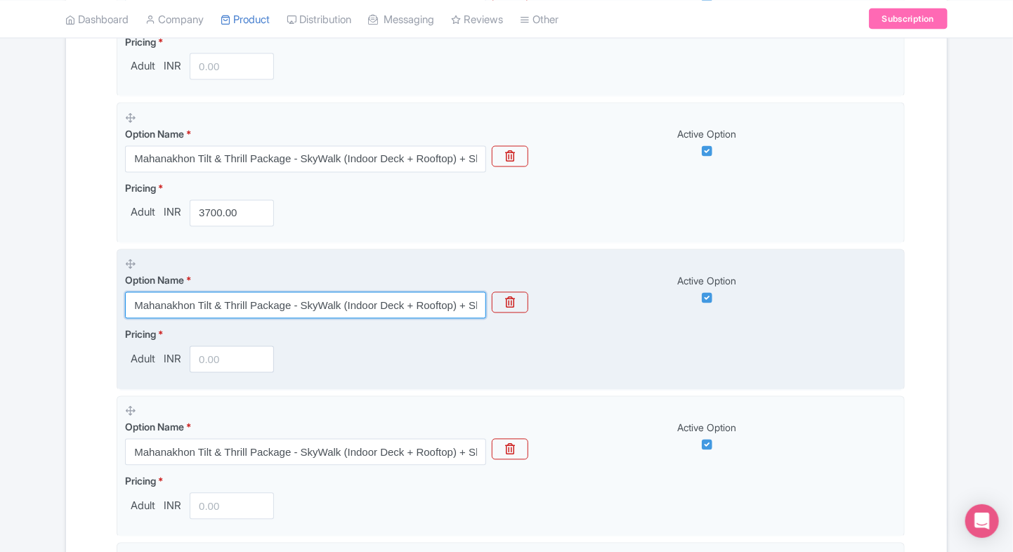
click at [421, 304] on input "Mahanakhon Tilt & Thrill Package - SkyWalk (Indoor Deck + Rooftop) + SkyVerse +…" at bounding box center [305, 305] width 361 height 27
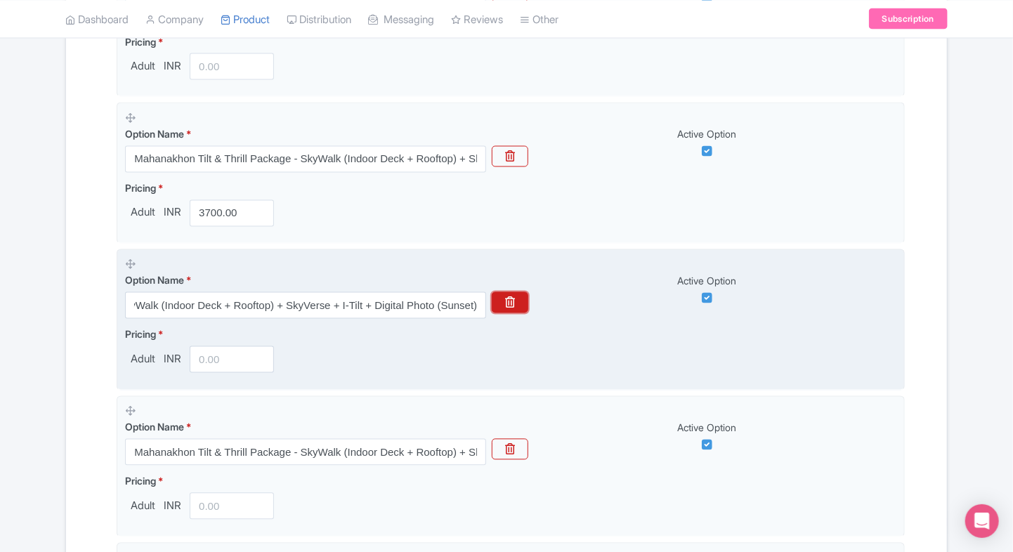
click at [508, 303] on icon "button" at bounding box center [510, 302] width 10 height 11
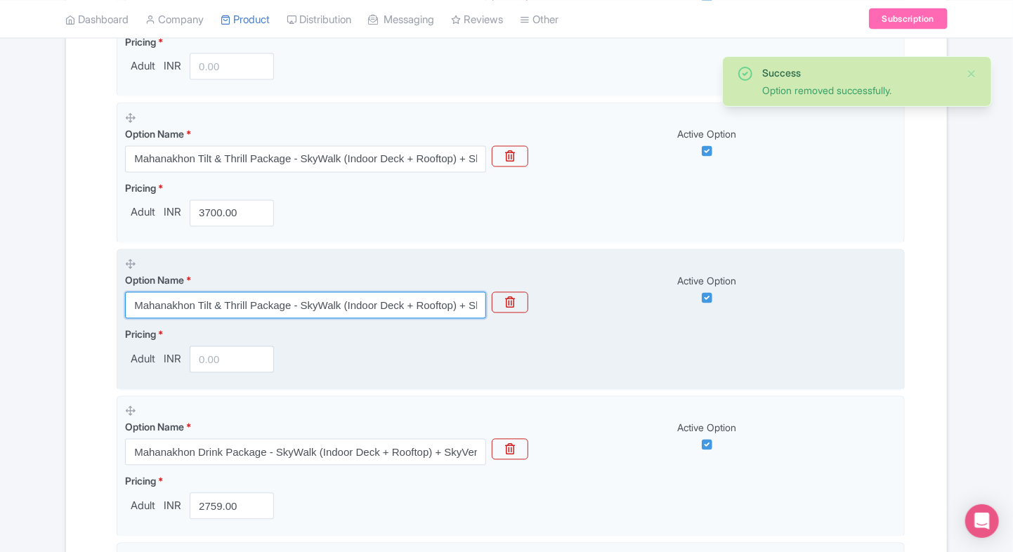
click at [274, 302] on input "Mahanakhon Tilt & Thrill Package - SkyWalk (Indoor Deck + Rooftop) + SkyVerse +…" at bounding box center [305, 305] width 361 height 27
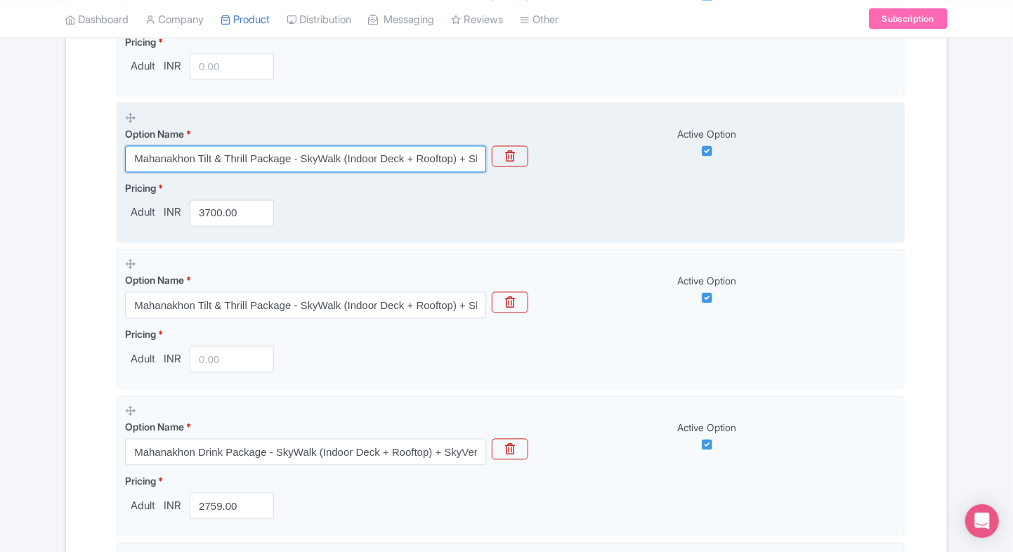
click at [399, 156] on input "Mahanakhon Tilt & Thrill Package - SkyWalk (Indoor Deck + Rooftop) + SkyVerse +…" at bounding box center [305, 159] width 361 height 27
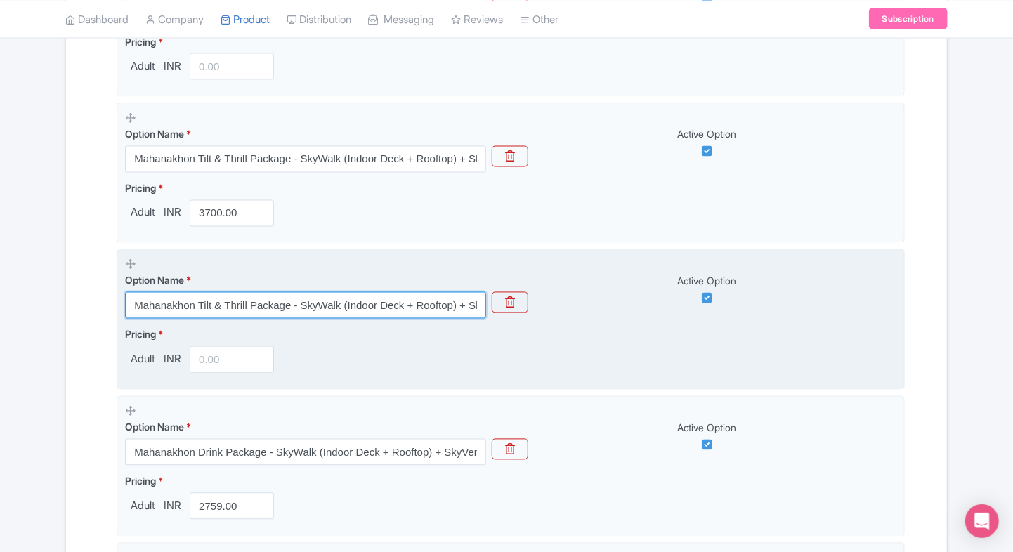
click at [455, 294] on input "Mahanakhon Tilt & Thrill Package - SkyWalk (Indoor Deck + Rooftop) + SkyVerse +…" at bounding box center [305, 305] width 361 height 27
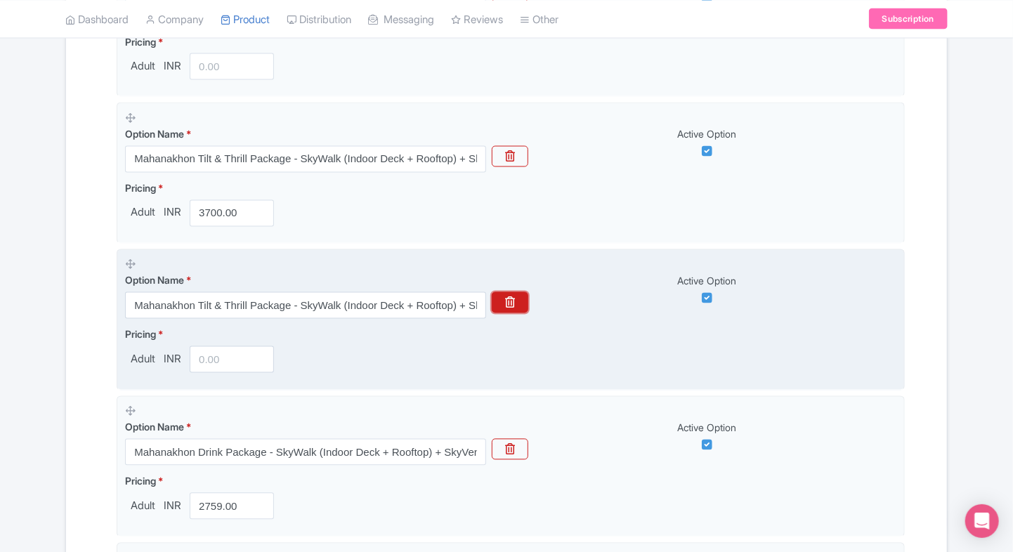
click at [504, 302] on button "button" at bounding box center [510, 302] width 37 height 21
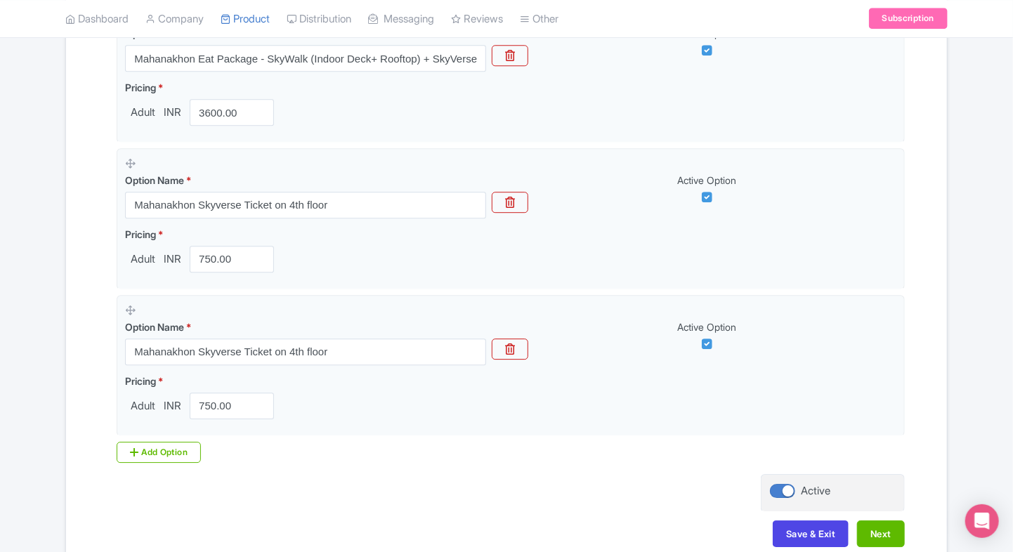
scroll to position [1812, 0]
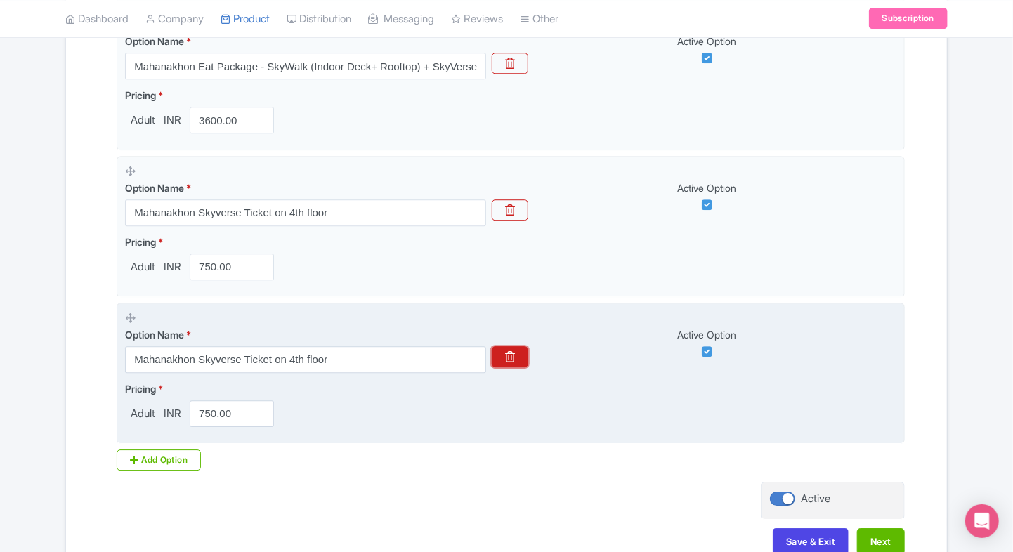
click at [520, 356] on button "button" at bounding box center [510, 356] width 37 height 21
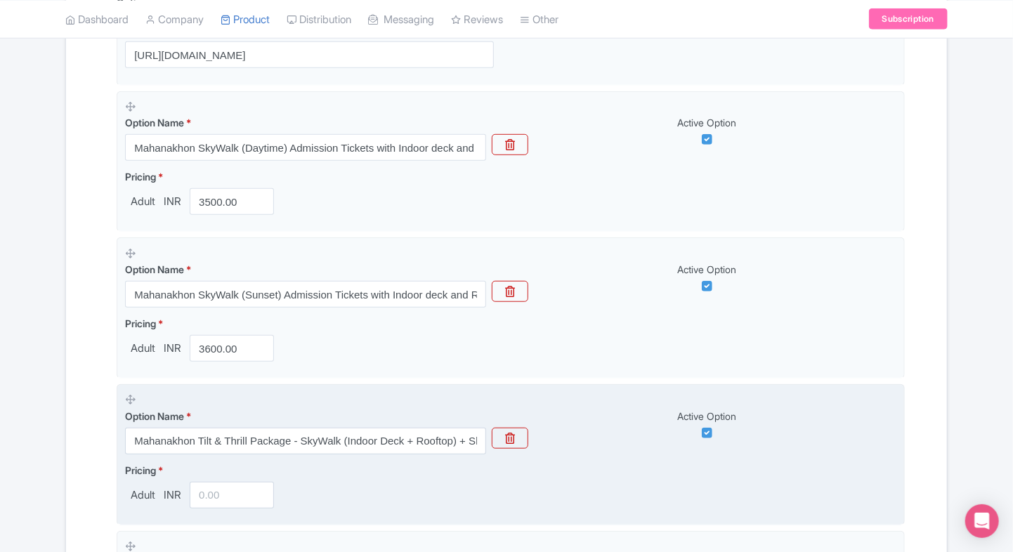
scroll to position [475, 0]
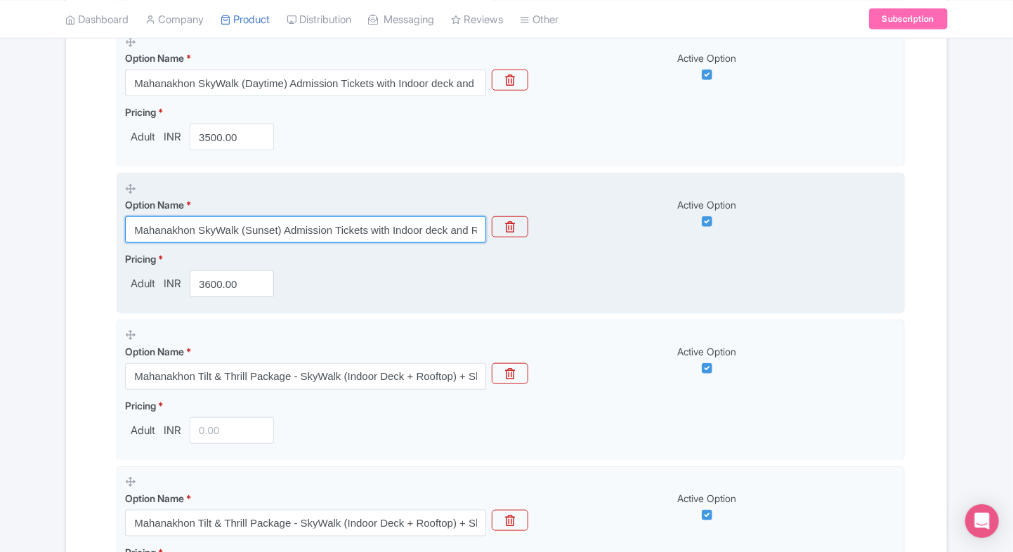
click at [352, 231] on input "Mahanakhon SkyWalk (Sunset) Admission Tickets with Indoor deck and Rooftop" at bounding box center [305, 229] width 361 height 27
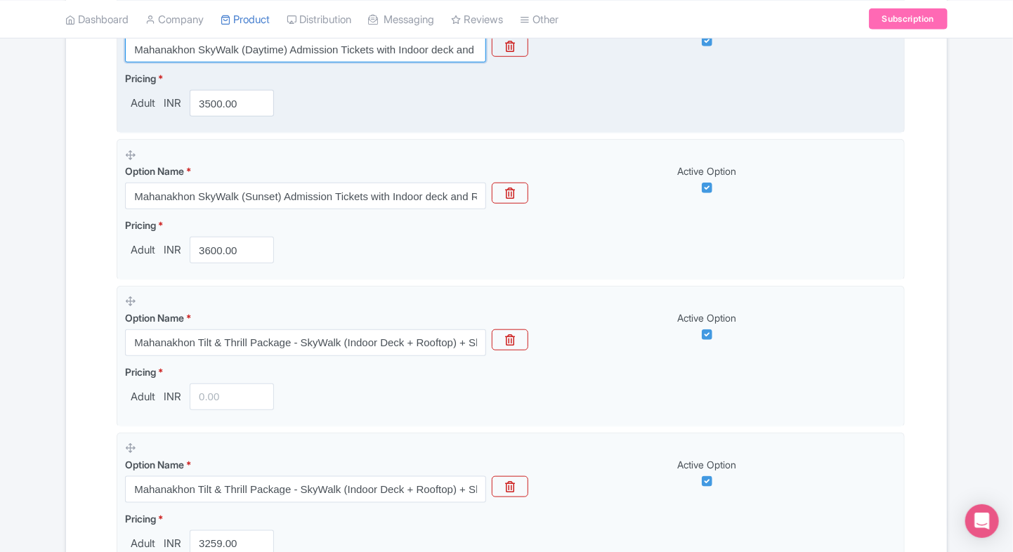
click at [366, 46] on input "Mahanakhon SkyWalk (Daytime) Admission Tickets with Indoor deck and Rooftop" at bounding box center [305, 49] width 361 height 27
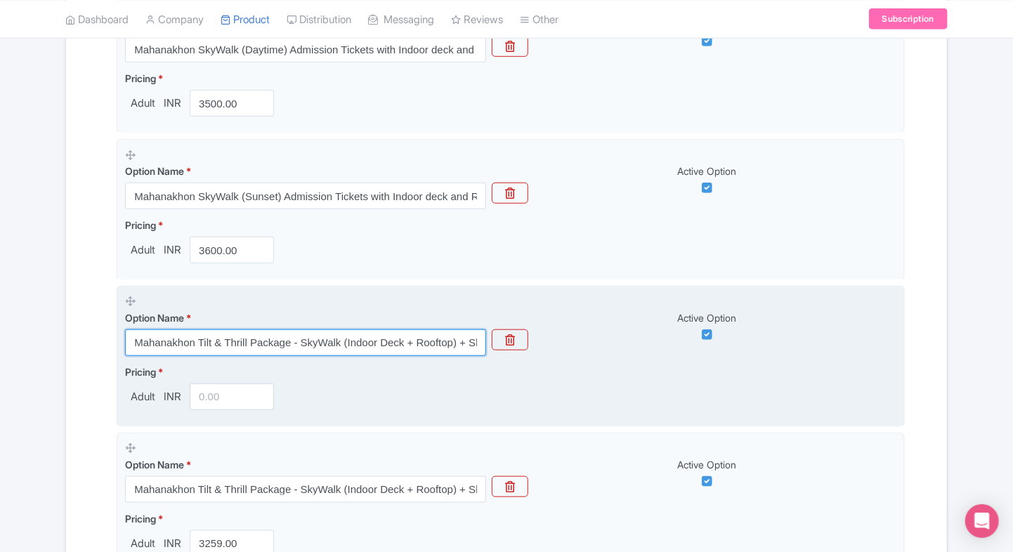
click at [205, 342] on input "Mahanakhon Tilt & Thrill Package - SkyWalk (Indoor Deck + Rooftop) + SkyVerse +…" at bounding box center [305, 342] width 361 height 27
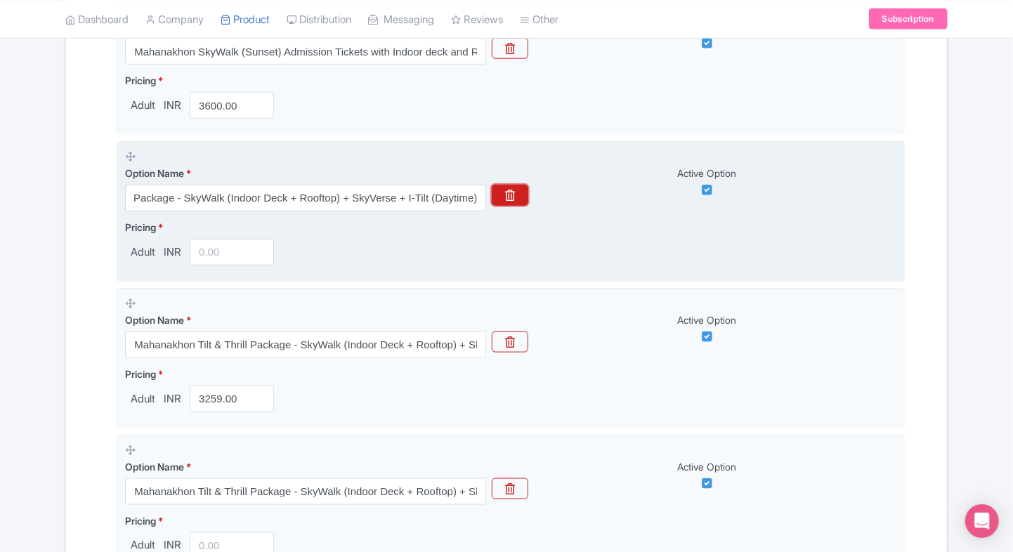
scroll to position [0, 0]
click at [514, 204] on button "button" at bounding box center [510, 195] width 37 height 21
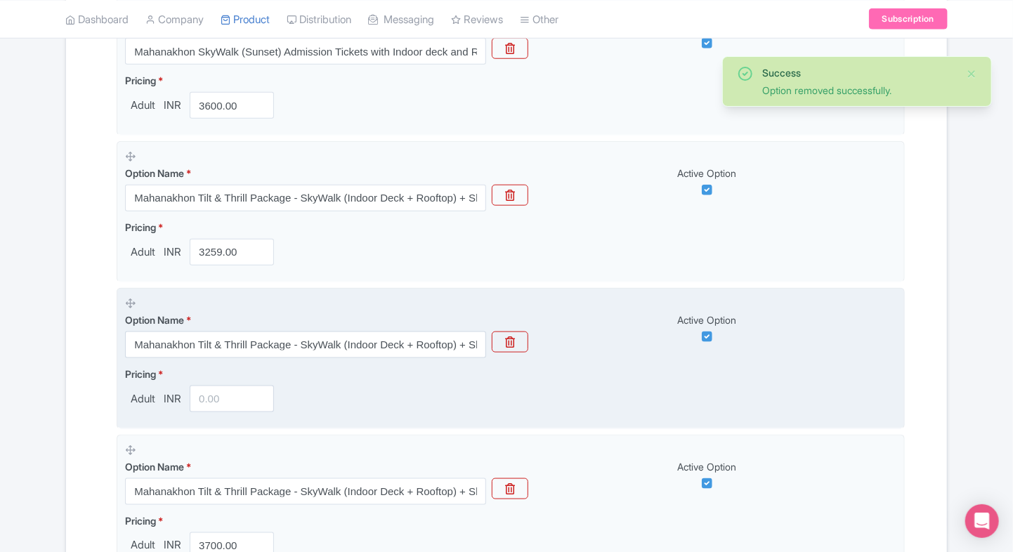
scroll to position [716, 0]
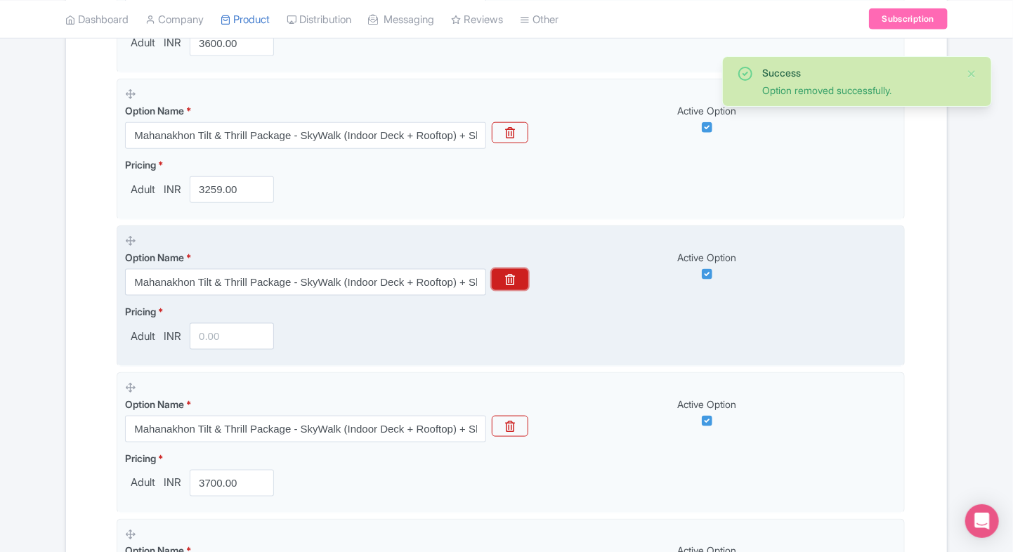
click at [517, 284] on button "button" at bounding box center [510, 279] width 37 height 21
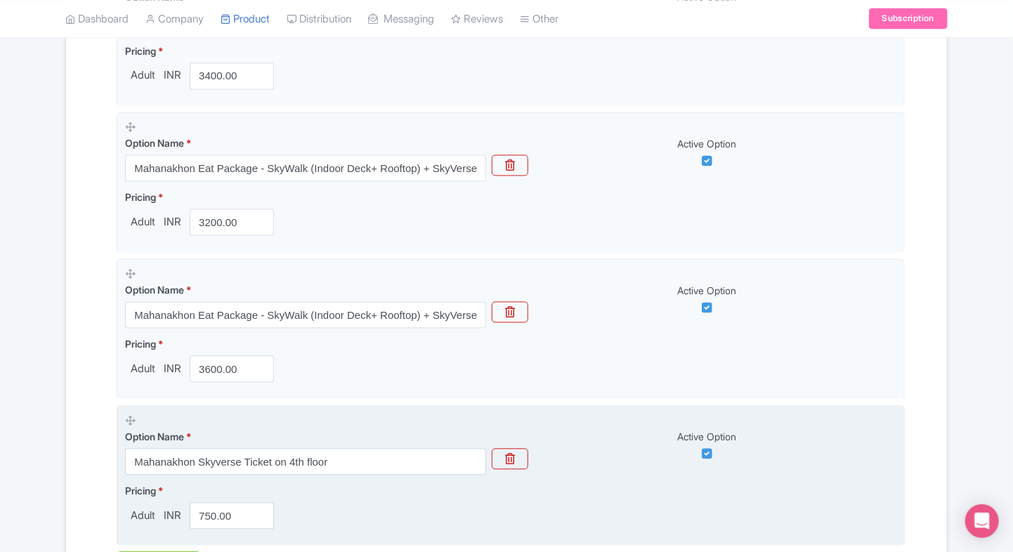
scroll to position [1346, 0]
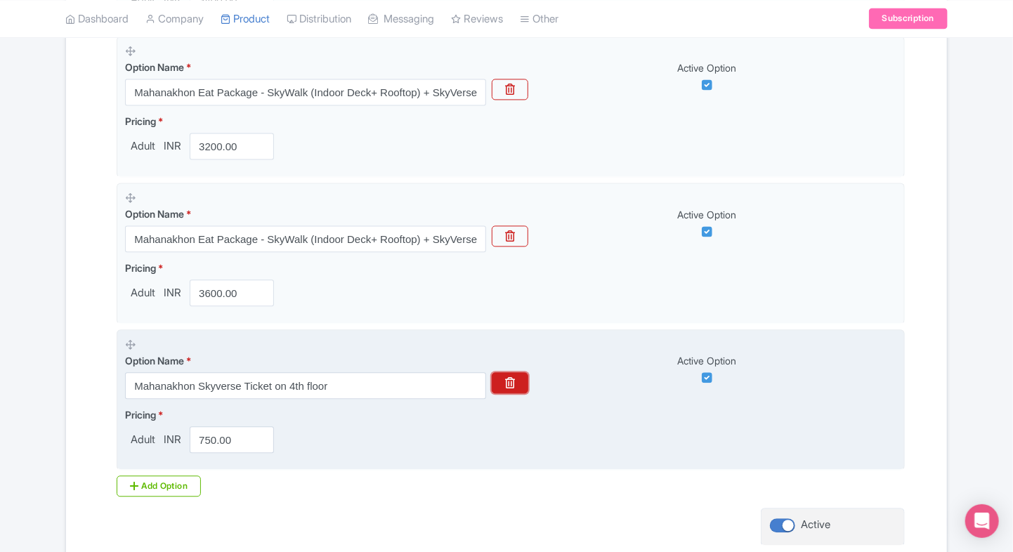
click at [523, 381] on button "button" at bounding box center [510, 382] width 37 height 21
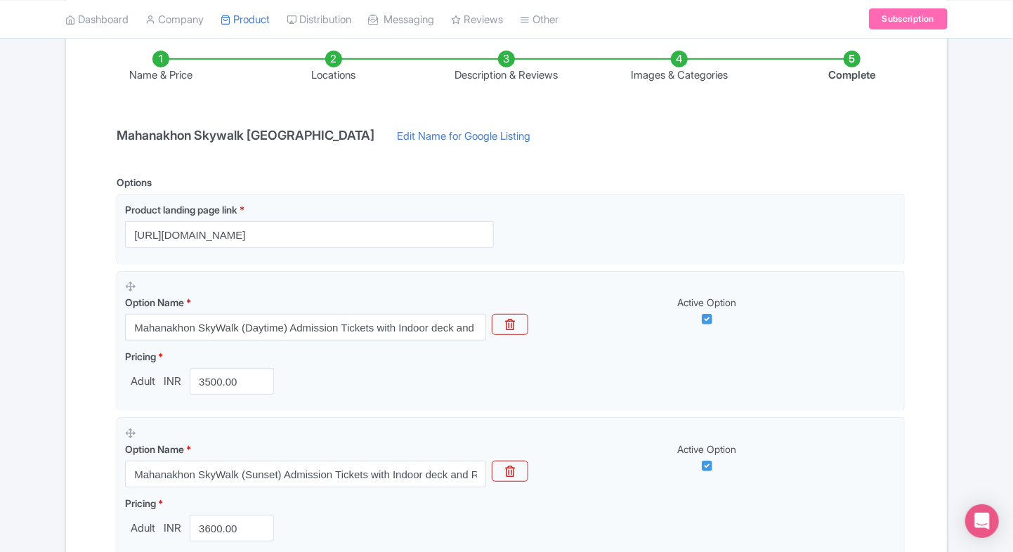
scroll to position [242, 0]
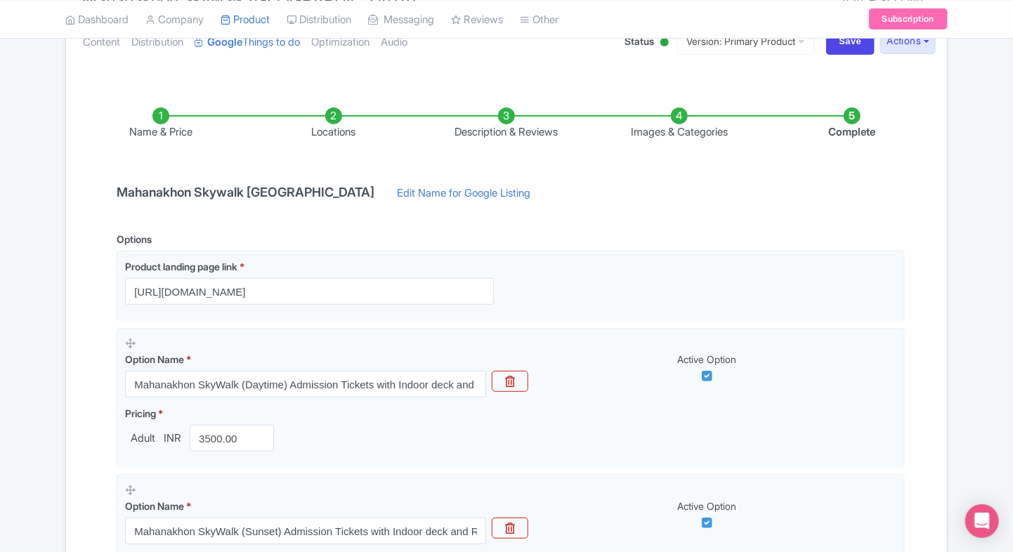
scroll to position [304, 0]
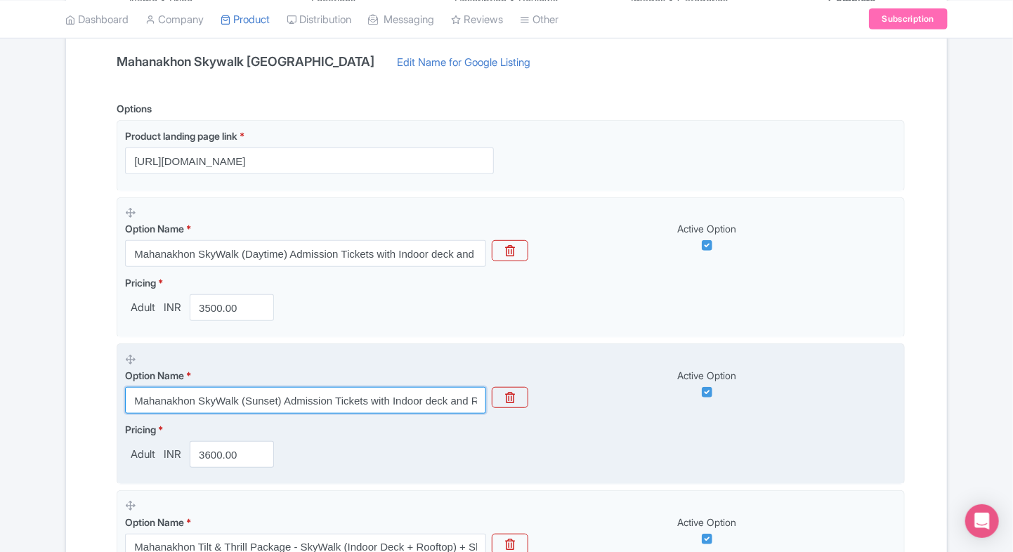
click at [230, 402] on input "Mahanakhon SkyWalk (Sunset) Admission Tickets with Indoor deck and Rooftop" at bounding box center [305, 400] width 361 height 27
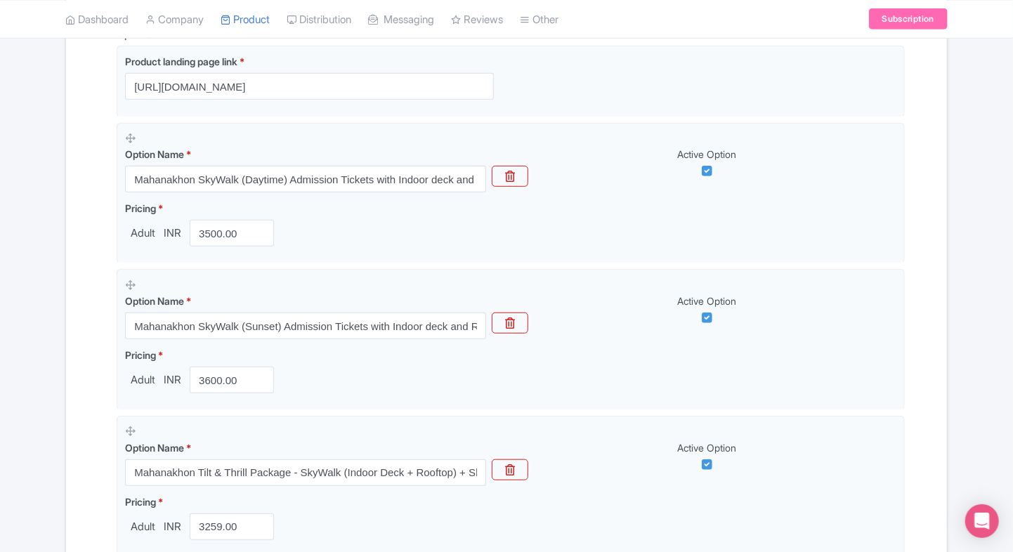
scroll to position [382, 0]
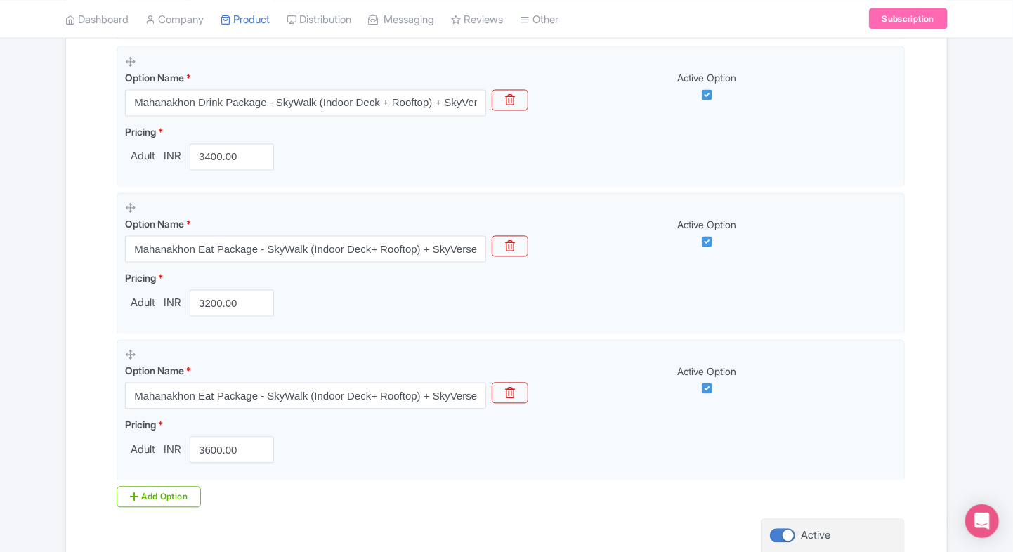
scroll to position [1308, 0]
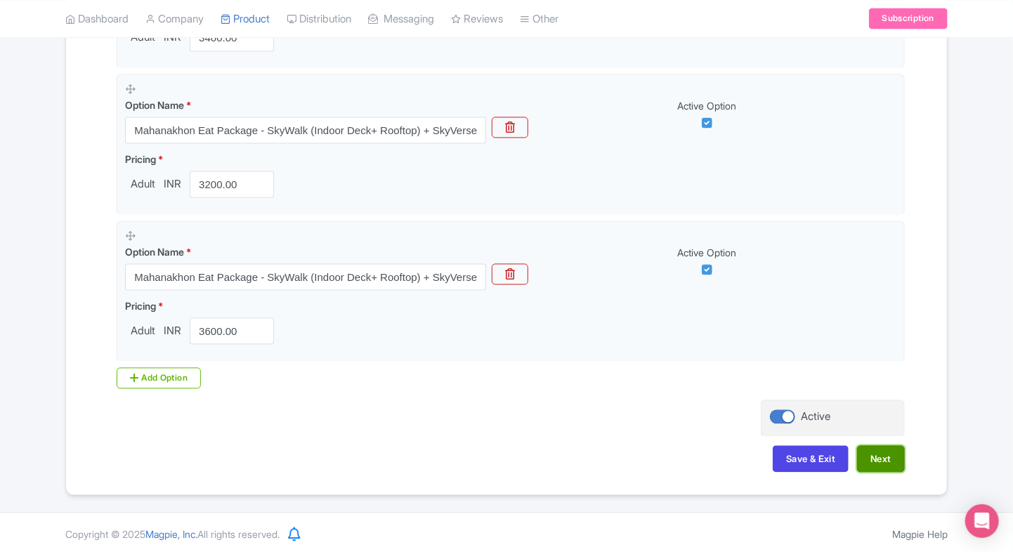
click at [886, 464] on button "Next" at bounding box center [881, 458] width 48 height 27
click at [810, 454] on button "Save & Exit" at bounding box center [811, 458] width 76 height 27
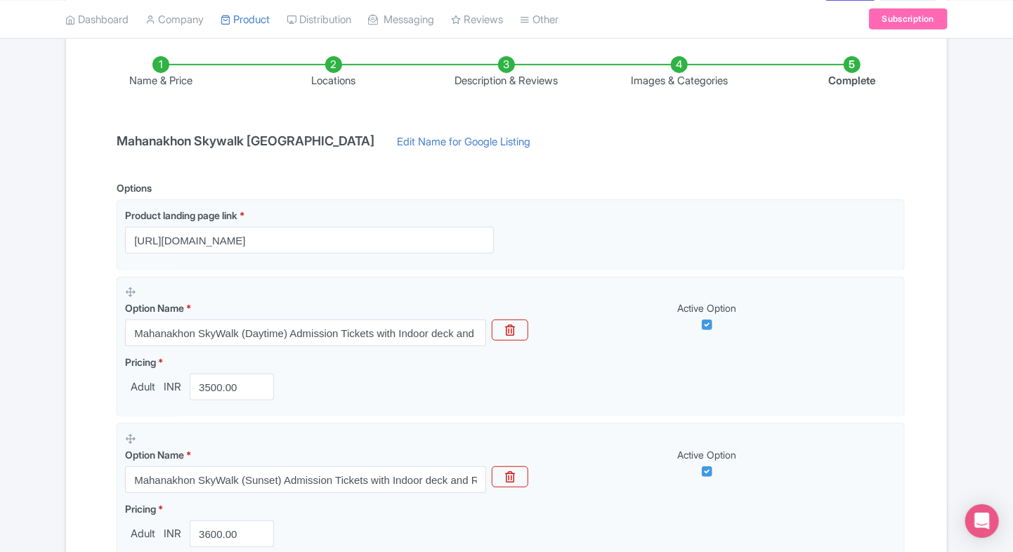
scroll to position [0, 0]
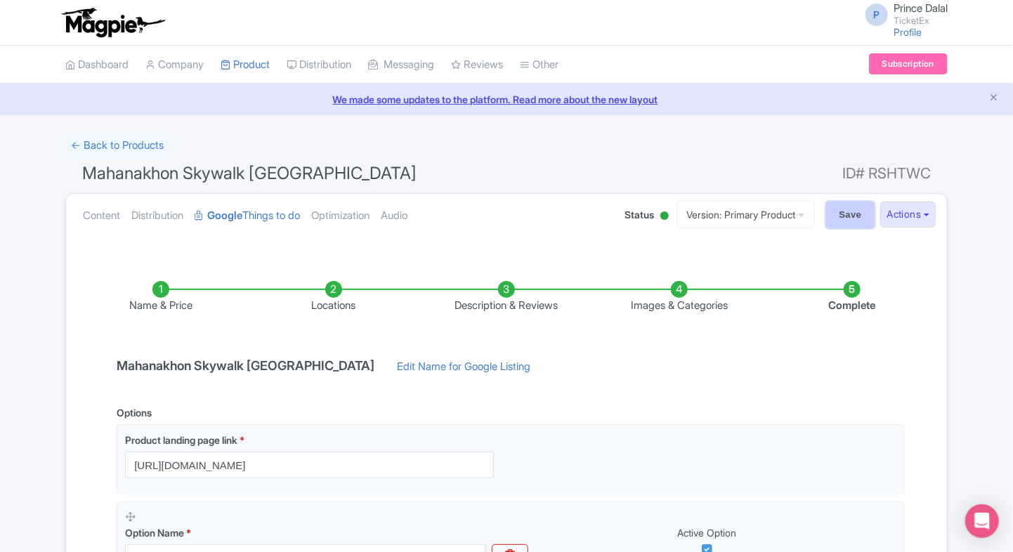
click at [841, 209] on input "Save" at bounding box center [850, 215] width 49 height 27
type input "Saving..."
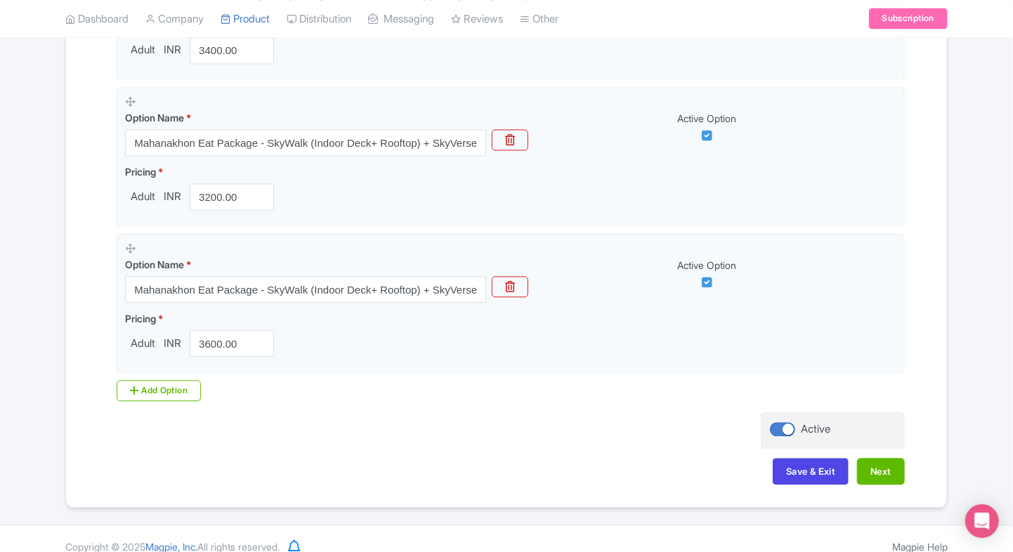
scroll to position [1308, 0]
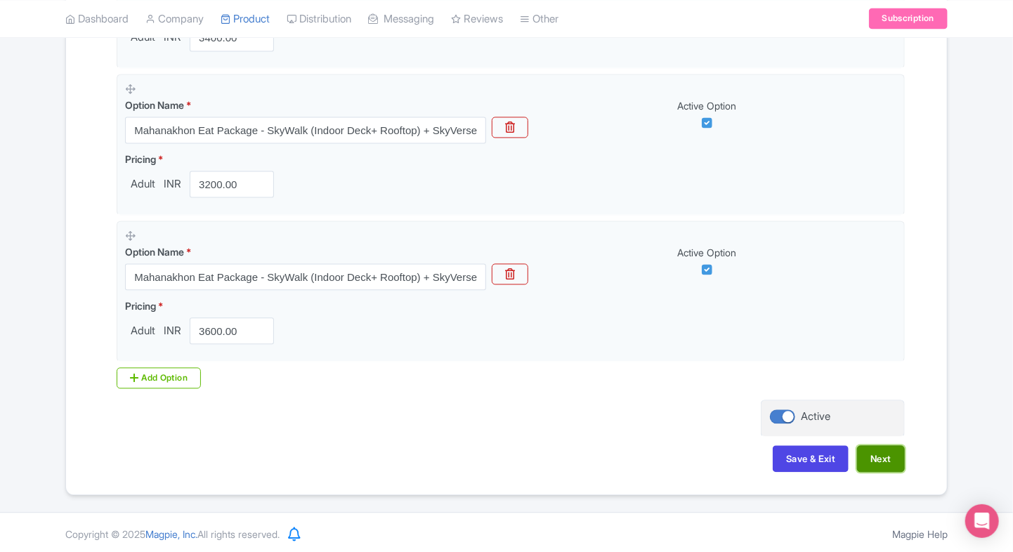
click at [892, 464] on button "Next" at bounding box center [881, 458] width 48 height 27
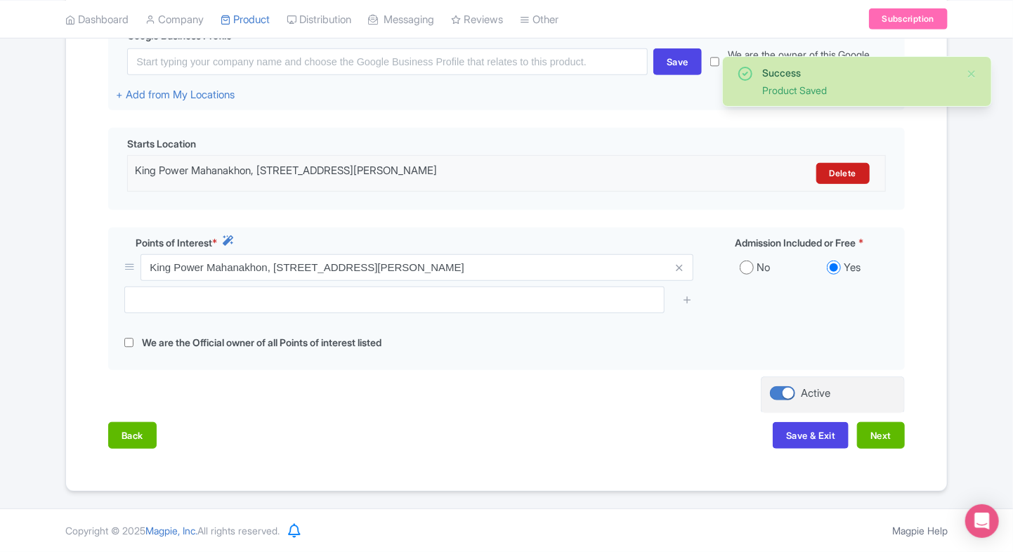
scroll to position [374, 0]
click at [898, 437] on button "Next" at bounding box center [881, 435] width 48 height 27
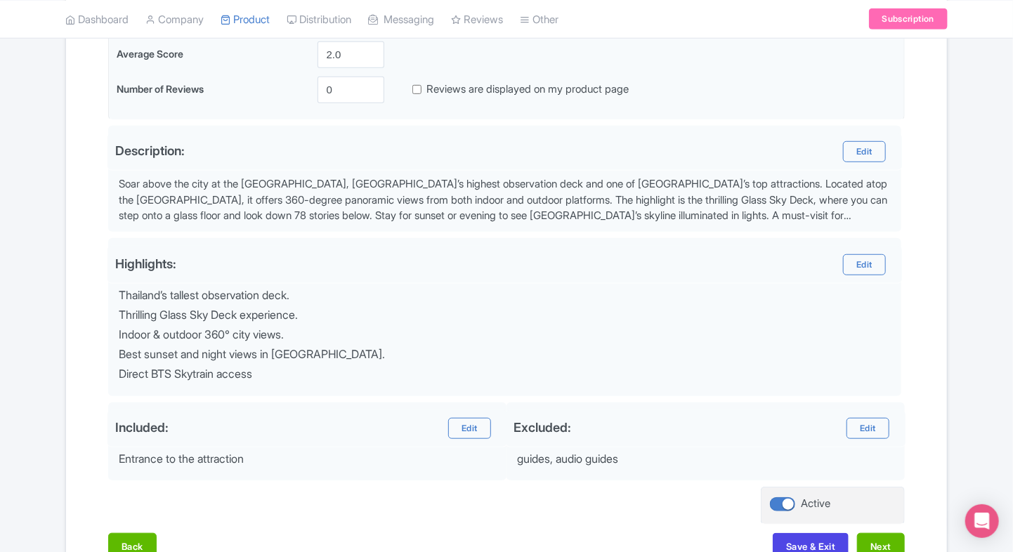
scroll to position [451, 0]
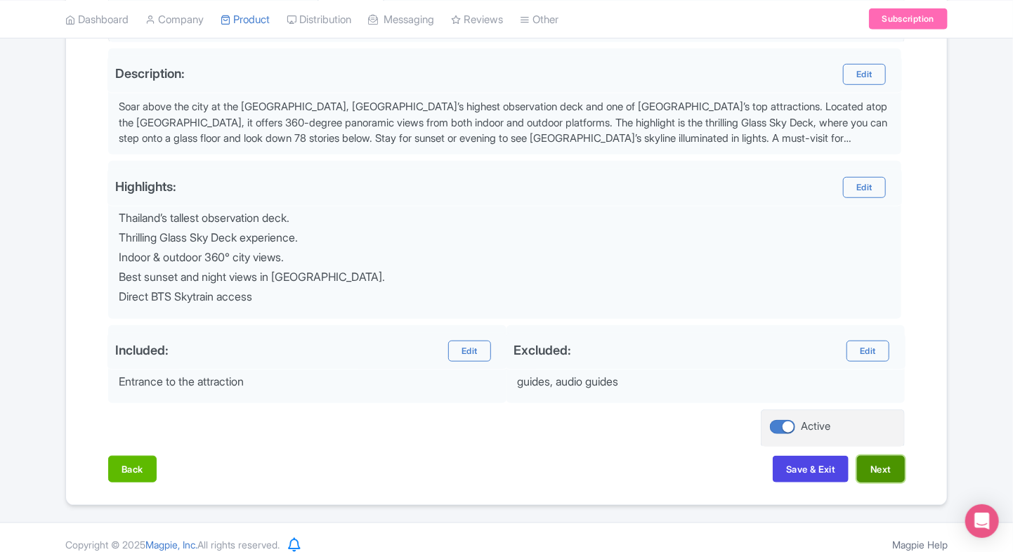
click at [892, 465] on button "Next" at bounding box center [881, 469] width 48 height 27
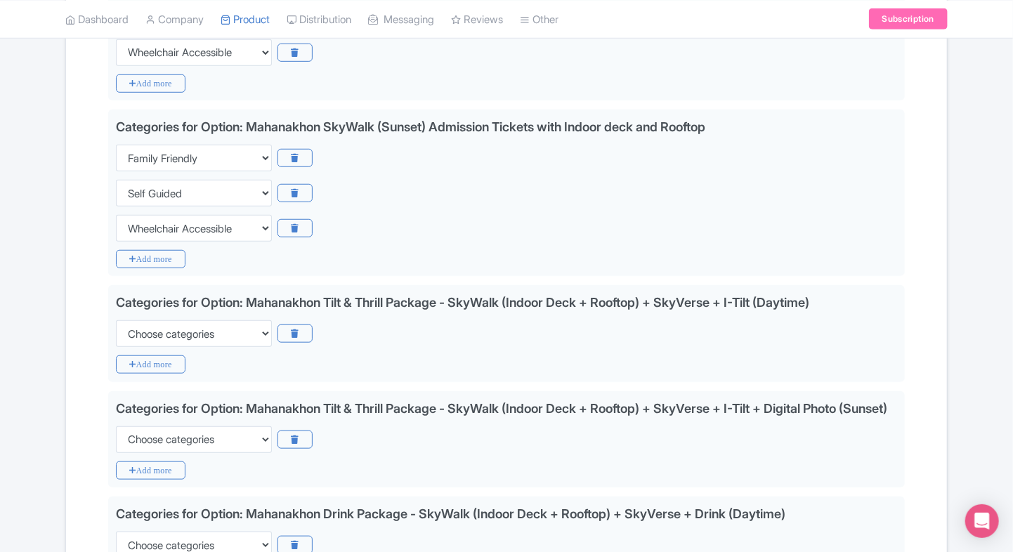
scroll to position [521, 0]
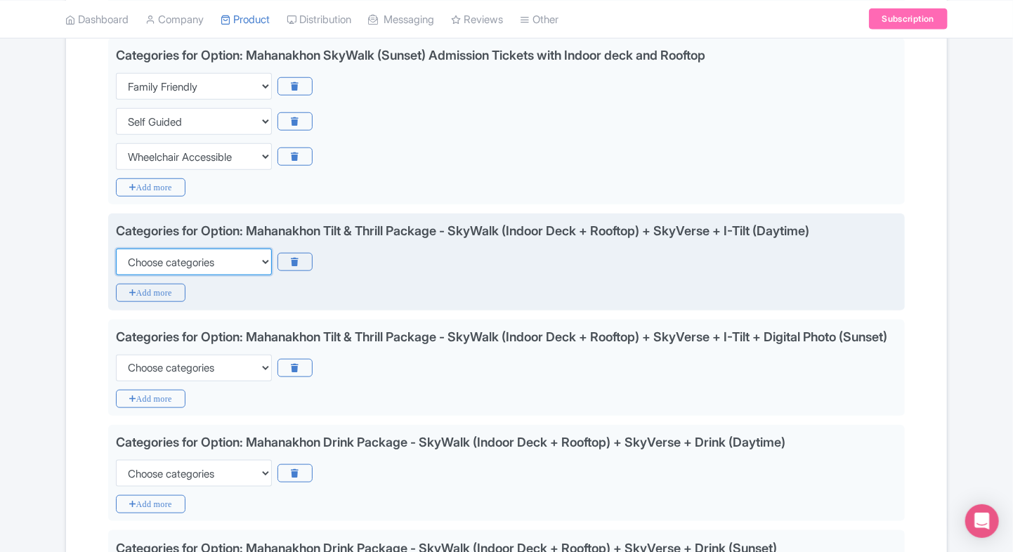
click at [172, 261] on select "Choose categories Adults Only Animals Audio Guide Beaches Bike Tours Boat Tours…" at bounding box center [194, 262] width 156 height 27
select select "family-friendly"
click at [116, 249] on select "Choose categories Adults Only Animals Audio Guide Beaches Bike Tours Boat Tours…" at bounding box center [194, 262] width 156 height 27
click at [140, 294] on icon "Add more" at bounding box center [151, 293] width 70 height 18
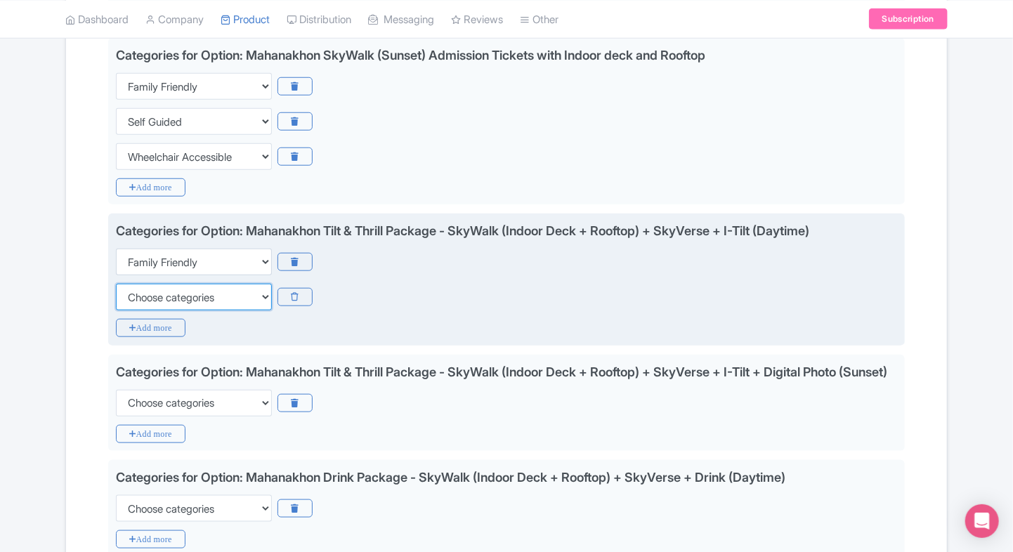
click at [140, 294] on select "Choose categories Adults Only Animals Audio Guide Beaches Bike Tours Boat Tours…" at bounding box center [194, 297] width 156 height 27
select select "self-guided"
click at [116, 284] on select "Choose categories Adults Only Animals Audio Guide Beaches Bike Tours Boat Tours…" at bounding box center [194, 297] width 156 height 27
click at [131, 319] on icon "Add more" at bounding box center [151, 328] width 70 height 18
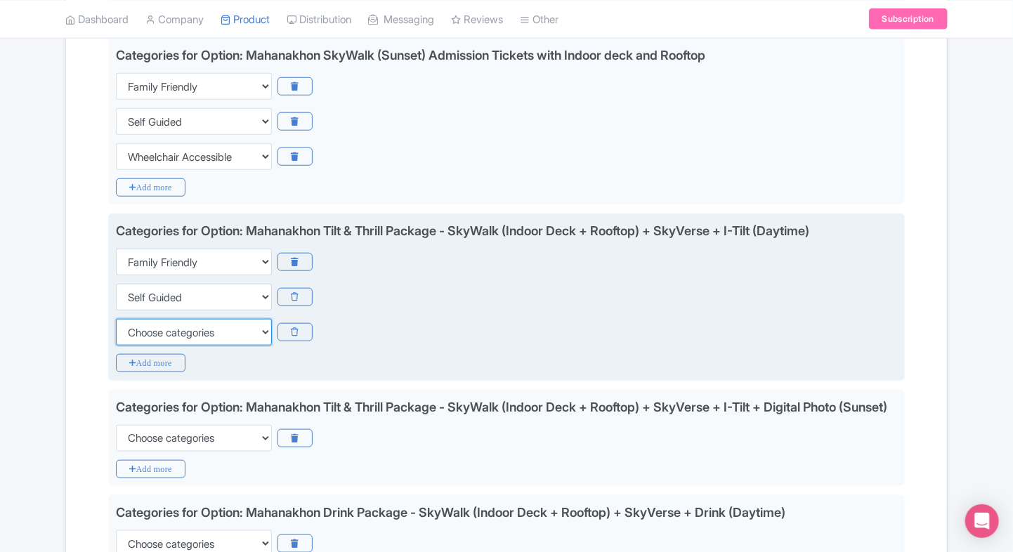
click at [131, 327] on select "Choose categories Adults Only Animals Audio Guide Beaches Bike Tours Boat Tours…" at bounding box center [194, 332] width 156 height 27
select select "wheelchair-accessible"
click at [116, 319] on select "Choose categories Adults Only Animals Audio Guide Beaches Bike Tours Boat Tours…" at bounding box center [194, 332] width 156 height 27
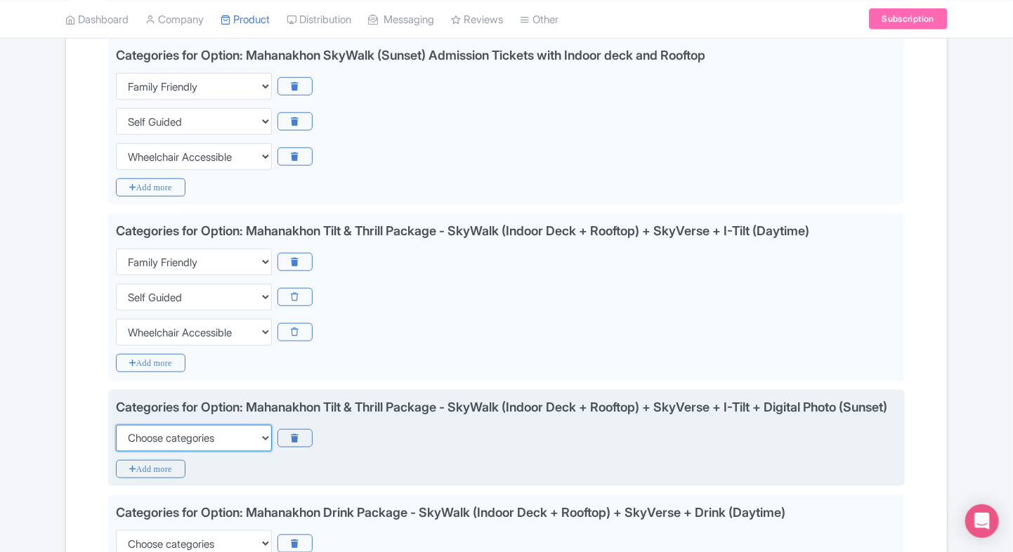
click at [136, 452] on select "Choose categories Adults Only Animals Audio Guide Beaches Bike Tours Boat Tours…" at bounding box center [194, 438] width 156 height 27
select select "family-friendly"
click at [116, 442] on select "Choose categories Adults Only Animals Audio Guide Beaches Bike Tours Boat Tours…" at bounding box center [194, 438] width 156 height 27
click at [132, 478] on icon "Add more" at bounding box center [151, 469] width 70 height 18
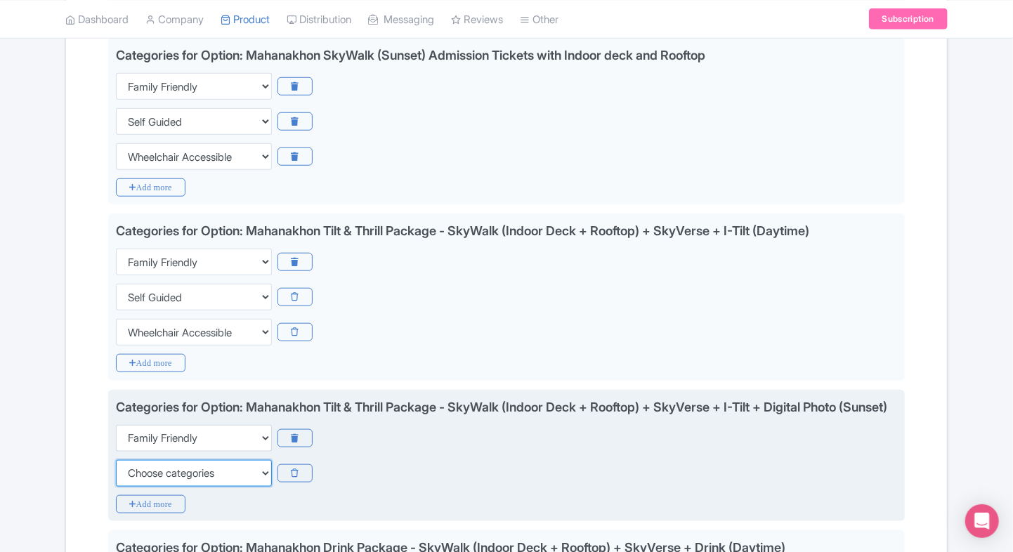
click at [132, 485] on select "Choose categories Adults Only Animals Audio Guide Beaches Bike Tours Boat Tours…" at bounding box center [194, 473] width 156 height 27
select select "self-guided"
click at [116, 477] on select "Choose categories Adults Only Animals Audio Guide Beaches Bike Tours Boat Tours…" at bounding box center [194, 473] width 156 height 27
click at [132, 513] on icon "Add more" at bounding box center [151, 504] width 70 height 18
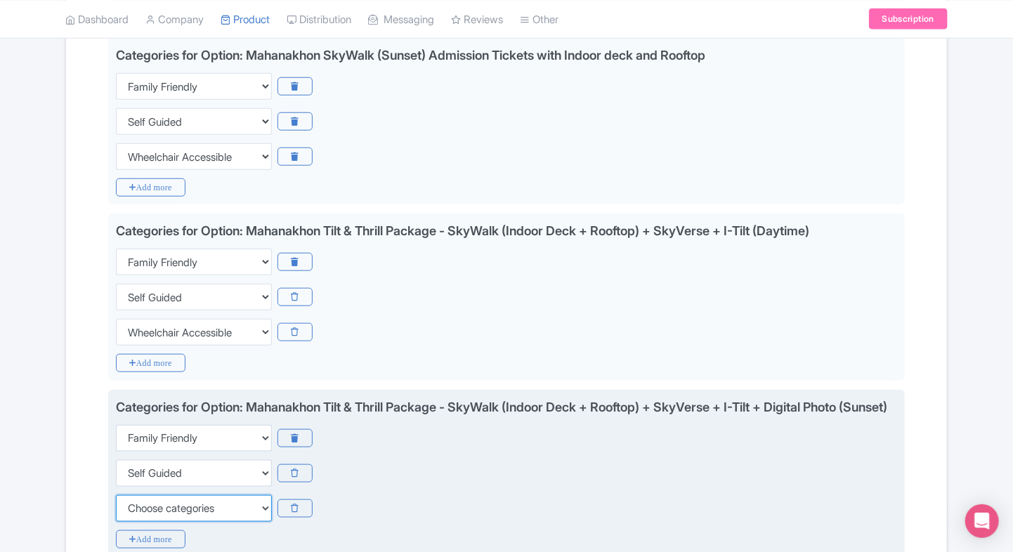
click at [140, 522] on select "Choose categories Adults Only Animals Audio Guide Beaches Bike Tours Boat Tours…" at bounding box center [194, 508] width 156 height 27
select select "wheelchair-accessible"
click at [116, 512] on select "Choose categories Adults Only Animals Audio Guide Beaches Bike Tours Boat Tours…" at bounding box center [194, 508] width 156 height 27
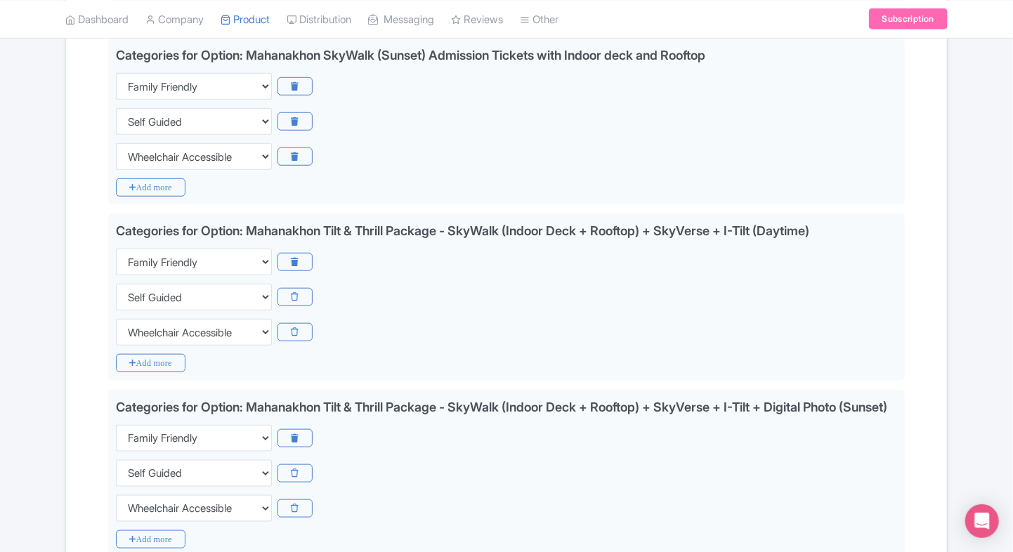
click at [81, 506] on div "Name & Price Locations Description & Reviews Images & Categories Complete Edit …" at bounding box center [506, 542] width 864 height 1621
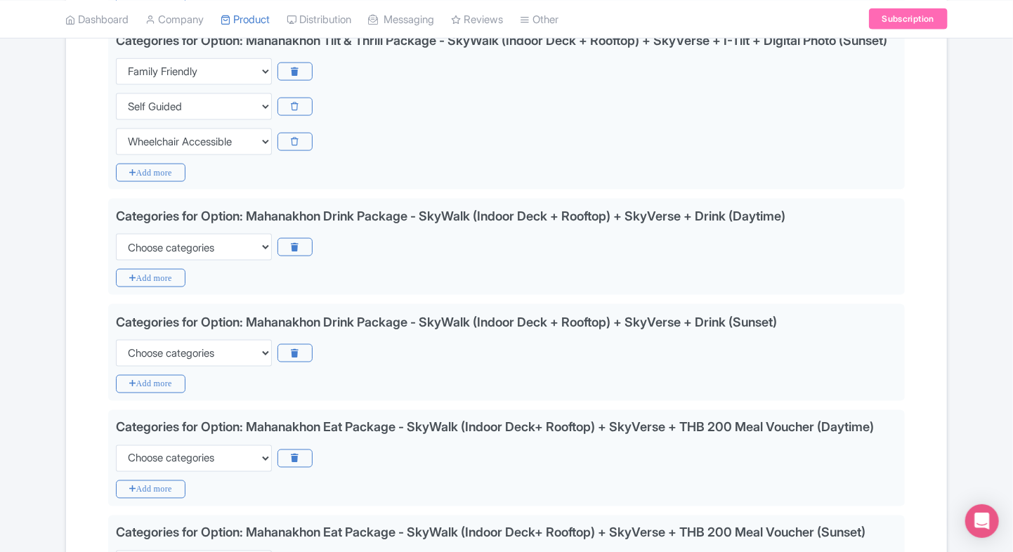
scroll to position [924, 0]
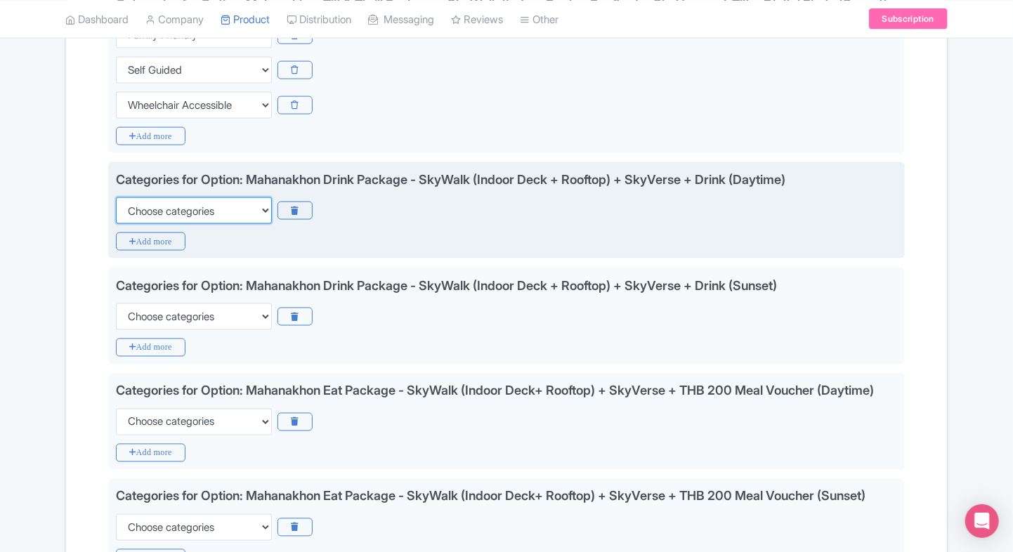
click at [212, 224] on select "Choose categories Adults Only Animals Audio Guide Beaches Bike Tours Boat Tours…" at bounding box center [194, 210] width 156 height 27
select select "family-friendly"
click at [116, 214] on select "Choose categories Adults Only Animals Audio Guide Beaches Bike Tours Boat Tours…" at bounding box center [194, 210] width 156 height 27
click at [162, 251] on icon "Add more" at bounding box center [151, 241] width 70 height 18
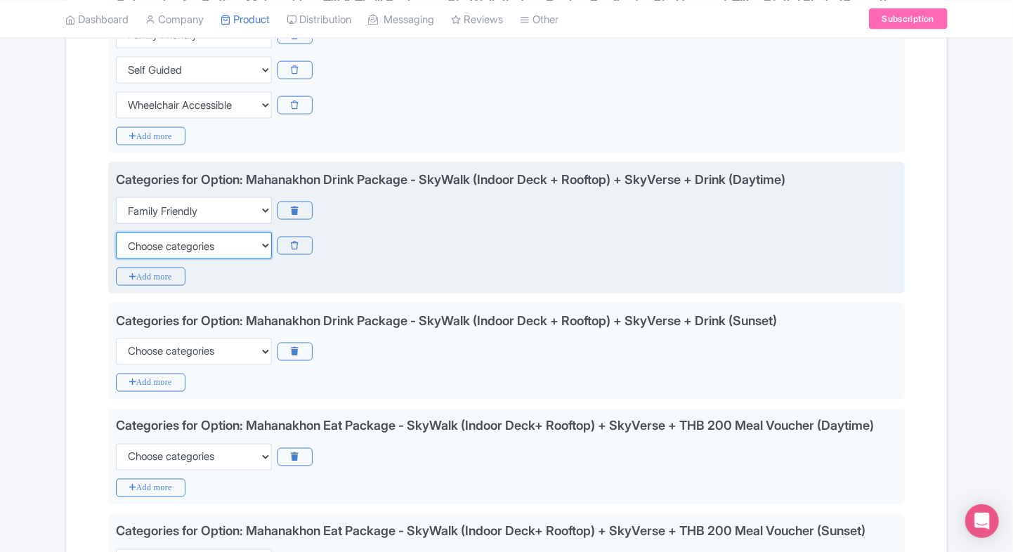
click at [162, 257] on select "Choose categories Adults Only Animals Audio Guide Beaches Bike Tours Boat Tours…" at bounding box center [194, 245] width 156 height 27
select select "self-guided"
click at [116, 249] on select "Choose categories Adults Only Animals Audio Guide Beaches Bike Tours Boat Tours…" at bounding box center [194, 245] width 156 height 27
click at [133, 286] on icon "Add more" at bounding box center [151, 277] width 70 height 18
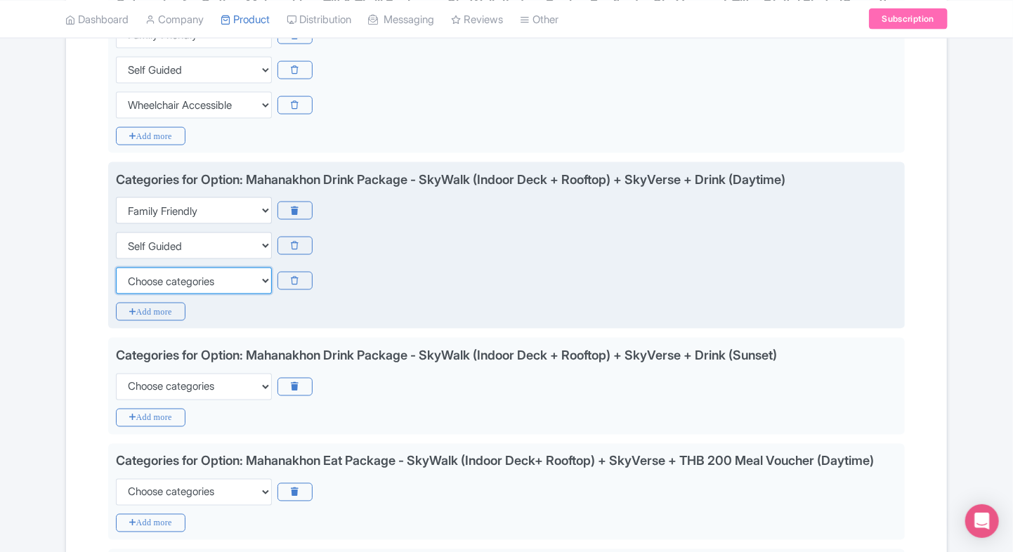
click at [133, 294] on select "Choose categories Adults Only Animals Audio Guide Beaches Bike Tours Boat Tours…" at bounding box center [194, 281] width 156 height 27
select select "wheelchair-accessible"
click at [116, 284] on select "Choose categories Adults Only Animals Audio Guide Beaches Bike Tours Boat Tours…" at bounding box center [194, 281] width 156 height 27
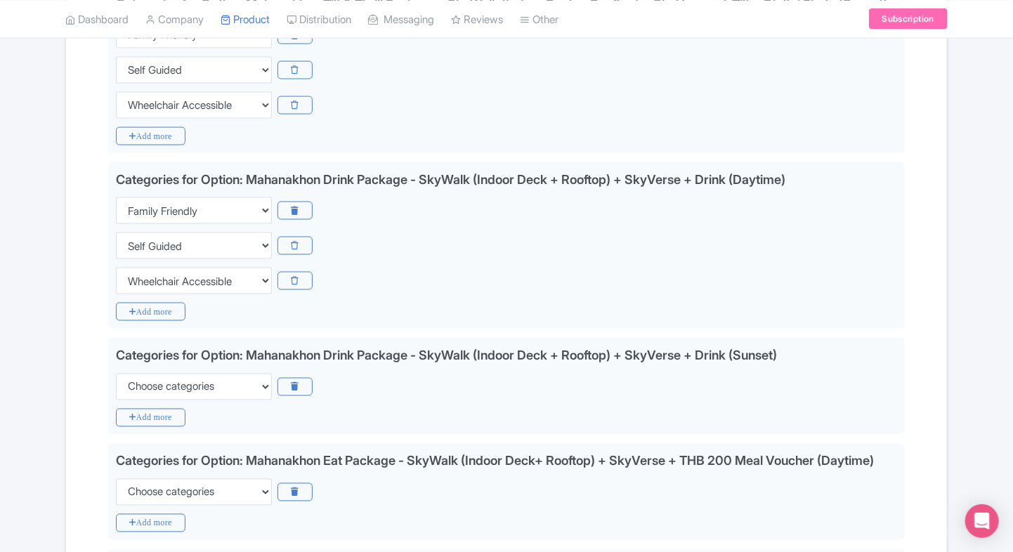
click at [70, 347] on div "Name & Price Locations Description & Reviews Images & Categories Complete Edit …" at bounding box center [506, 174] width 881 height 1691
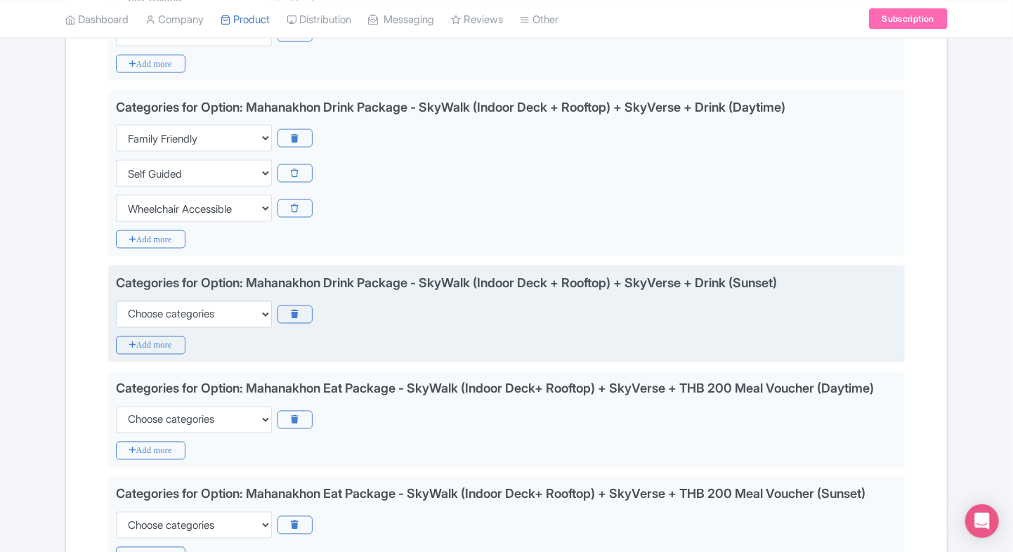
scroll to position [997, 0]
click at [146, 327] on select "Choose categories Adults Only Animals Audio Guide Beaches Bike Tours Boat Tours…" at bounding box center [194, 314] width 156 height 27
select select "family-friendly"
click at [116, 317] on select "Choose categories Adults Only Animals Audio Guide Beaches Bike Tours Boat Tours…" at bounding box center [194, 314] width 156 height 27
click at [133, 353] on icon "Add more" at bounding box center [151, 345] width 70 height 18
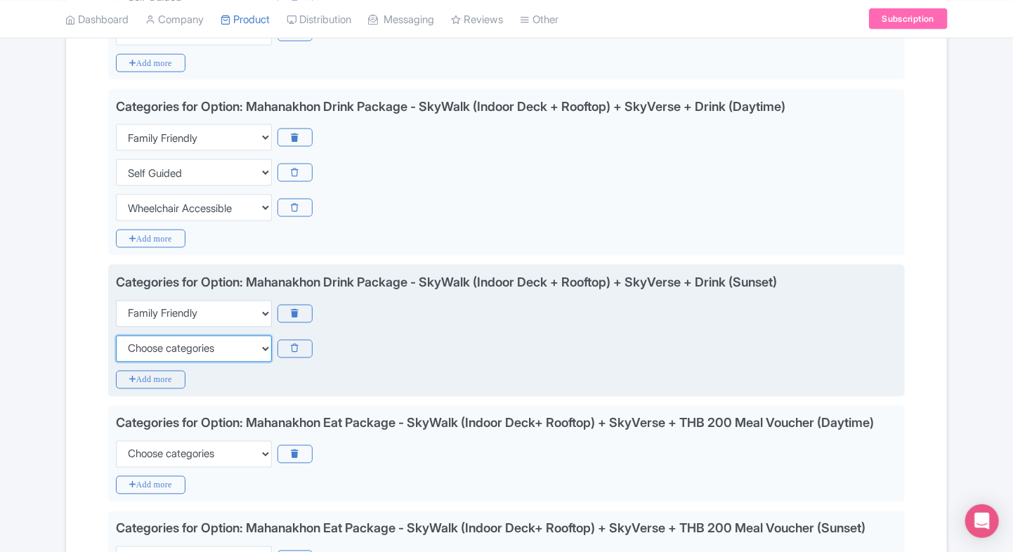
click at [133, 353] on select "Choose categories Adults Only Animals Audio Guide Beaches Bike Tours Boat Tours…" at bounding box center [194, 349] width 156 height 27
select select "self-guided"
click at [116, 352] on select "Choose categories Adults Only Animals Audio Guide Beaches Bike Tours Boat Tours…" at bounding box center [194, 349] width 156 height 27
click at [133, 389] on icon "Add more" at bounding box center [151, 380] width 70 height 18
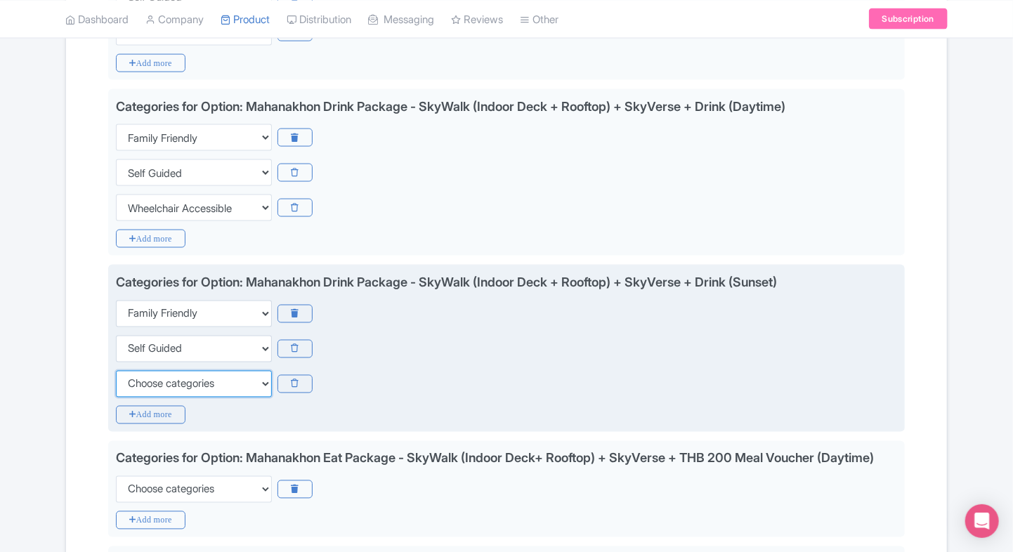
click at [133, 398] on select "Choose categories Adults Only Animals Audio Guide Beaches Bike Tours Boat Tours…" at bounding box center [194, 384] width 156 height 27
select select "wheelchair-accessible"
click at [116, 387] on select "Choose categories Adults Only Animals Audio Guide Beaches Bike Tours Boat Tours…" at bounding box center [194, 384] width 156 height 27
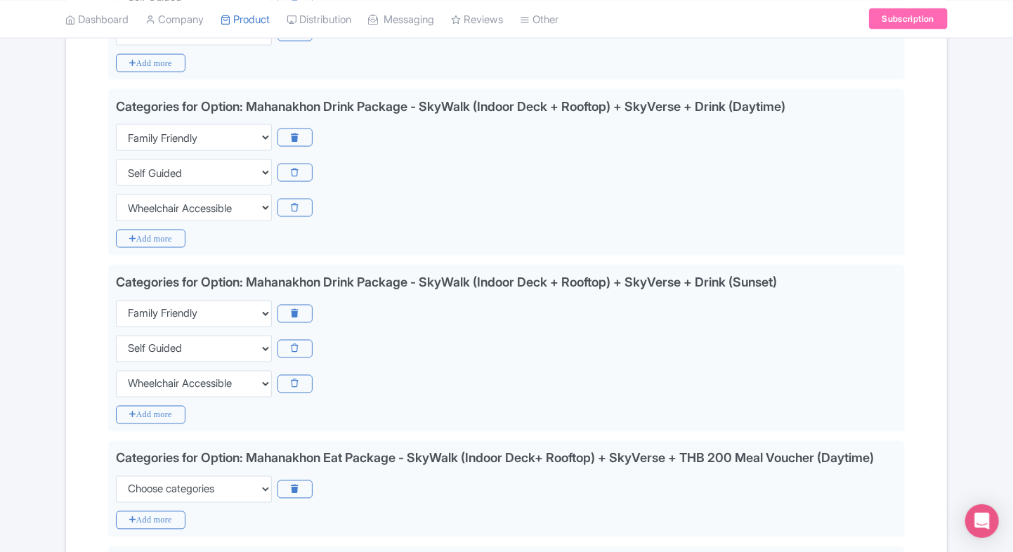
click at [67, 457] on div "Name & Price Locations Description & Reviews Images & Categories Complete Edit …" at bounding box center [506, 136] width 881 height 1762
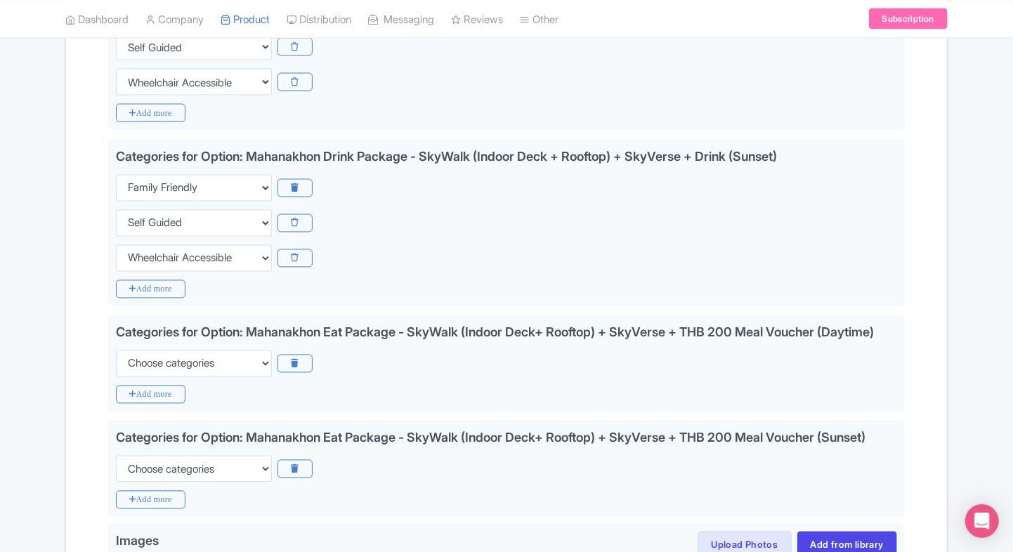
scroll to position [1128, 0]
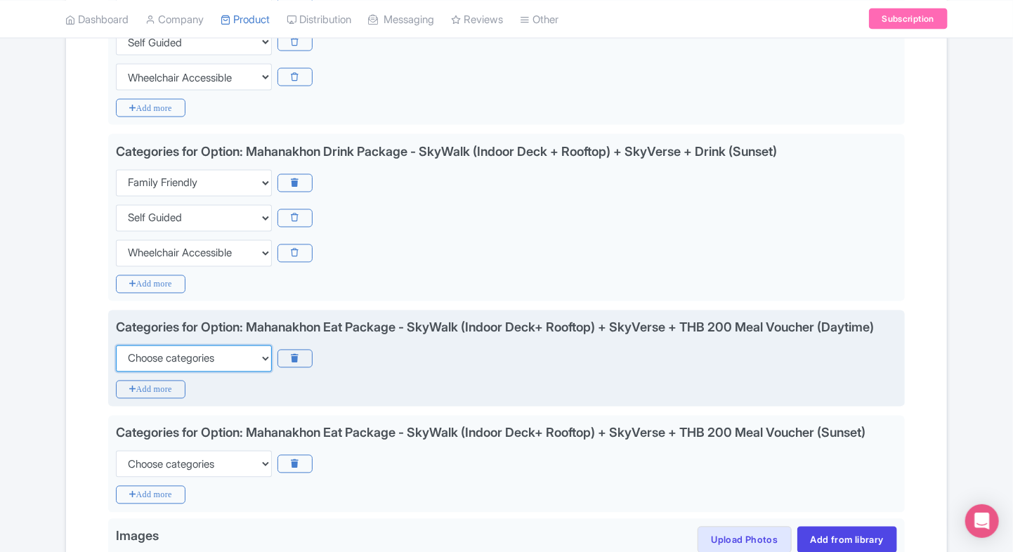
click at [153, 372] on select "Choose categories Adults Only Animals Audio Guide Beaches Bike Tours Boat Tours…" at bounding box center [194, 359] width 156 height 27
select select "family-friendly"
click at [116, 372] on select "Choose categories Adults Only Animals Audio Guide Beaches Bike Tours Boat Tours…" at bounding box center [194, 359] width 156 height 27
click at [134, 399] on icon "Add more" at bounding box center [151, 390] width 70 height 18
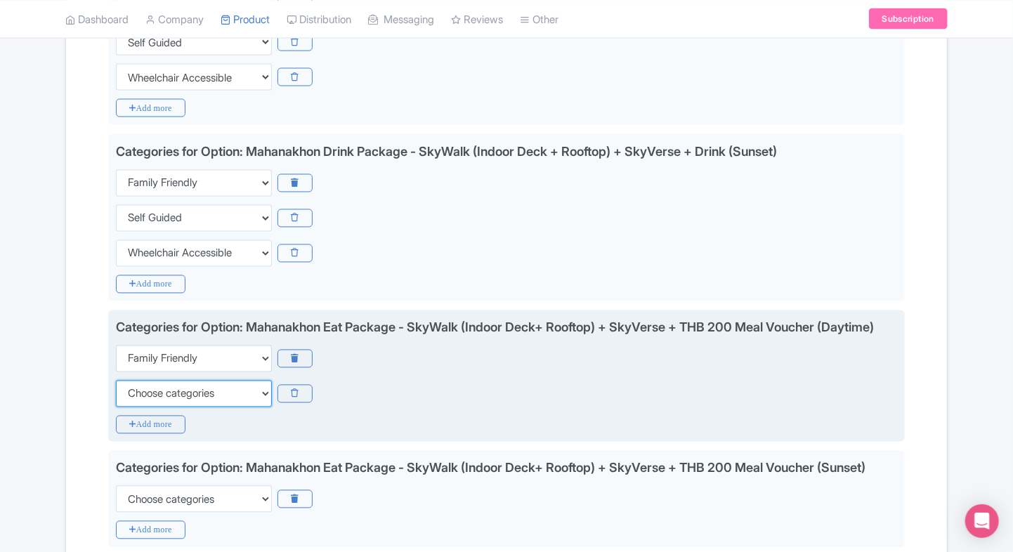
click at [134, 407] on select "Choose categories Adults Only Animals Audio Guide Beaches Bike Tours Boat Tours…" at bounding box center [194, 394] width 156 height 27
select select "self-guided"
click at [116, 407] on select "Choose categories Adults Only Animals Audio Guide Beaches Bike Tours Boat Tours…" at bounding box center [194, 394] width 156 height 27
click at [132, 443] on div "Categories for Option: Mahanakhon Eat Package - SkyWalk (Indoor Deck+ Rooftop) …" at bounding box center [506, 376] width 797 height 132
click at [146, 434] on icon "Add more" at bounding box center [151, 425] width 70 height 18
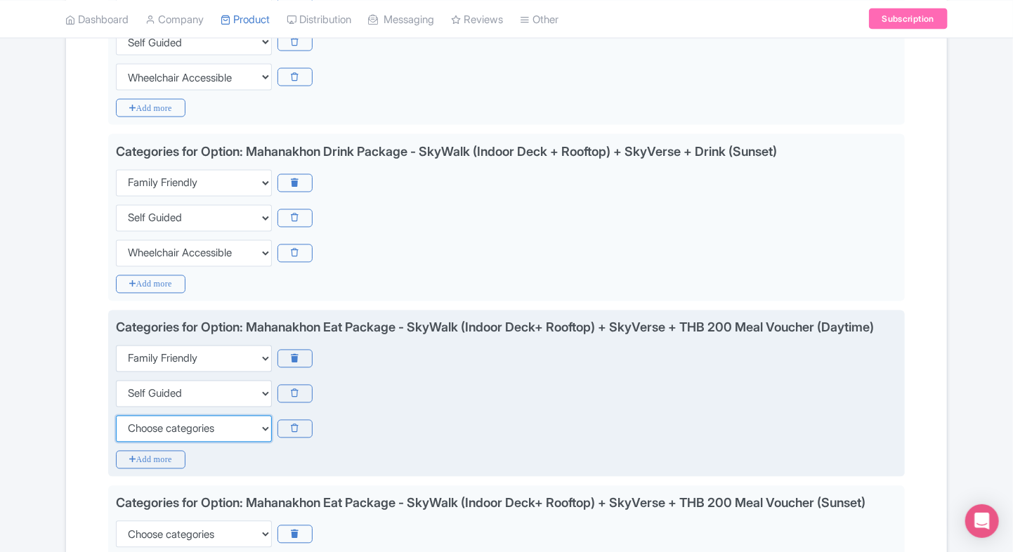
click at [146, 443] on select "Choose categories Adults Only Animals Audio Guide Beaches Bike Tours Boat Tours…" at bounding box center [194, 429] width 156 height 27
select select "wheelchair-accessible"
click at [116, 443] on select "Choose categories Adults Only Animals Audio Guide Beaches Bike Tours Boat Tours…" at bounding box center [194, 429] width 156 height 27
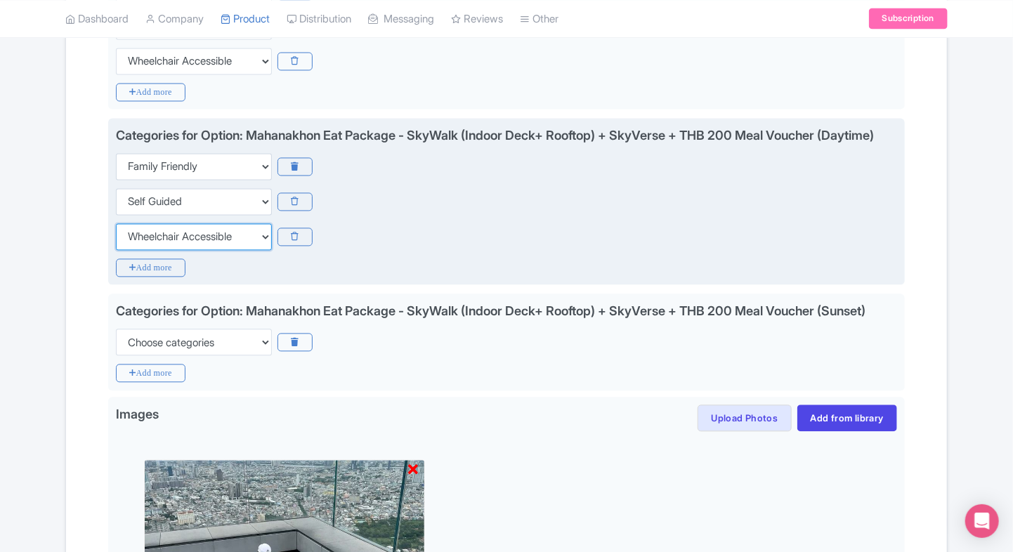
scroll to position [1323, 0]
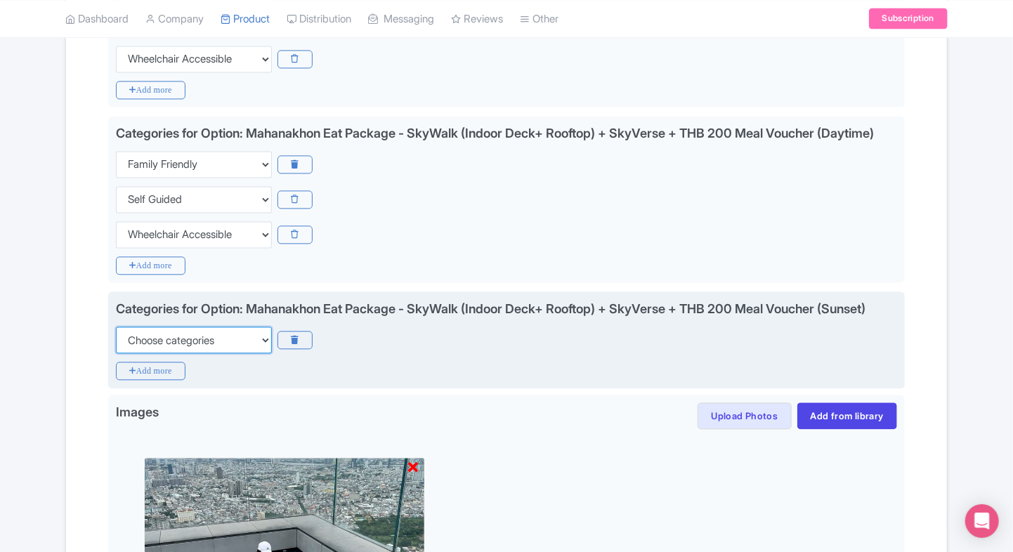
click at [181, 353] on select "Choose categories Adults Only Animals Audio Guide Beaches Bike Tours Boat Tours…" at bounding box center [194, 340] width 156 height 27
select select "family-friendly"
click at [116, 353] on select "Choose categories Adults Only Animals Audio Guide Beaches Bike Tours Boat Tours…" at bounding box center [194, 340] width 156 height 27
click at [142, 380] on icon "Add more" at bounding box center [151, 371] width 70 height 18
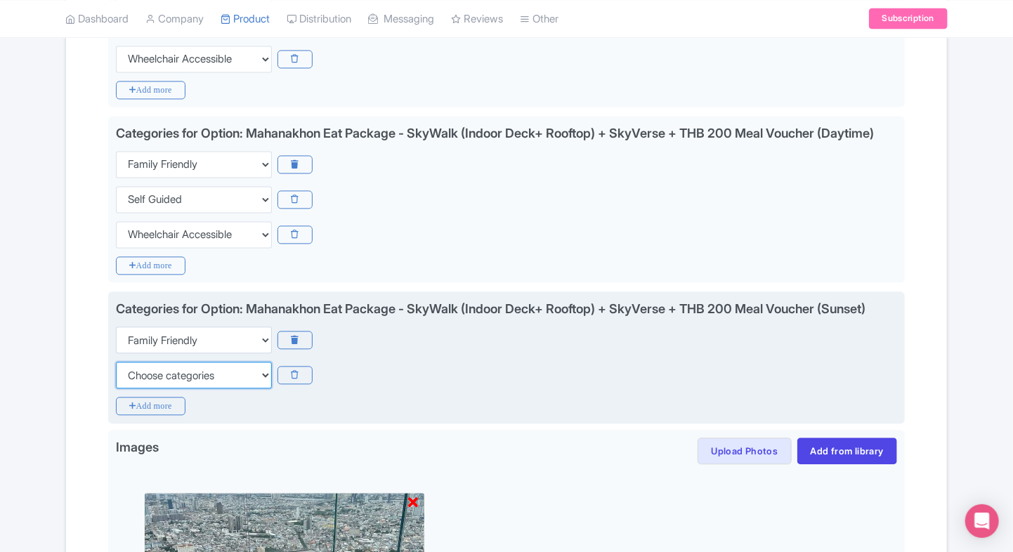
click at [176, 388] on select "Choose categories Adults Only Animals Audio Guide Beaches Bike Tours Boat Tours…" at bounding box center [194, 375] width 156 height 27
select select "self-guided"
click at [116, 388] on select "Choose categories Adults Only Animals Audio Guide Beaches Bike Tours Boat Tours…" at bounding box center [194, 375] width 156 height 27
click at [147, 415] on icon "Add more" at bounding box center [151, 406] width 70 height 18
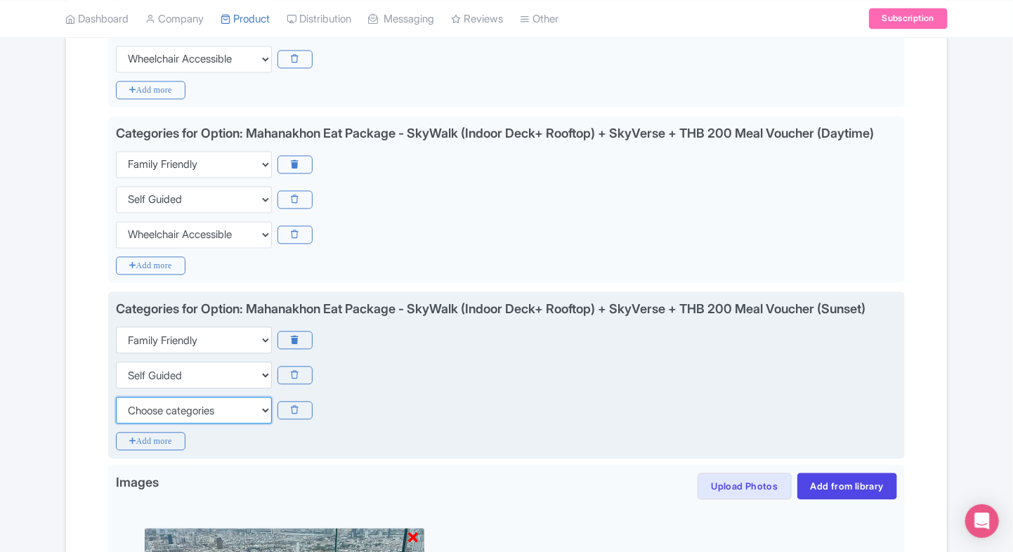
click at [147, 424] on select "Choose categories Adults Only Animals Audio Guide Beaches Bike Tours Boat Tours…" at bounding box center [194, 410] width 156 height 27
select select "wheelchair-accessible"
click at [116, 424] on select "Choose categories Adults Only Animals Audio Guide Beaches Bike Tours Boat Tours…" at bounding box center [194, 410] width 156 height 27
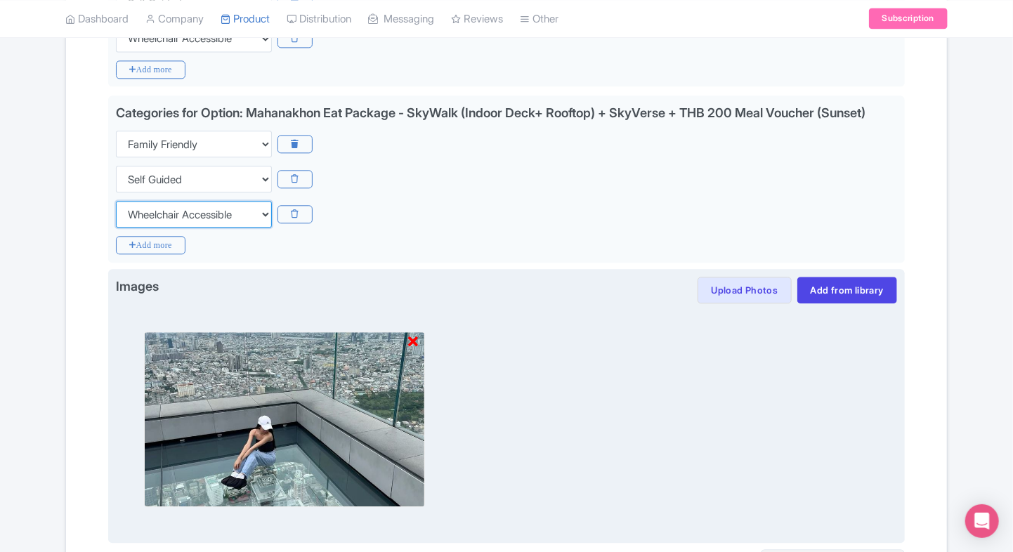
scroll to position [1705, 0]
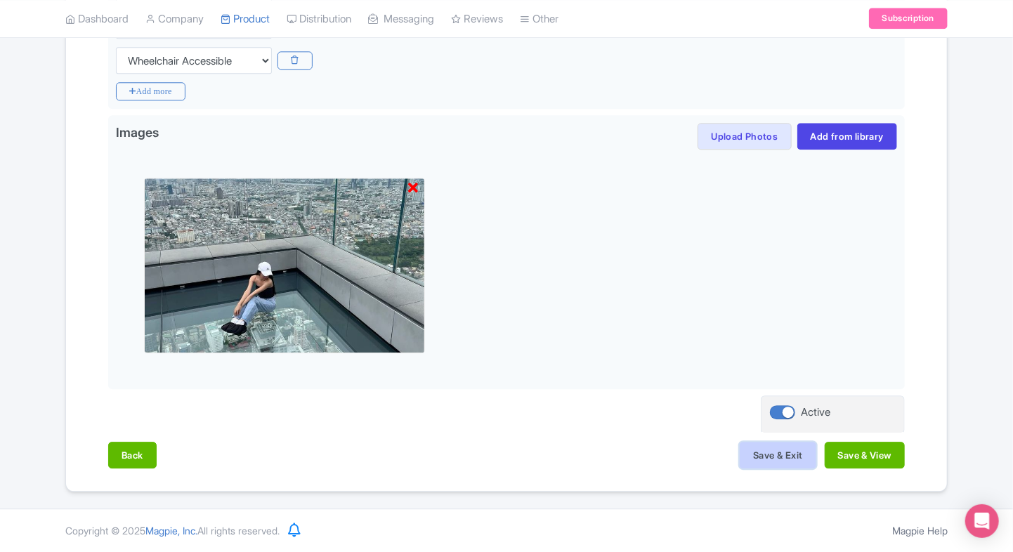
click at [757, 458] on button "Save & Exit" at bounding box center [778, 455] width 76 height 27
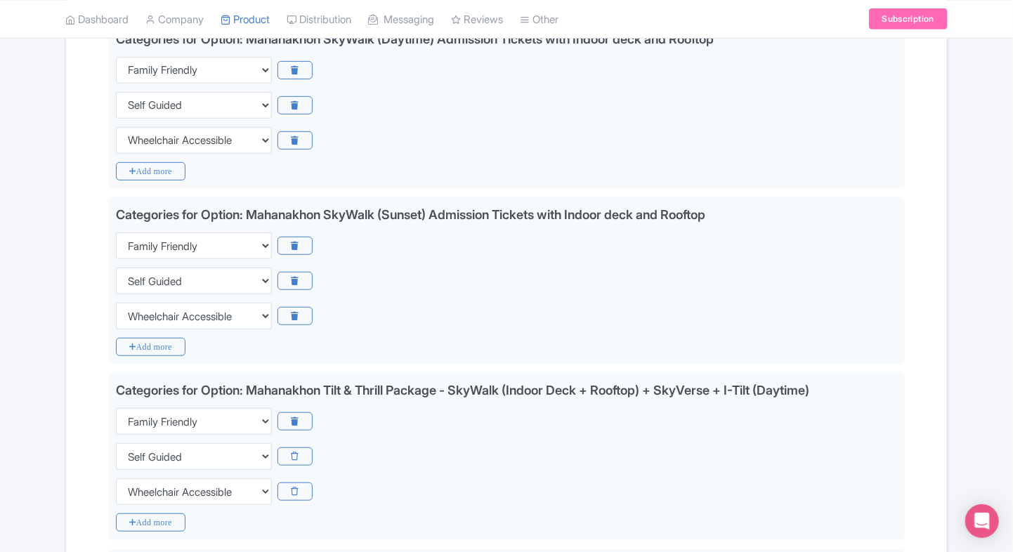
scroll to position [351, 0]
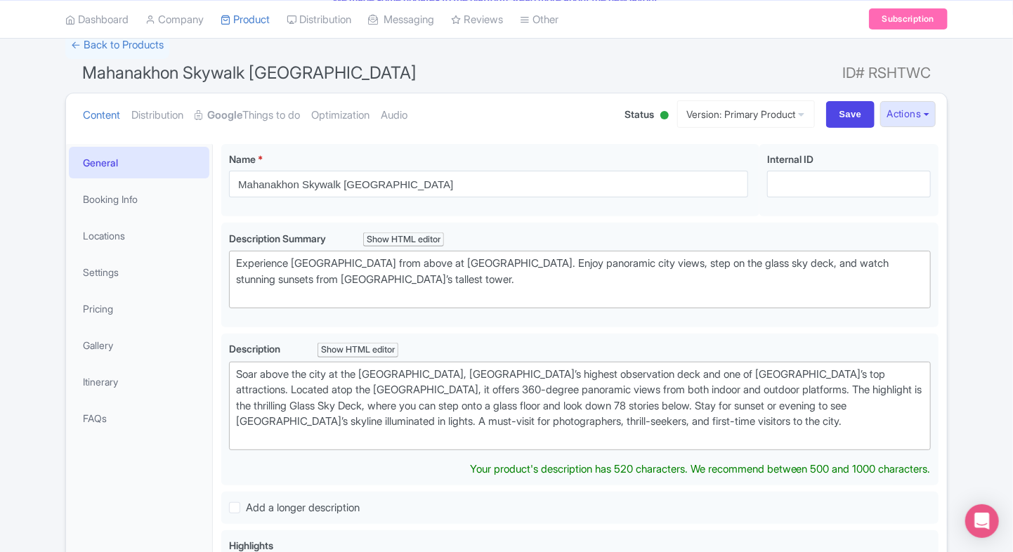
scroll to position [100, 0]
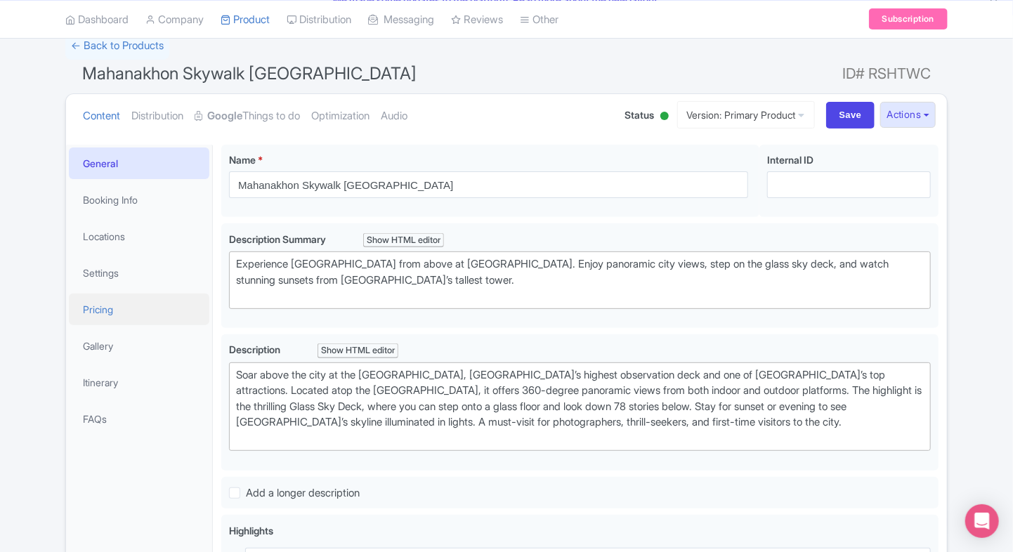
click at [105, 300] on link "Pricing" at bounding box center [139, 310] width 140 height 32
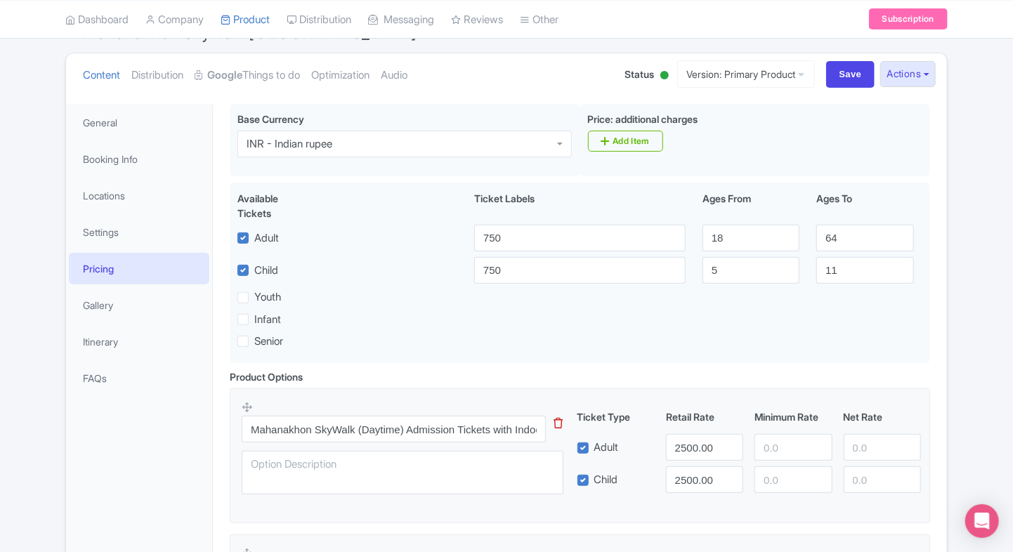
scroll to position [135, 0]
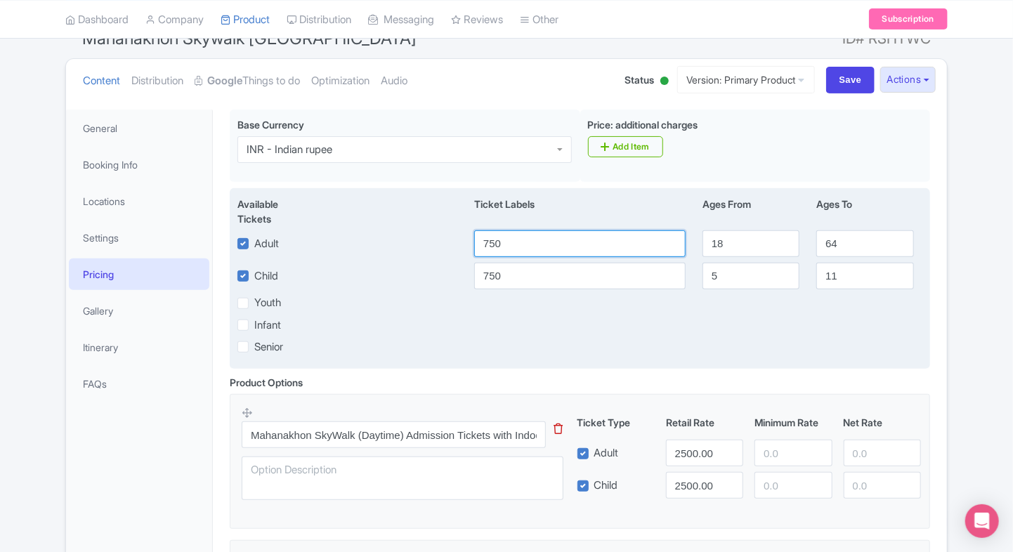
click at [510, 237] on input "750" at bounding box center [579, 243] width 211 height 27
click at [502, 277] on input "750" at bounding box center [579, 276] width 211 height 27
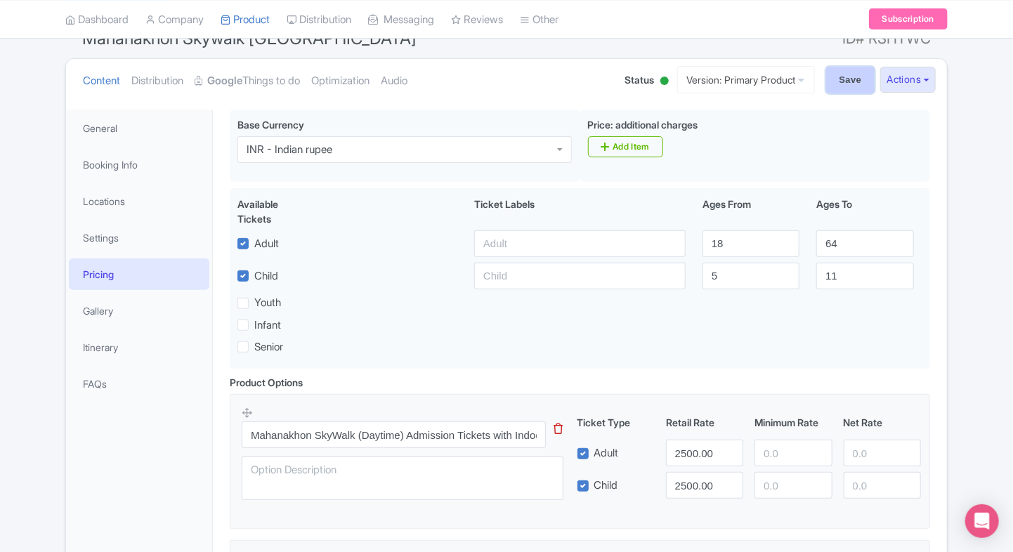
click at [827, 77] on input "Save" at bounding box center [850, 80] width 49 height 27
type input "Saving..."
